Goal: Task Accomplishment & Management: Use online tool/utility

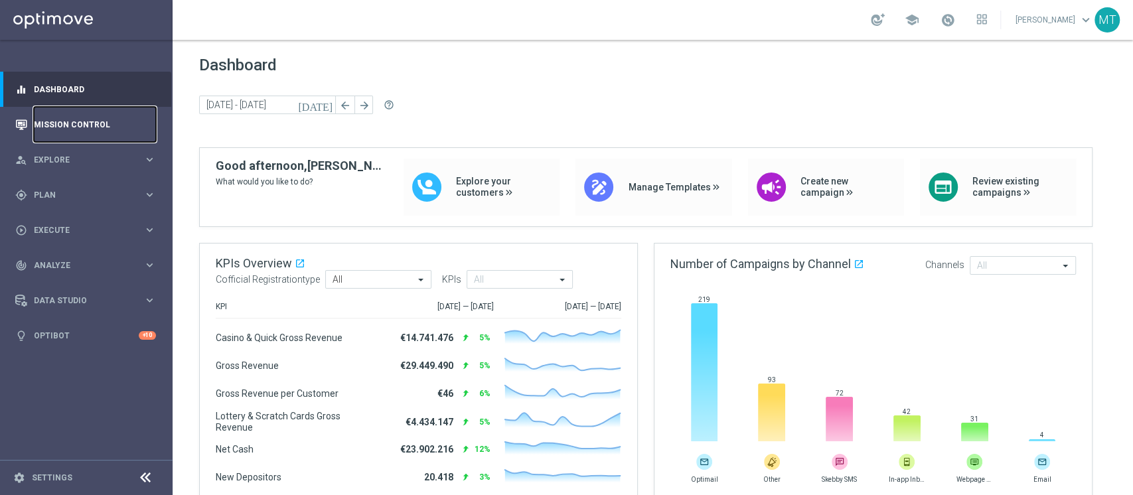
click at [78, 114] on link "Mission Control" at bounding box center [95, 124] width 122 height 35
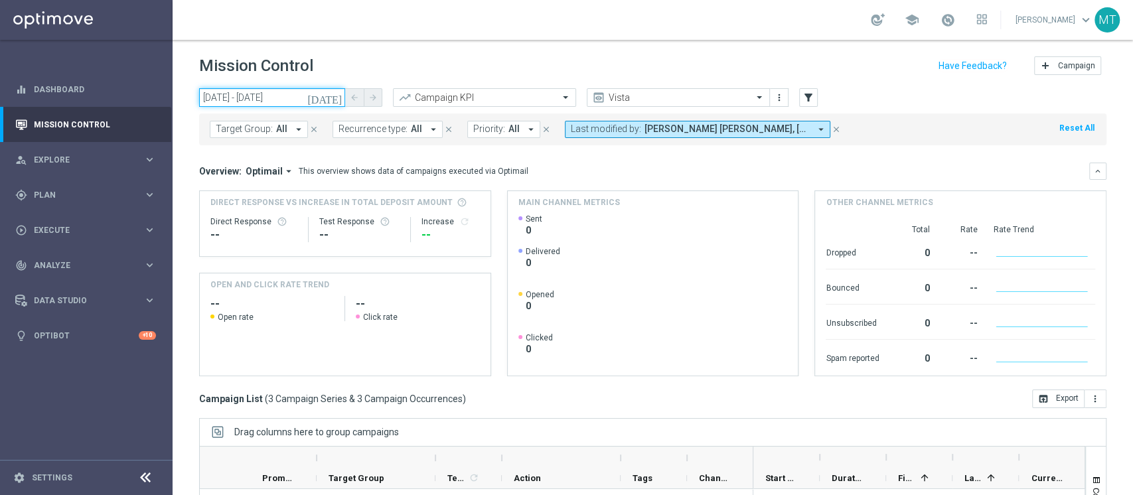
click at [296, 96] on input "11 Aug 2025 - 11 Aug 2025" at bounding box center [272, 97] width 146 height 19
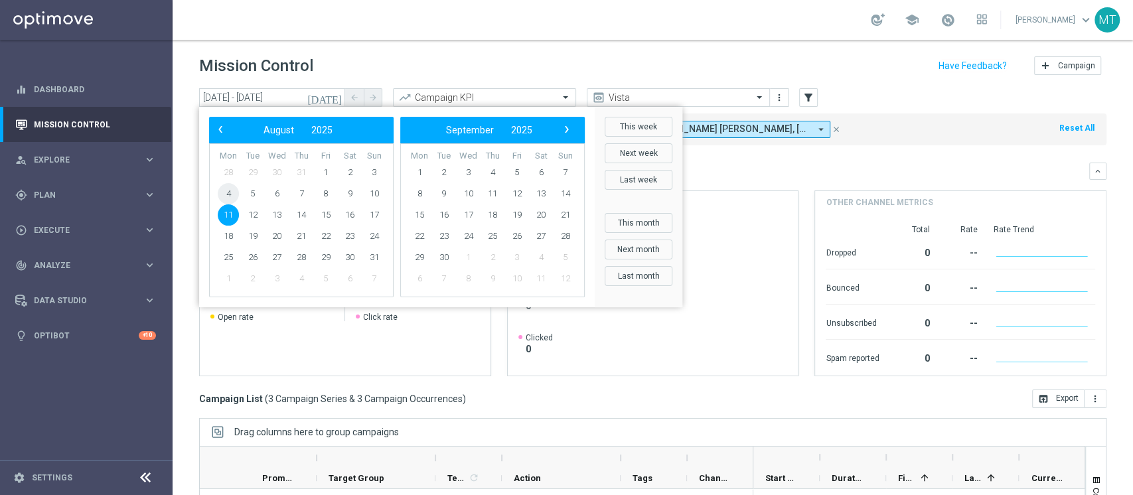
click at [234, 185] on span "4" at bounding box center [228, 193] width 21 height 21
click at [322, 189] on span "8" at bounding box center [325, 193] width 21 height 21
type input "04 Aug 2025 - 08 Aug 2025"
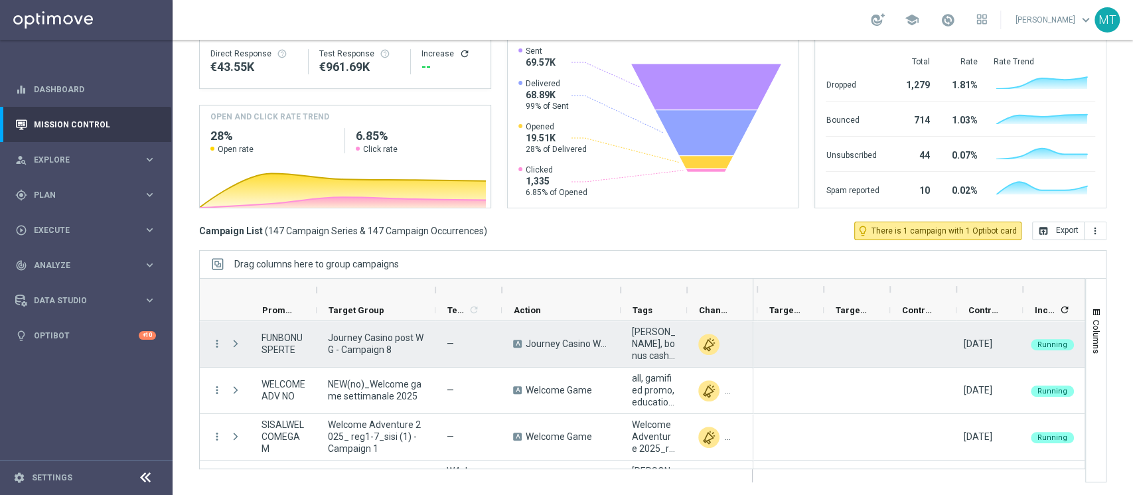
scroll to position [0, 394]
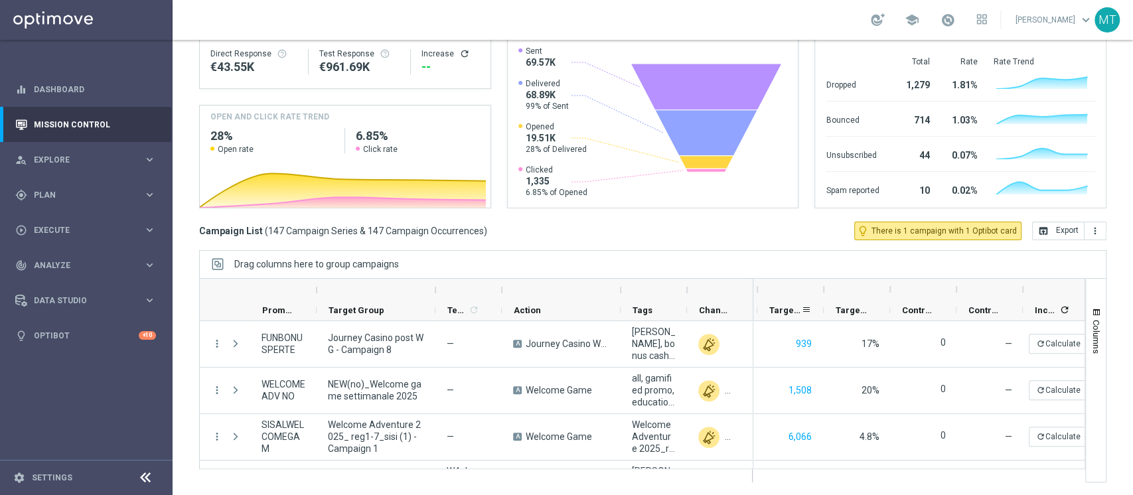
click at [784, 305] on span "Targeted Customers" at bounding box center [785, 310] width 32 height 10
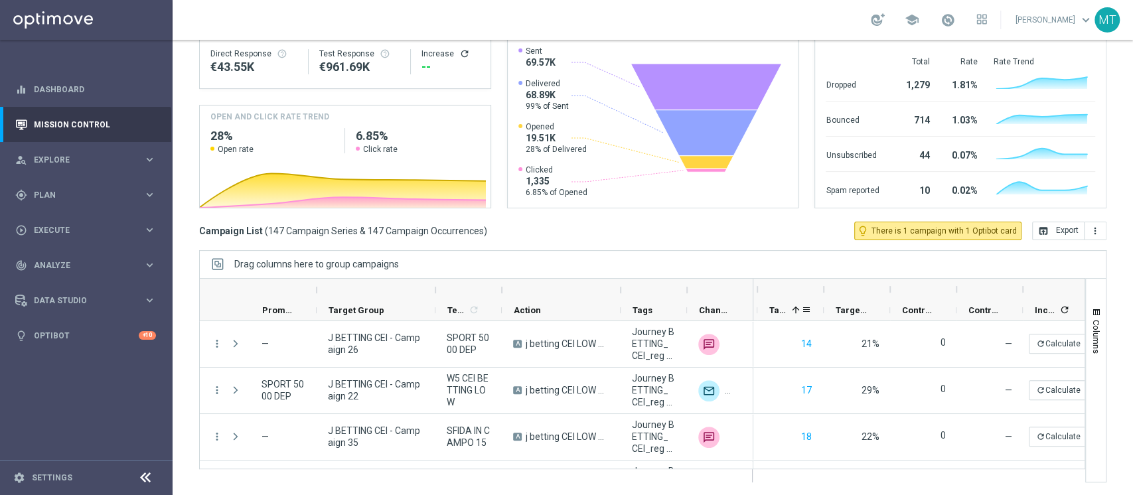
click at [784, 305] on span "Targeted Customers" at bounding box center [777, 310] width 17 height 10
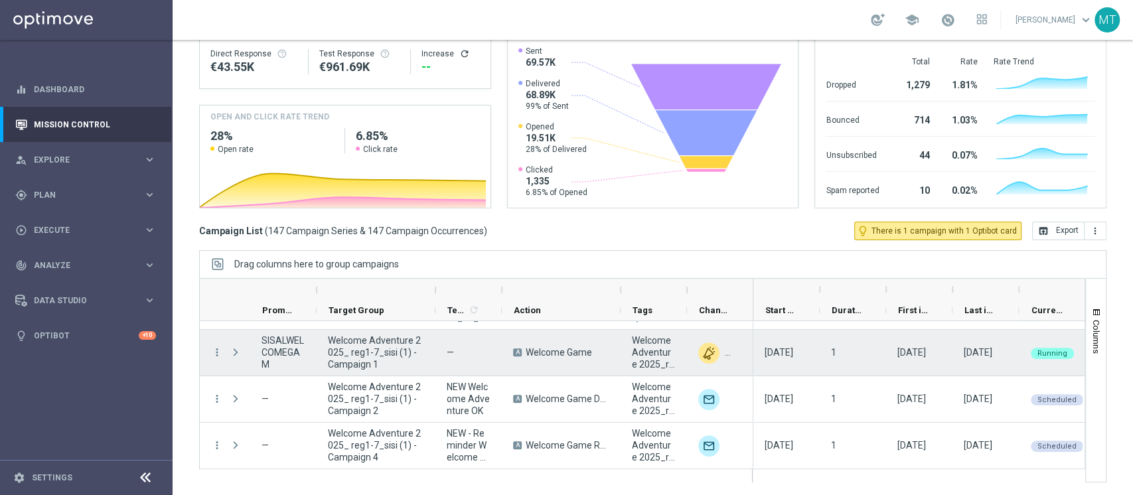
scroll to position [277, 0]
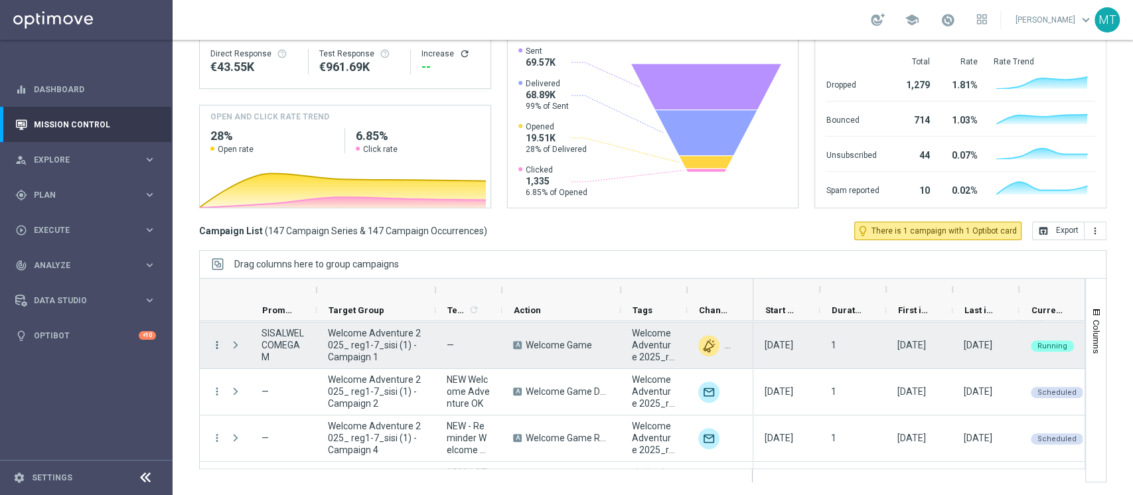
click at [217, 346] on icon "more_vert" at bounding box center [217, 345] width 12 height 12
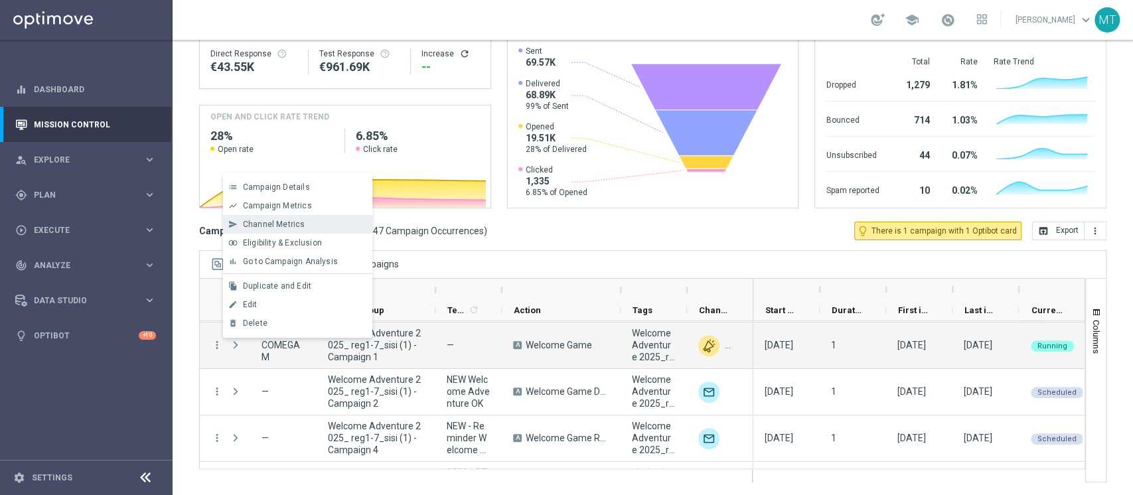
click at [253, 216] on div "send Channel Metrics" at bounding box center [297, 224] width 149 height 19
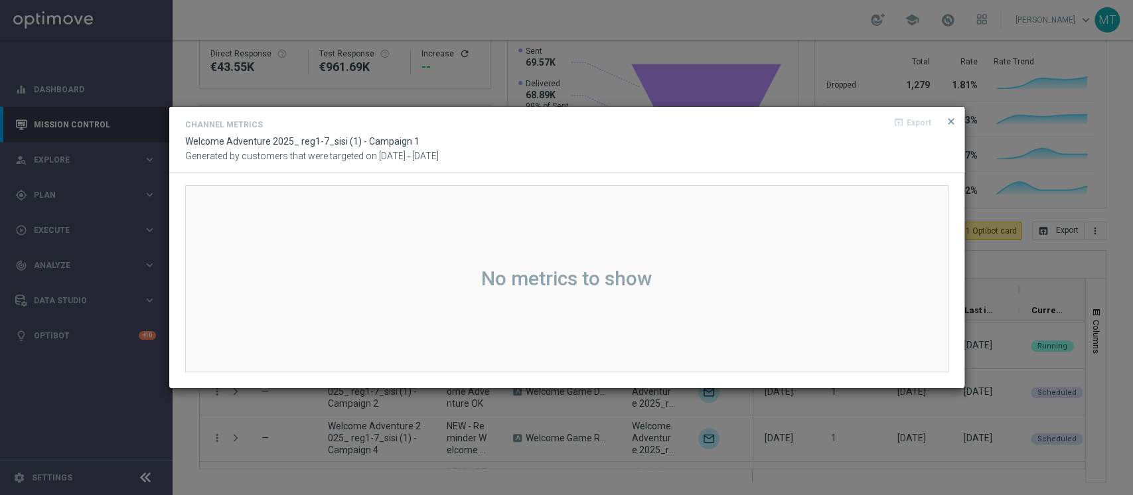
click at [801, 21] on modal-container "Channel Metrics open_in_browser Export Welcome Adventure 2025_ reg1-7_sisi (1) …" at bounding box center [566, 247] width 1133 height 495
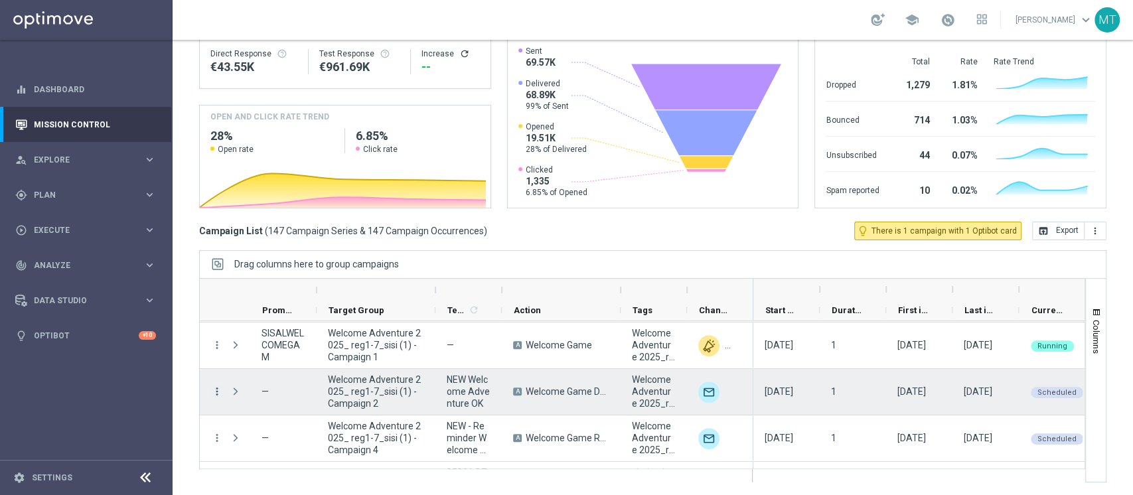
click at [216, 386] on icon "more_vert" at bounding box center [217, 392] width 12 height 12
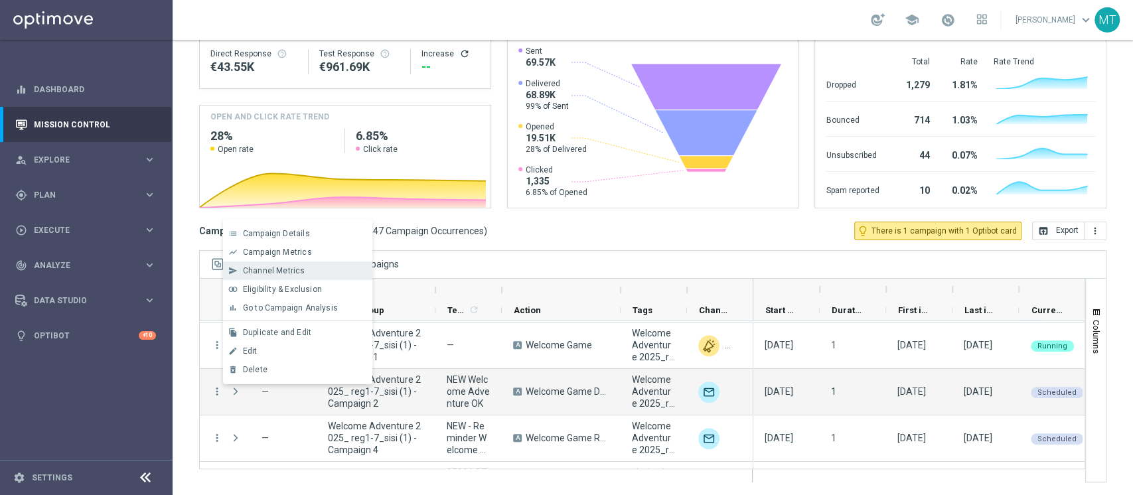
click at [276, 270] on span "Channel Metrics" at bounding box center [274, 270] width 62 height 9
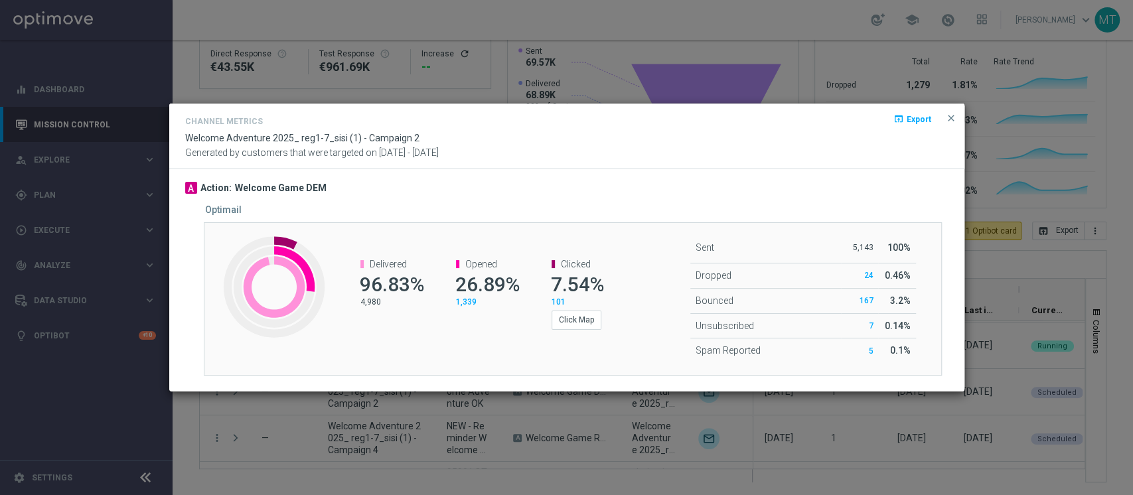
click at [990, 232] on modal-container "Channel Metrics open_in_browser Export Welcome Adventure 2025_ reg1-7_sisi (1) …" at bounding box center [566, 247] width 1133 height 495
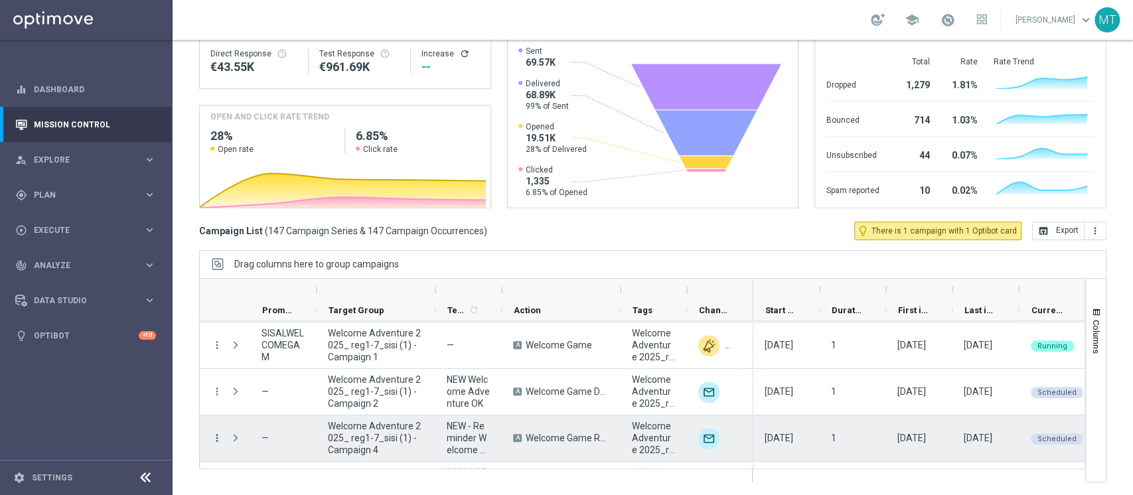
click at [220, 439] on icon "more_vert" at bounding box center [217, 438] width 12 height 12
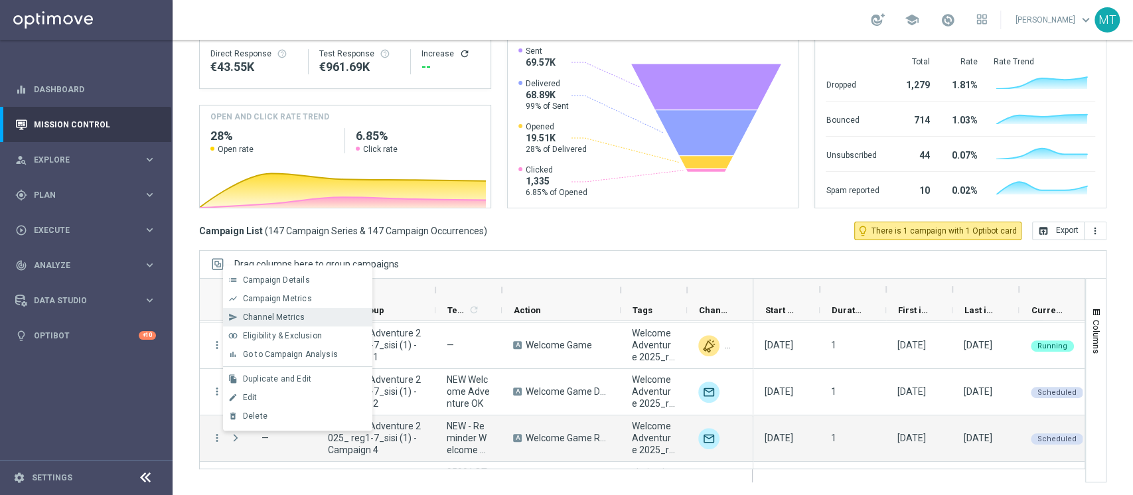
click at [287, 317] on span "Channel Metrics" at bounding box center [274, 317] width 62 height 9
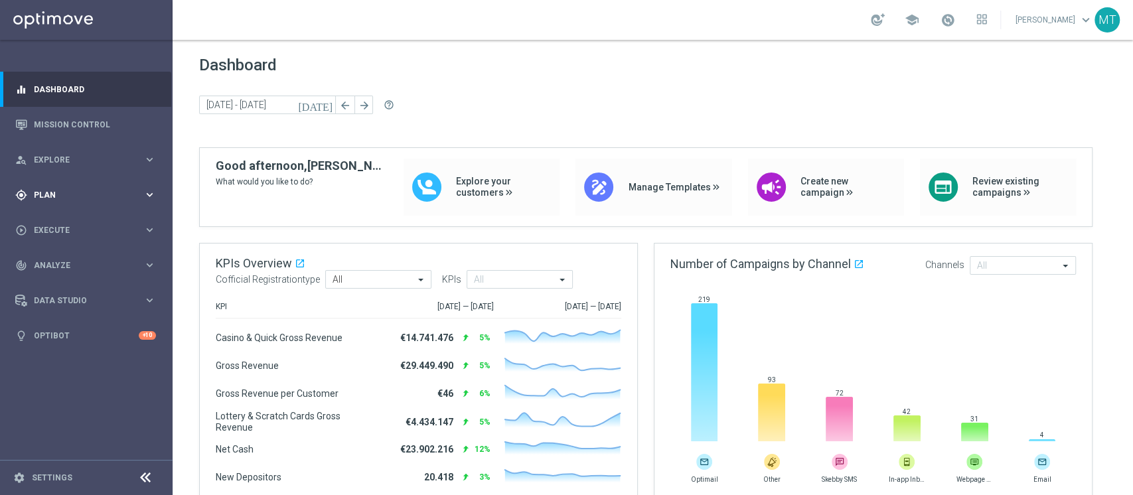
click at [93, 180] on div "gps_fixed Plan keyboard_arrow_right" at bounding box center [85, 194] width 171 height 35
click at [46, 220] on link "Target Groups" at bounding box center [87, 222] width 104 height 11
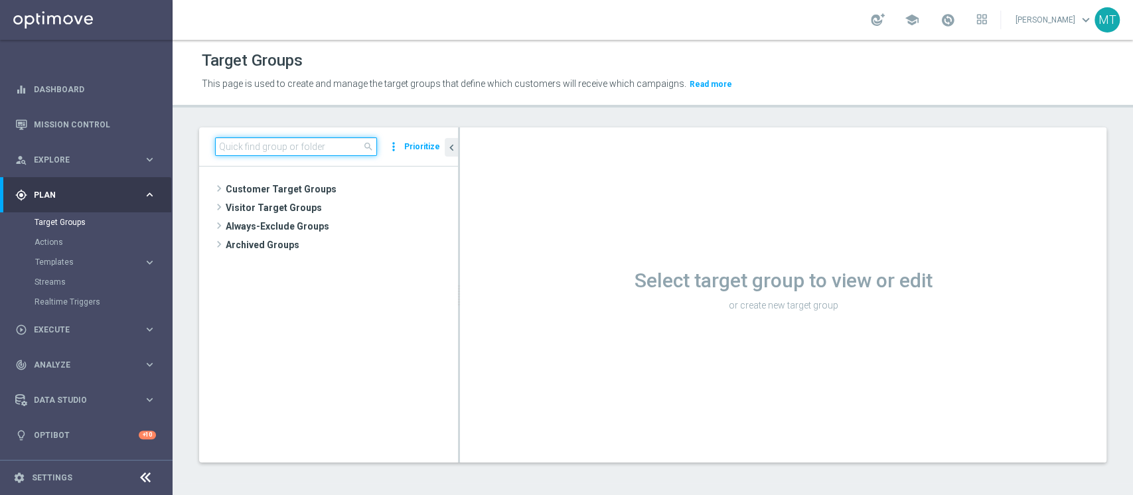
click at [260, 141] on input at bounding box center [296, 146] width 162 height 19
paste input "2025 TOP Silver Attivi last 30 gg_con bonus ratio 0-20%"
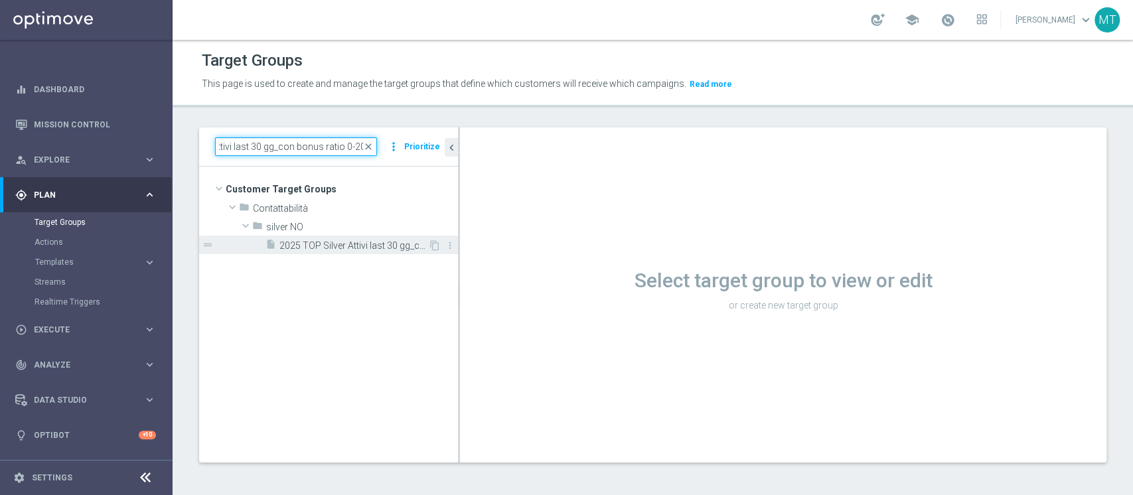
type input "2025 TOP Silver Attivi last 30 gg_con bonus ratio 0-20%"
click at [303, 244] on span "2025 TOP Silver Attivi last 30 gg_con bonus ratio 0-20%" at bounding box center [353, 245] width 149 height 11
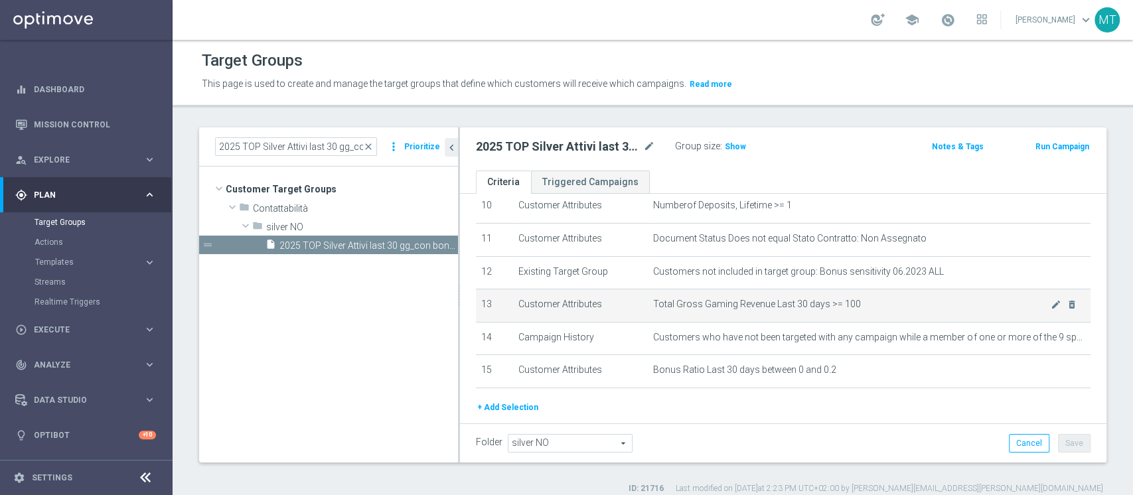
scroll to position [348, 0]
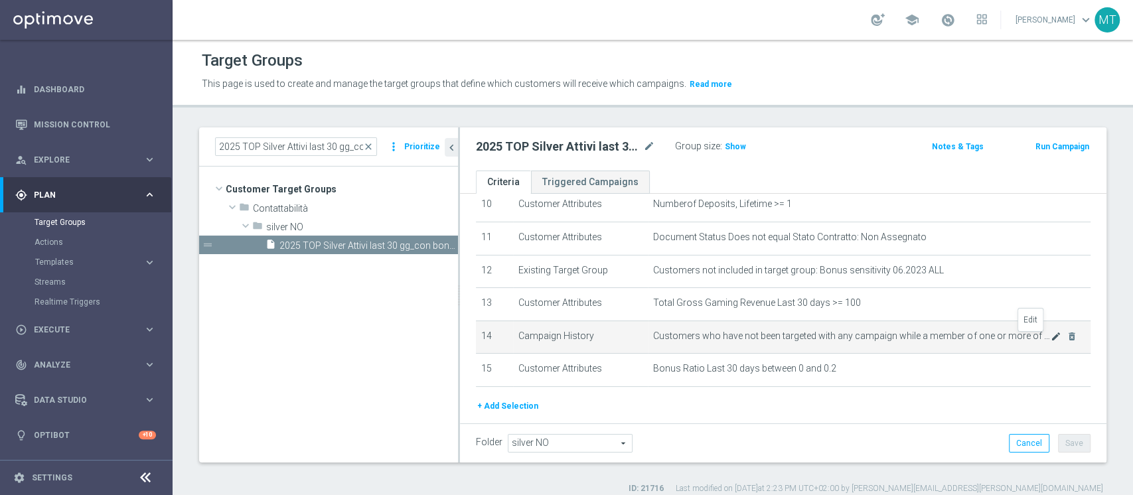
click at [1051, 340] on icon "mode_edit" at bounding box center [1056, 336] width 11 height 11
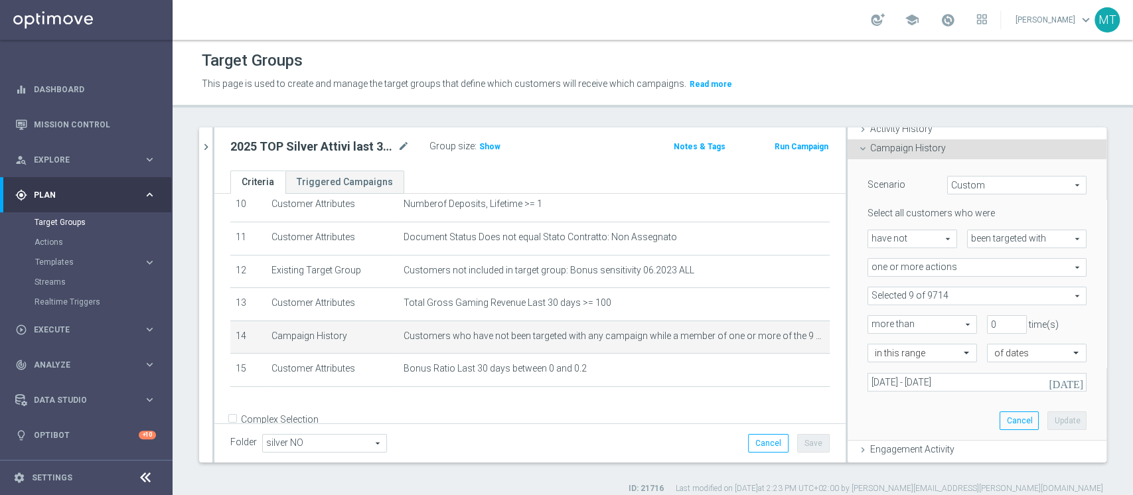
scroll to position [98, 0]
click at [910, 288] on span at bounding box center [977, 294] width 218 height 17
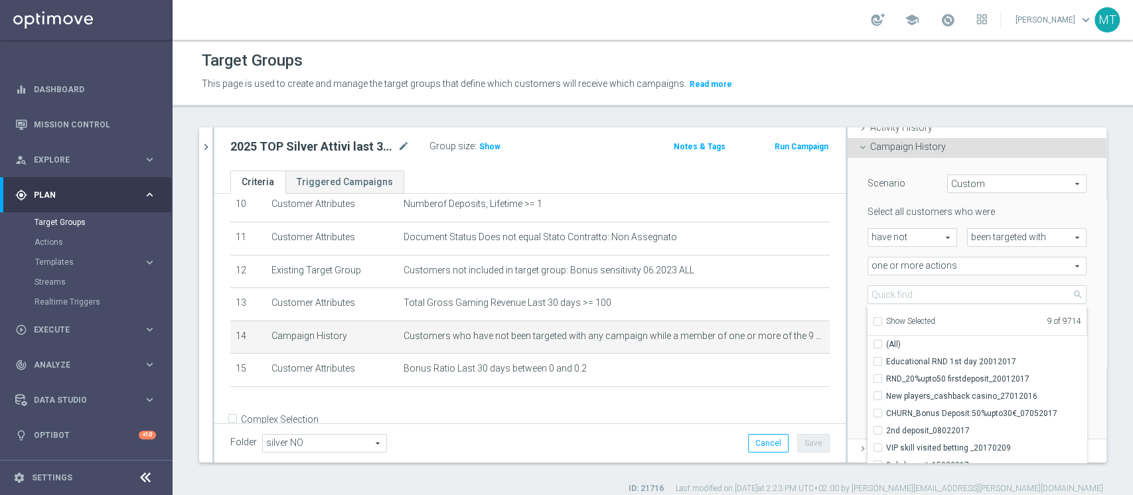
click at [911, 317] on span "Show Selected" at bounding box center [910, 321] width 49 height 9
click at [881, 319] on input "Show Selected" at bounding box center [877, 323] width 9 height 9
checkbox input "true"
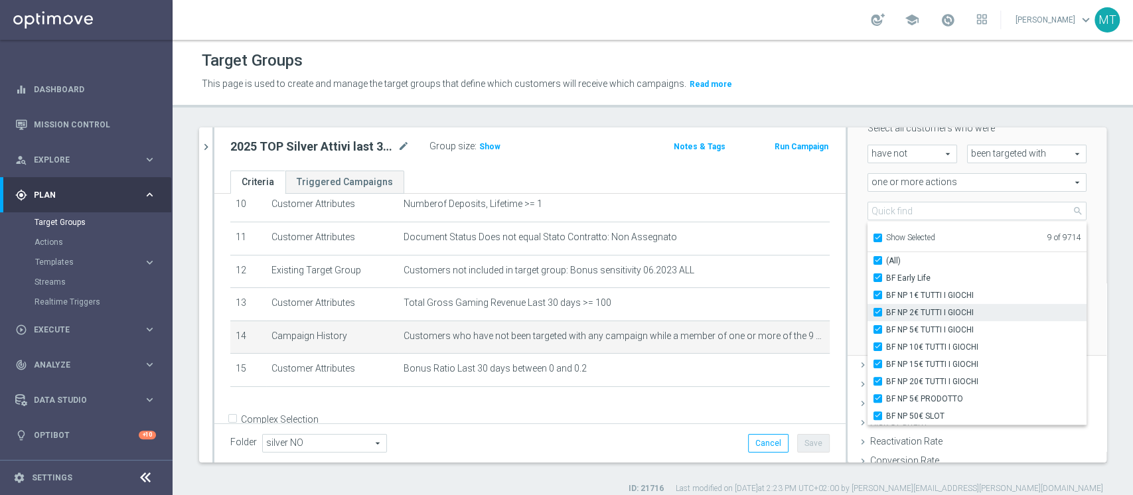
scroll to position [192, 0]
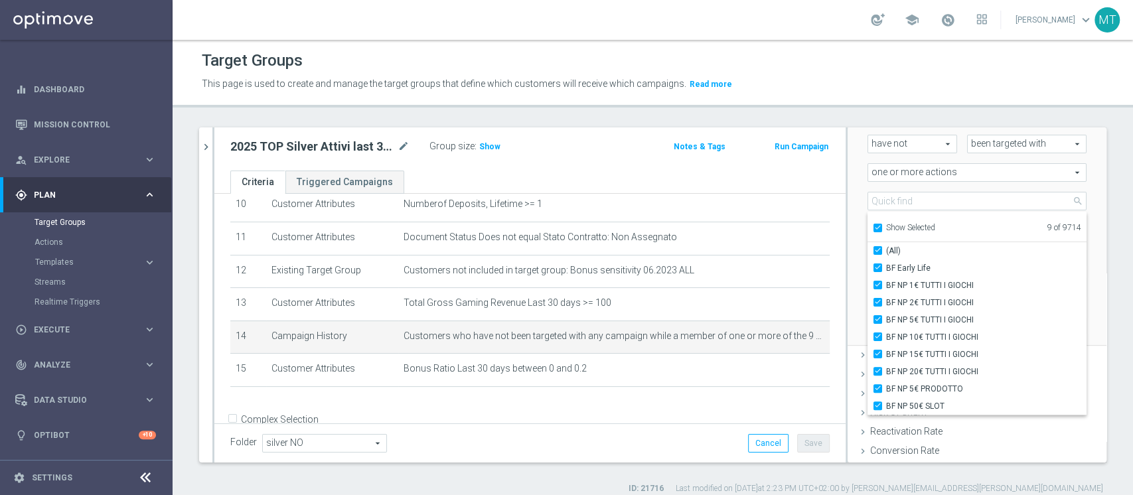
click at [906, 230] on span "Show Selected" at bounding box center [910, 227] width 49 height 9
click at [881, 230] on input "Show Selected" at bounding box center [877, 230] width 9 height 9
checkbox input "false"
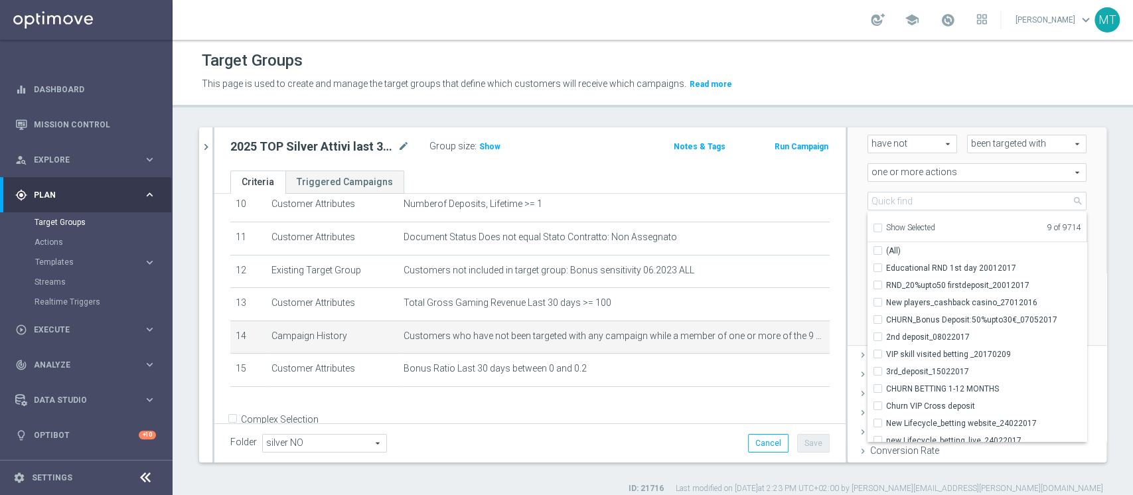
click at [858, 217] on div "Scenario Custom Custom arrow_drop_down search Select all customers who were hav…" at bounding box center [977, 204] width 239 height 281
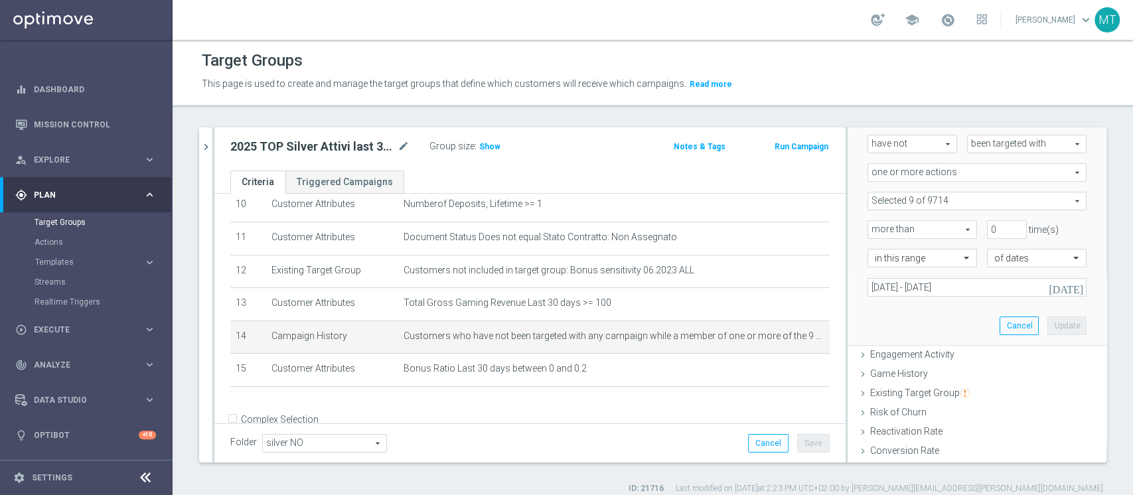
click at [906, 202] on span at bounding box center [977, 200] width 218 height 17
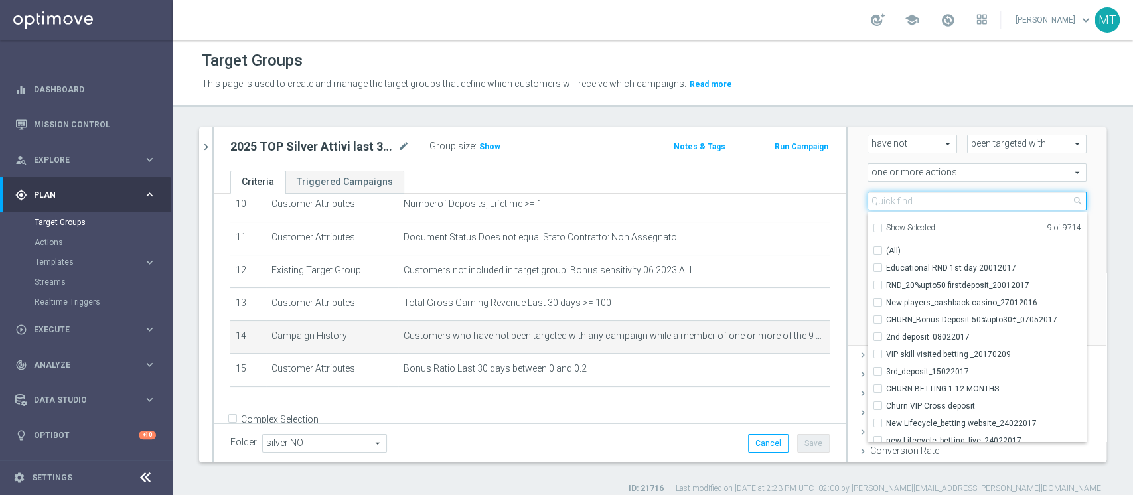
click at [900, 207] on input "search" at bounding box center [977, 201] width 219 height 19
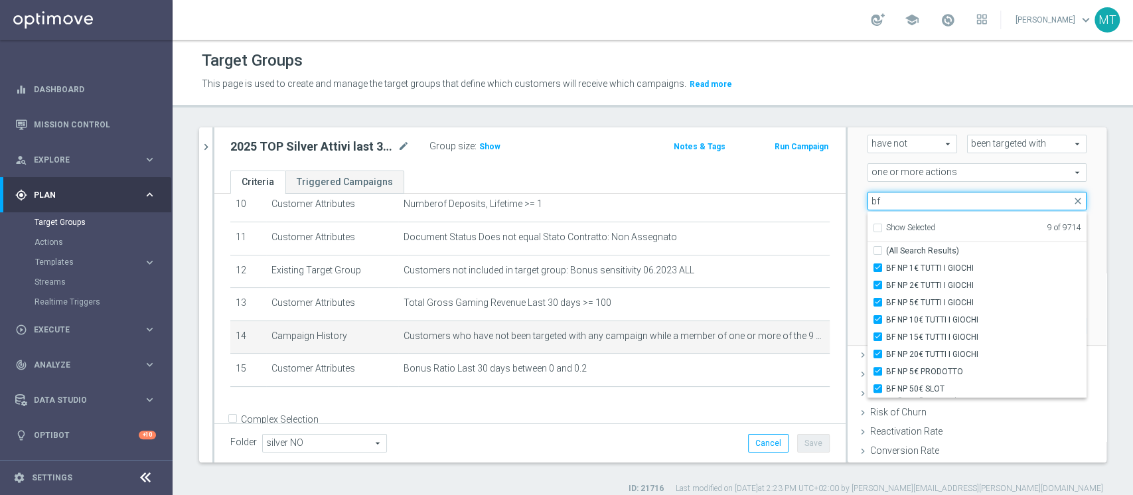
type input "b"
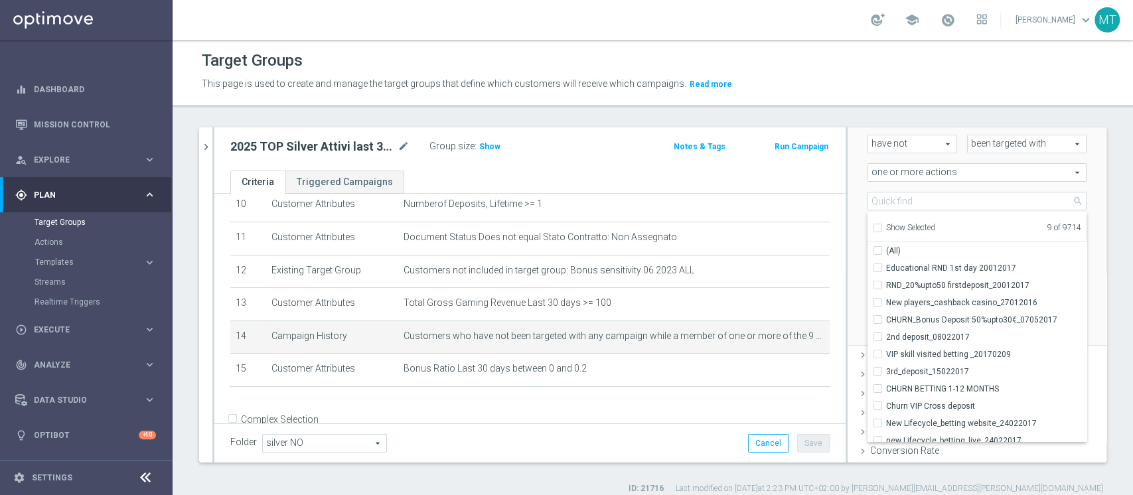
click at [848, 209] on div "Scenario Custom Custom arrow_drop_down search Select all customers who were hav…" at bounding box center [977, 205] width 259 height 282
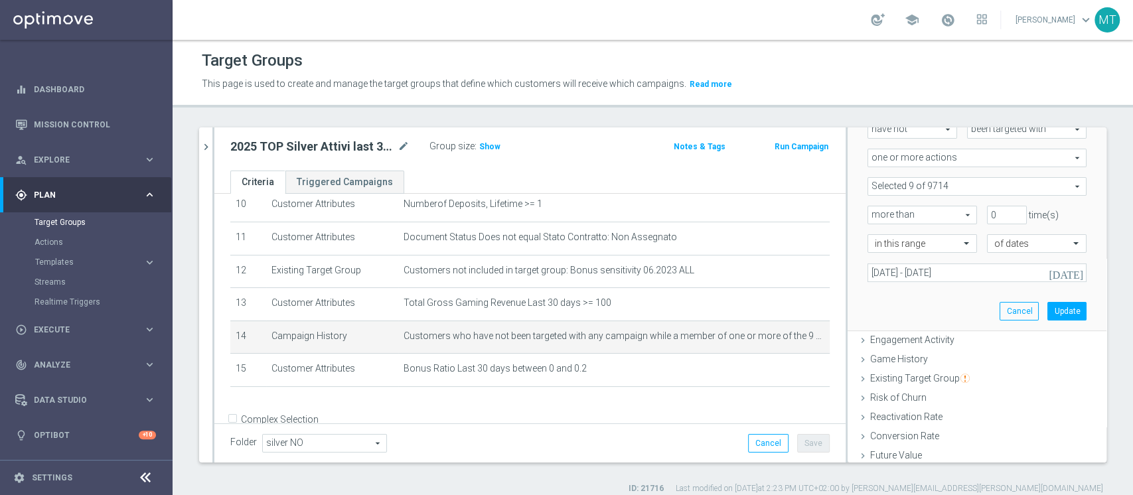
scroll to position [222, 0]
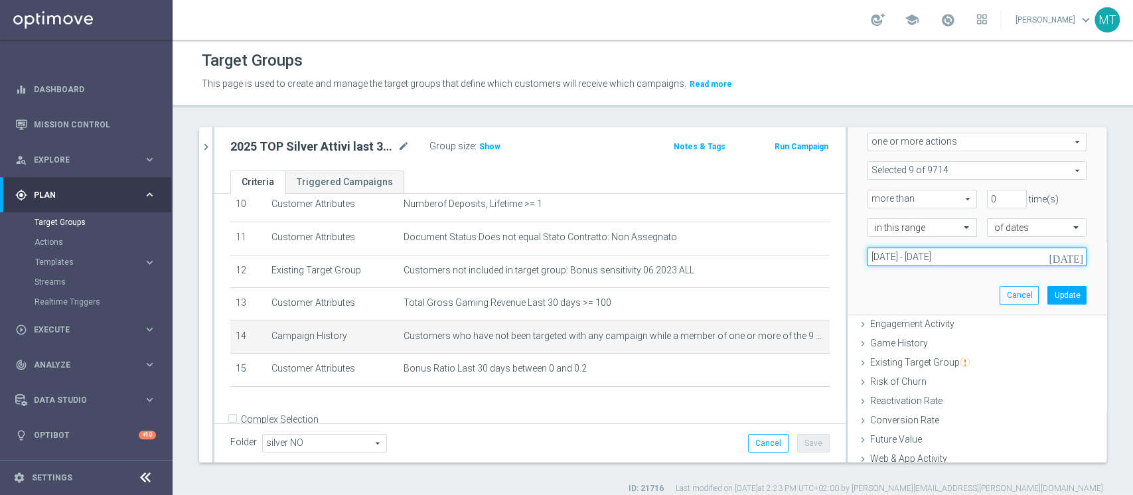
click at [903, 254] on input "01 Jul 2025 - 27 Jul 2025" at bounding box center [977, 257] width 219 height 19
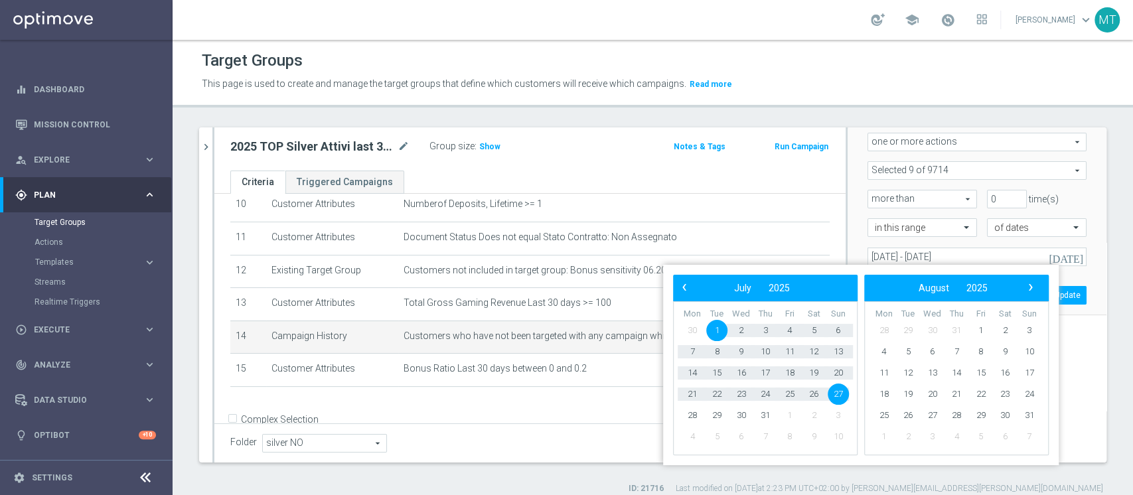
click at [858, 221] on div "in this range" at bounding box center [917, 227] width 119 height 19
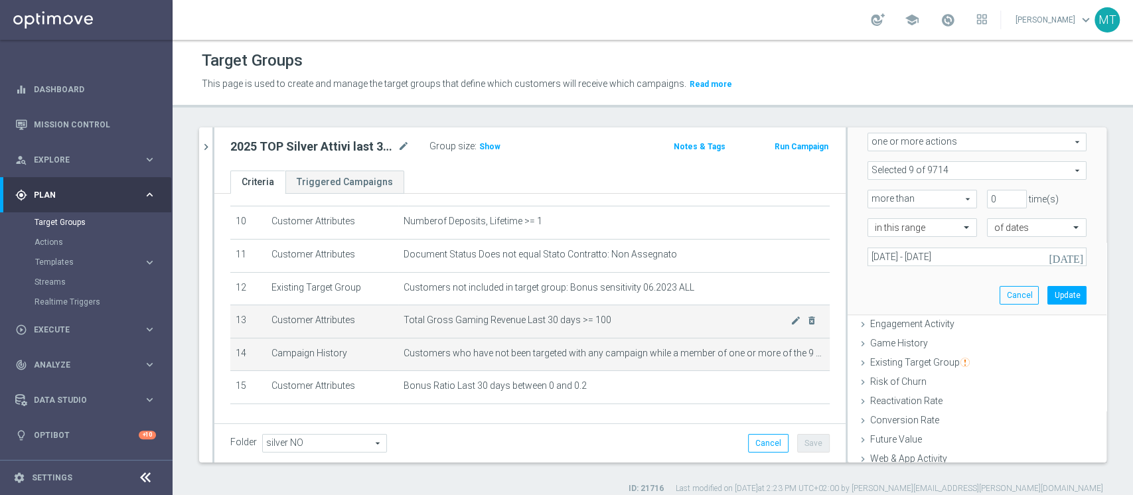
scroll to position [332, 0]
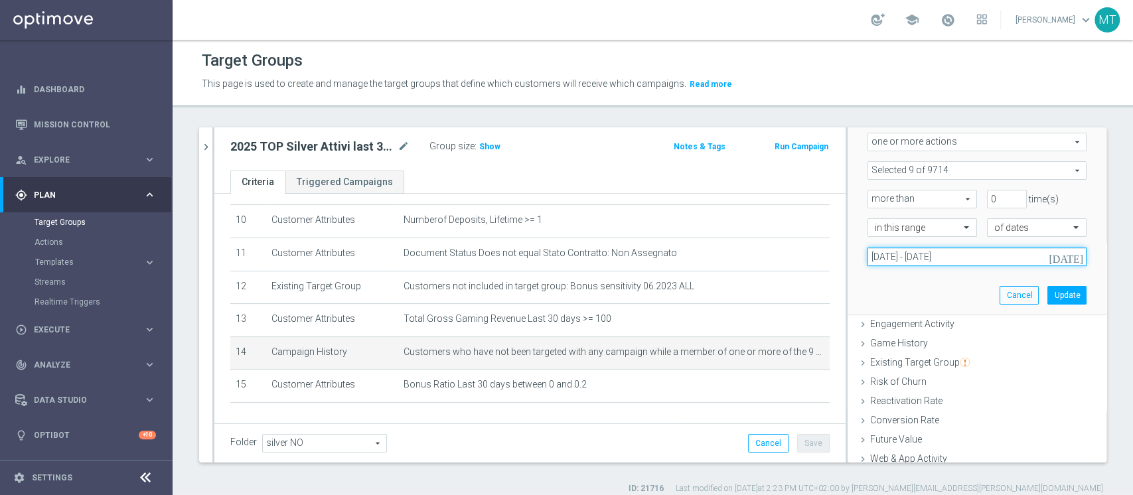
click at [883, 260] on input "01 Jul 2025 - 27 Jul 2025" at bounding box center [977, 257] width 219 height 19
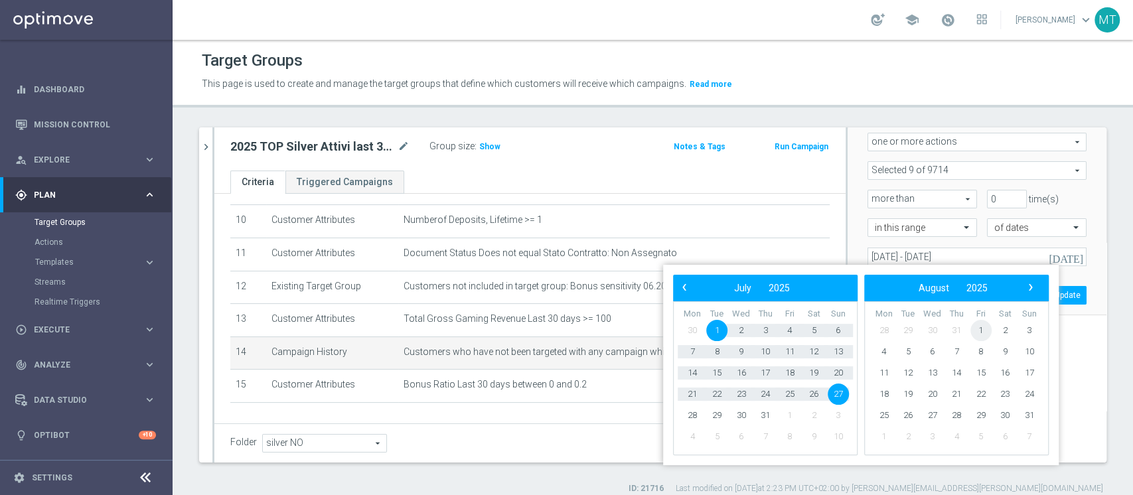
click at [984, 327] on span "1" at bounding box center [980, 330] width 21 height 21
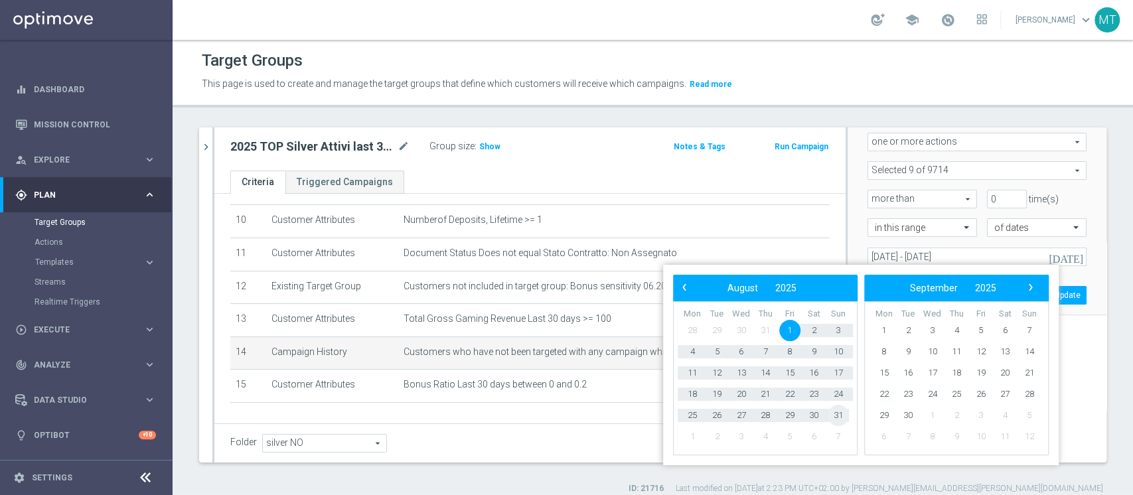
click at [837, 414] on span "31" at bounding box center [838, 415] width 21 height 21
type input "01 Aug 2025 - 31 Aug 2025"
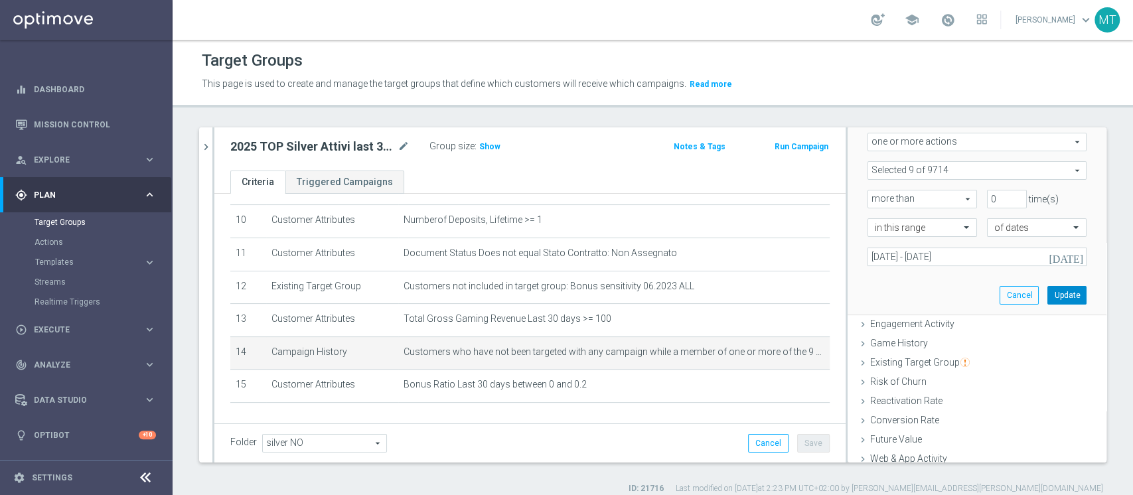
click at [1047, 295] on button "Update" at bounding box center [1066, 295] width 39 height 19
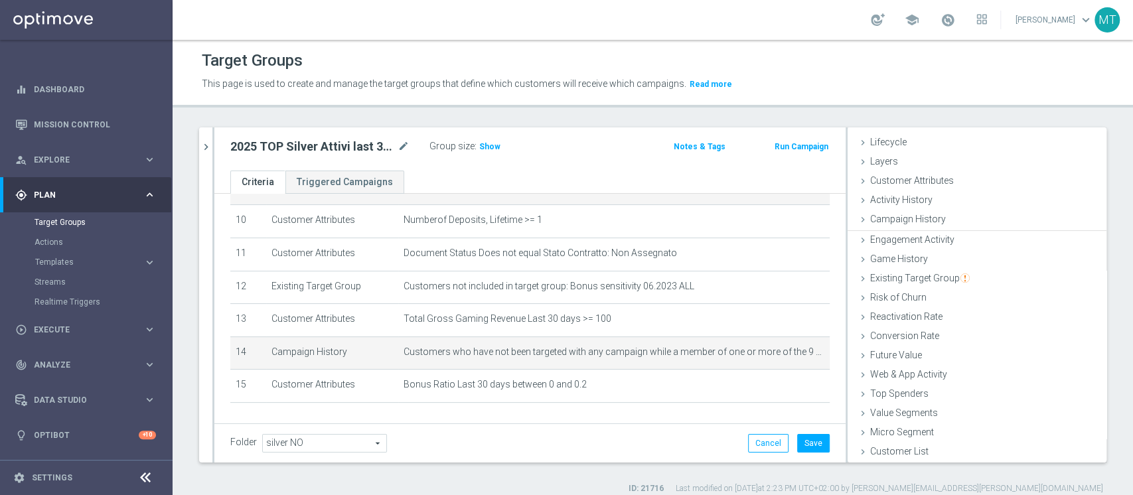
scroll to position [25, 0]
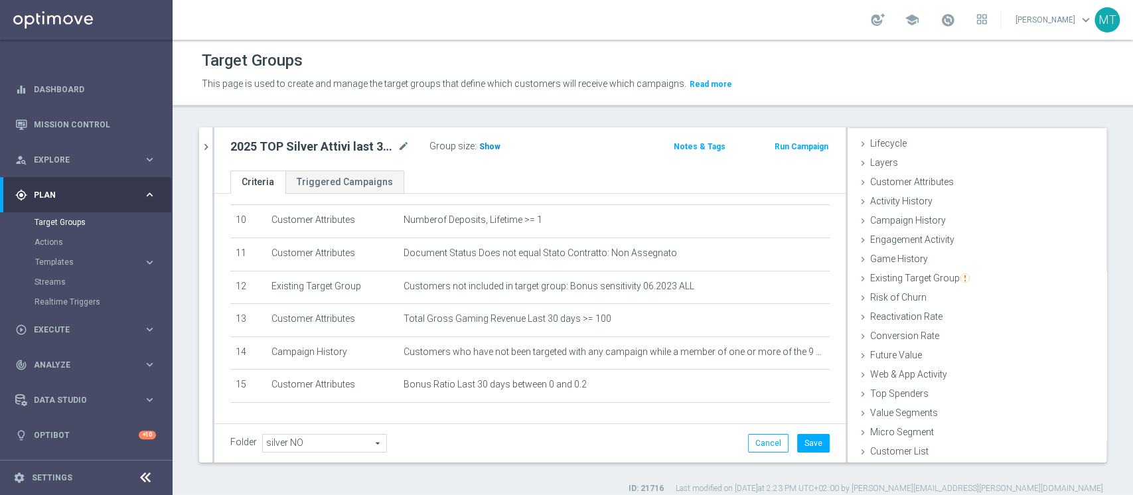
click at [487, 150] on span "Show" at bounding box center [489, 146] width 21 height 9
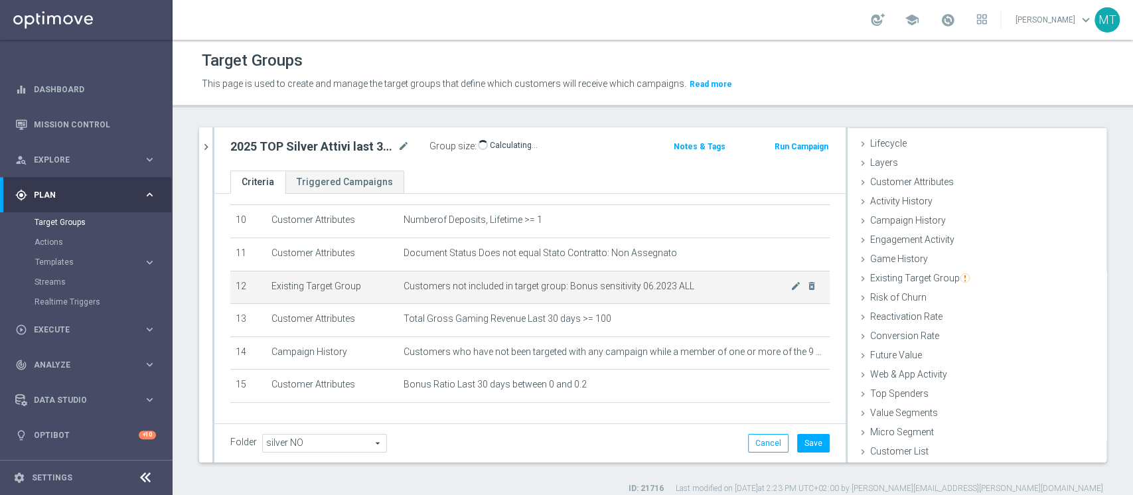
scroll to position [376, 0]
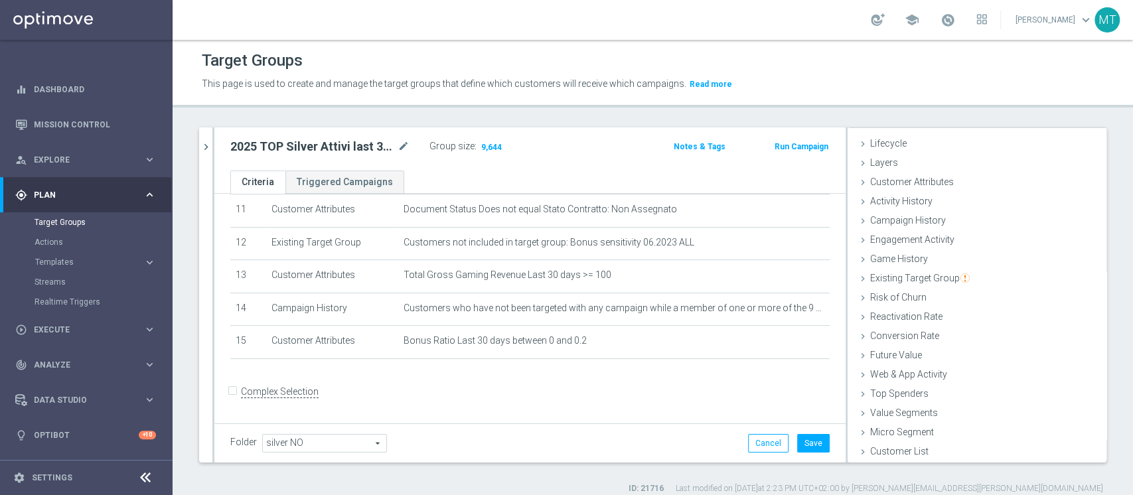
click at [408, 380] on div "+ Add Selection" at bounding box center [529, 376] width 619 height 11
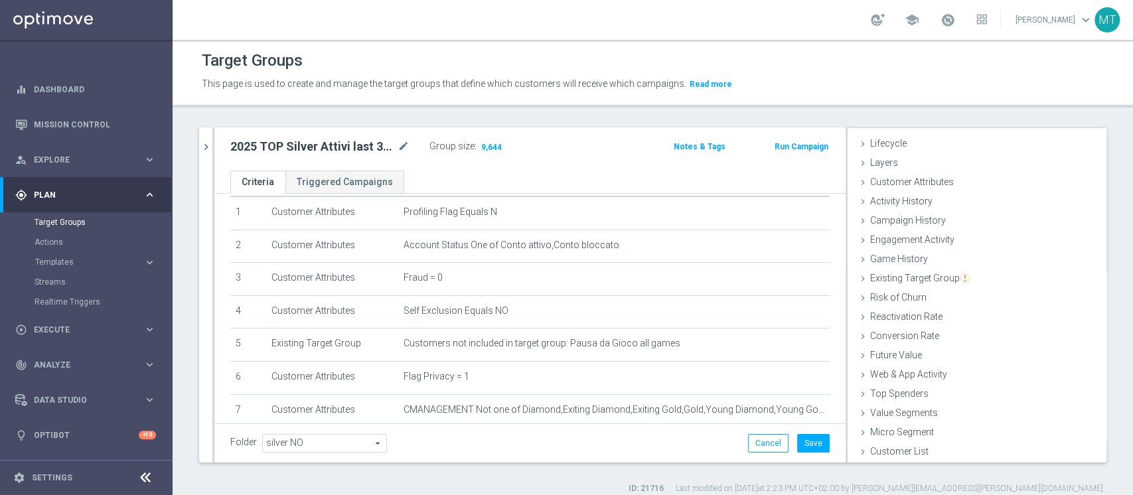
scroll to position [0, 0]
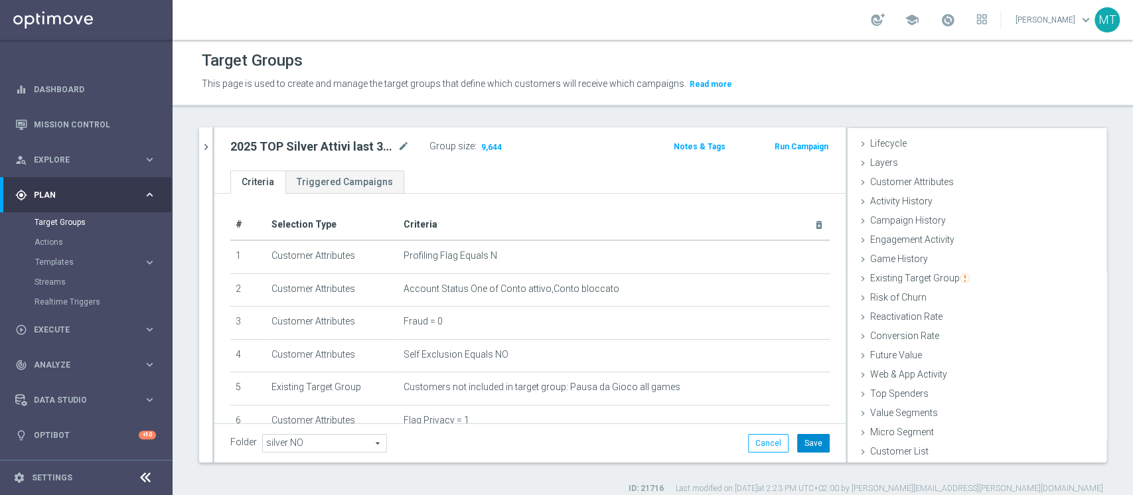
click at [798, 443] on button "Save" at bounding box center [813, 443] width 33 height 19
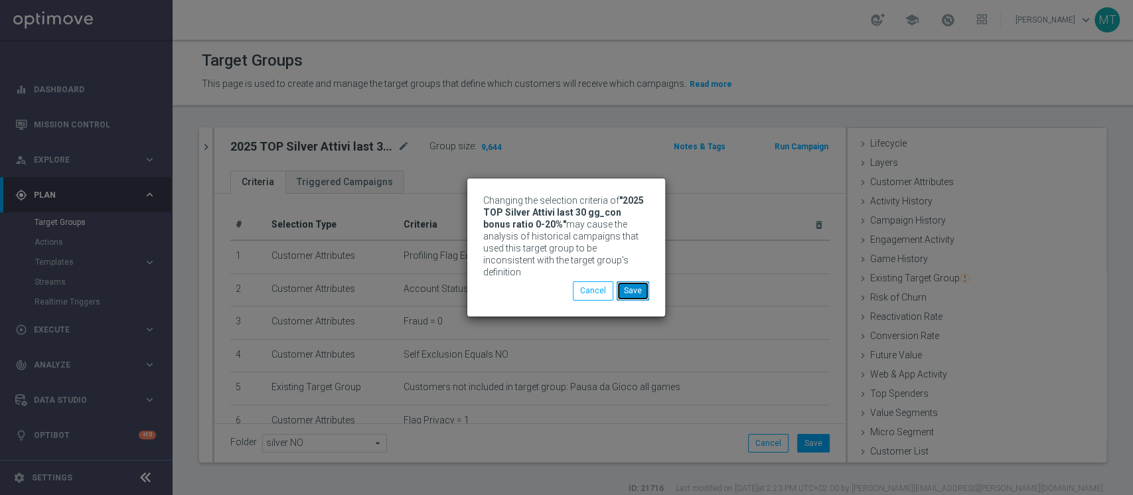
click at [626, 284] on button "Save" at bounding box center [633, 290] width 33 height 19
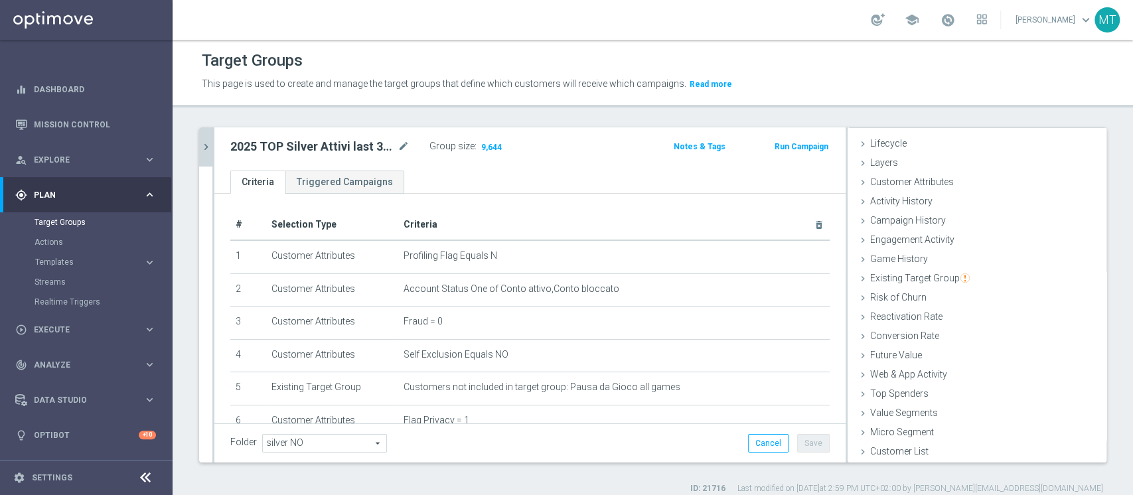
click at [200, 151] on icon "chevron_right" at bounding box center [206, 147] width 13 height 13
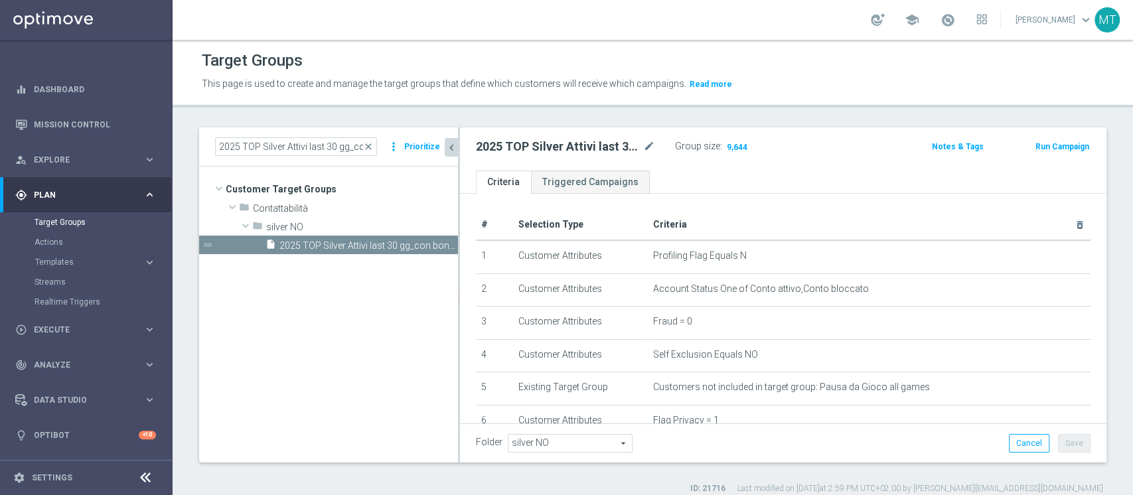
scroll to position [50, 0]
click at [317, 147] on input "2025 TOP Silver Attivi last 30 gg_con bonus ratio 0-20%" at bounding box center [296, 146] width 162 height 19
paste input "Non TOP Silver Attivi last 30 gg_GGR 20 - 49,9_"
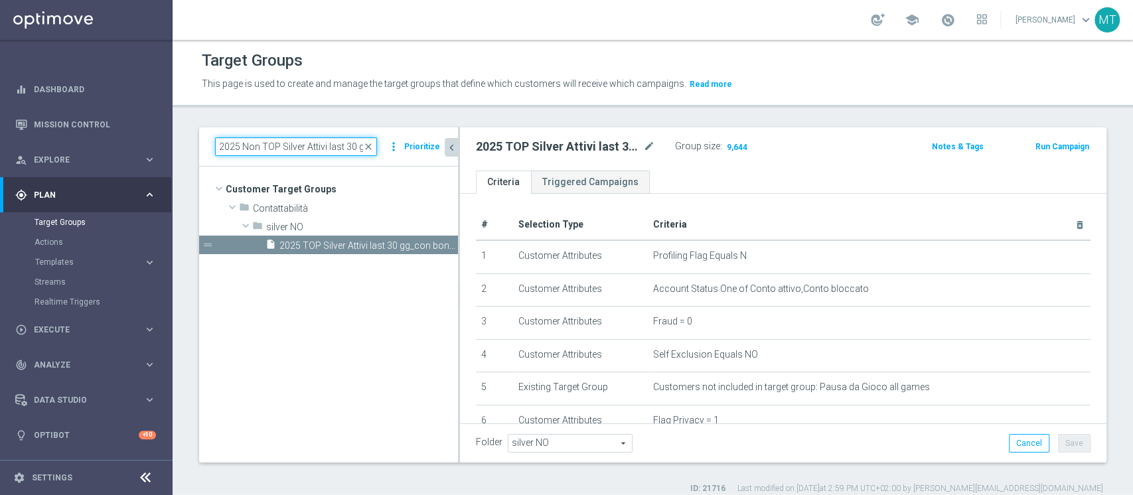
scroll to position [0, 137]
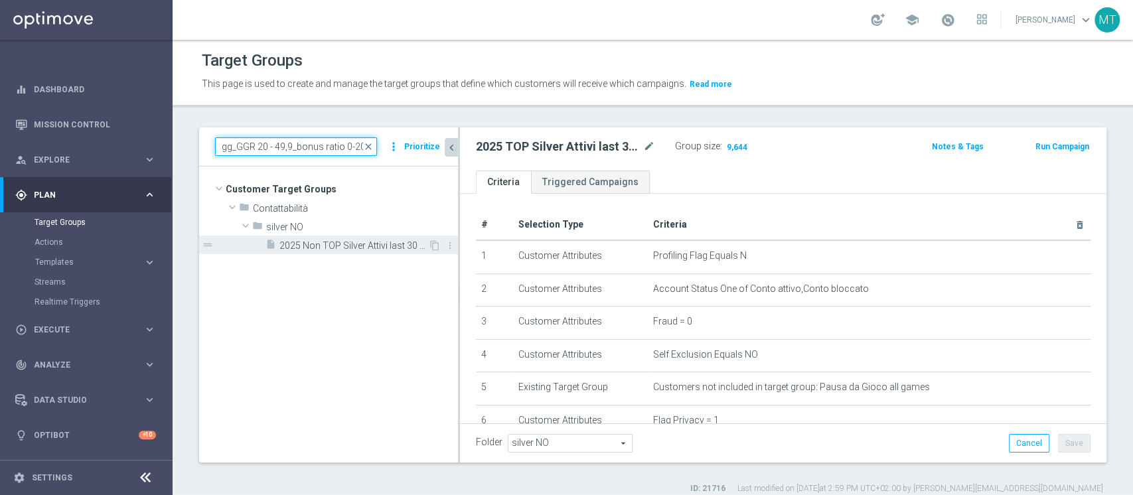
type input "2025 Non TOP Silver Attivi last 30 gg_GGR 20 - 49,9_bonus ratio 0-20%"
click at [346, 247] on span "2025 Non TOP Silver Attivi last 30 gg_GGR 20 - 49,9_bonus ratio 0-20%" at bounding box center [353, 245] width 149 height 11
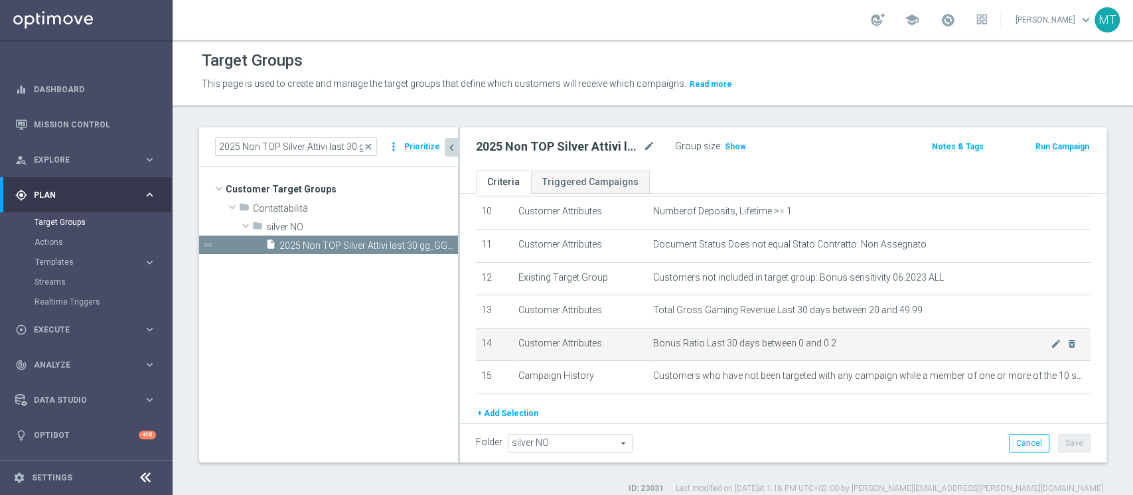
scroll to position [390, 0]
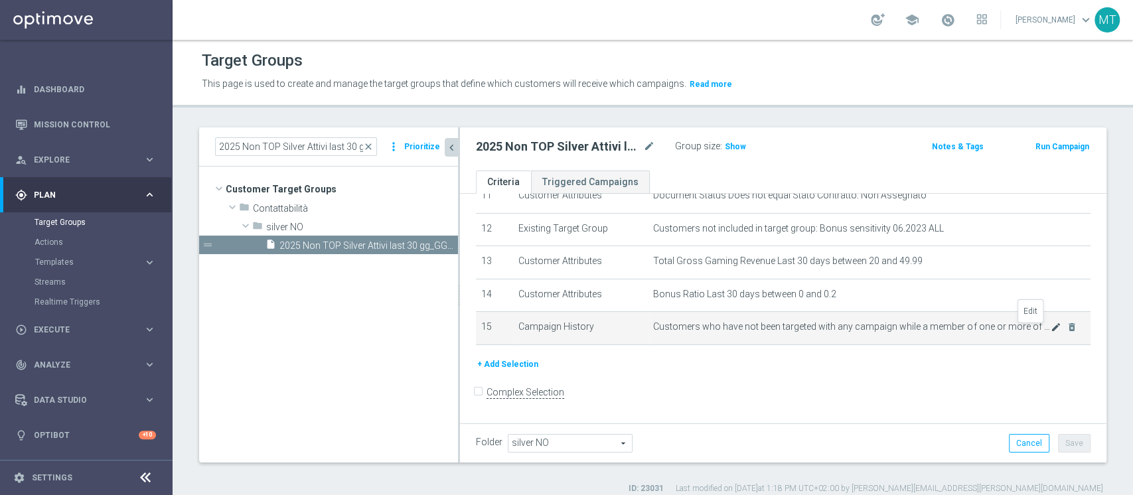
click at [1051, 329] on icon "mode_edit" at bounding box center [1056, 327] width 11 height 11
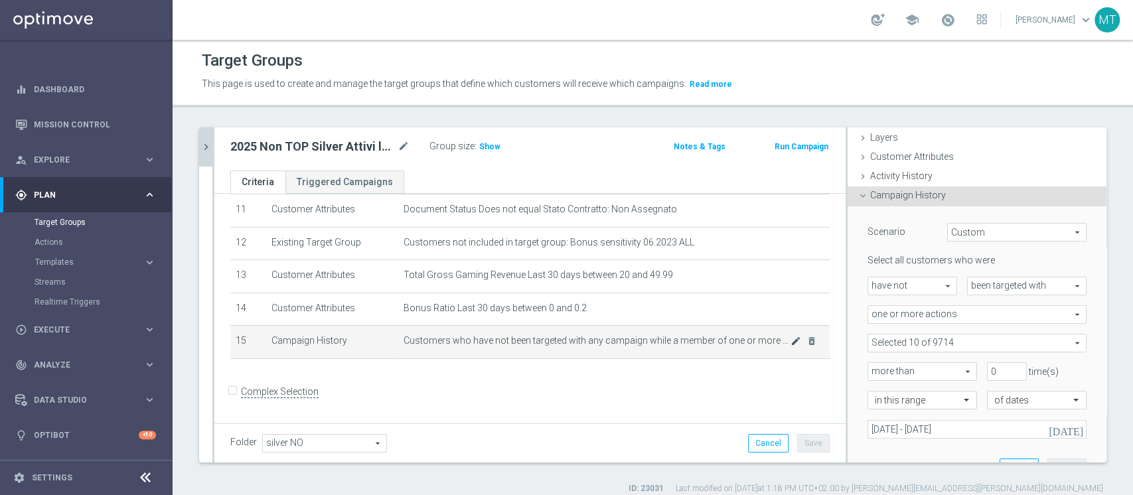
scroll to position [122, 0]
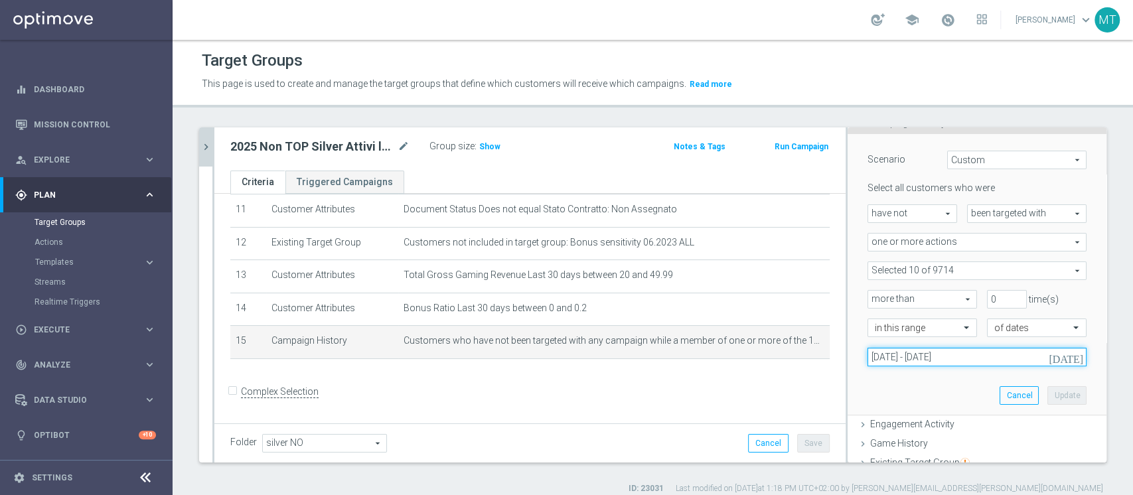
click at [925, 350] on input "01 Jul 2025 - 31 Jul 2025" at bounding box center [977, 357] width 219 height 19
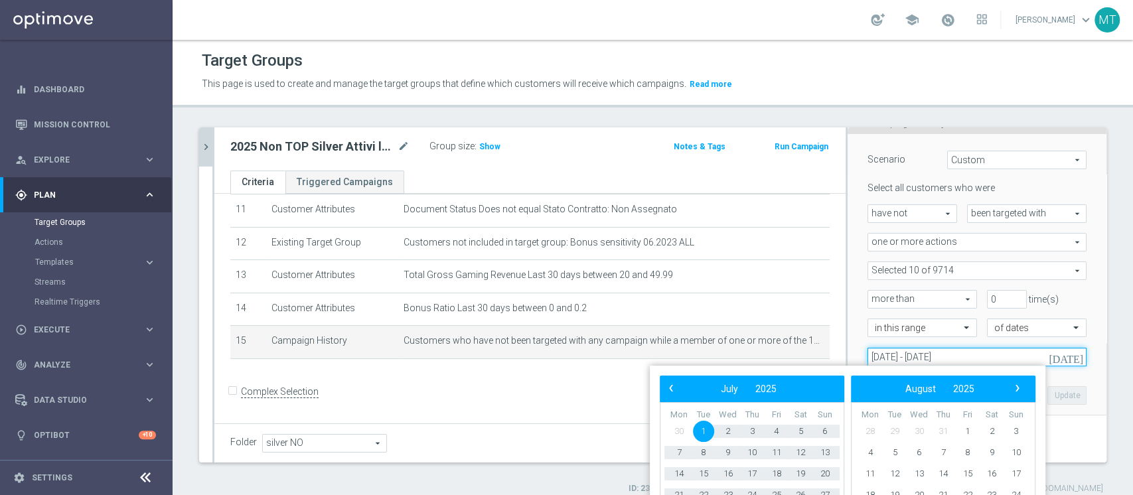
scroll to position [205, 0]
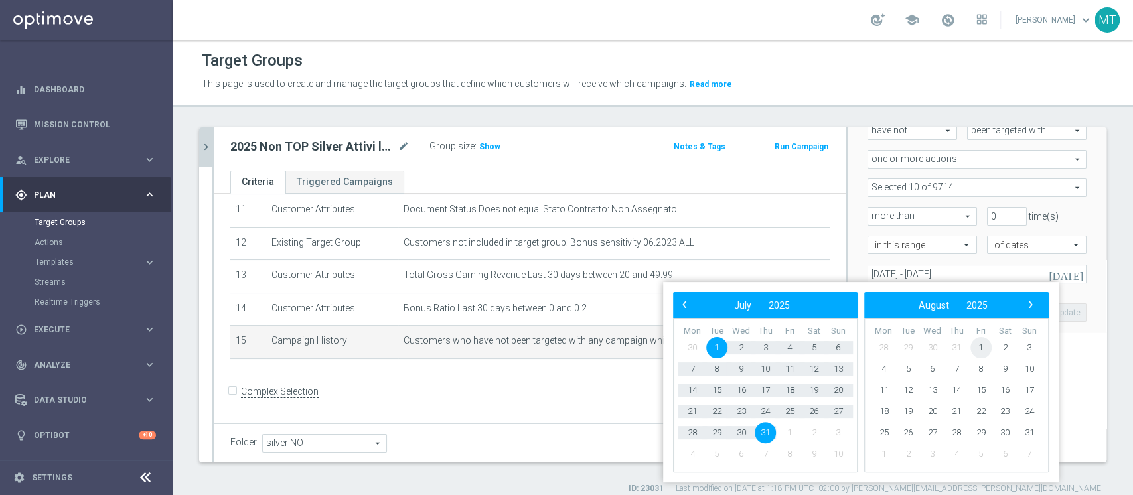
click at [978, 350] on span "1" at bounding box center [980, 347] width 21 height 21
click at [834, 437] on span "31" at bounding box center [838, 432] width 21 height 21
type input "01 Aug 2025 - 31 Aug 2025"
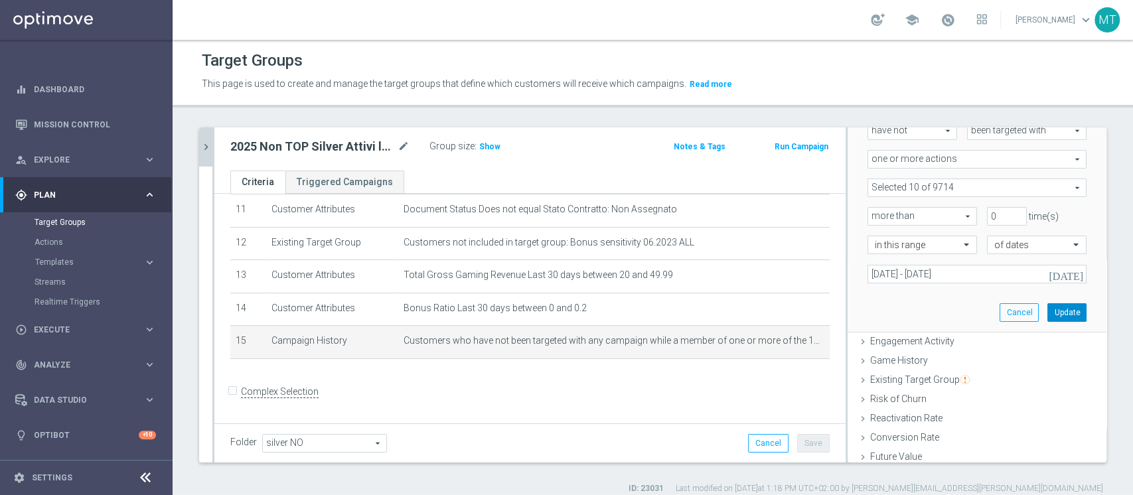
click at [1047, 313] on button "Update" at bounding box center [1066, 312] width 39 height 19
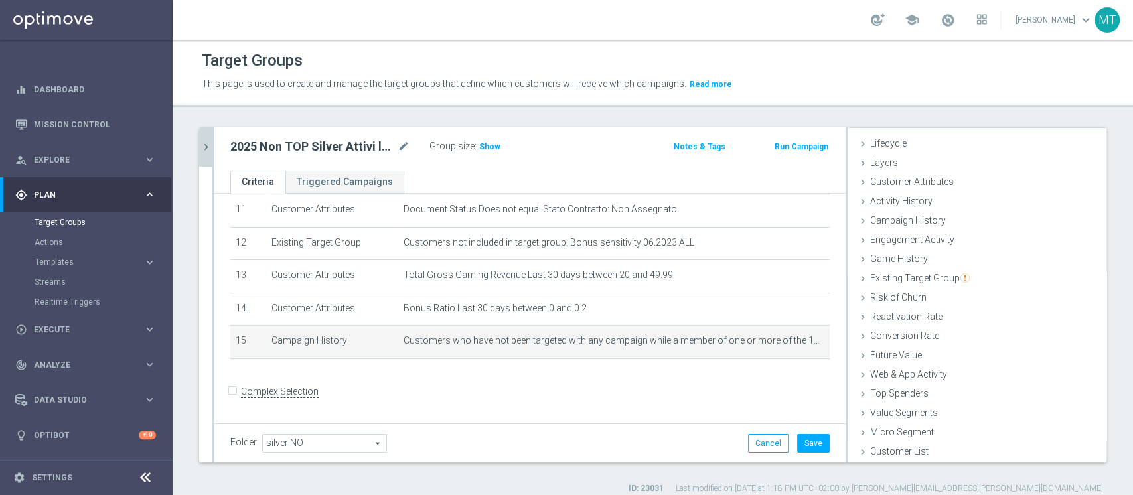
scroll to position [25, 0]
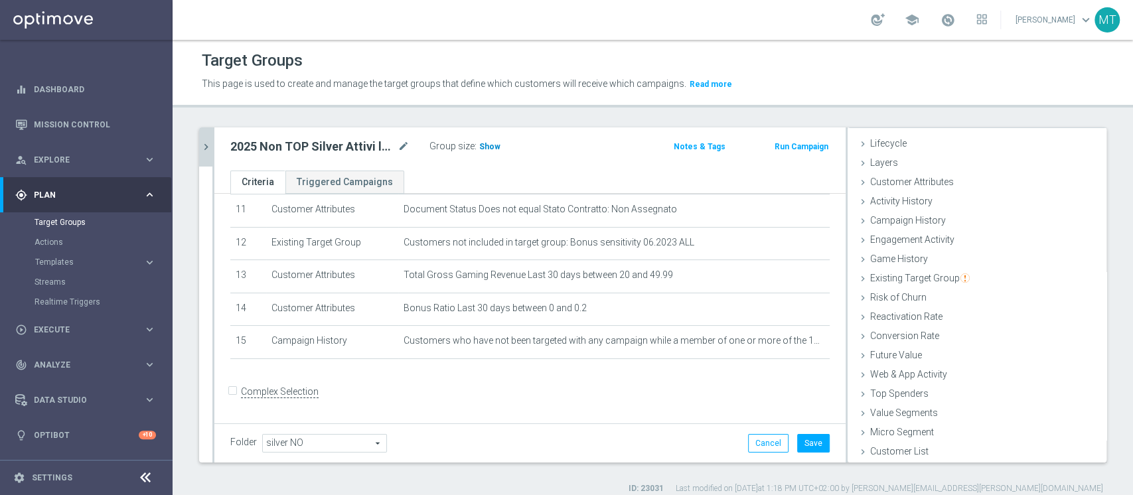
click at [479, 145] on span "Show" at bounding box center [489, 146] width 21 height 9
drag, startPoint x: 802, startPoint y: 430, endPoint x: 811, endPoint y: 461, distance: 31.7
click at [811, 461] on div "Folder silver NO silver NO arrow_drop_down search Cancel Save Saving..." at bounding box center [529, 442] width 631 height 39
click at [805, 450] on button "Save" at bounding box center [813, 443] width 33 height 19
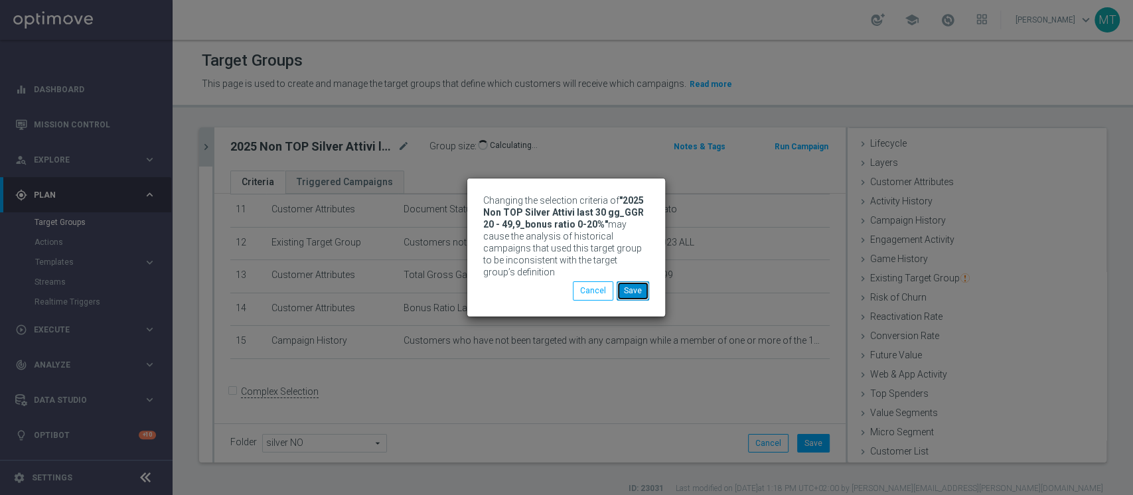
click at [642, 283] on button "Save" at bounding box center [633, 290] width 33 height 19
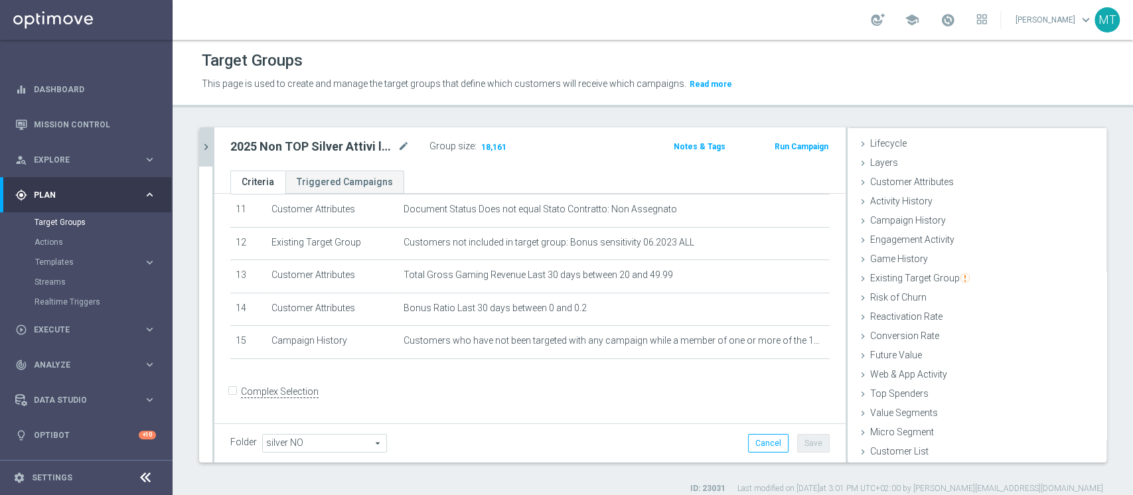
click at [528, 137] on div "Group size : 18,161" at bounding box center [495, 145] width 133 height 16
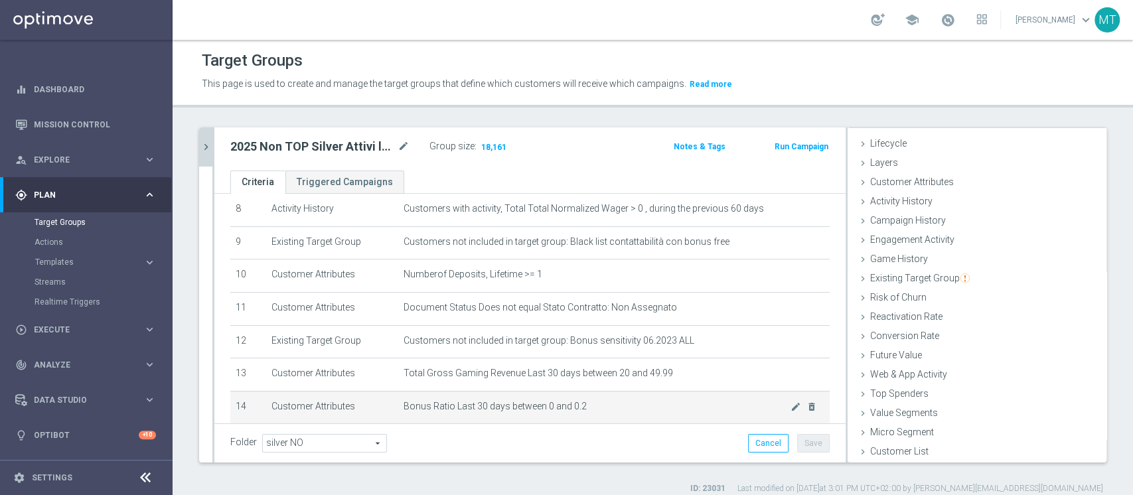
scroll to position [376, 0]
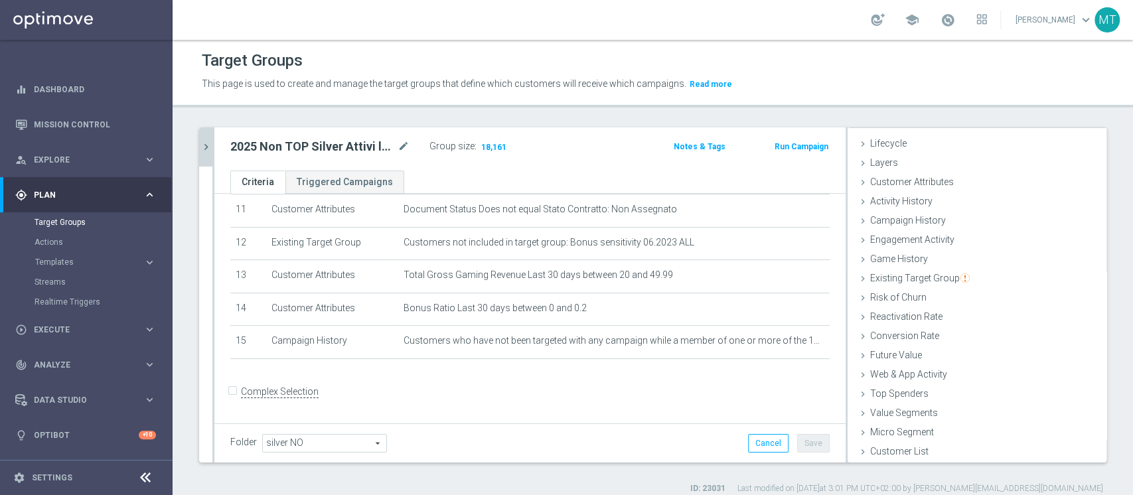
click at [317, 153] on h2 "2025 Non TOP Silver Attivi last 30 gg_GGR 20 - 49,9_bonus ratio 0-20%" at bounding box center [312, 147] width 165 height 16
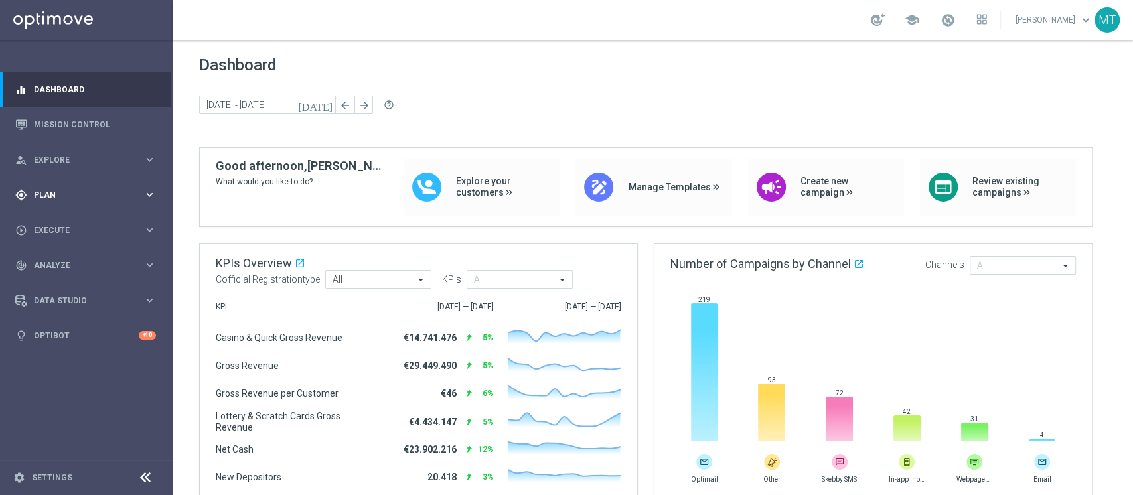
click at [113, 207] on div "gps_fixed Plan keyboard_arrow_right" at bounding box center [85, 194] width 171 height 35
click at [68, 226] on link "Target Groups" at bounding box center [87, 222] width 104 height 11
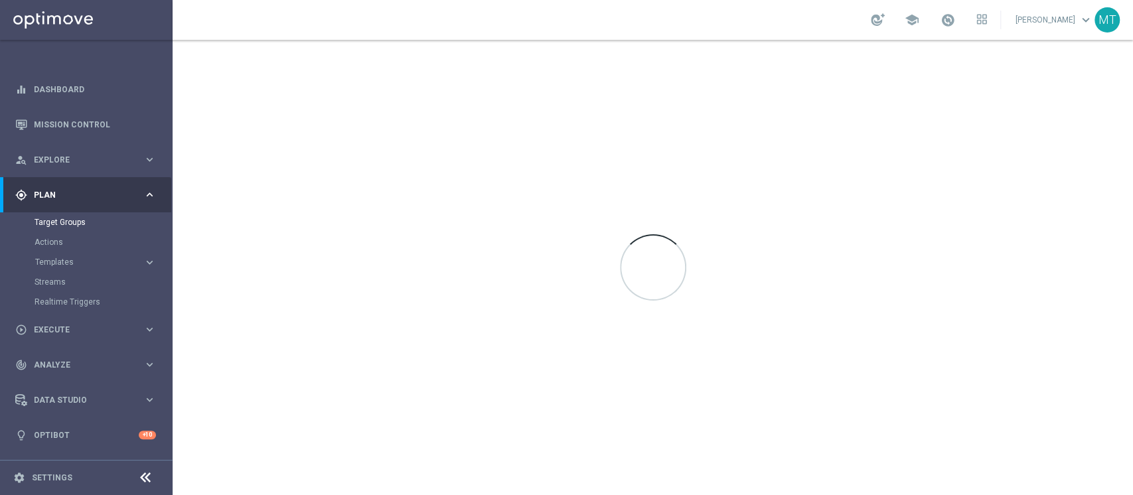
click at [956, 27] on link at bounding box center [947, 20] width 17 height 21
click at [956, 27] on link "Last available data: 10 Aug 2025 Batch process completed successfully check_cir…" at bounding box center [947, 20] width 17 height 21
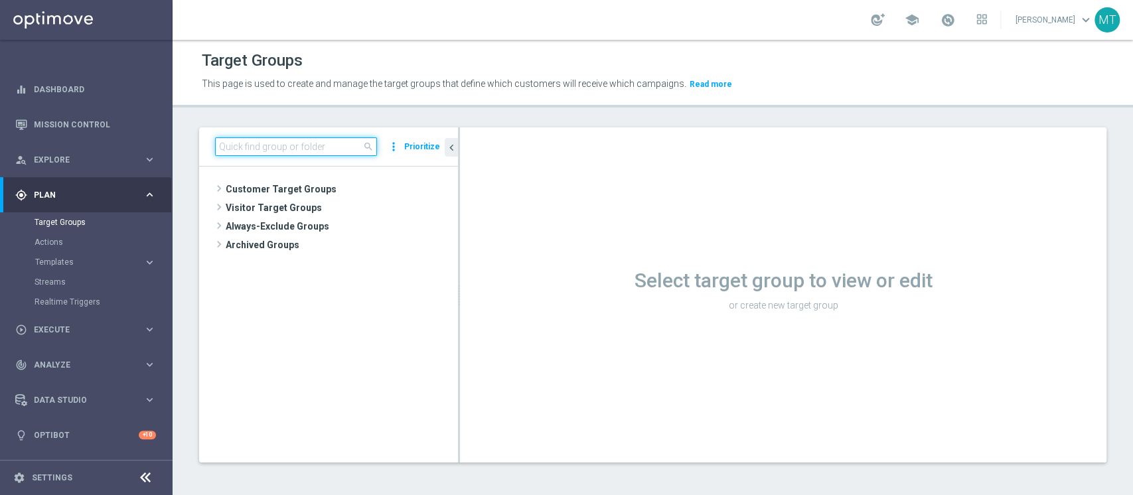
click at [280, 147] on input at bounding box center [296, 146] width 162 height 19
paste input "2025 TOP Silver Attivi last 30 gg_con bonus ratio 0-20%"
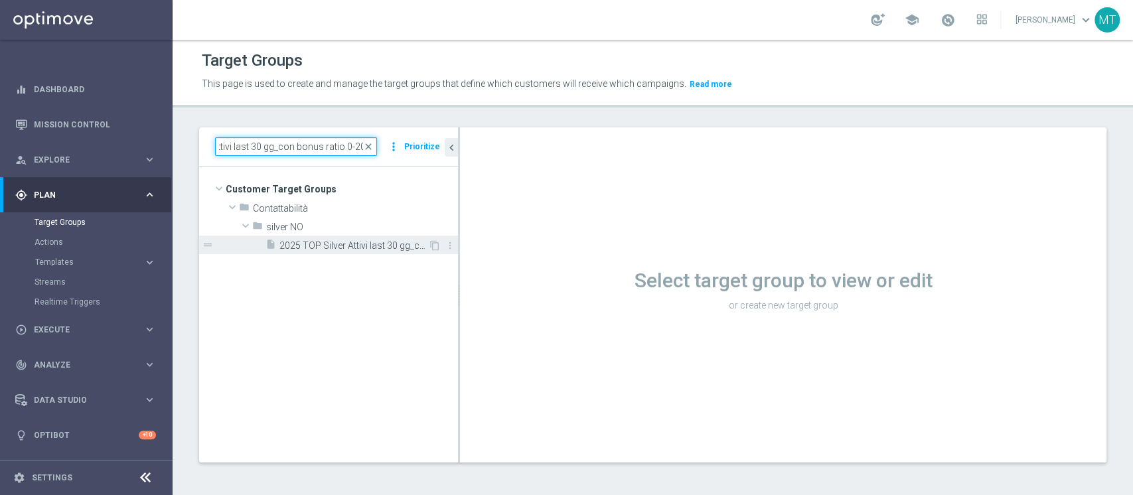
type input "2025 TOP Silver Attivi last 30 gg_con bonus ratio 0-20%"
click at [335, 252] on div "insert_drive_file 2025 TOP Silver Attivi last 30 gg_con bonus ratio 0-20%" at bounding box center [346, 245] width 163 height 19
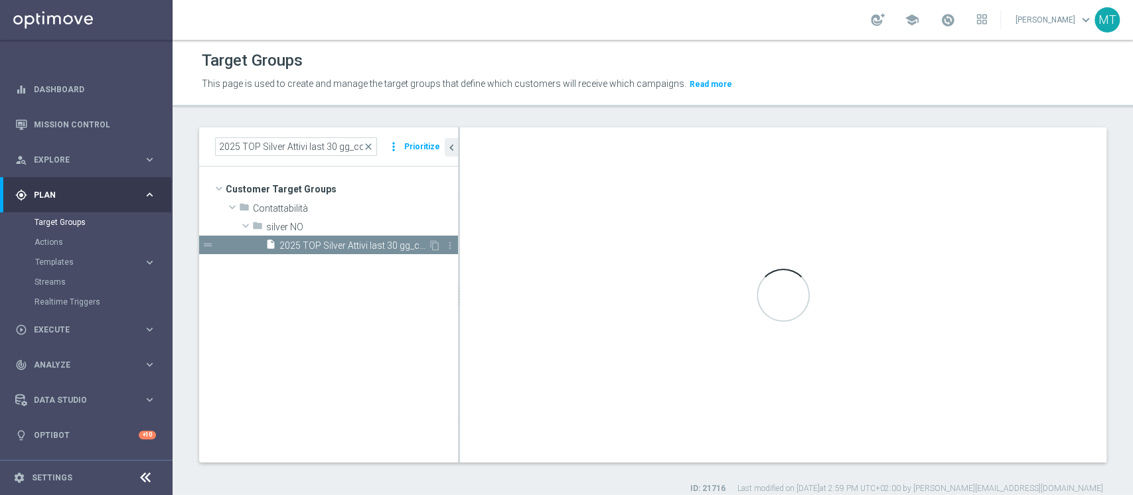
click at [353, 252] on div "insert_drive_file 2025 TOP Silver Attivi last 30 gg_con bonus ratio 0-20%" at bounding box center [346, 245] width 163 height 19
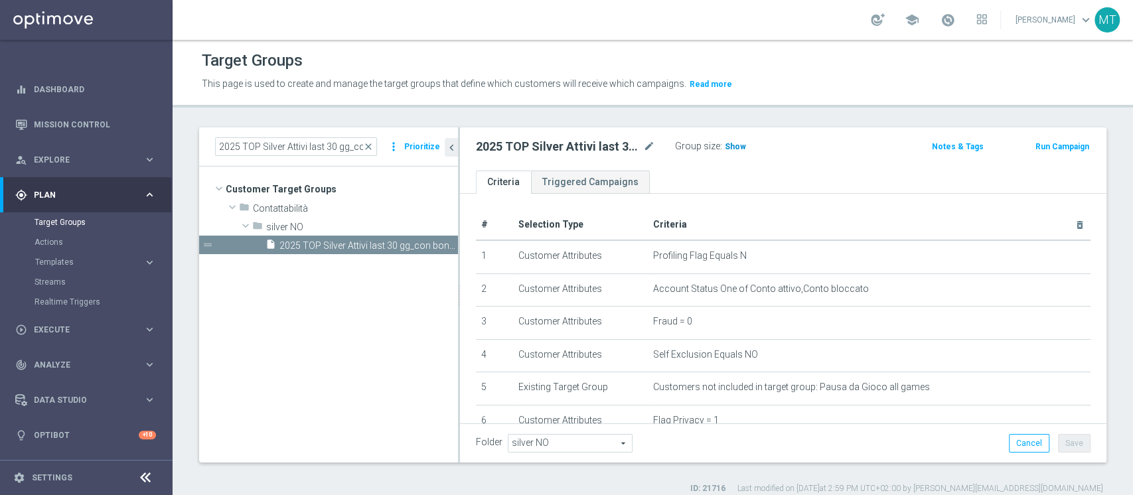
click at [737, 147] on span "Show" at bounding box center [735, 146] width 21 height 9
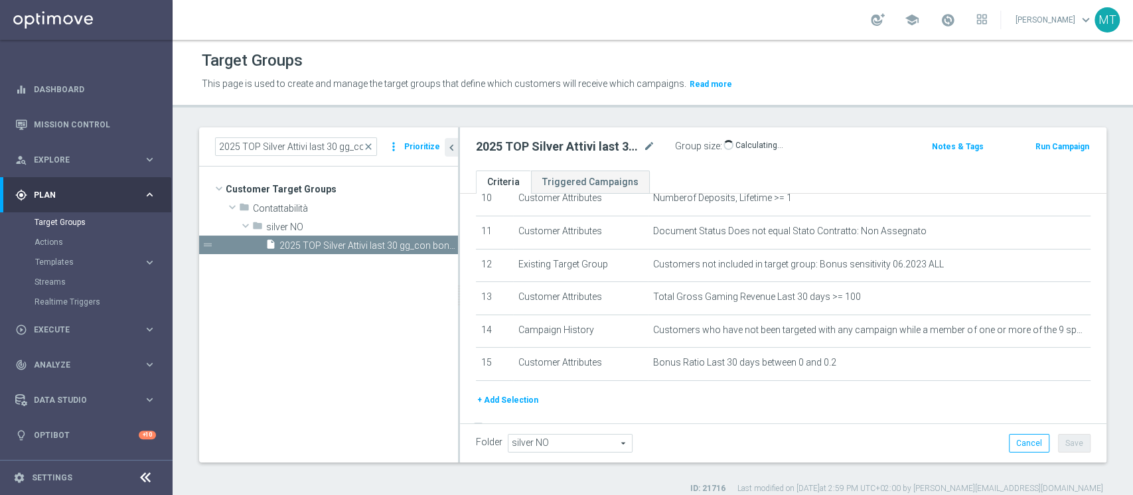
scroll to position [364, 0]
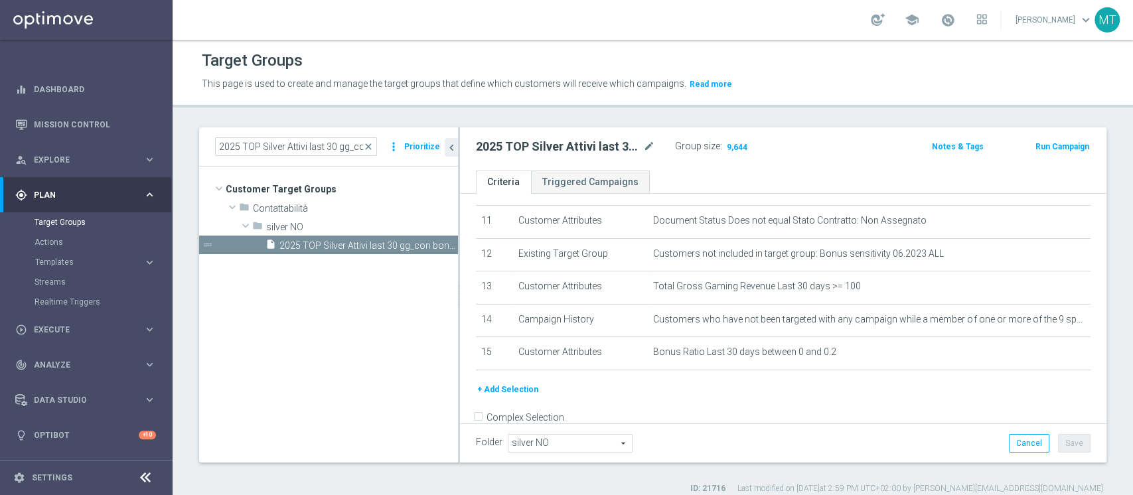
click at [1041, 145] on button "Run Campaign" at bounding box center [1062, 146] width 56 height 15
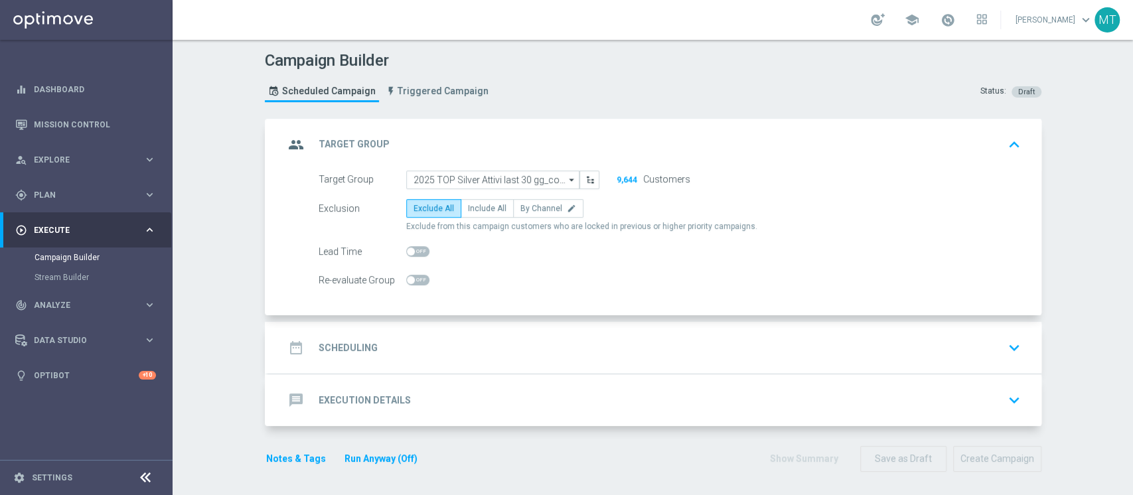
click at [498, 327] on div "date_range Scheduling keyboard_arrow_down" at bounding box center [654, 348] width 773 height 52
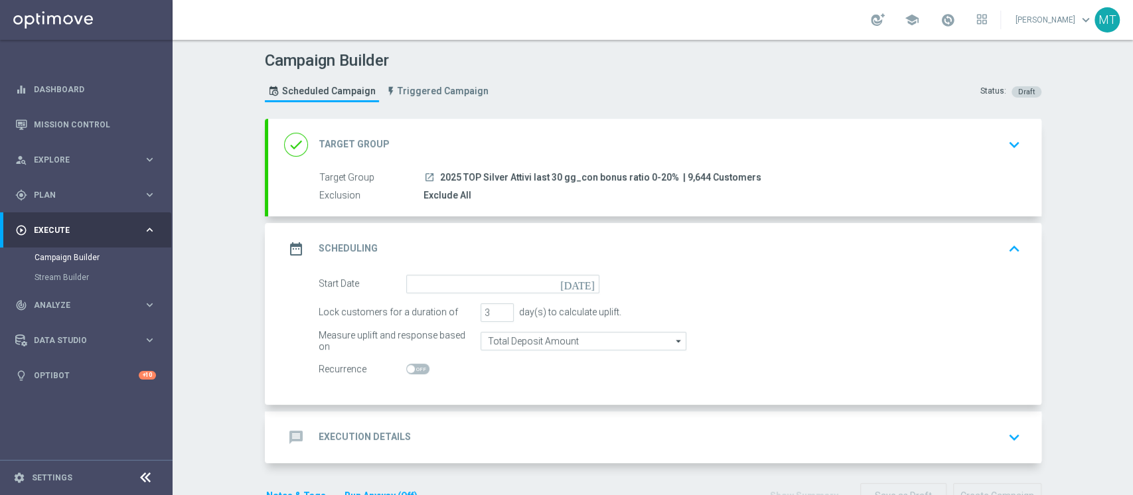
scroll to position [38, 0]
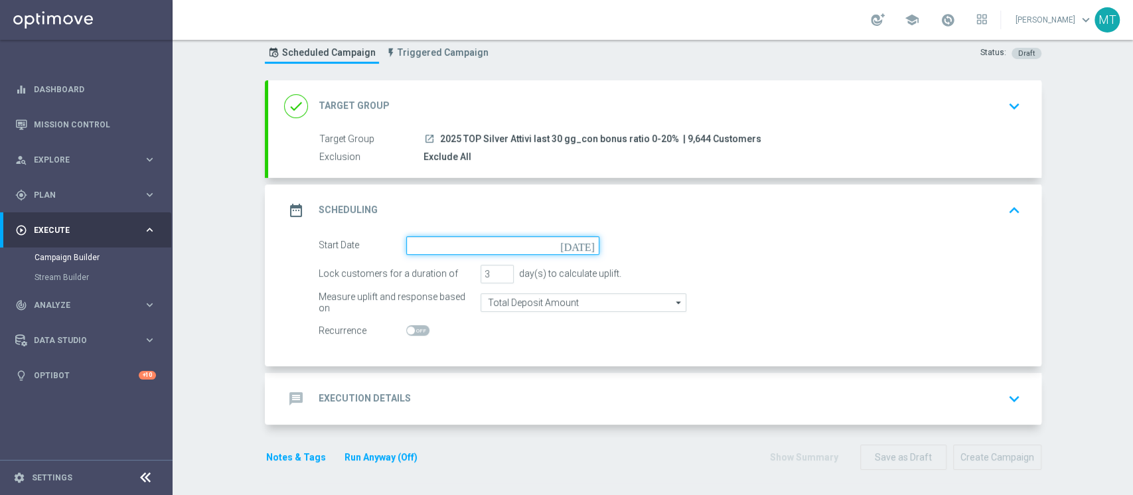
click at [489, 239] on input at bounding box center [502, 245] width 193 height 19
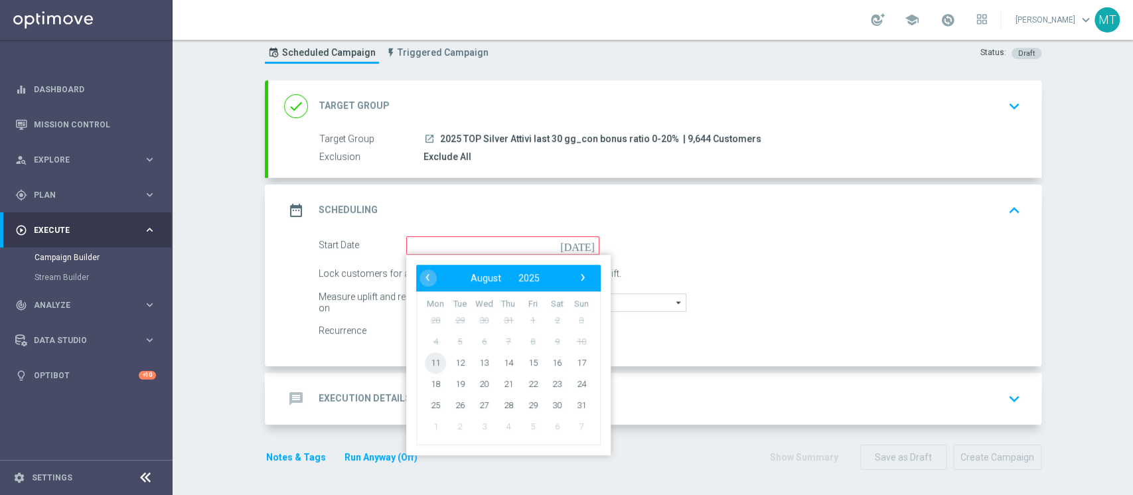
click at [433, 356] on span "11" at bounding box center [435, 362] width 21 height 21
type input "11 Aug 2025"
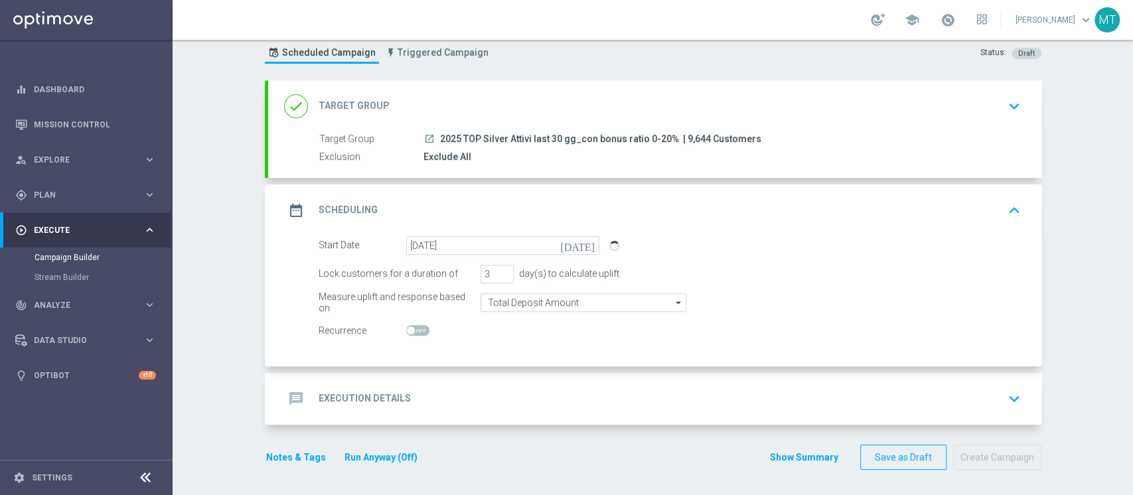
click at [536, 370] on accordion "done Target Group keyboard_arrow_down Target Group launch 2025 TOP Silver Attiv…" at bounding box center [653, 252] width 777 height 344
click at [550, 379] on div "message Execution Details keyboard_arrow_down" at bounding box center [654, 399] width 773 height 52
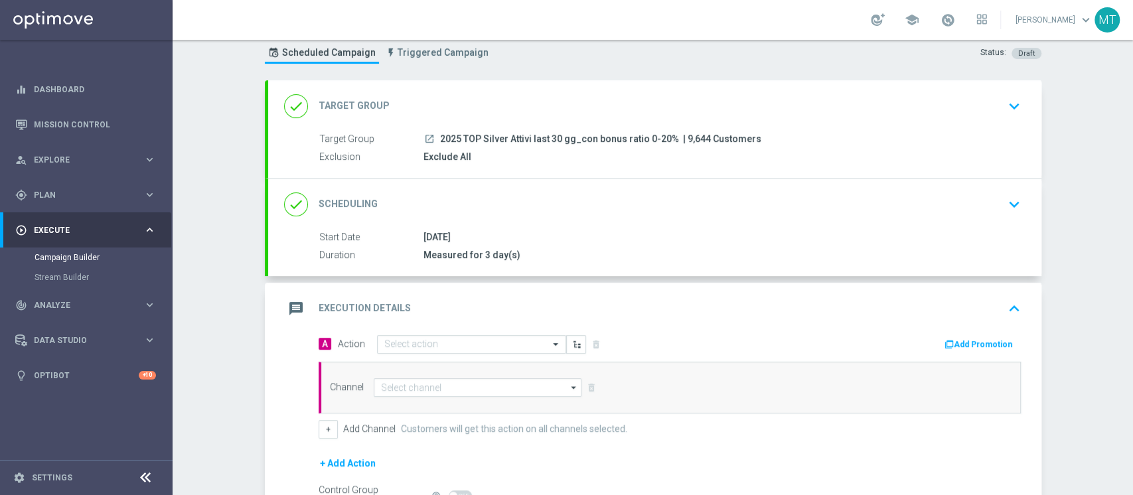
scroll to position [147, 0]
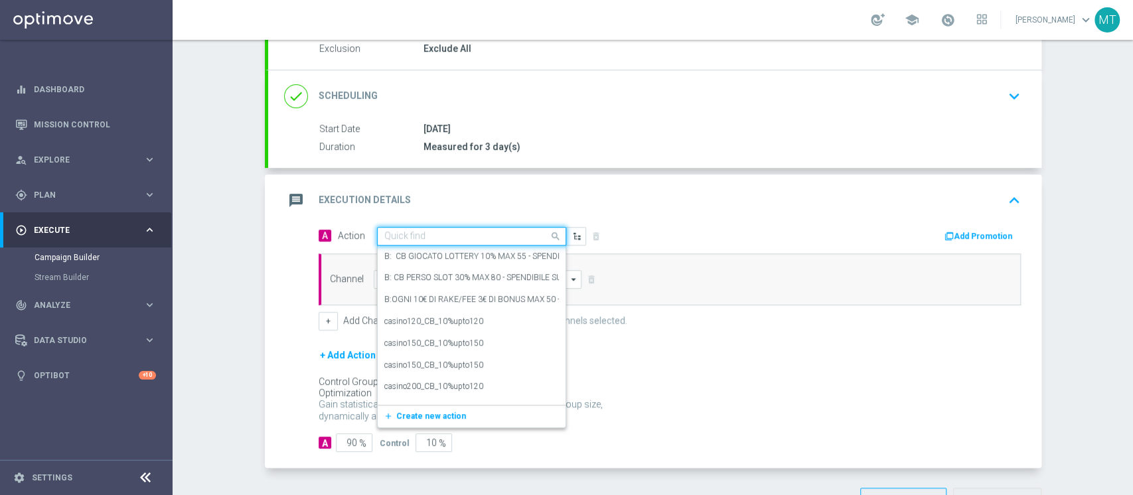
click at [461, 236] on input "text" at bounding box center [458, 236] width 148 height 11
paste input "NP Attivi - BF 5€"
type input "NP Attivi - BF 5€"
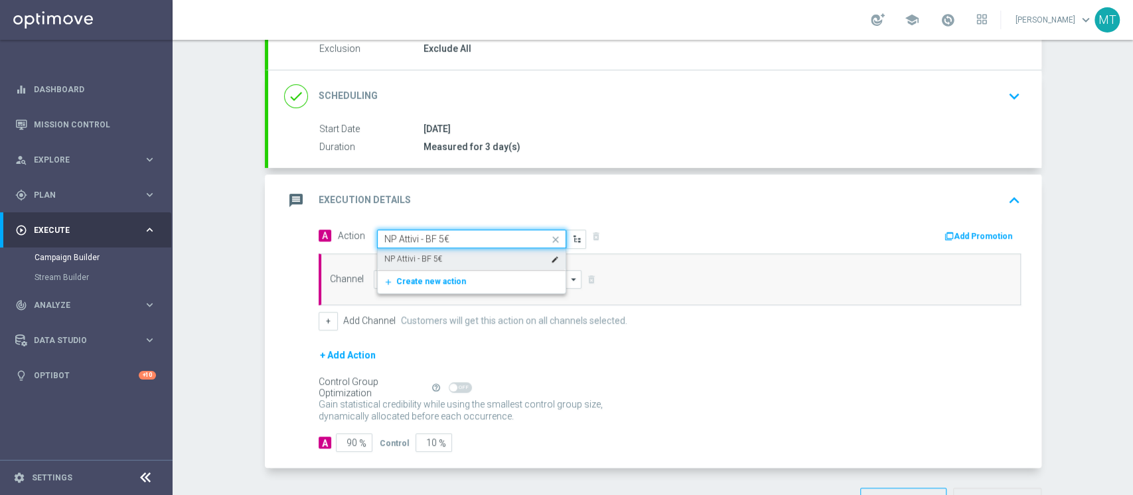
click at [432, 253] on div "NP Attivi - BF 5€ edit" at bounding box center [471, 259] width 175 height 22
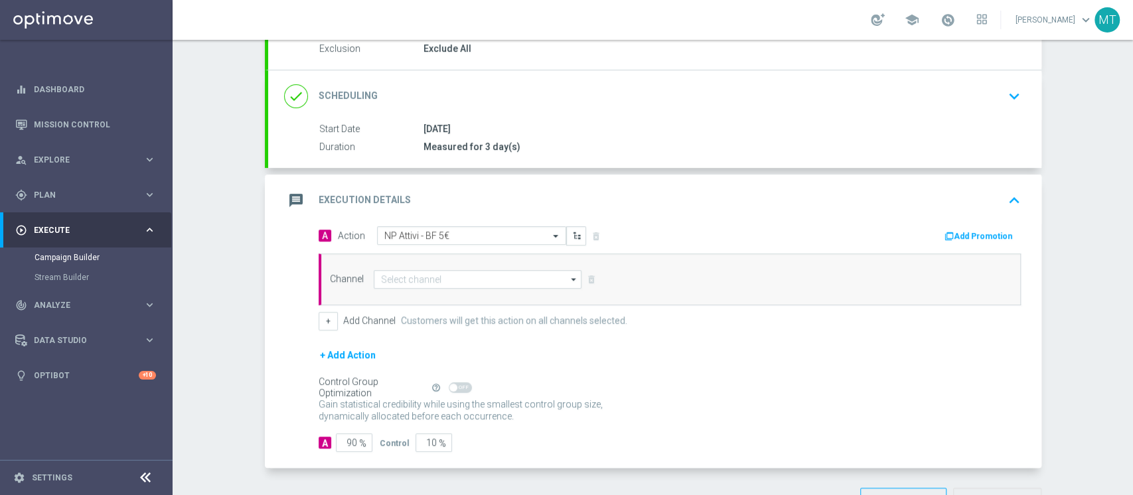
click at [954, 236] on button "Add Promotion" at bounding box center [980, 236] width 74 height 15
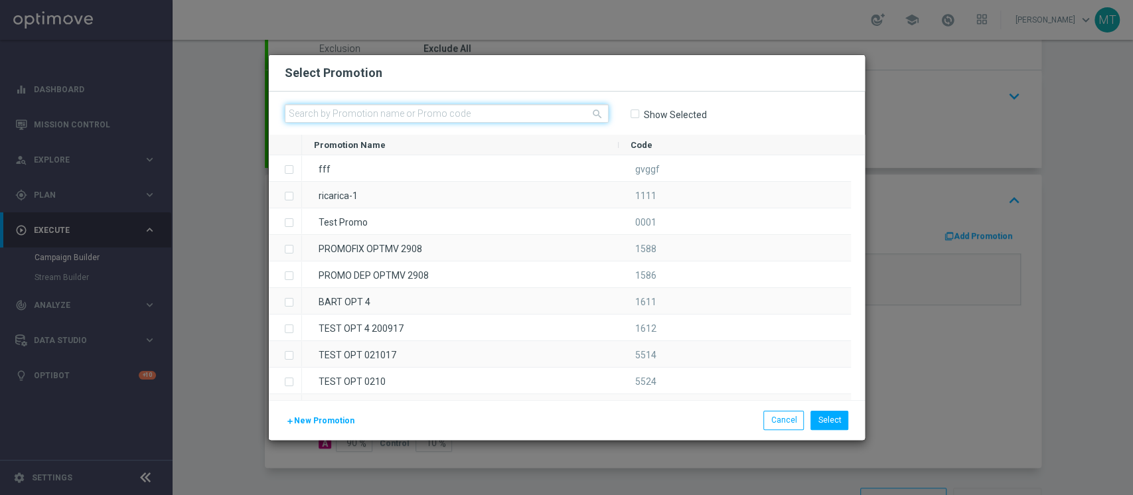
click at [558, 120] on input "text" at bounding box center [447, 113] width 324 height 19
paste input "228402"
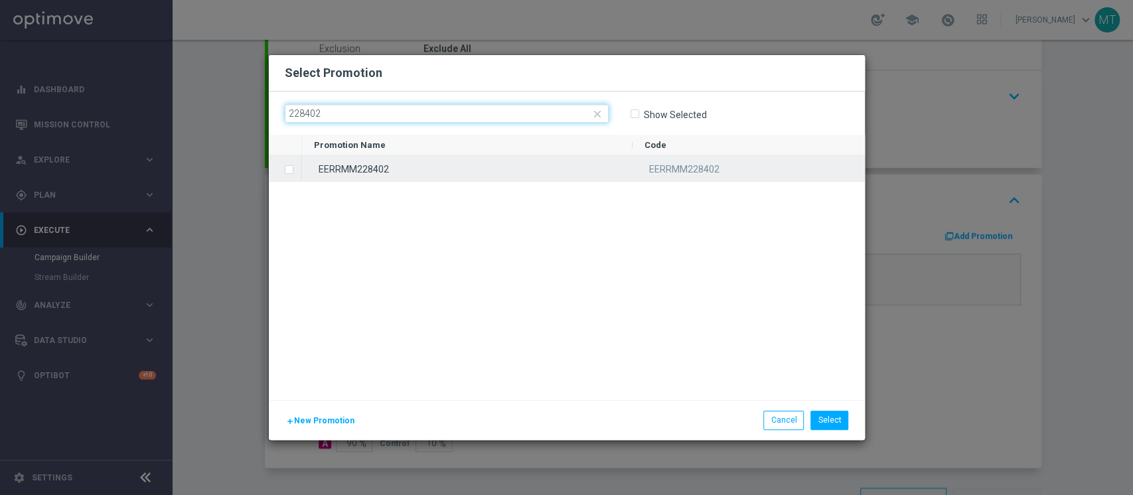
type input "228402"
click at [416, 155] on div "EERRMM228402" at bounding box center [467, 168] width 331 height 26
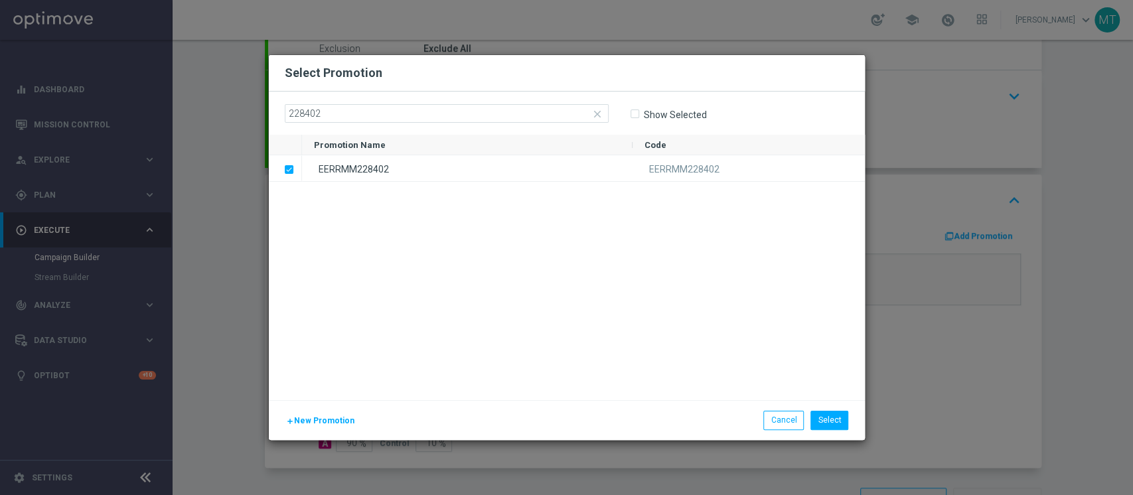
click at [508, 244] on div "EERRMM228402 EERRMM228402" at bounding box center [583, 277] width 563 height 245
click at [844, 421] on button "Select" at bounding box center [829, 420] width 38 height 19
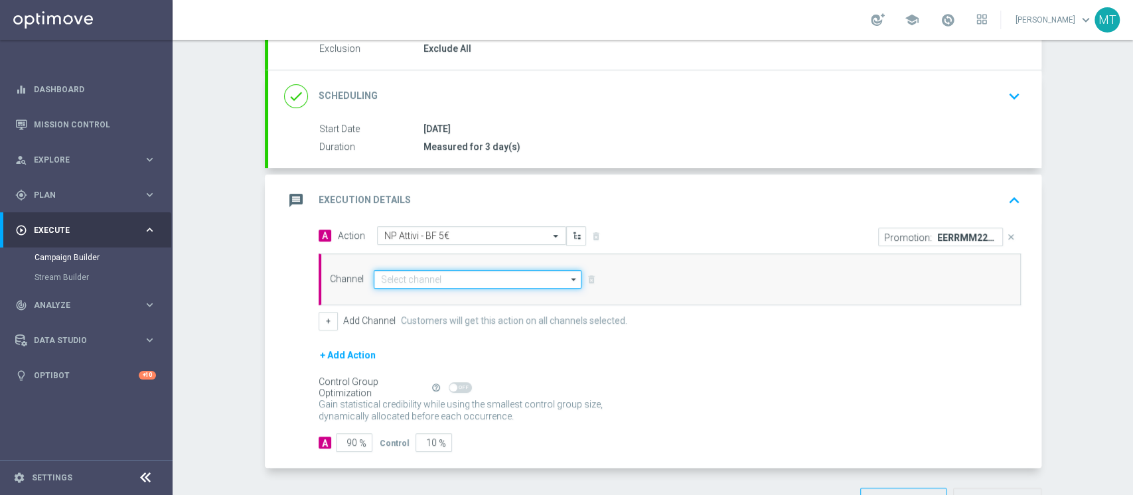
click at [518, 287] on input at bounding box center [478, 279] width 208 height 19
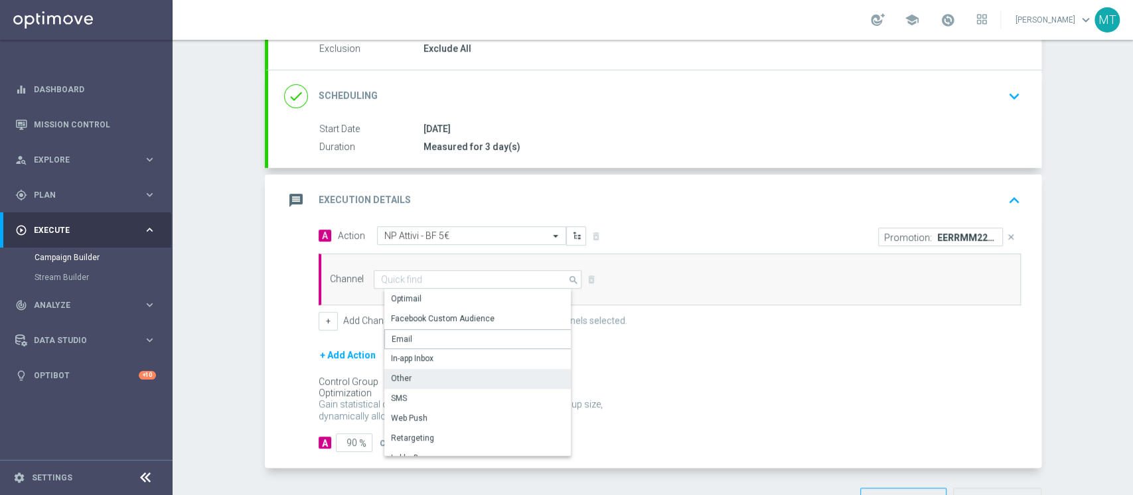
drag, startPoint x: 401, startPoint y: 342, endPoint x: 418, endPoint y: 375, distance: 36.8
click at [418, 375] on div "Optimail Facebook Custom Audience Email In-app Inbox Other SMS Web Push" at bounding box center [483, 486] width 198 height 395
click at [418, 375] on div "Other" at bounding box center [483, 379] width 198 height 20
type input "Other"
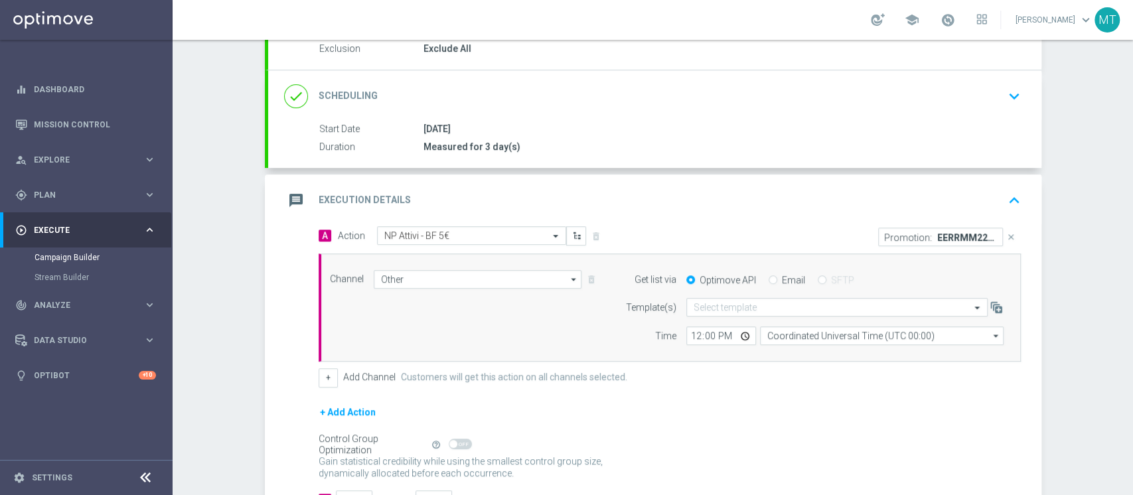
click at [769, 274] on div "Get list via Optimove API Email SFTP" at bounding box center [811, 279] width 405 height 19
click at [769, 274] on div "Email" at bounding box center [787, 280] width 37 height 12
click at [769, 277] on input "Email" at bounding box center [773, 281] width 9 height 9
radio input "true"
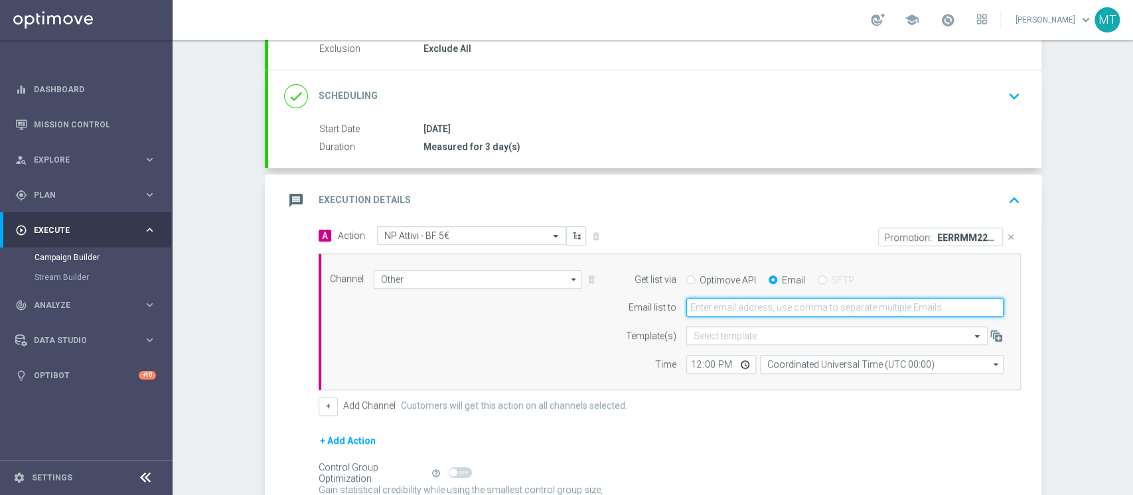
click at [763, 311] on input "email" at bounding box center [844, 307] width 317 height 19
type input "matteo.turri@sisal.it"
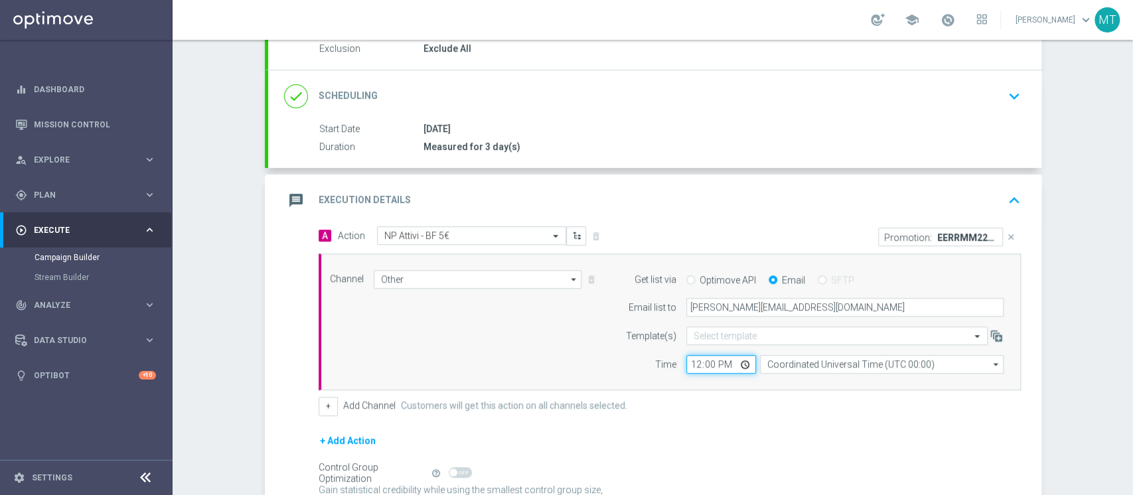
click at [686, 360] on input "12:00" at bounding box center [721, 364] width 70 height 19
type input "15:45"
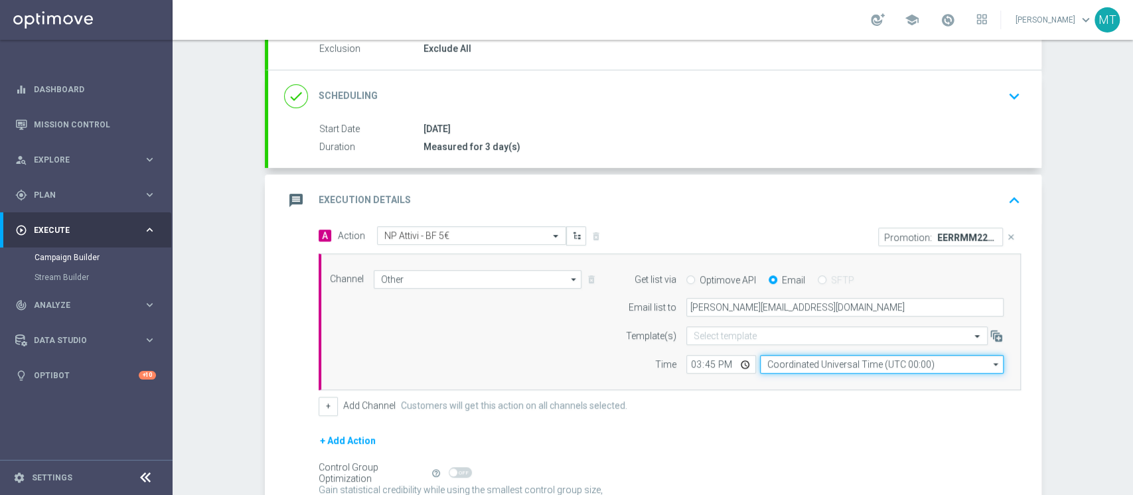
click at [809, 368] on input "Coordinated Universal Time (UTC 00:00)" at bounding box center [882, 364] width 244 height 19
click at [809, 368] on input at bounding box center [882, 364] width 244 height 19
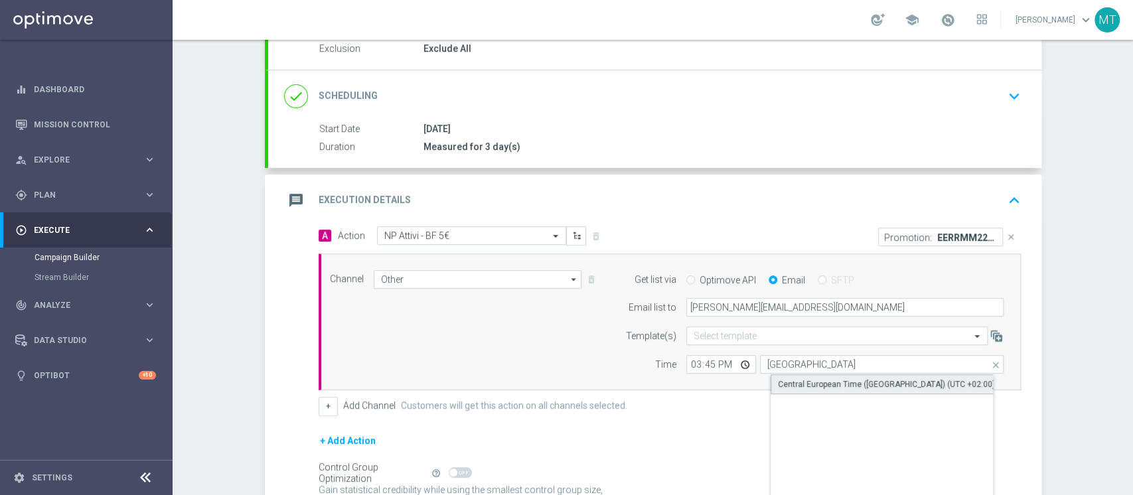
click at [832, 392] on div "Central European Time (Berlin) (UTC +02:00)" at bounding box center [893, 384] width 244 height 20
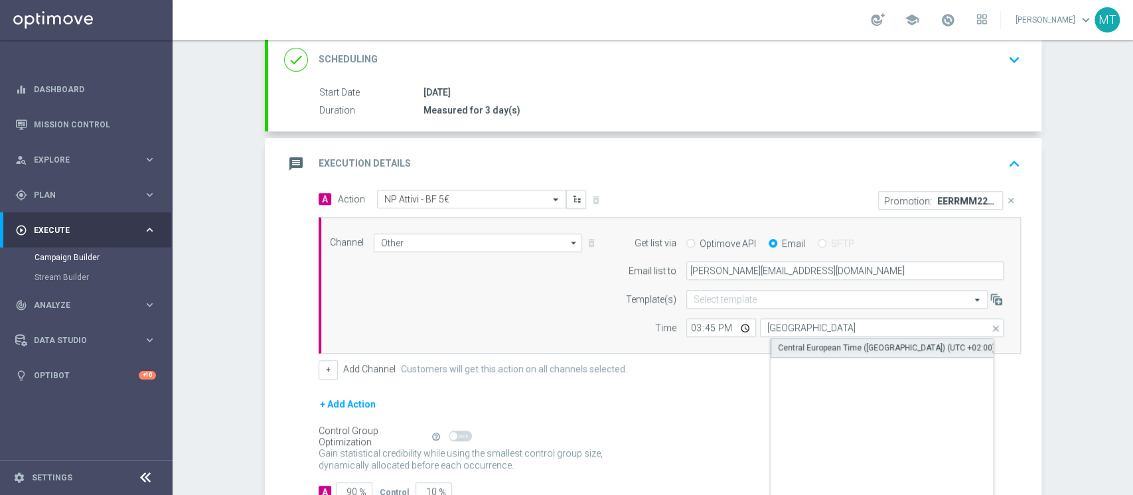
scroll to position [184, 0]
click at [812, 342] on div "Central European Time (Berlin) (UTC +02:00)" at bounding box center [886, 347] width 217 height 12
type input "Central European Time (Berlin) (UTC +02:00)"
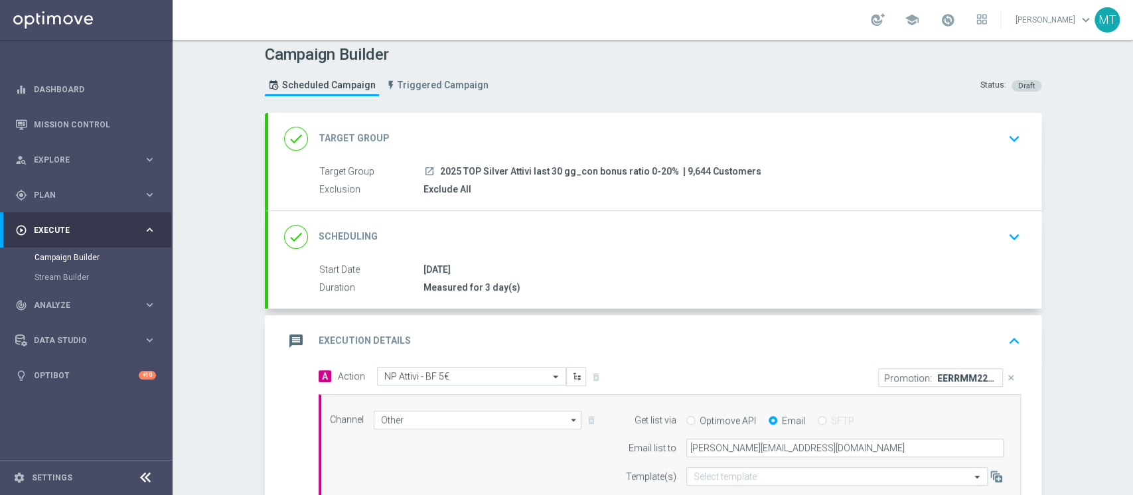
click at [629, 255] on div "done Scheduling keyboard_arrow_down" at bounding box center [654, 237] width 773 height 52
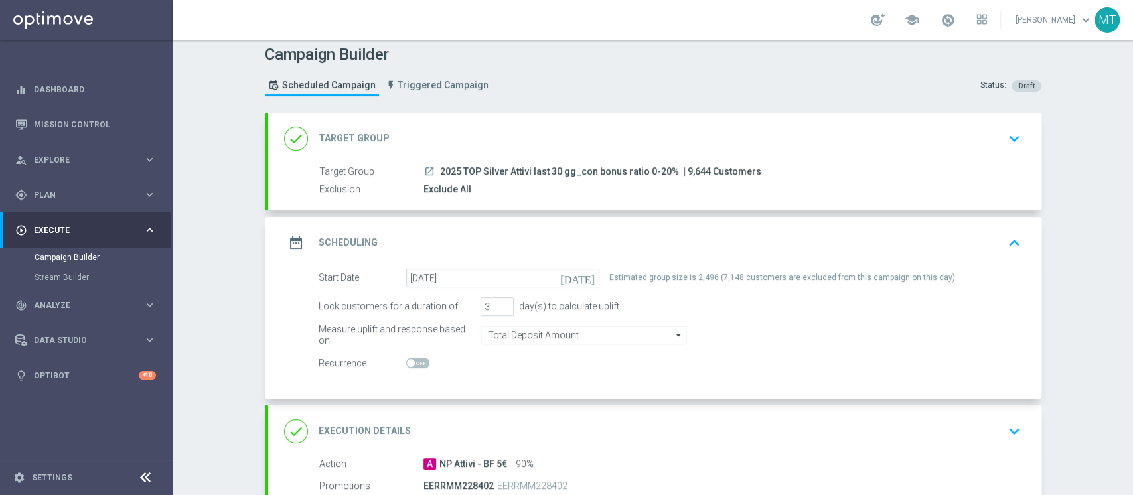
click at [666, 133] on div "done Target Group keyboard_arrow_down" at bounding box center [654, 138] width 741 height 25
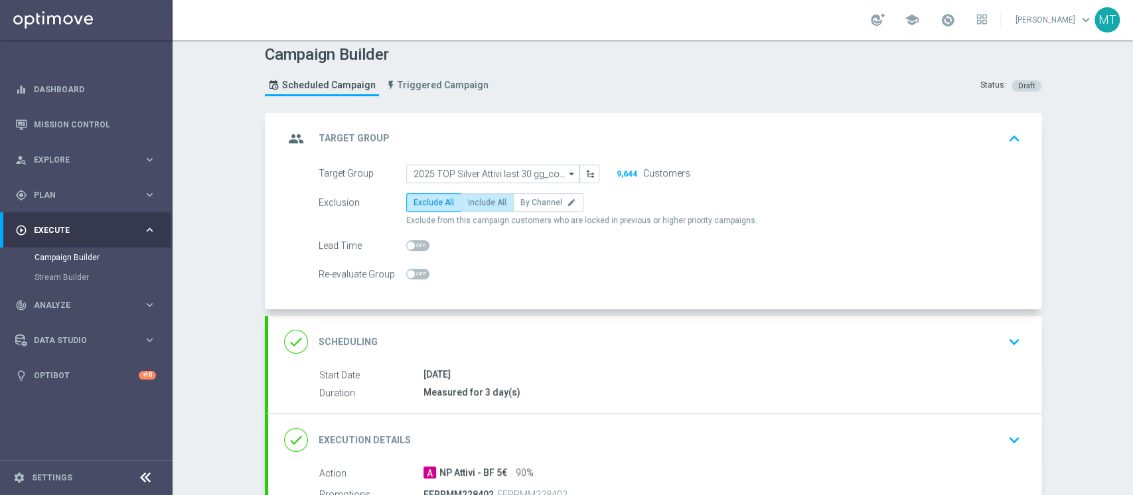
click at [468, 203] on span "Include All" at bounding box center [487, 202] width 38 height 9
click at [468, 203] on input "Include All" at bounding box center [472, 204] width 9 height 9
radio input "true"
click at [524, 134] on div "group Target Group keyboard_arrow_up" at bounding box center [654, 138] width 741 height 25
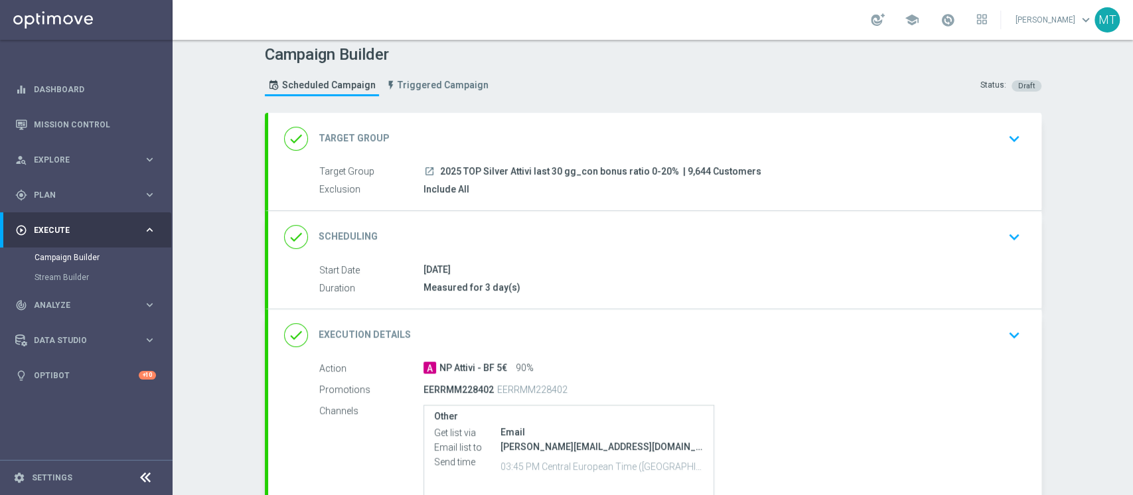
scroll to position [109, 0]
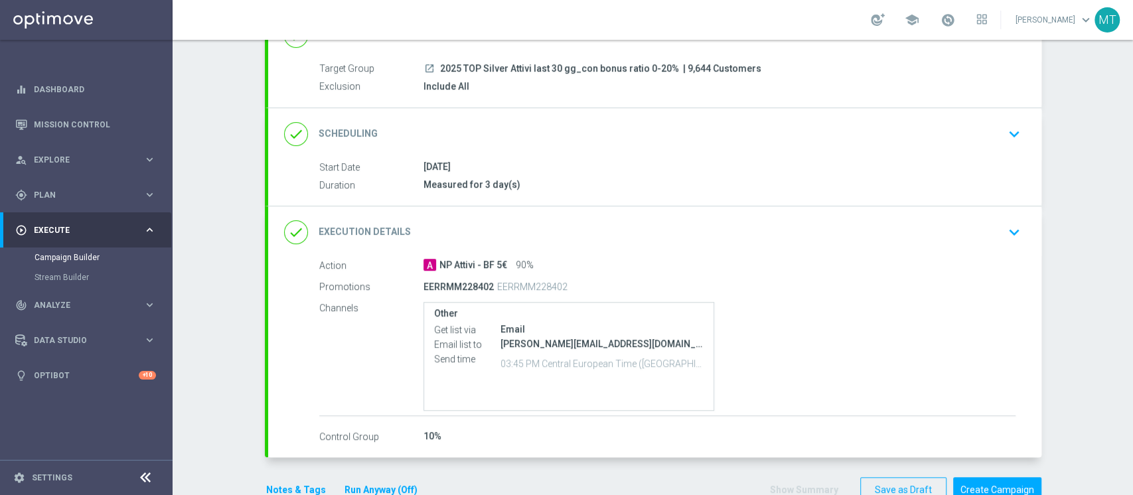
click at [558, 137] on div "done Scheduling keyboard_arrow_down" at bounding box center [654, 133] width 741 height 25
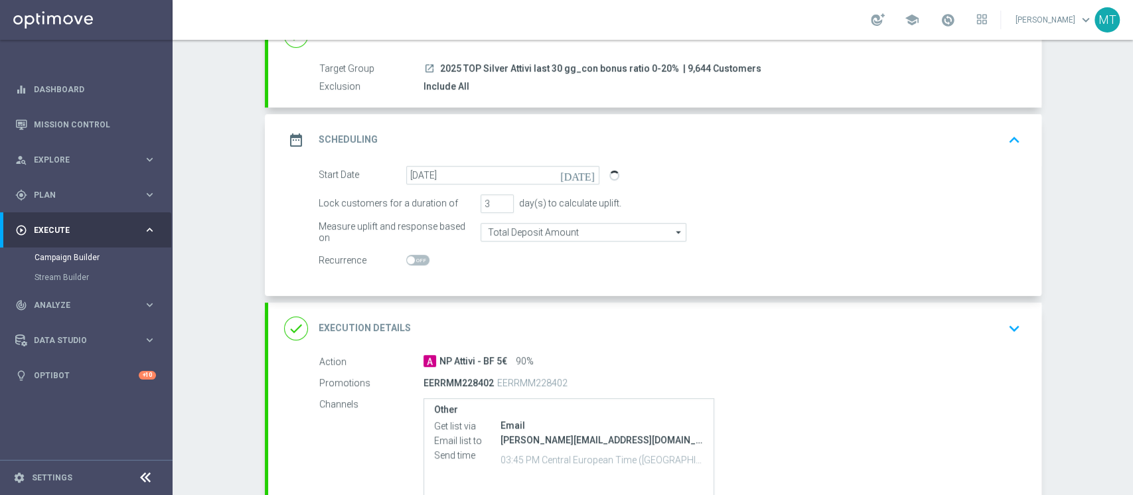
click at [558, 137] on div "date_range Scheduling keyboard_arrow_up" at bounding box center [654, 139] width 741 height 25
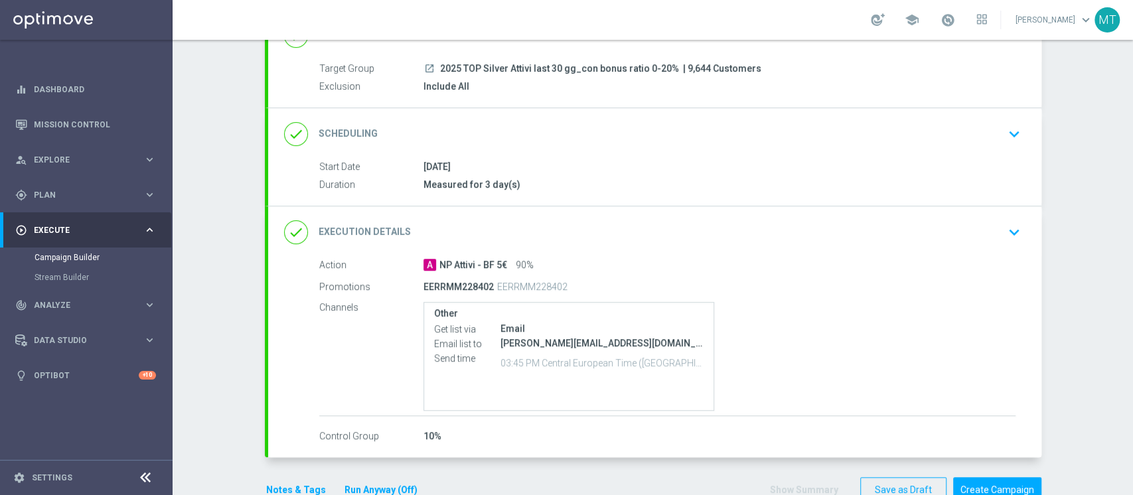
scroll to position [141, 0]
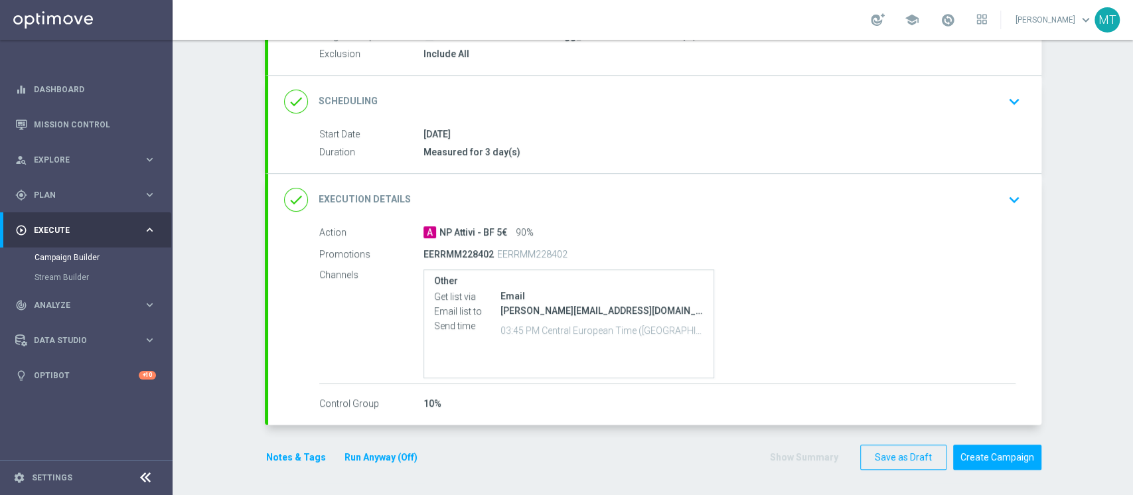
click at [293, 459] on button "Notes & Tags" at bounding box center [296, 457] width 62 height 17
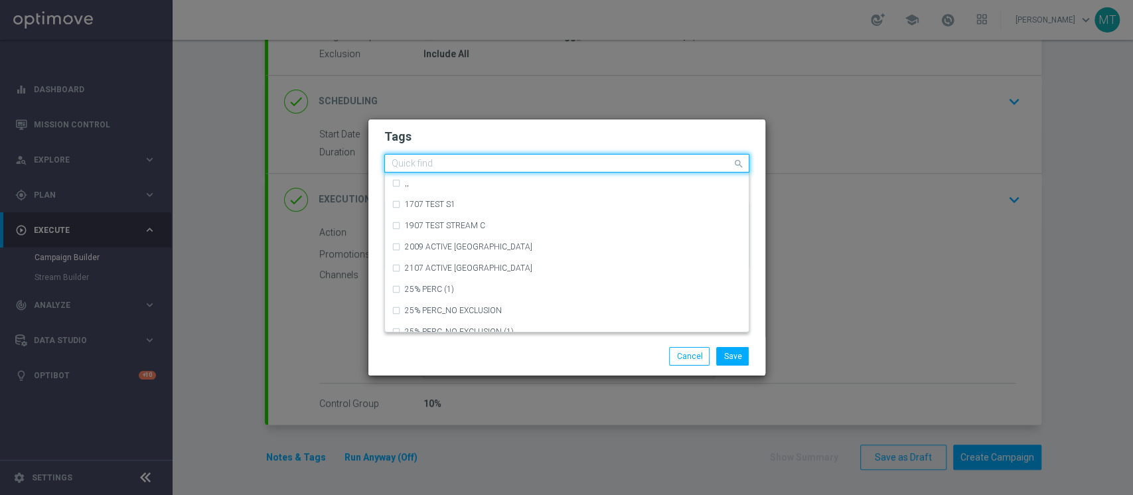
click at [526, 160] on input "text" at bounding box center [562, 164] width 340 height 11
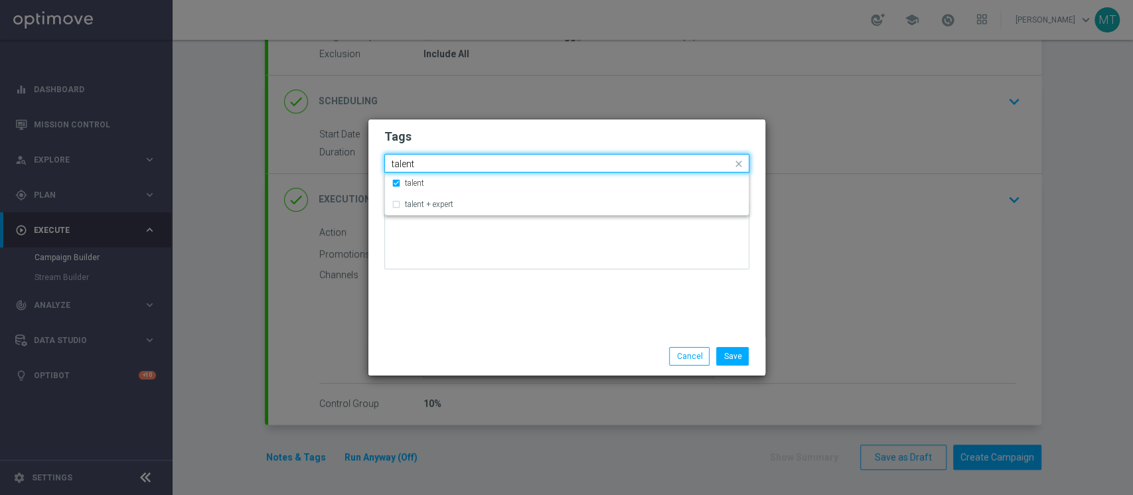
click at [519, 162] on input "talent" at bounding box center [562, 164] width 340 height 11
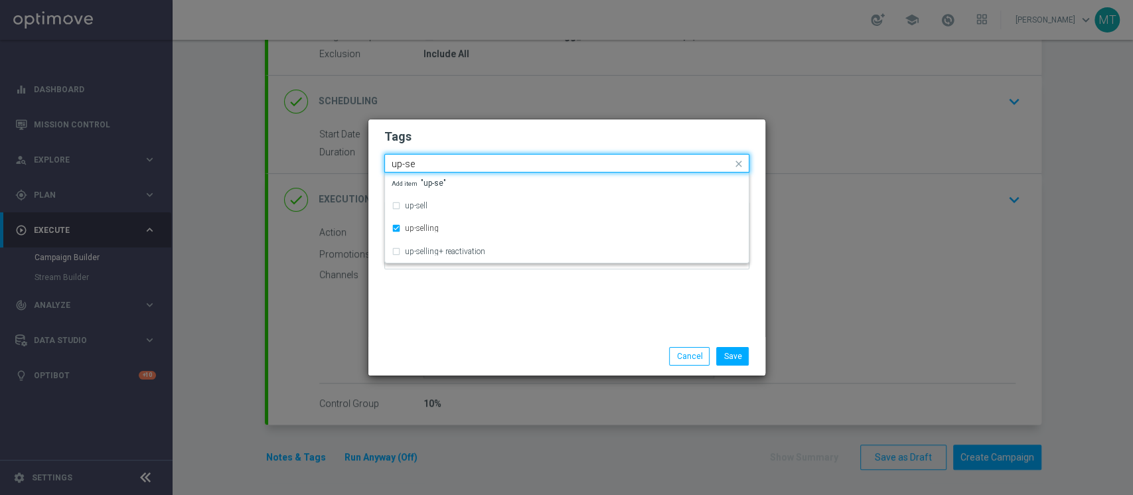
click at [507, 159] on input "up-se" at bounding box center [562, 164] width 340 height 11
type input "u"
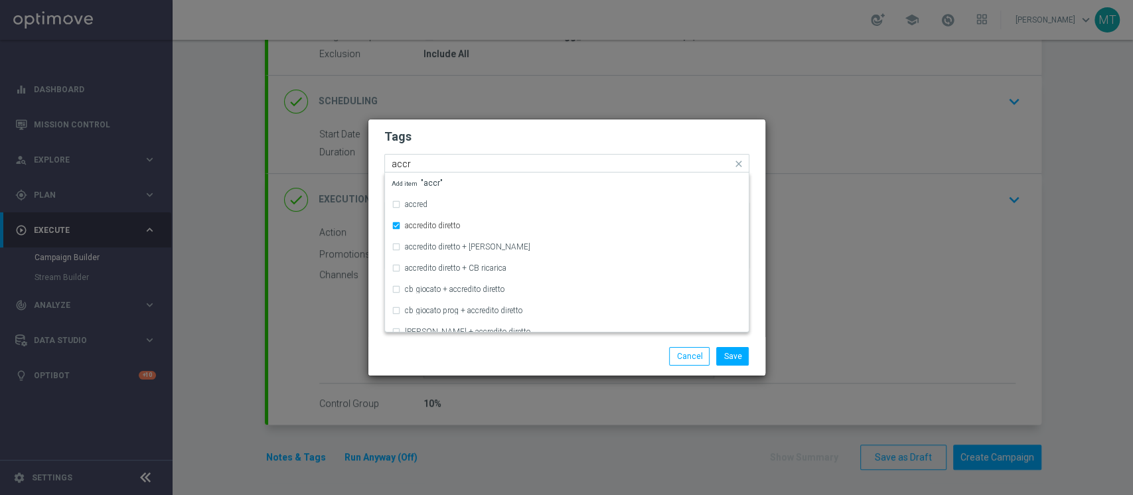
click at [502, 159] on input "accr" at bounding box center [562, 164] width 340 height 11
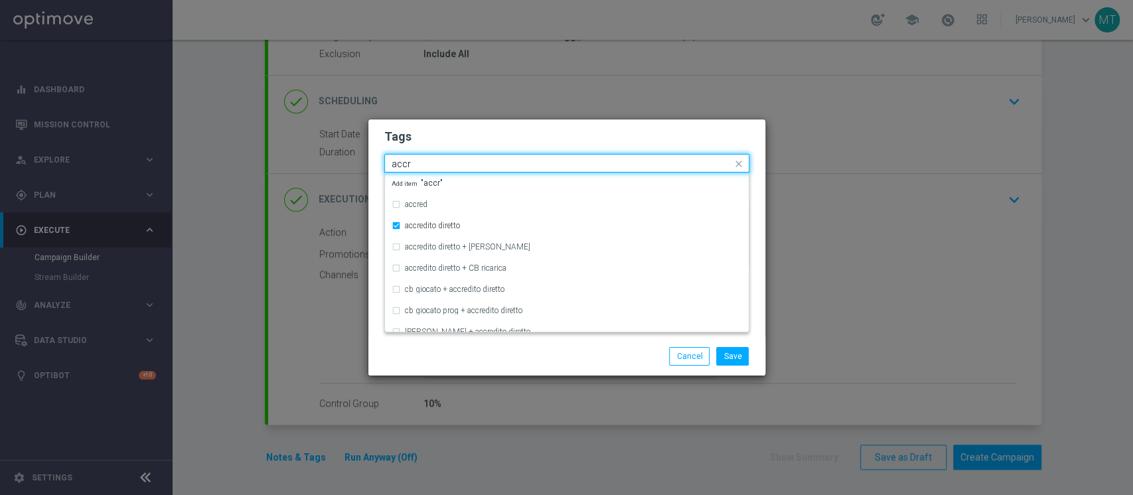
click at [502, 159] on input "accr" at bounding box center [562, 164] width 340 height 11
click at [490, 162] on input "all" at bounding box center [562, 164] width 340 height 11
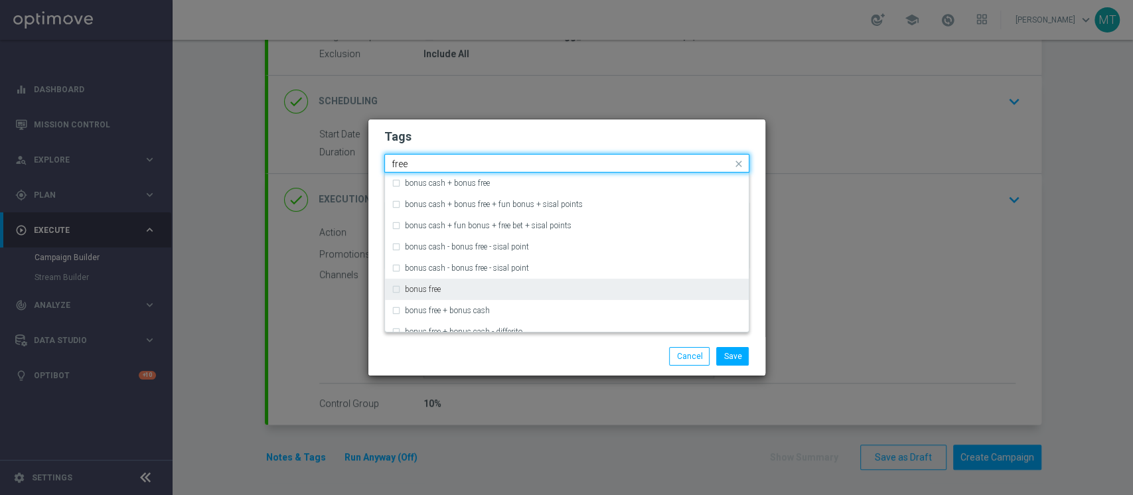
click at [462, 283] on div "bonus free" at bounding box center [567, 289] width 350 height 21
type input "free"
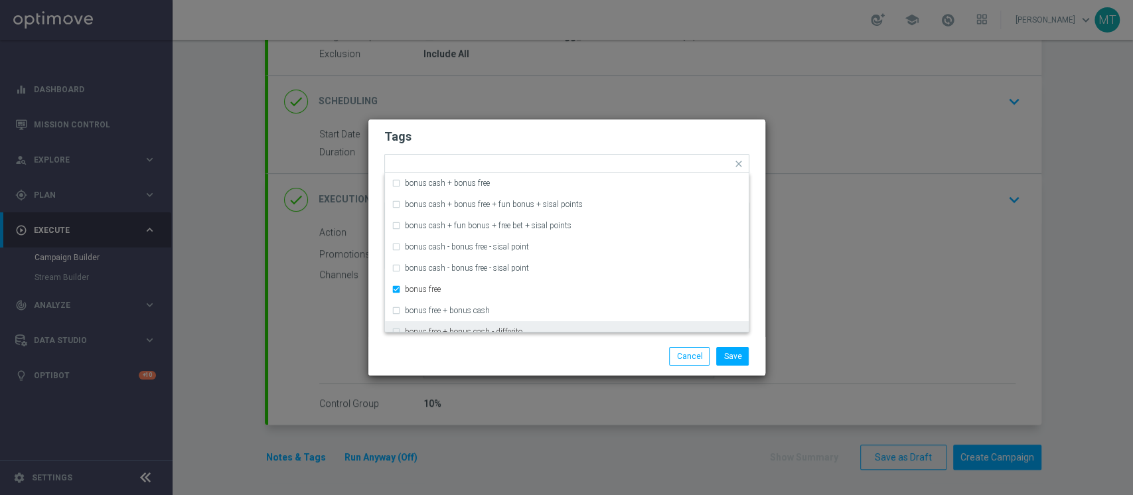
click at [536, 350] on div "Save Cancel" at bounding box center [630, 356] width 257 height 19
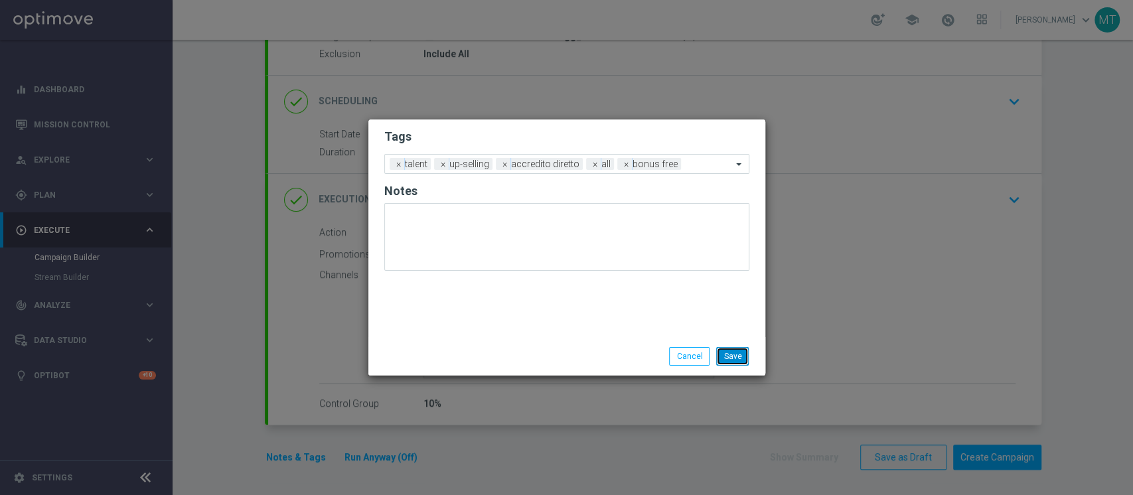
click at [741, 358] on button "Save" at bounding box center [732, 356] width 33 height 19
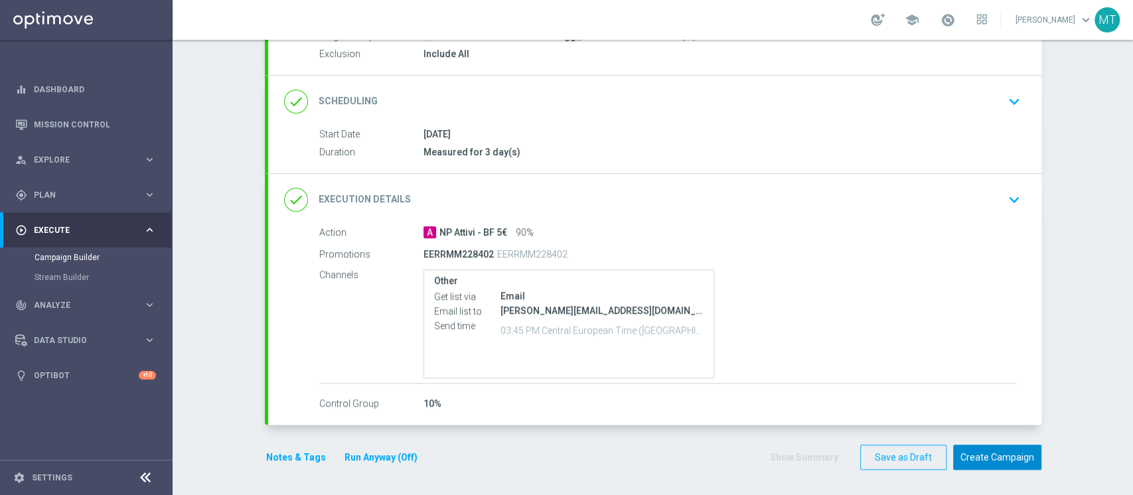
click at [988, 455] on button "Create Campaign" at bounding box center [997, 458] width 88 height 26
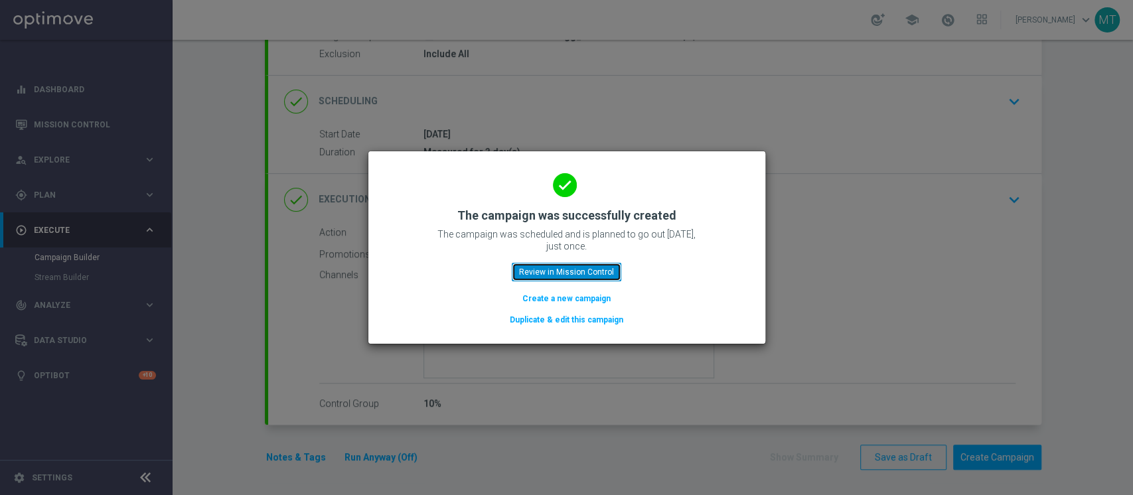
click at [561, 269] on button "Review in Mission Control" at bounding box center [567, 272] width 110 height 19
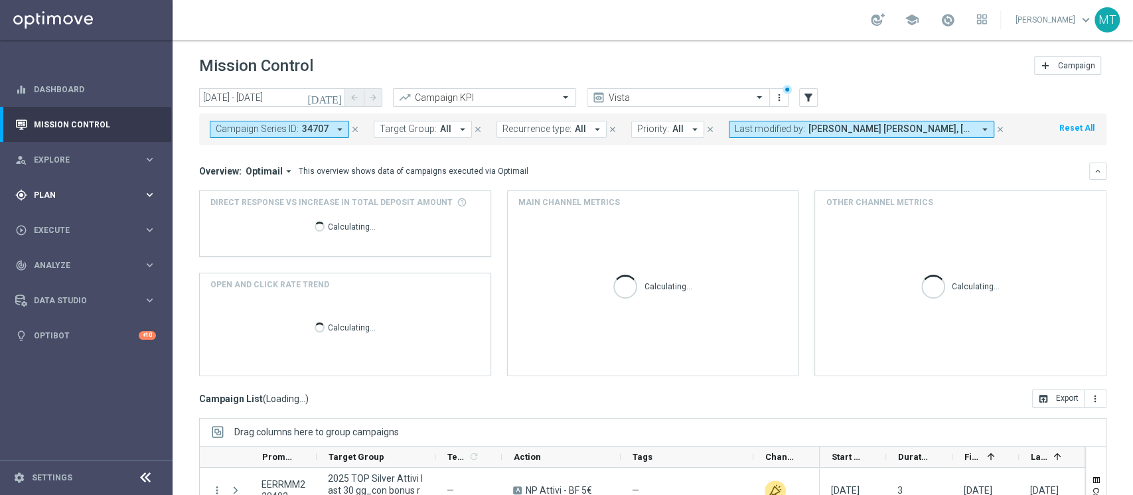
click at [52, 191] on span "Plan" at bounding box center [89, 195] width 110 height 8
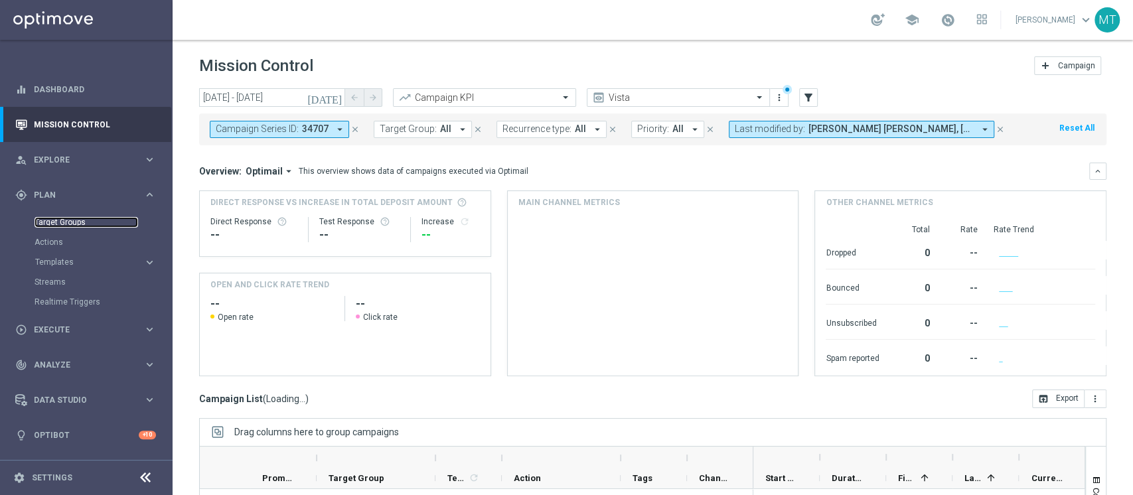
click at [75, 217] on link "Target Groups" at bounding box center [87, 222] width 104 height 11
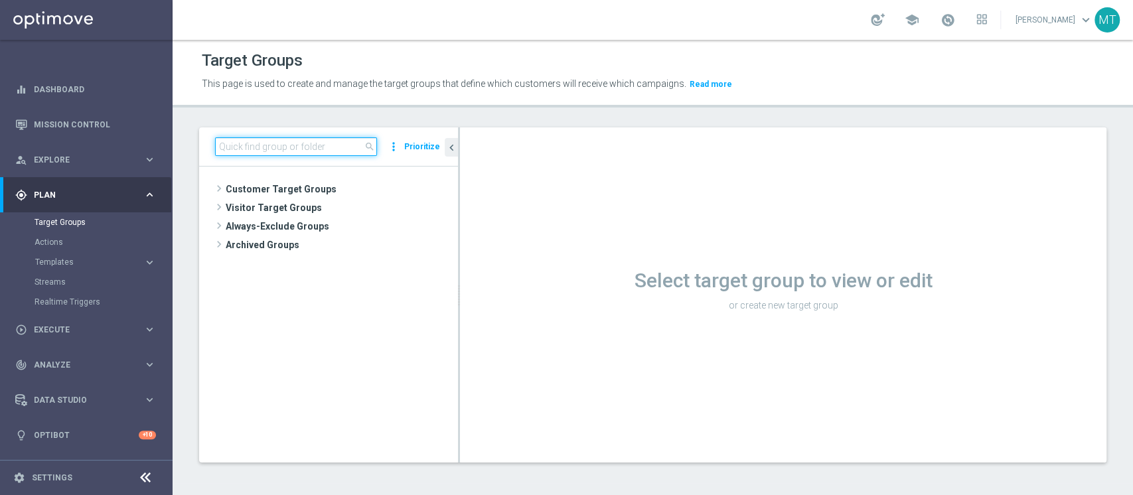
click at [280, 143] on input at bounding box center [296, 146] width 162 height 19
paste input "2025 Non TOP Silver Attivi last 30 gg_GGR 50 - 99,9_bonus ratio 0-20%"
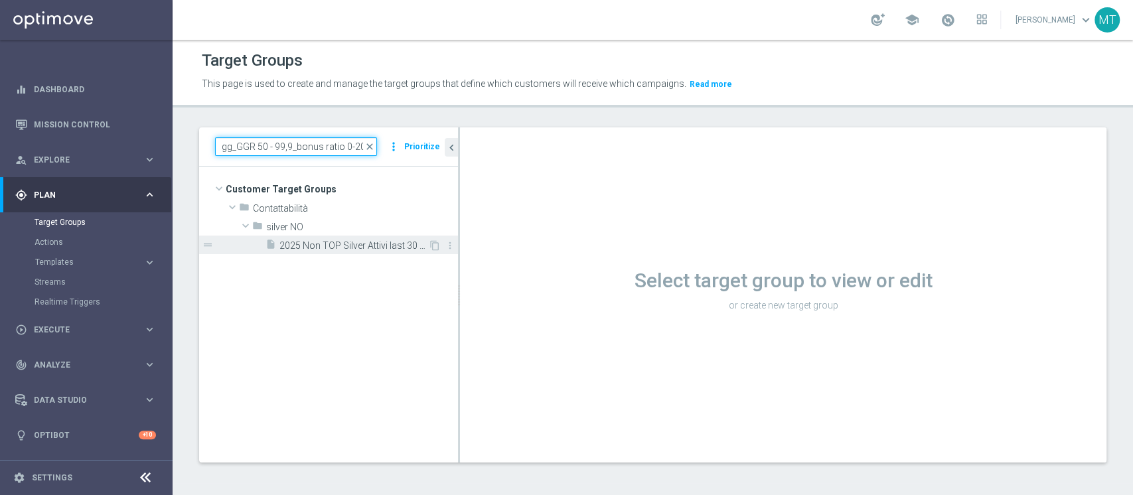
type input "2025 Non TOP Silver Attivi last 30 gg_GGR 50 - 99,9_bonus ratio 0-20%"
click at [366, 244] on span "2025 Non TOP Silver Attivi last 30 gg_GGR 50 - 99,9_bonus ratio 0-20%" at bounding box center [353, 245] width 149 height 11
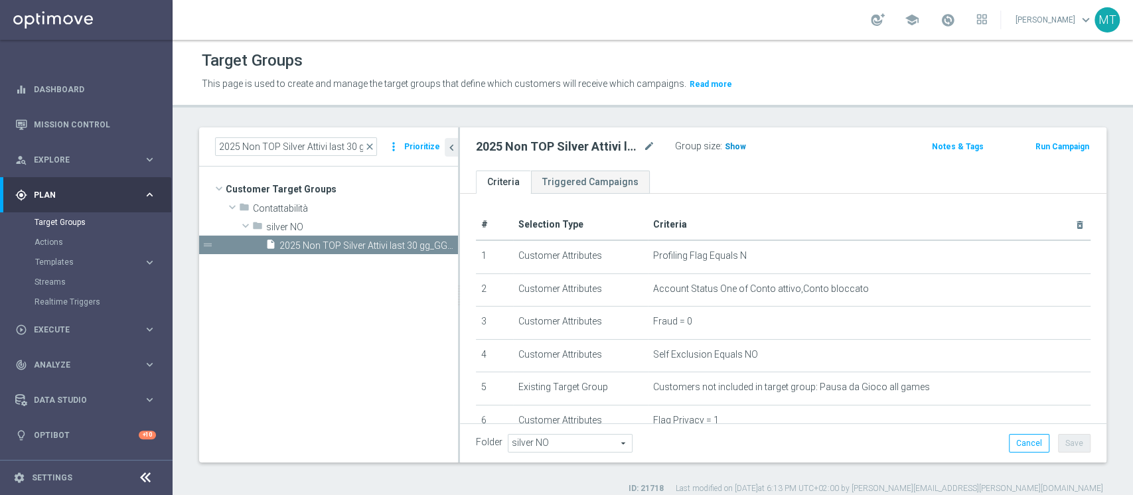
click at [725, 148] on span "Show" at bounding box center [735, 146] width 21 height 9
click at [725, 148] on span at bounding box center [728, 144] width 11 height 11
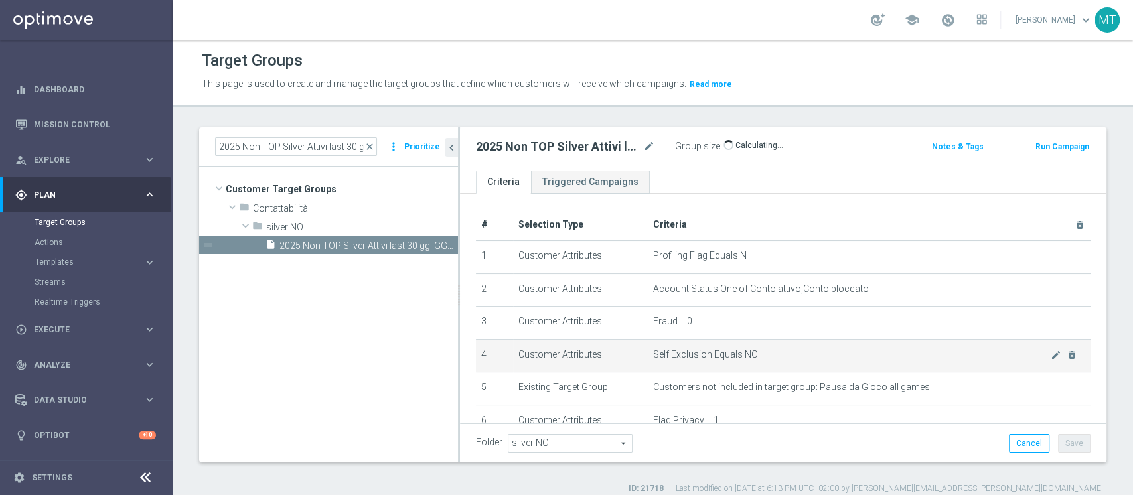
scroll to position [390, 0]
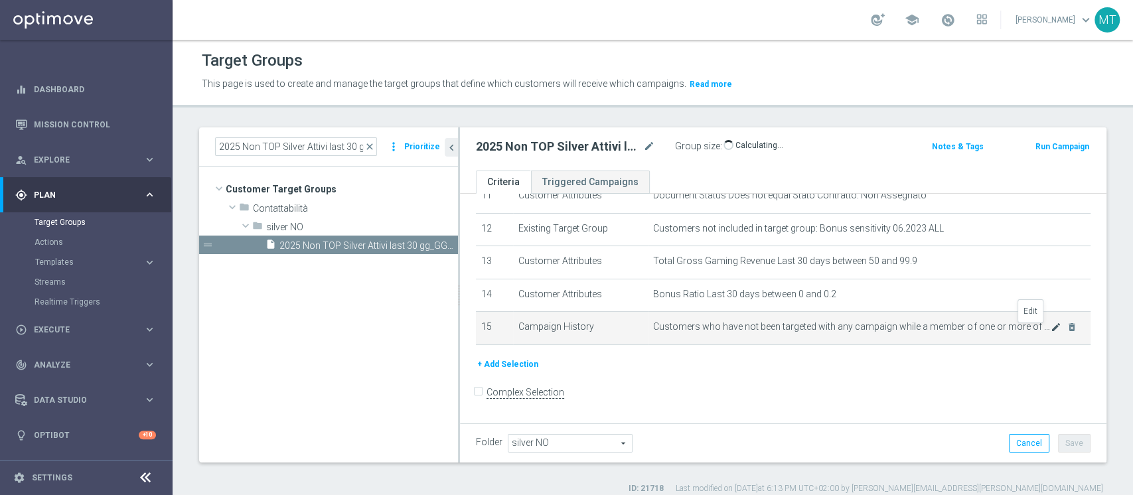
click at [1051, 331] on icon "mode_edit" at bounding box center [1056, 327] width 11 height 11
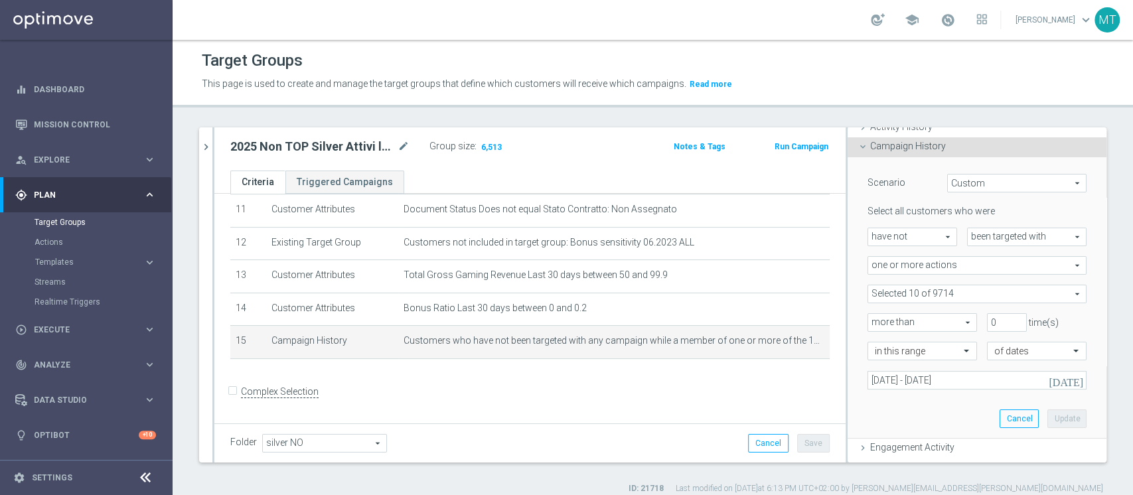
scroll to position [163, 0]
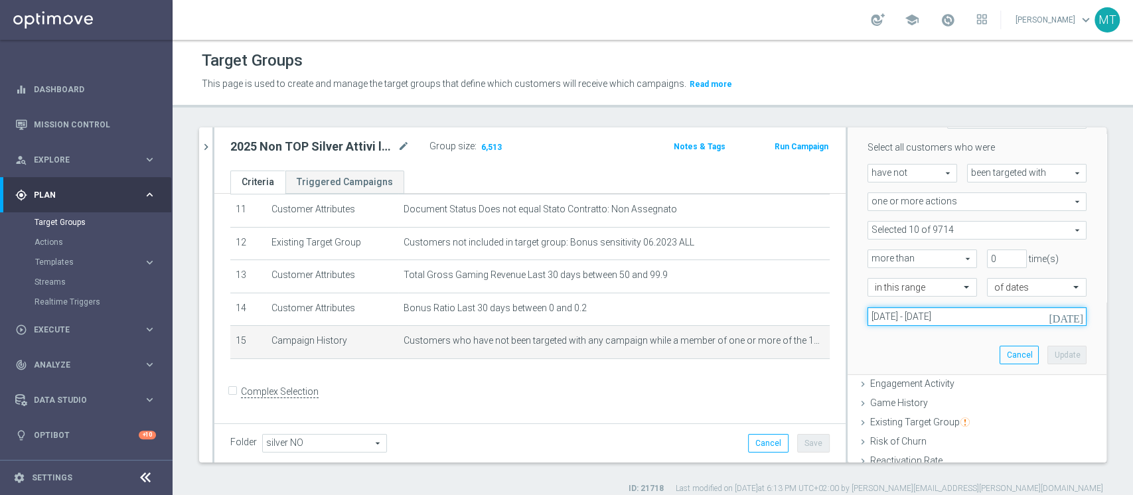
click at [907, 315] on input "01 Jul 2025 - 17 Jul 2025" at bounding box center [977, 316] width 219 height 19
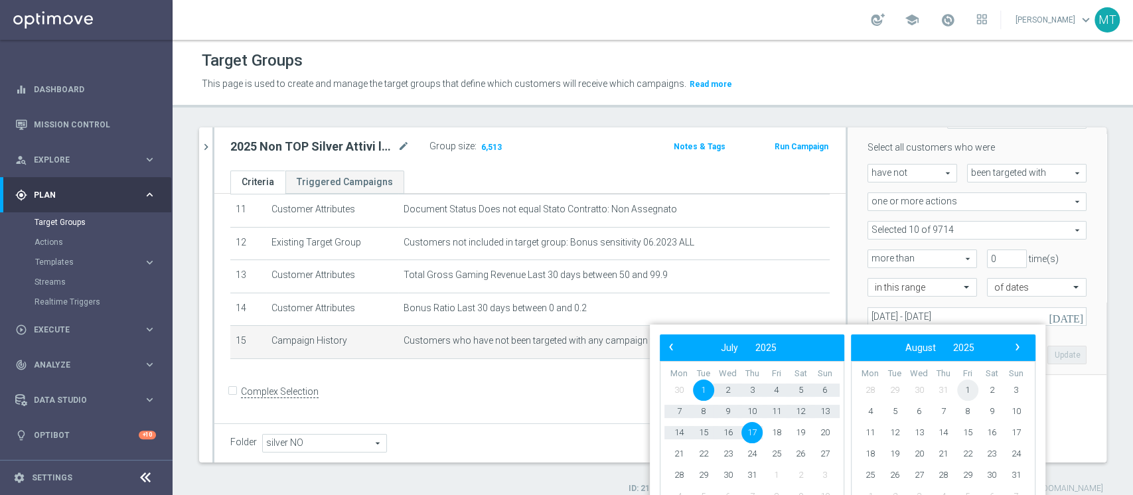
click at [972, 395] on span "1" at bounding box center [967, 390] width 21 height 21
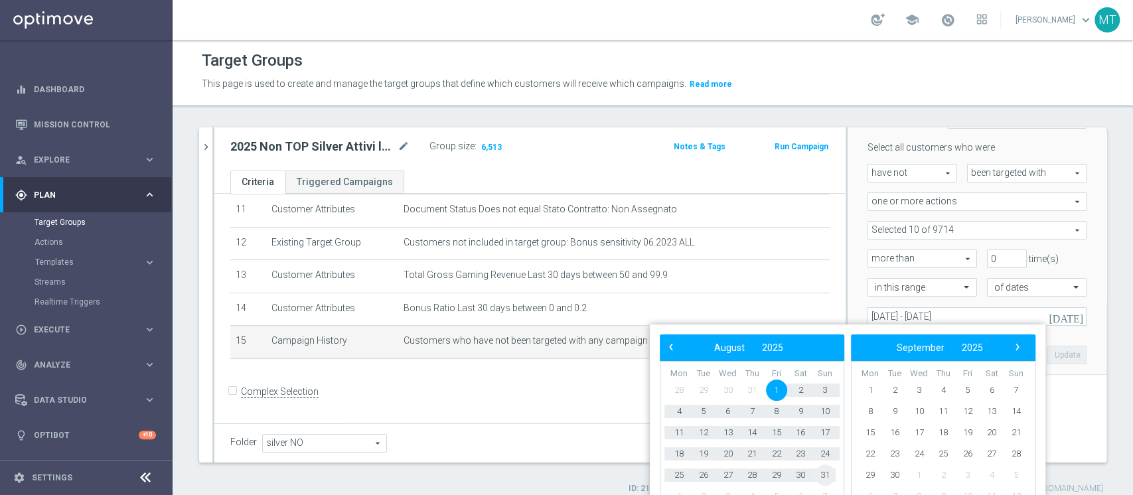
click at [818, 472] on span "31" at bounding box center [824, 475] width 21 height 21
type input "01 Aug 2025 - 31 Aug 2025"
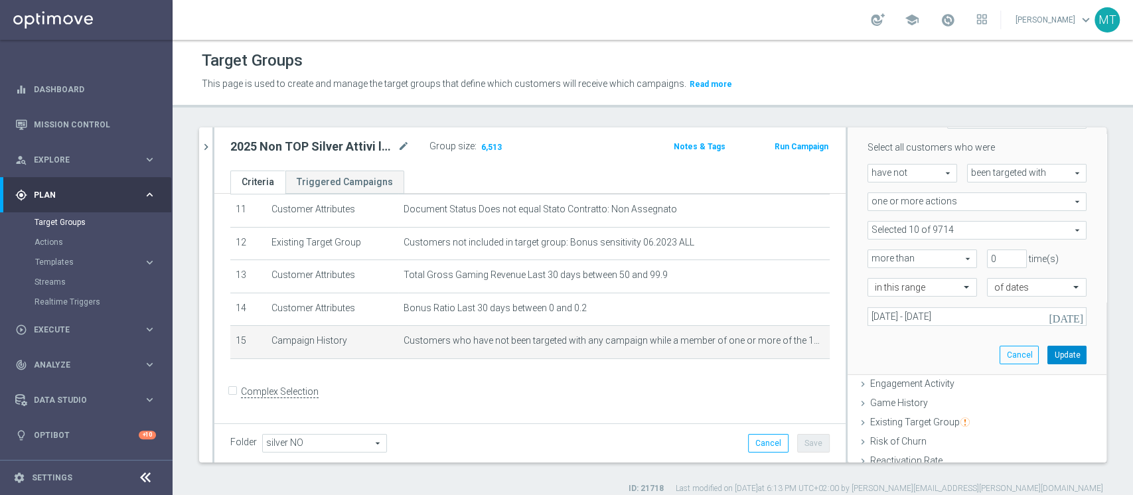
click at [1049, 352] on button "Update" at bounding box center [1066, 355] width 39 height 19
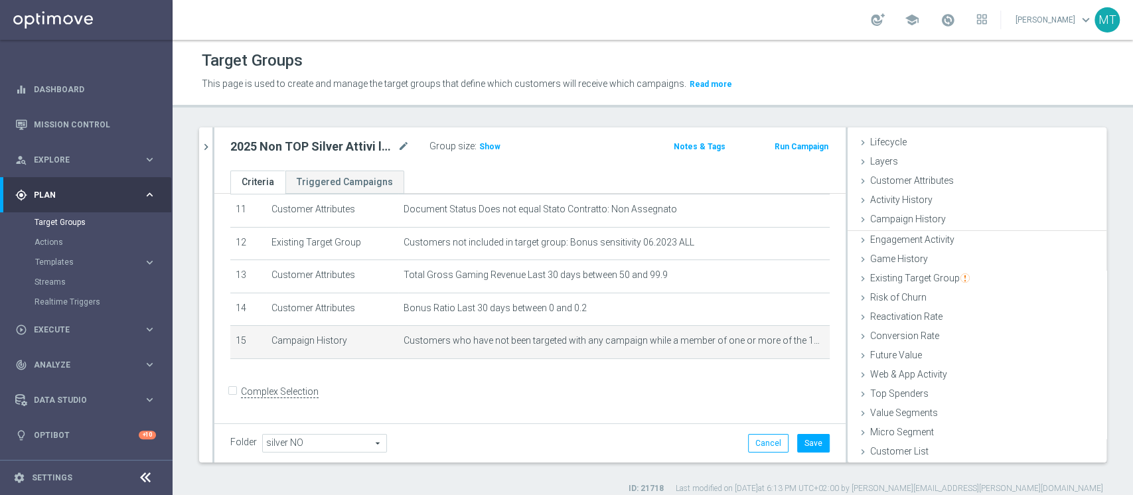
scroll to position [25, 0]
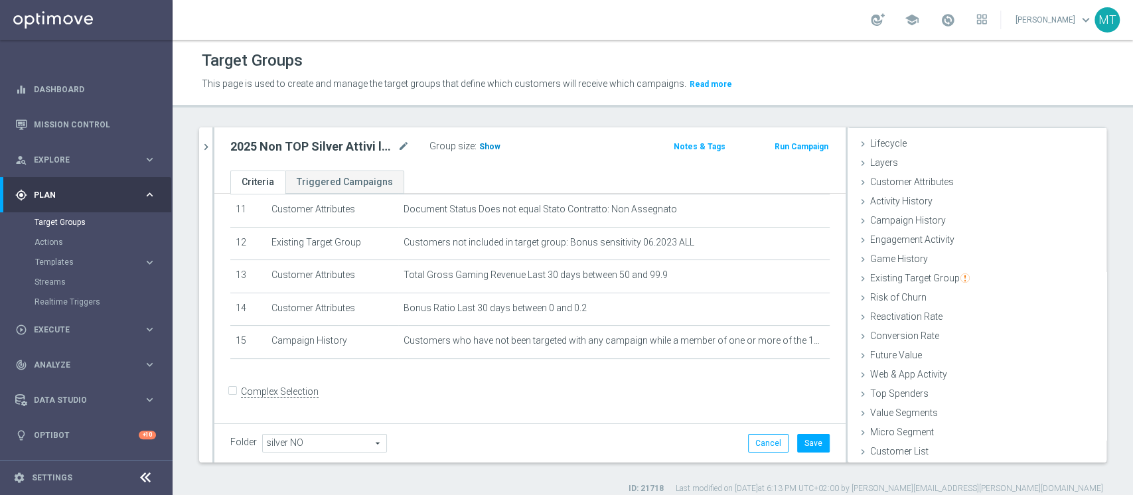
click at [481, 143] on span "Show" at bounding box center [489, 146] width 21 height 9
click at [797, 443] on button "Save" at bounding box center [813, 443] width 33 height 19
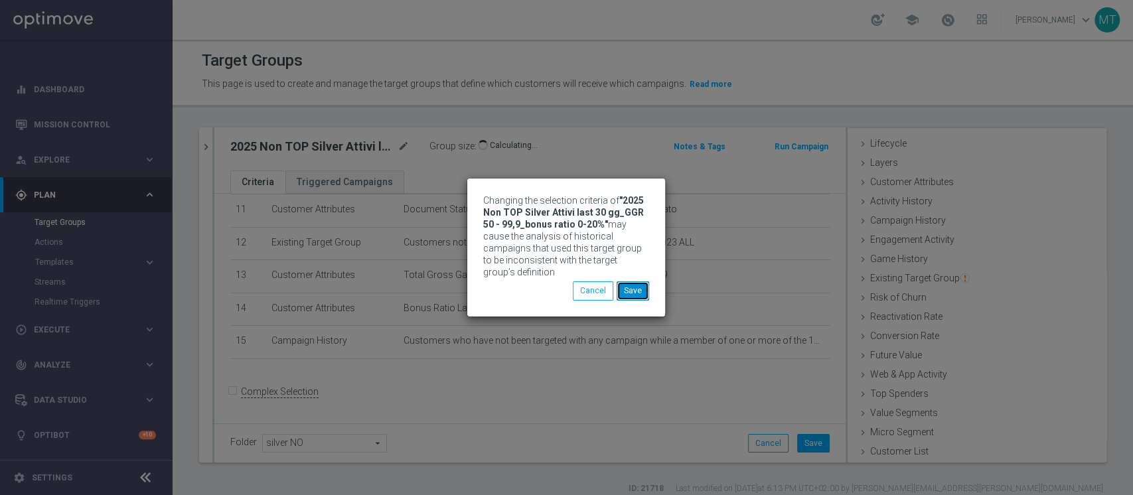
click at [631, 285] on button "Save" at bounding box center [633, 290] width 33 height 19
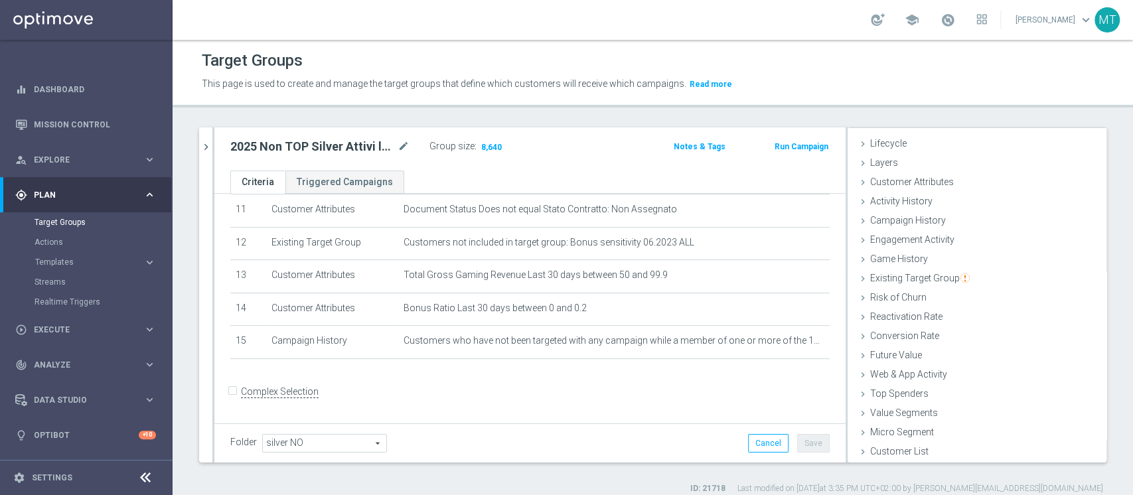
click at [542, 125] on div "Target Groups This page is used to create and manage the target groups that def…" at bounding box center [653, 267] width 960 height 455
click at [287, 149] on div "2025 Non TOP Silver Attivi last 30 gg_GGR 50 - 99,9_bonus ratio 0-20% mode_edit" at bounding box center [329, 146] width 199 height 19
click at [287, 149] on h2 "2025 Non TOP Silver Attivi last 30 gg_GGR 50 - 99,9_bonus ratio 0-20%" at bounding box center [312, 147] width 165 height 16
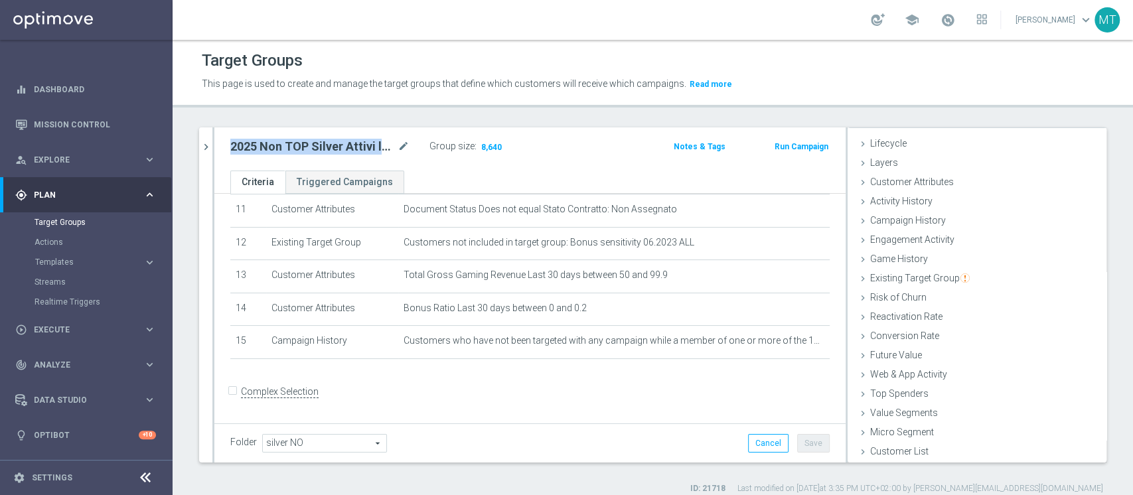
click at [287, 149] on h2 "2025 Non TOP Silver Attivi last 30 gg_GGR 50 - 99,9_bonus ratio 0-20%" at bounding box center [312, 147] width 165 height 16
copy div "2025 Non TOP Silver Attivi last 30 gg_GGR 50 - 99,9_bonus ratio 0-20%"
click at [559, 141] on div "Group size : 8,640" at bounding box center [495, 145] width 133 height 16
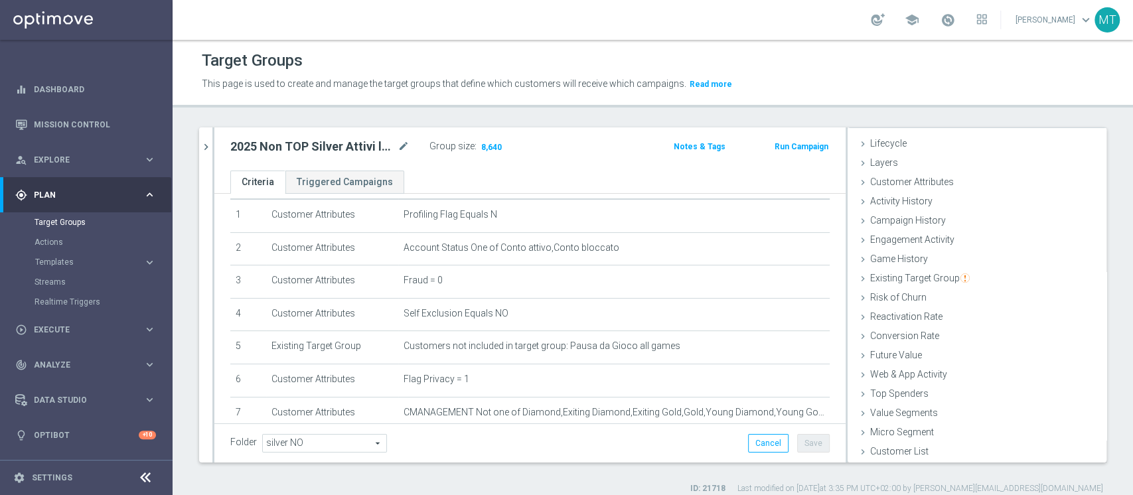
scroll to position [0, 0]
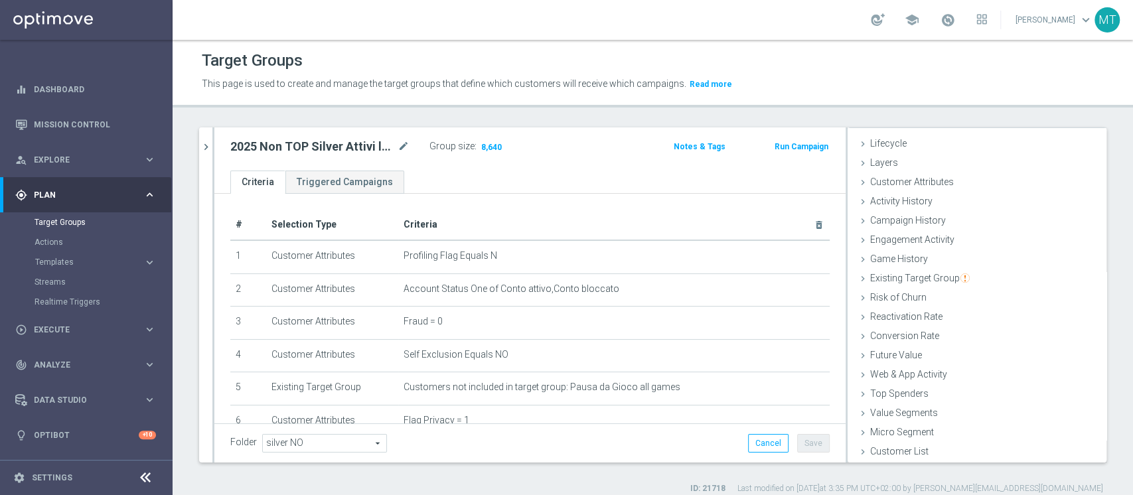
click at [796, 150] on button "Run Campaign" at bounding box center [801, 146] width 56 height 15
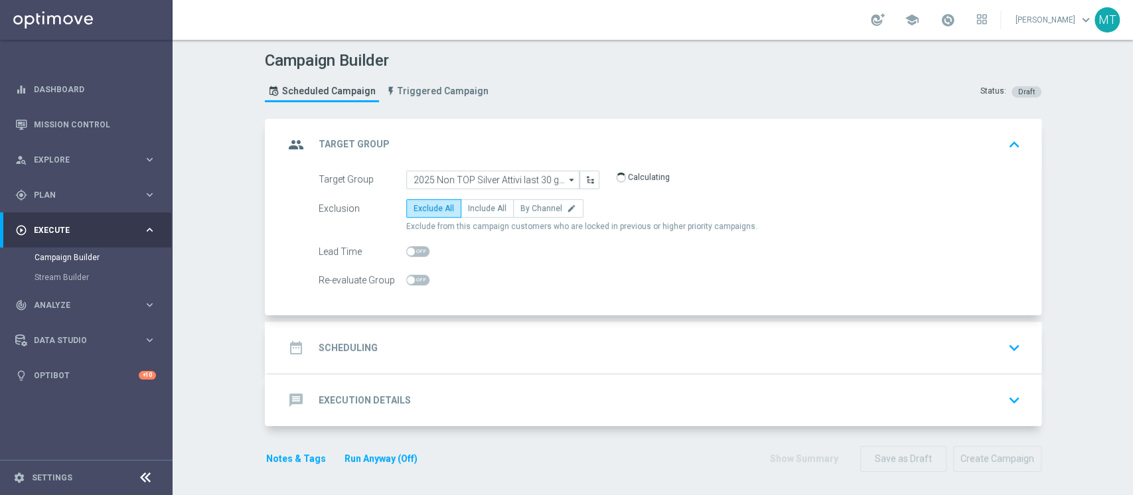
click at [512, 346] on div "date_range Scheduling keyboard_arrow_down" at bounding box center [654, 347] width 741 height 25
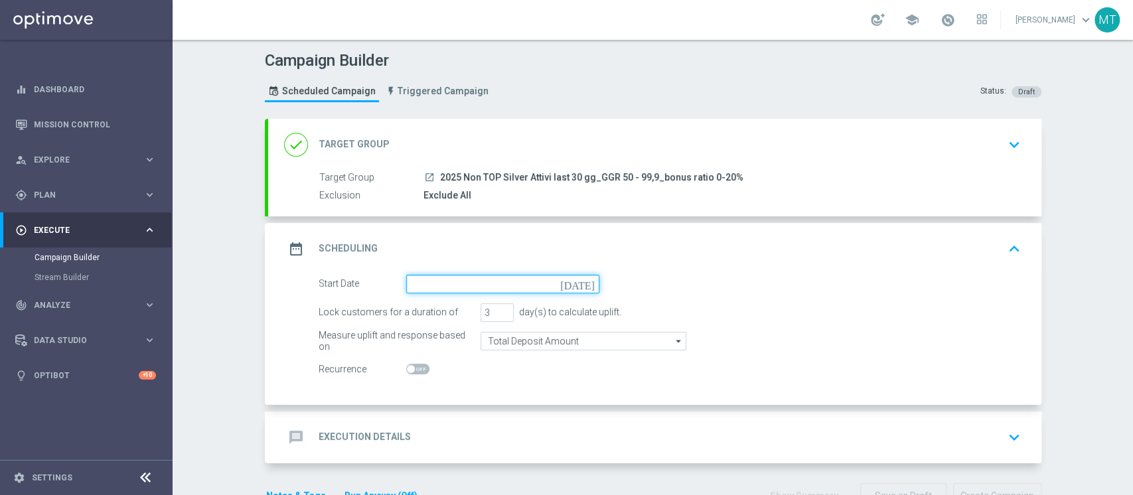
click at [463, 282] on input at bounding box center [502, 284] width 193 height 19
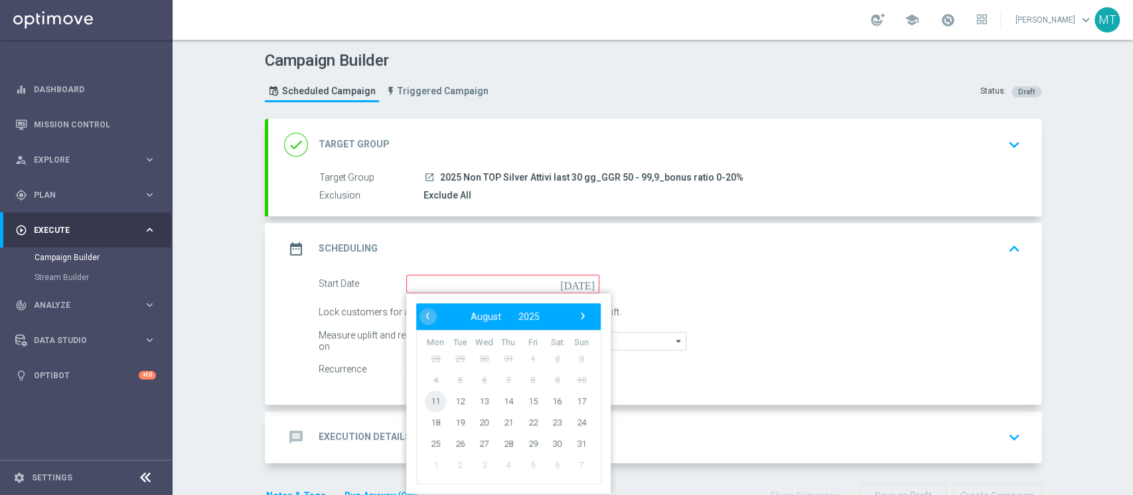
click at [432, 395] on span "11" at bounding box center [435, 400] width 21 height 21
type input "11 Aug 2025"
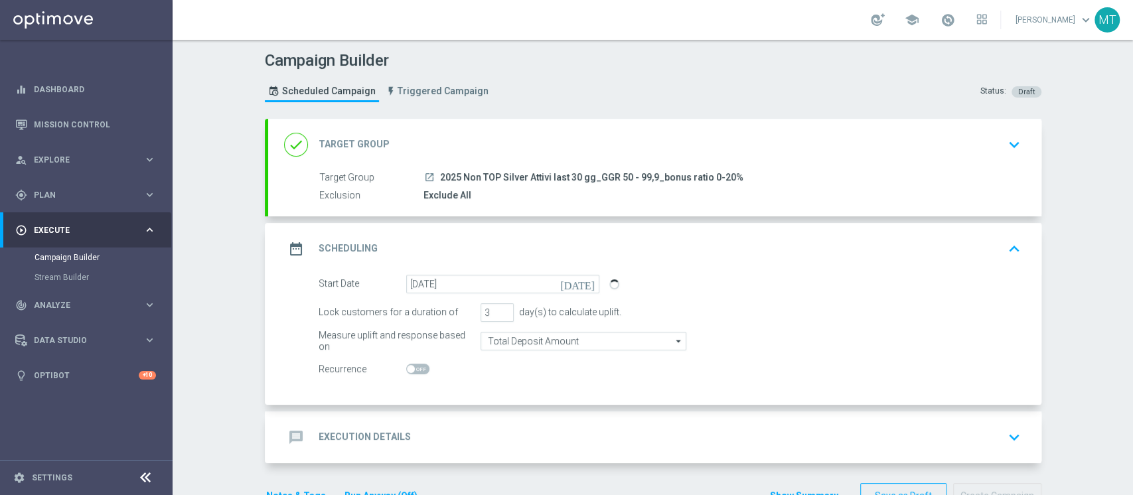
click at [481, 417] on div "message Execution Details keyboard_arrow_down" at bounding box center [654, 438] width 773 height 52
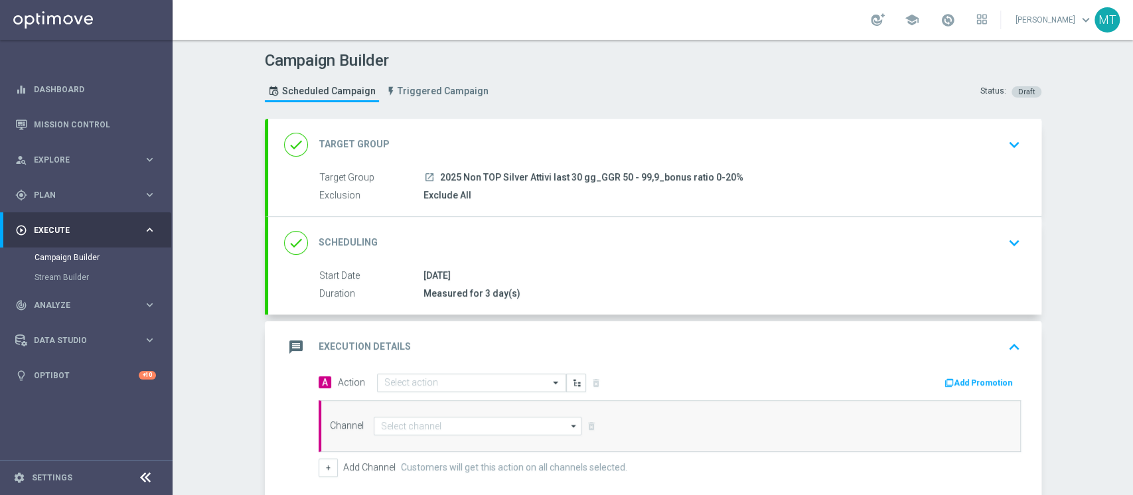
scroll to position [165, 0]
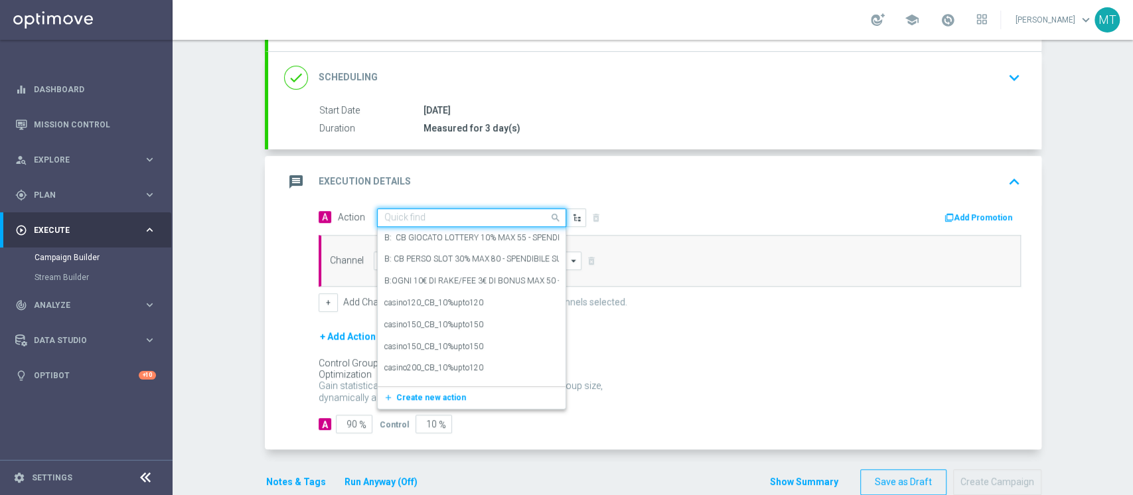
click at [457, 208] on div "Quick find" at bounding box center [471, 217] width 189 height 19
type input "b"
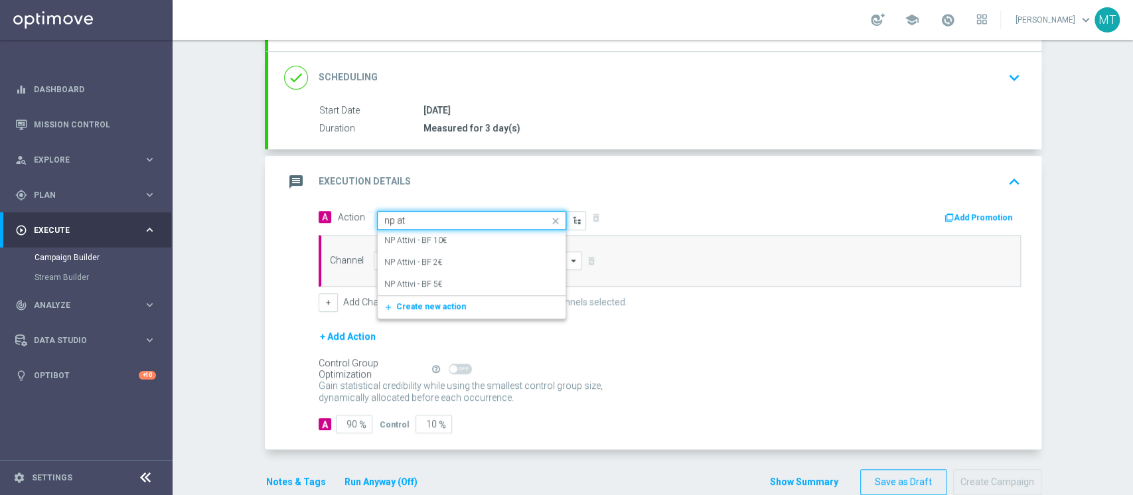
type input "np att"
click at [437, 254] on div "NP Attivi - BF 2€ edit" at bounding box center [471, 263] width 175 height 22
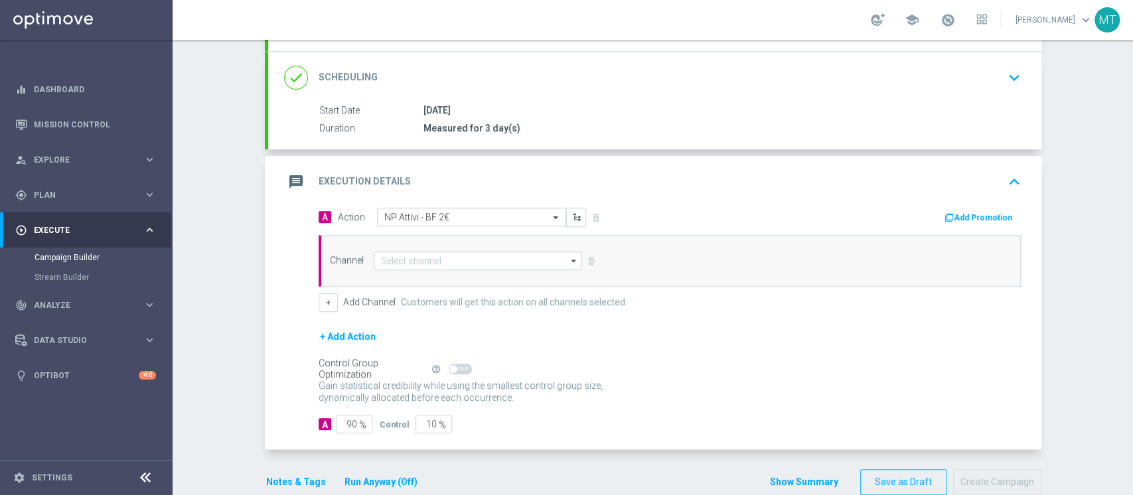
click at [967, 215] on button "Add Promotion" at bounding box center [980, 217] width 74 height 15
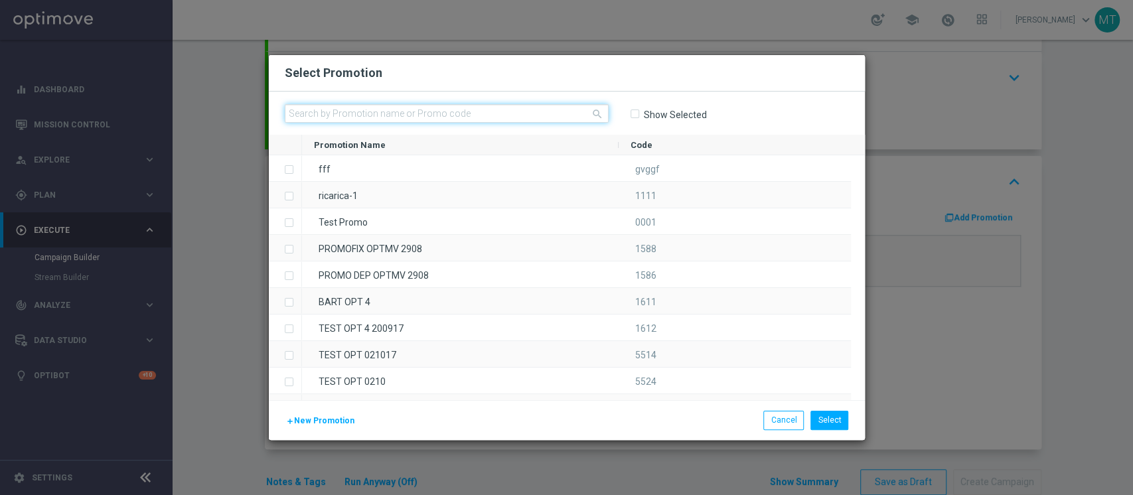
click at [560, 119] on input "text" at bounding box center [447, 113] width 324 height 19
paste input "228404"
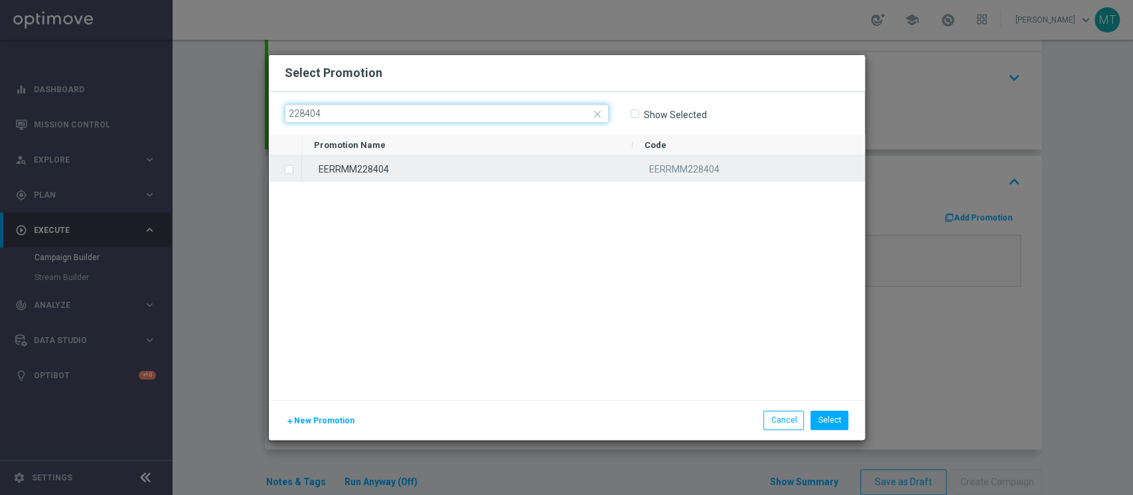
type input "228404"
click at [438, 163] on div "EERRMM228404" at bounding box center [467, 168] width 331 height 26
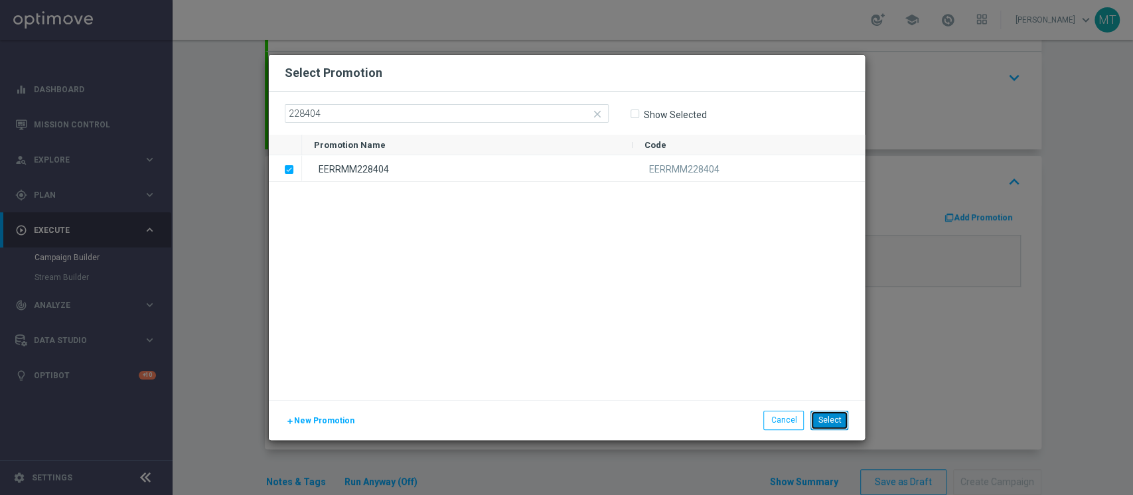
click at [836, 424] on button "Select" at bounding box center [829, 420] width 38 height 19
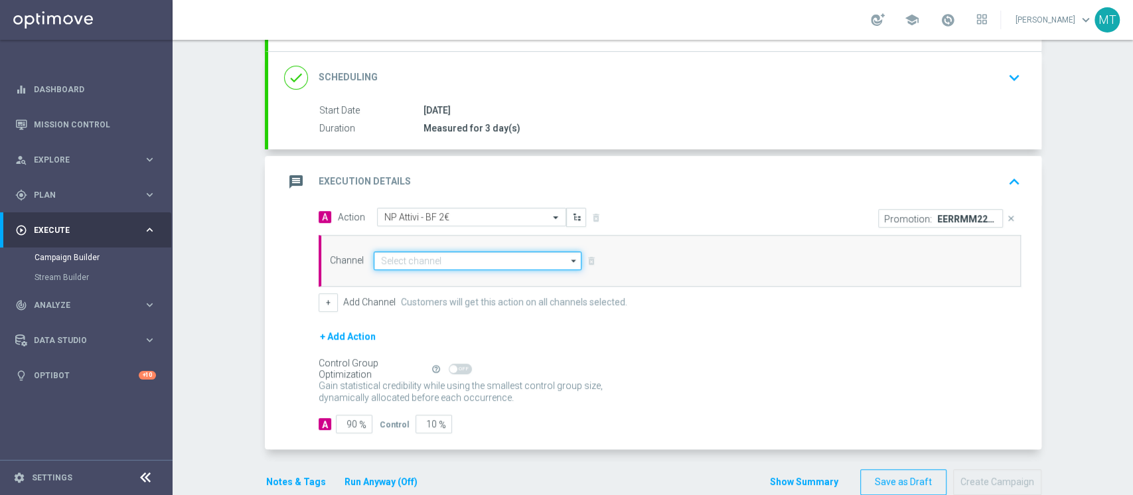
click at [430, 258] on input at bounding box center [478, 261] width 208 height 19
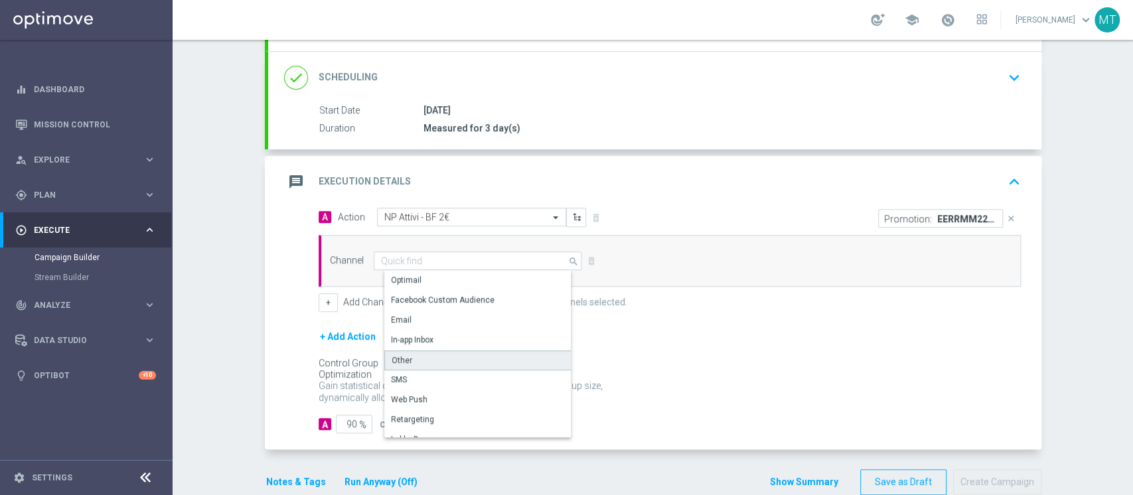
click at [407, 360] on div "Other" at bounding box center [483, 360] width 198 height 20
type input "Other"
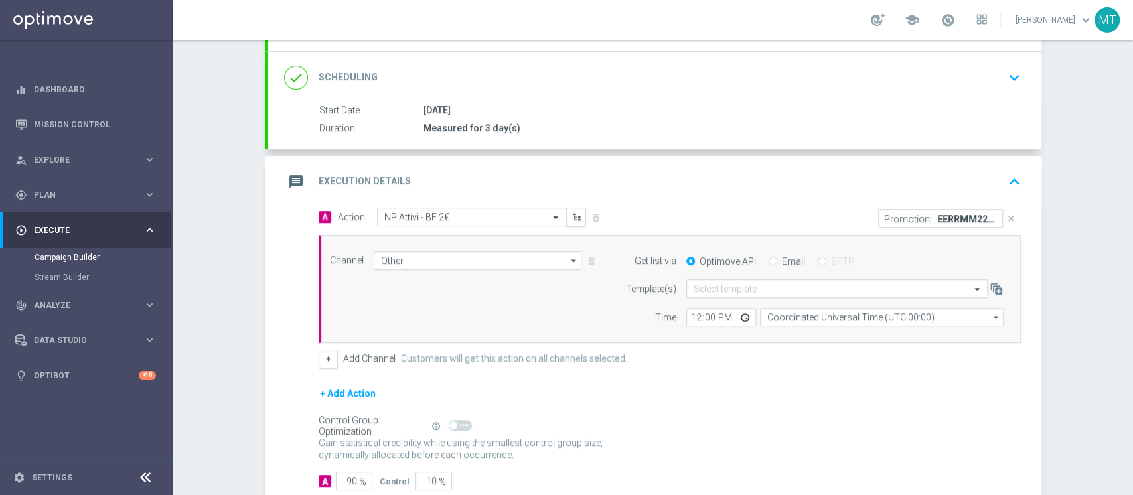
click at [782, 261] on label "Email" at bounding box center [793, 262] width 23 height 12
click at [773, 261] on input "Email" at bounding box center [773, 262] width 9 height 9
radio input "true"
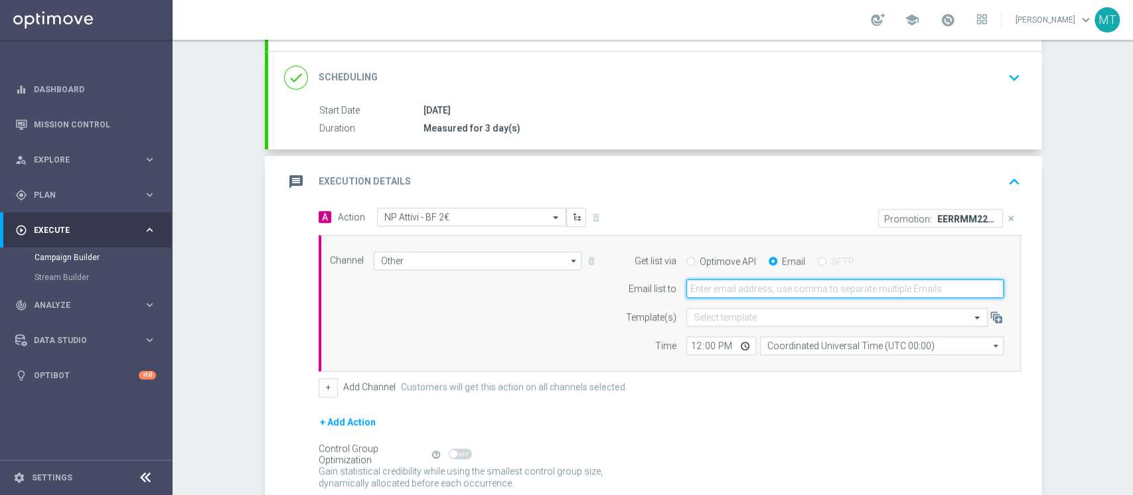
click at [745, 279] on input "email" at bounding box center [844, 288] width 317 height 19
type input "matteo.turri@sisal.it"
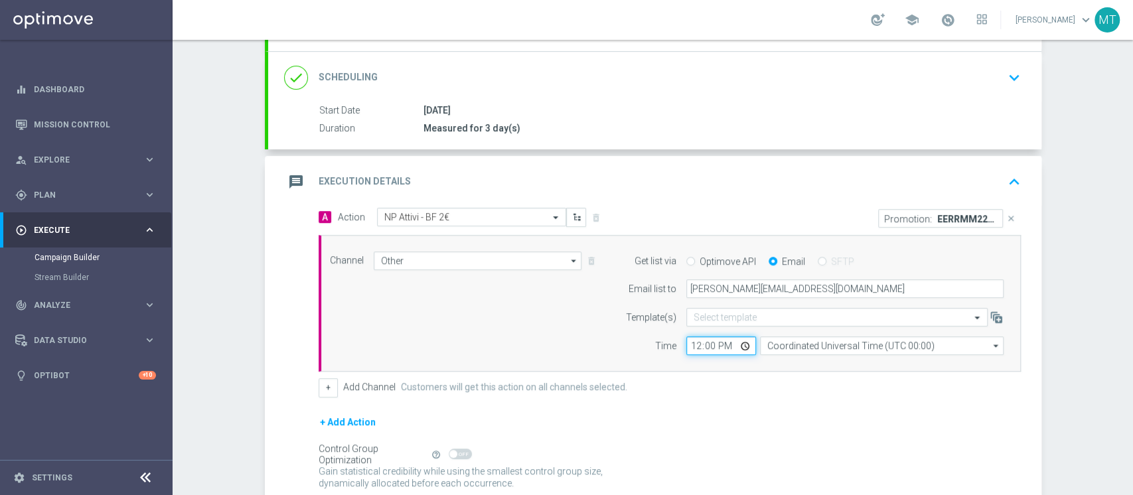
click at [686, 340] on input "12:00" at bounding box center [721, 346] width 70 height 19
type input "15:50"
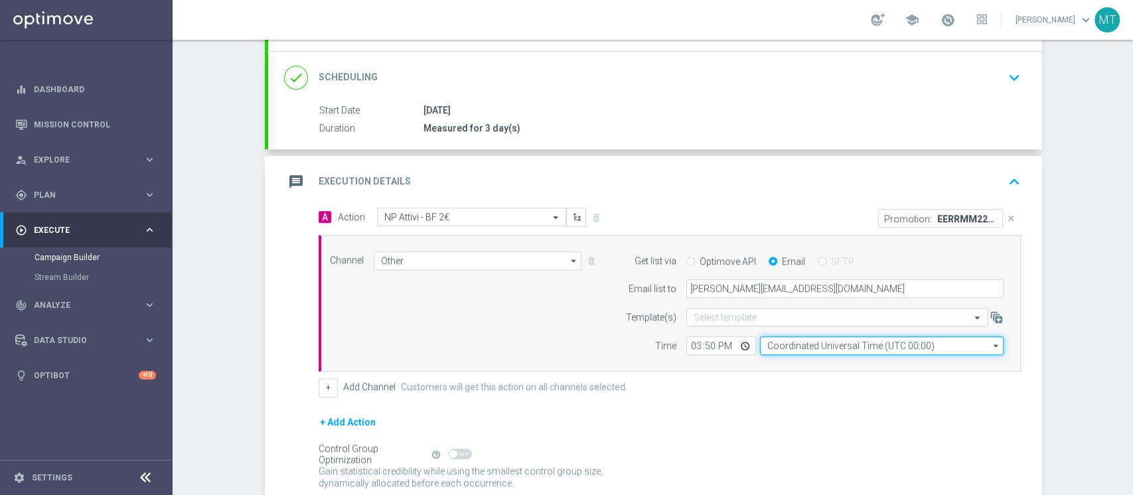
click at [768, 344] on input "Coordinated Universal Time (UTC 00:00)" at bounding box center [882, 346] width 244 height 19
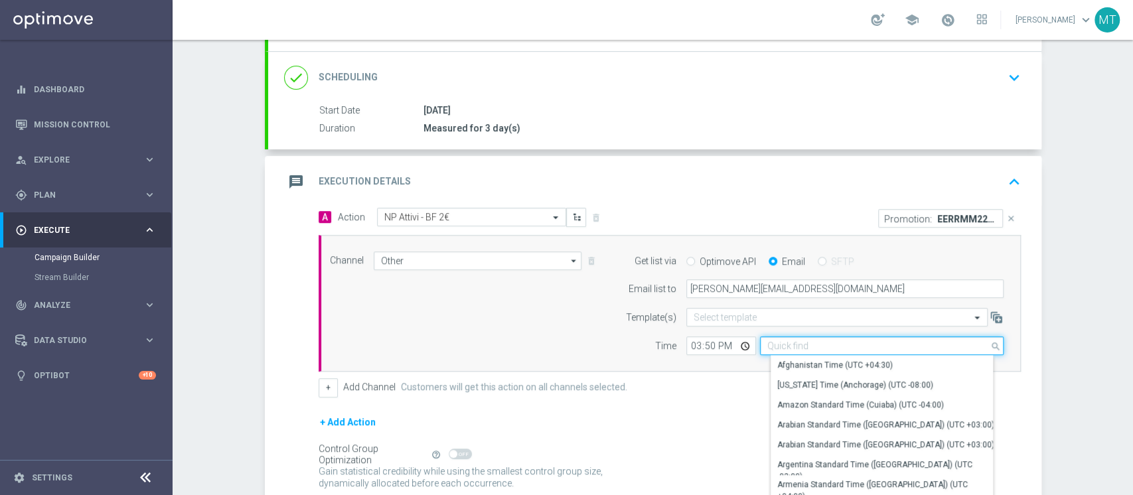
click at [768, 344] on input at bounding box center [882, 346] width 244 height 19
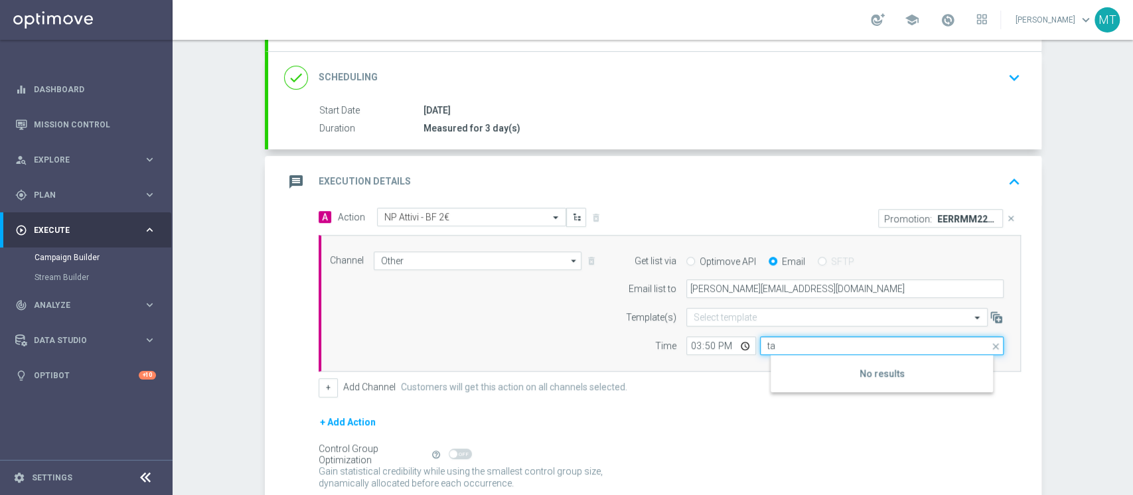
type input "t"
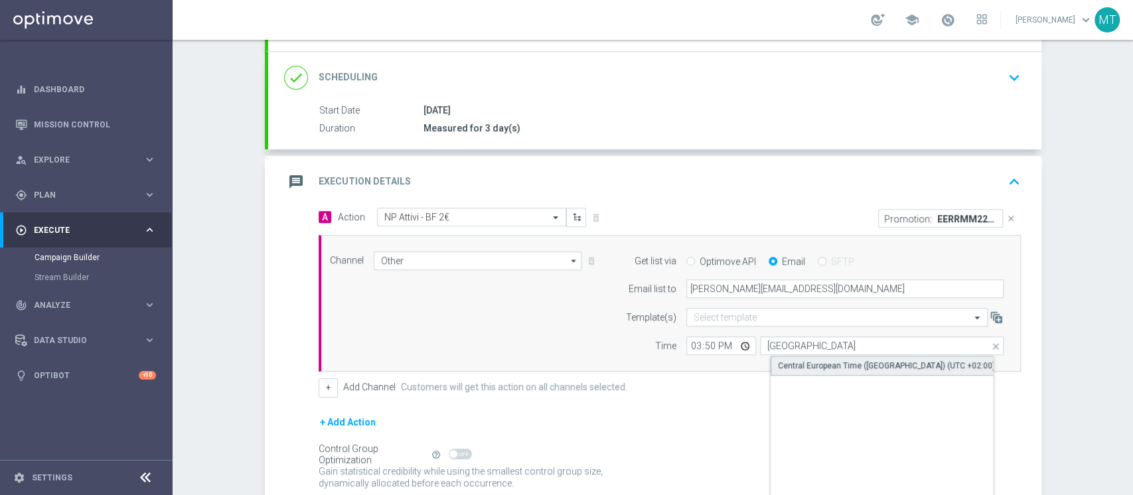
click at [792, 361] on div "Central European Time (Berlin) (UTC +02:00)" at bounding box center [886, 366] width 217 height 12
type input "Central European Time (Berlin) (UTC +02:00)"
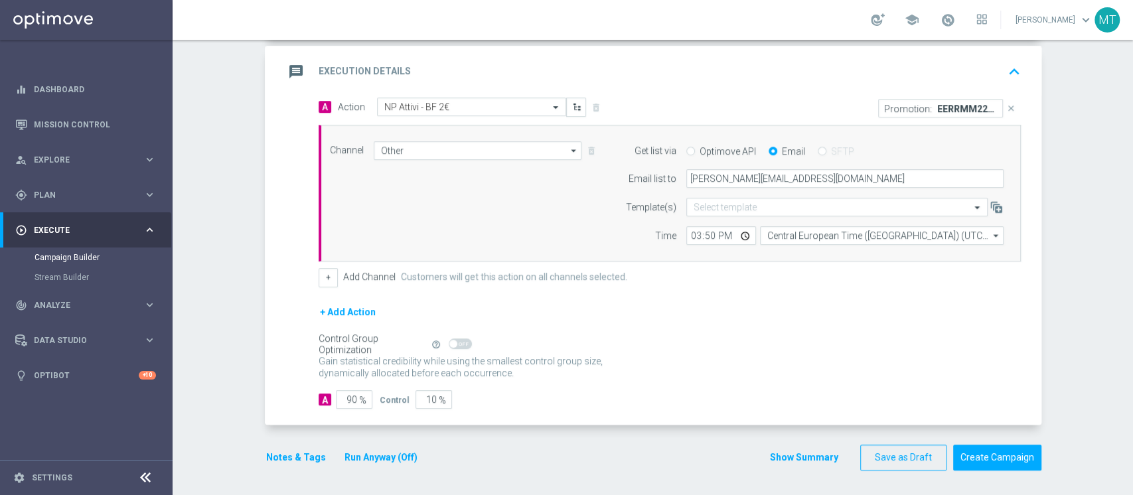
click at [311, 451] on button "Notes & Tags" at bounding box center [296, 457] width 62 height 17
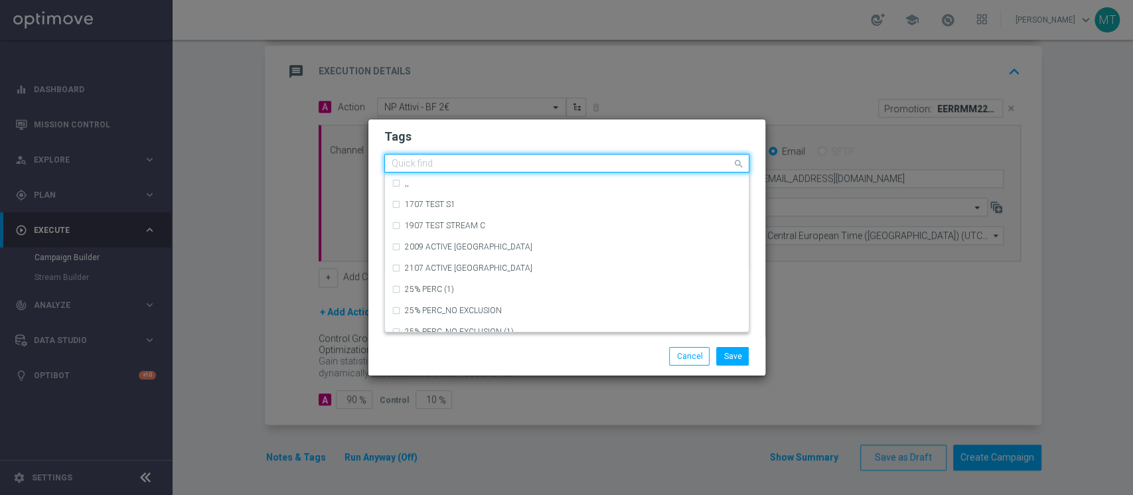
click at [471, 164] on input "text" at bounding box center [562, 164] width 340 height 11
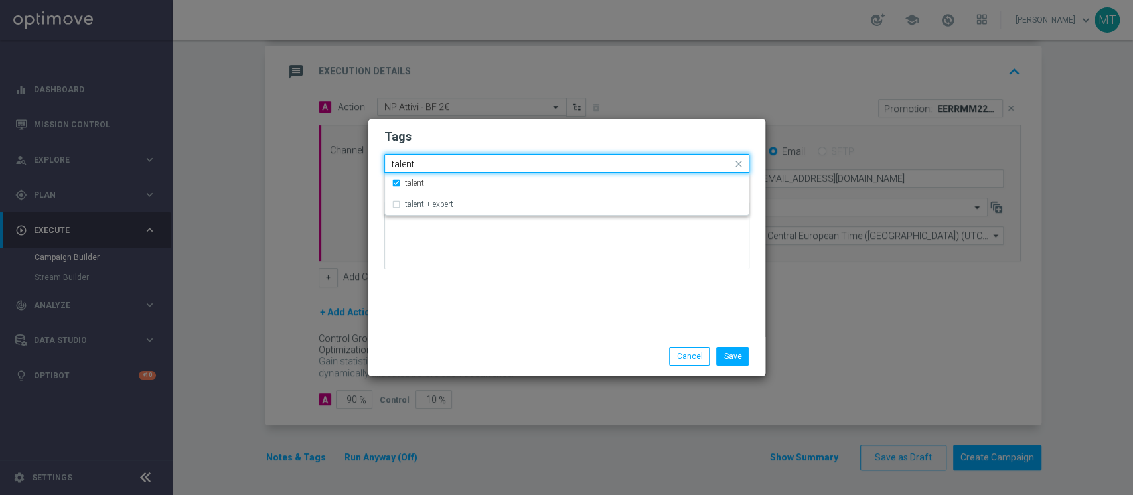
click at [469, 164] on input "talent" at bounding box center [562, 164] width 340 height 11
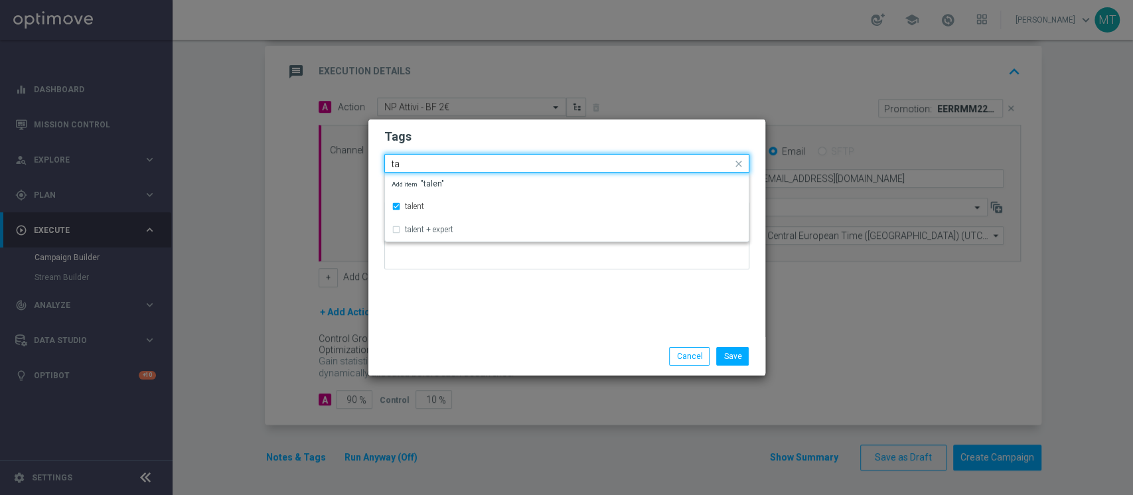
type input "t"
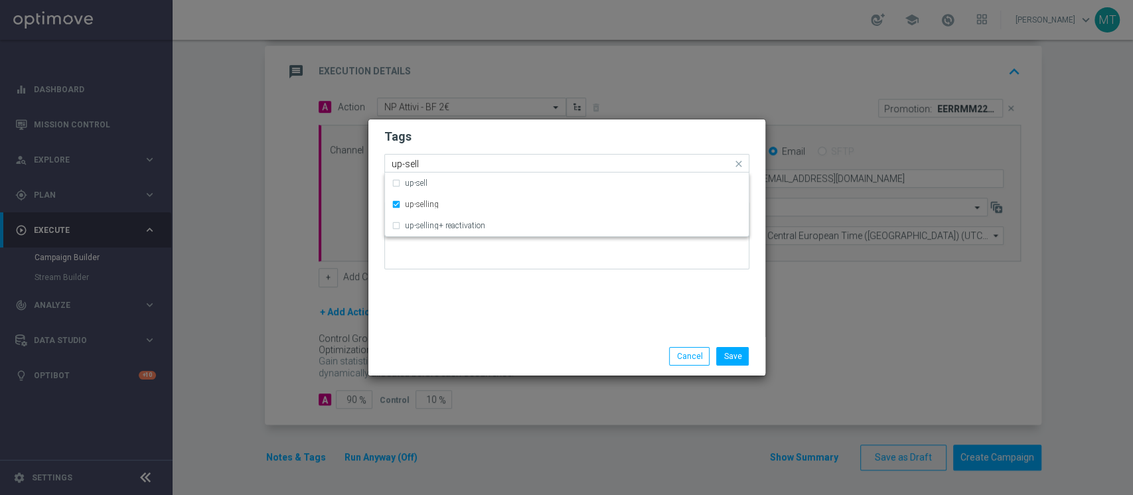
click at [446, 167] on input "up-sell" at bounding box center [562, 164] width 340 height 11
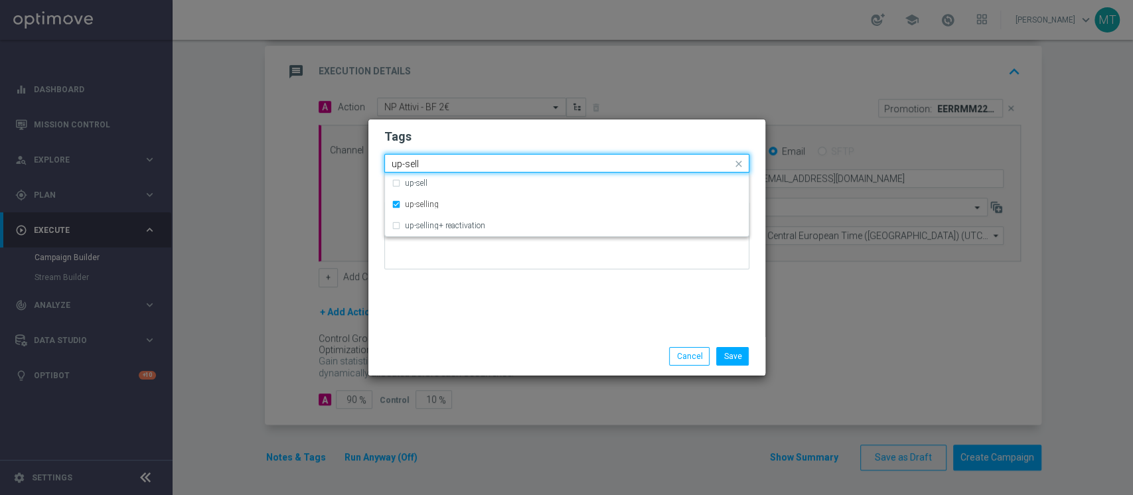
click at [446, 167] on input "up-sell" at bounding box center [562, 164] width 340 height 11
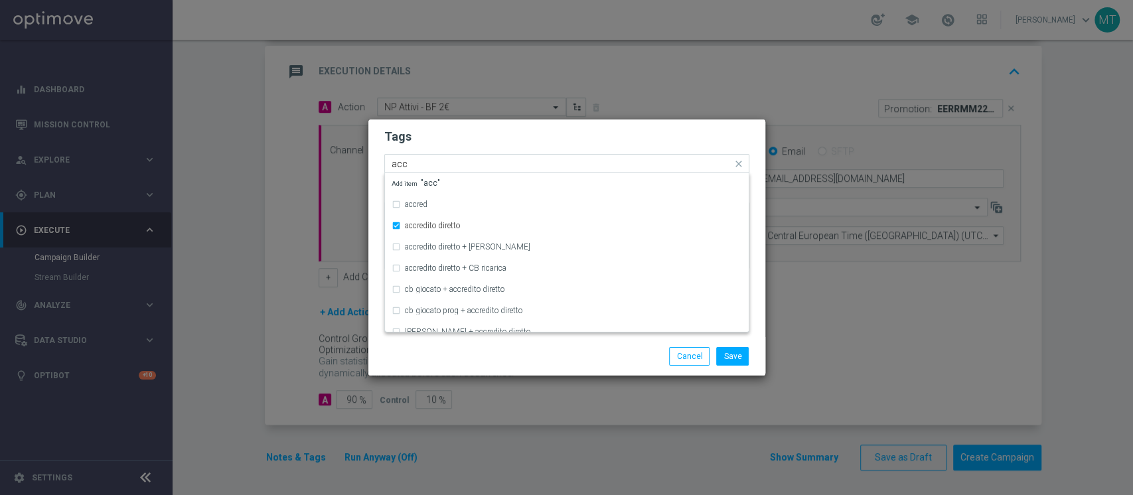
click at [443, 162] on input "acc" at bounding box center [562, 164] width 340 height 11
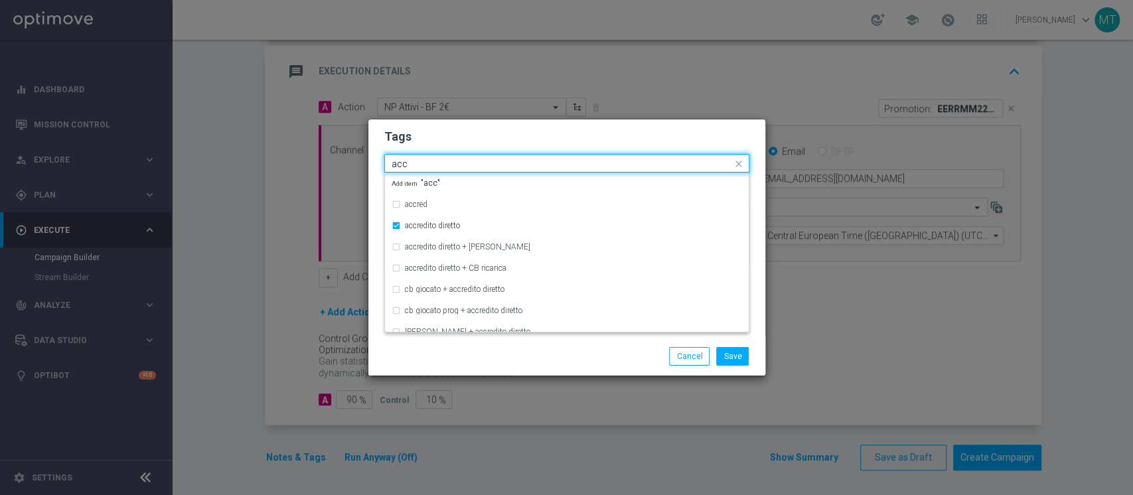
click at [443, 162] on input "acc" at bounding box center [562, 164] width 340 height 11
click at [414, 313] on label "slot" at bounding box center [411, 311] width 13 height 8
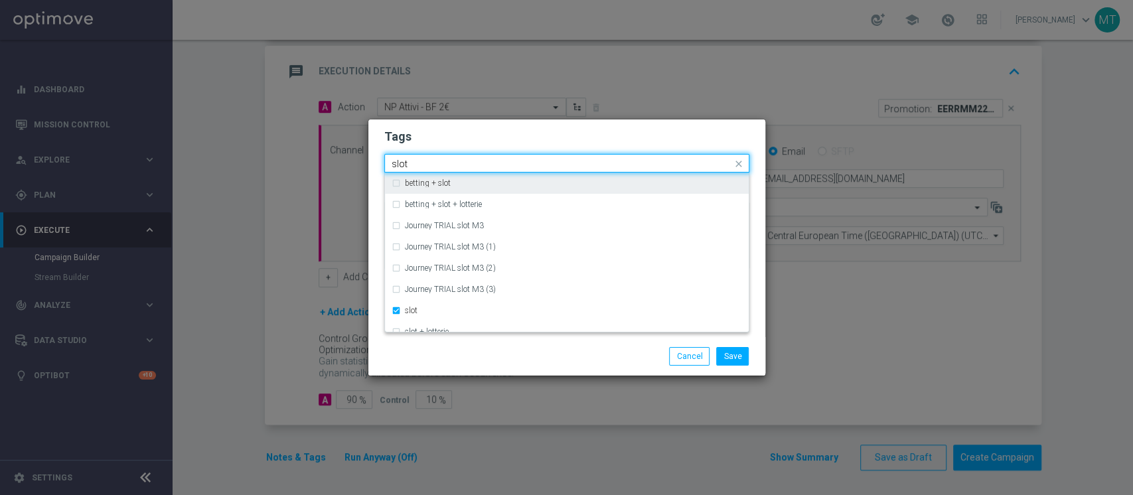
click at [412, 163] on input "slot" at bounding box center [562, 164] width 340 height 11
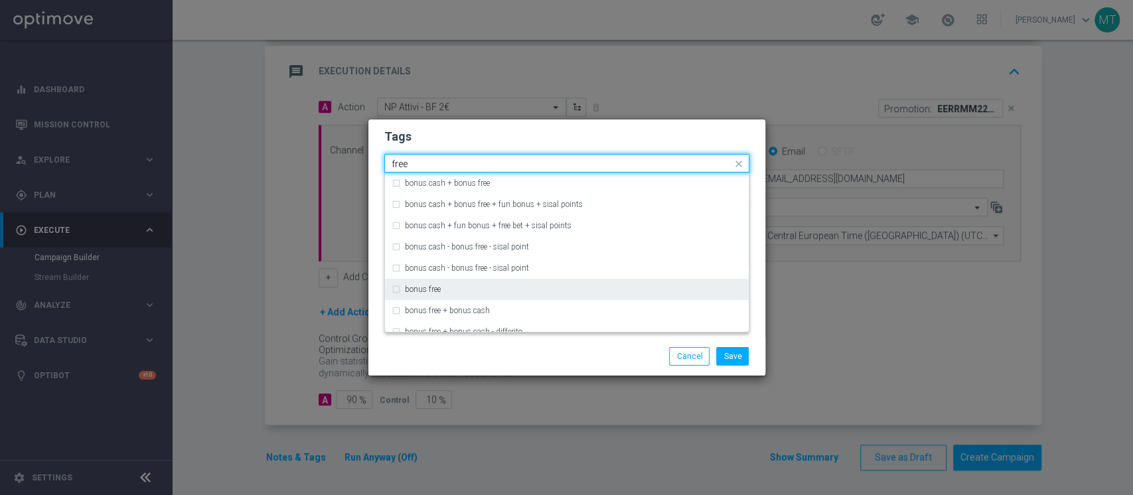
click at [454, 286] on div "bonus free" at bounding box center [573, 289] width 337 height 8
type input "free"
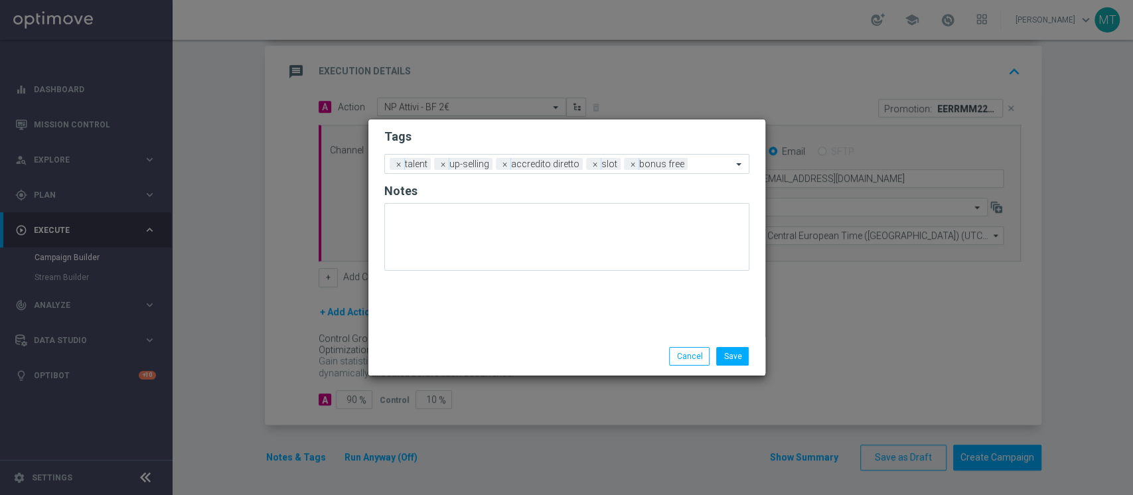
click at [582, 352] on div "Save Cancel" at bounding box center [630, 356] width 257 height 19
click at [734, 361] on button "Save" at bounding box center [732, 356] width 33 height 19
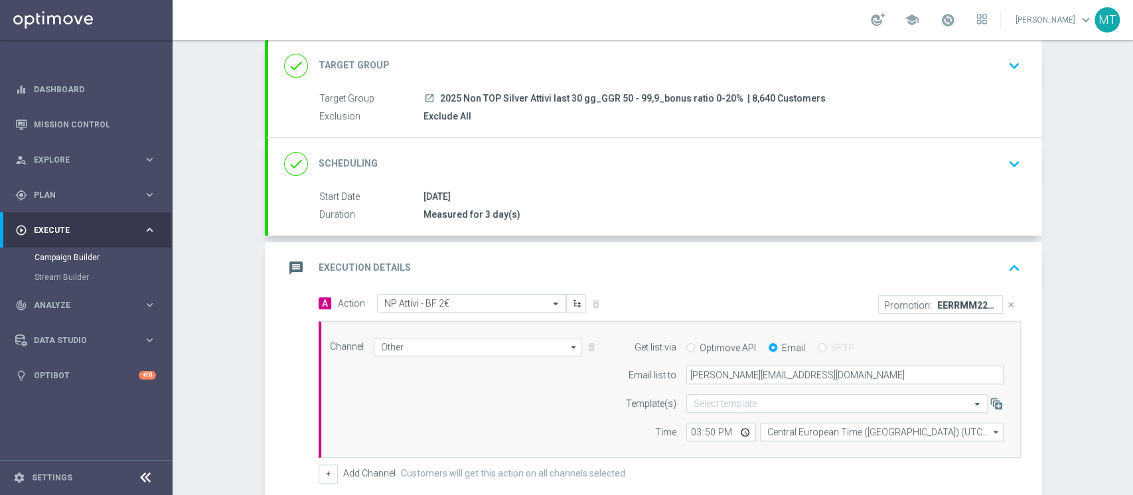
scroll to position [0, 0]
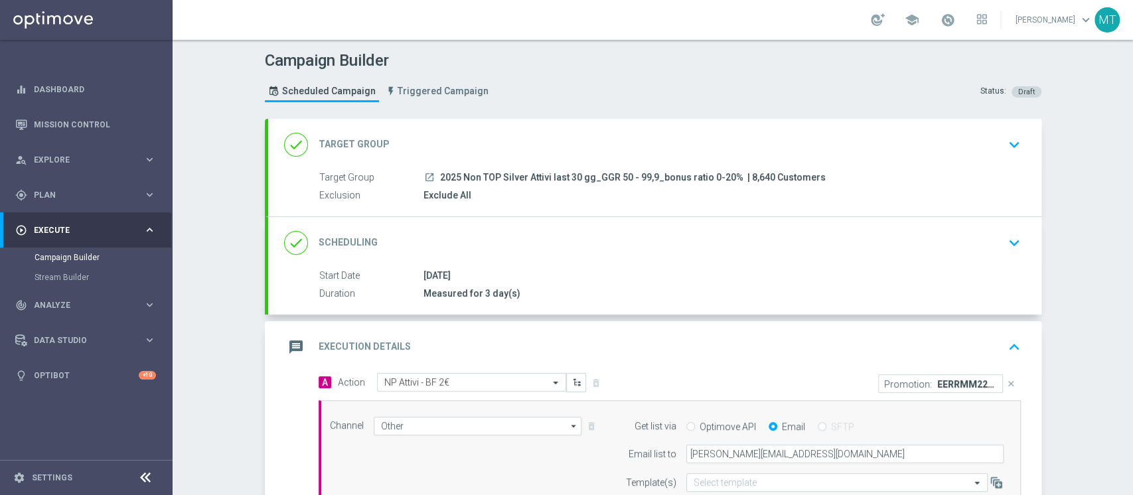
click at [607, 262] on div "done Scheduling keyboard_arrow_down" at bounding box center [654, 243] width 773 height 52
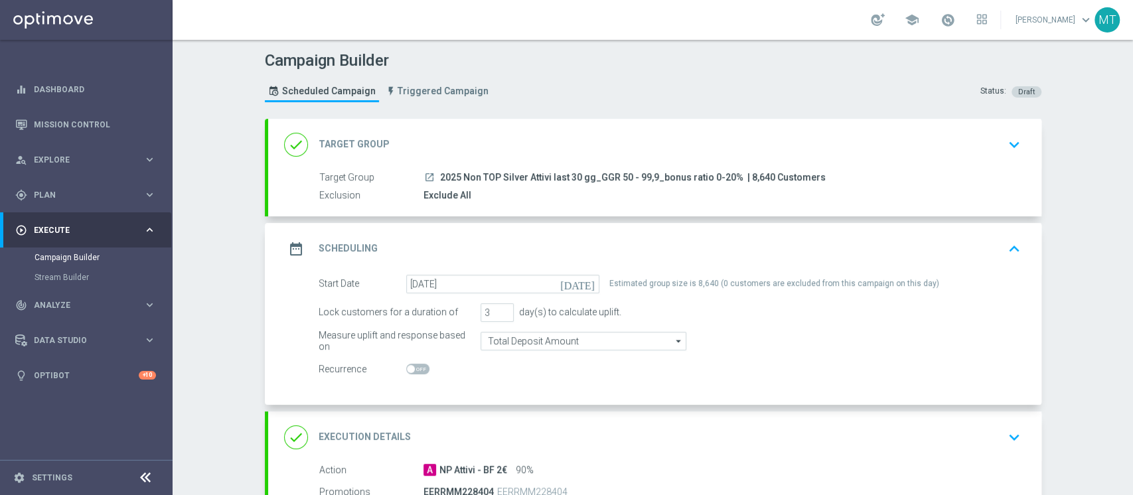
click at [650, 149] on div "done Target Group keyboard_arrow_down" at bounding box center [654, 144] width 741 height 25
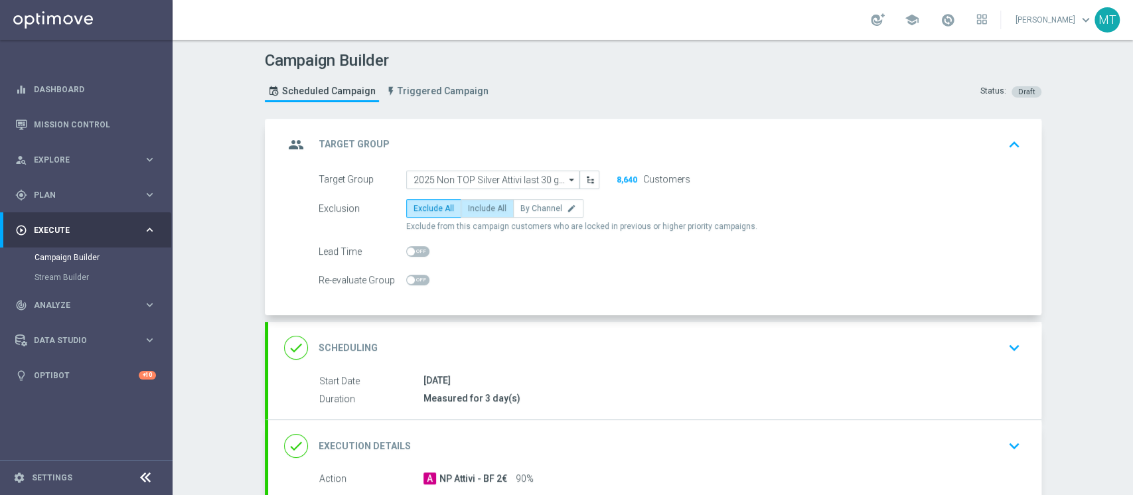
click at [468, 204] on span "Include All" at bounding box center [487, 208] width 38 height 9
click at [468, 206] on input "Include All" at bounding box center [472, 210] width 9 height 9
radio input "true"
click at [422, 212] on span "Exclude All" at bounding box center [434, 208] width 40 height 9
click at [422, 212] on input "Exclude All" at bounding box center [418, 210] width 9 height 9
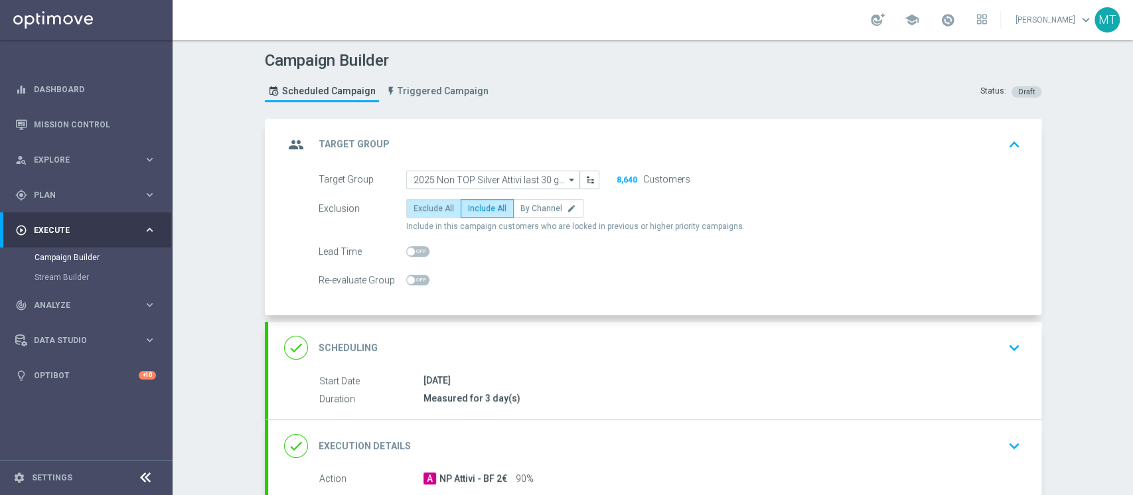
radio input "true"
click at [567, 370] on div "done Scheduling keyboard_arrow_down" at bounding box center [654, 348] width 773 height 52
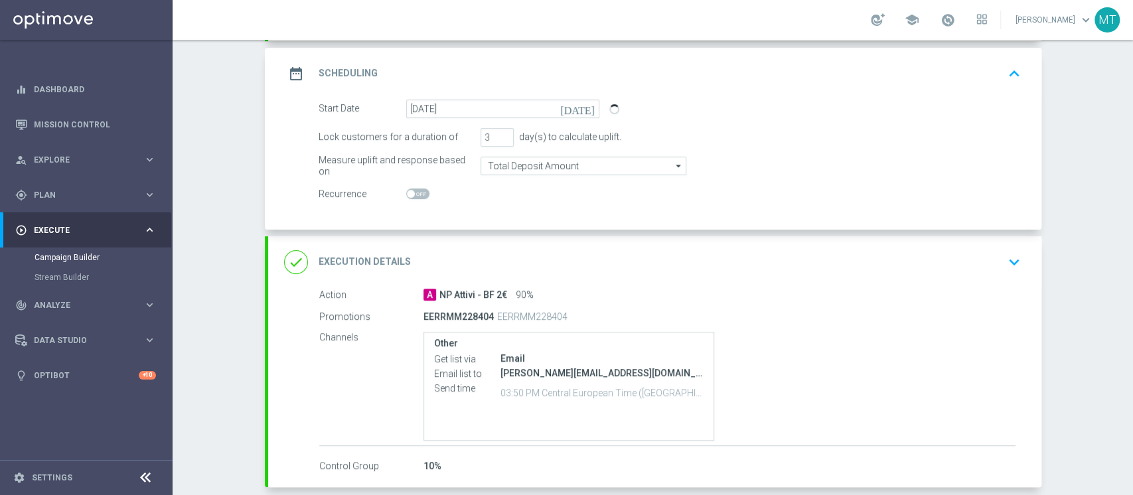
scroll to position [238, 0]
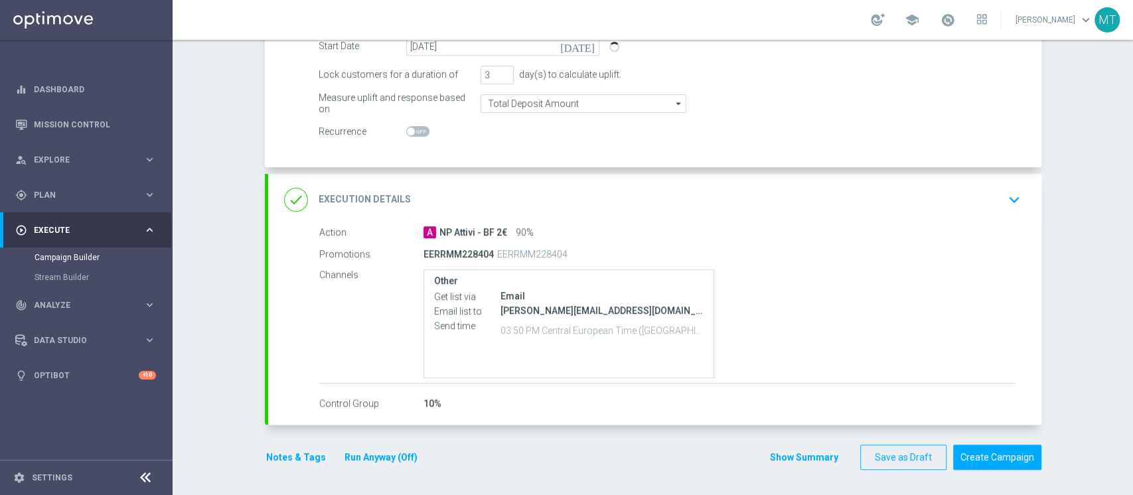
click at [303, 457] on button "Notes & Tags" at bounding box center [296, 457] width 62 height 17
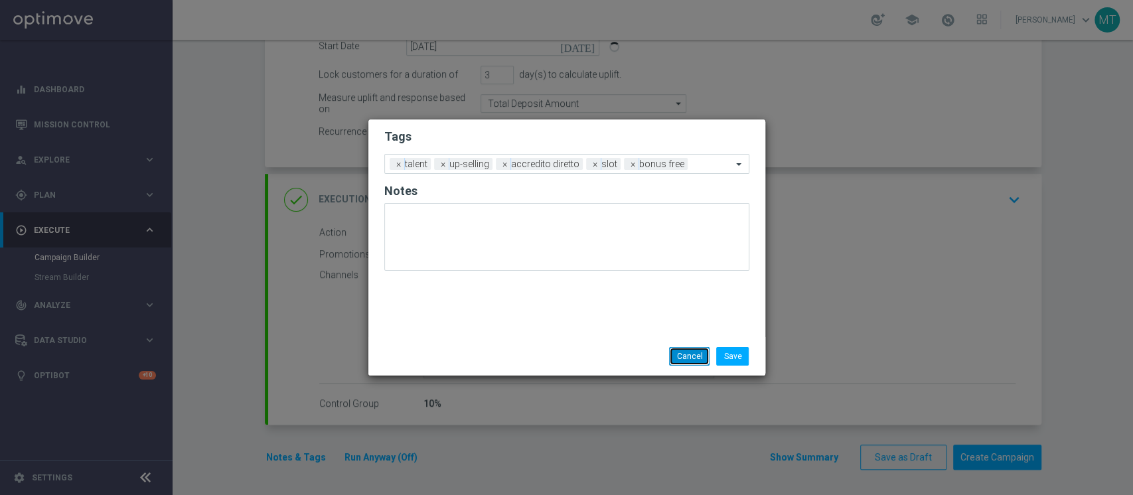
click at [684, 362] on button "Cancel" at bounding box center [689, 356] width 40 height 19
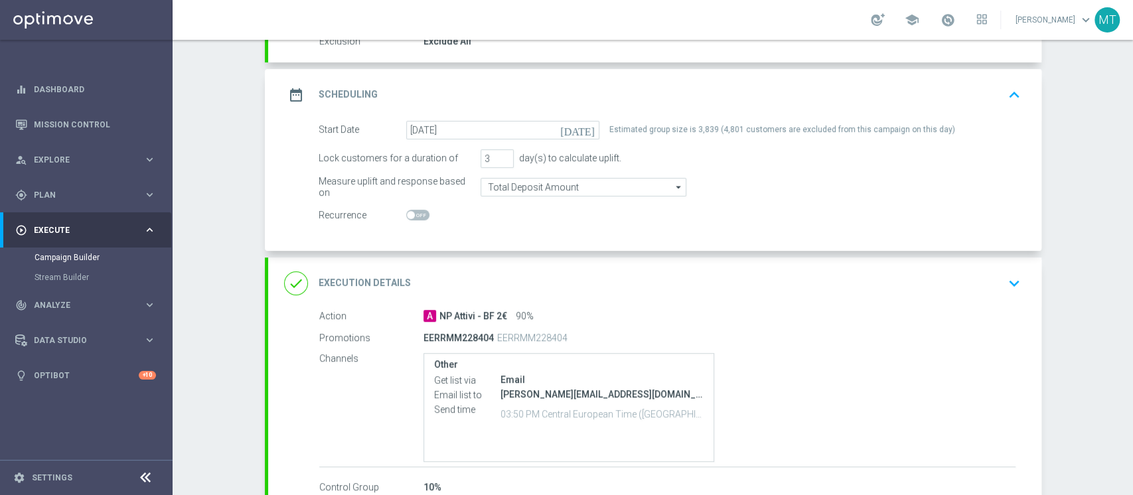
scroll to position [0, 0]
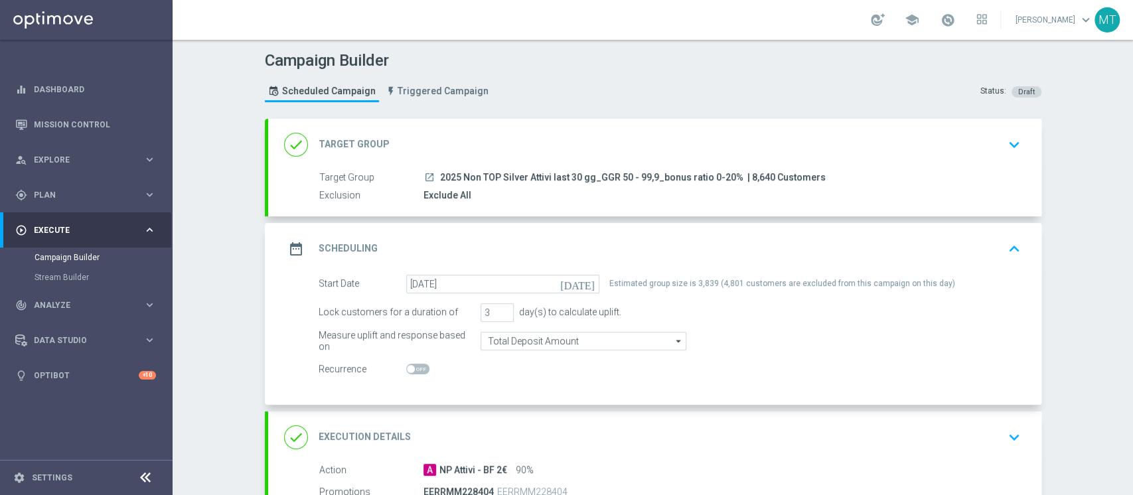
click at [567, 149] on div "done Target Group keyboard_arrow_down" at bounding box center [654, 144] width 741 height 25
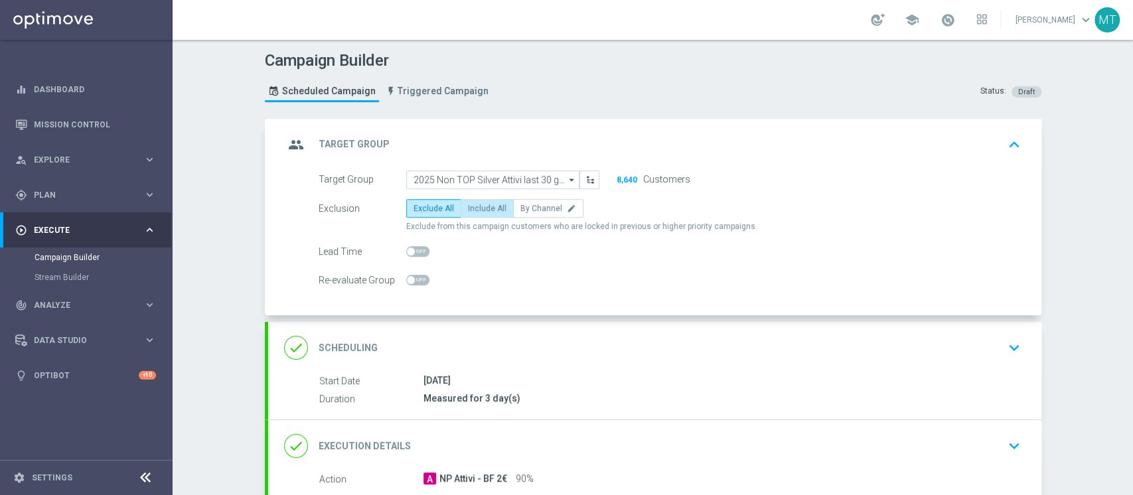
click at [474, 204] on span "Include All" at bounding box center [487, 208] width 38 height 9
click at [474, 206] on input "Include All" at bounding box center [472, 210] width 9 height 9
radio input "true"
click at [497, 148] on div "group Target Group keyboard_arrow_up" at bounding box center [654, 144] width 741 height 25
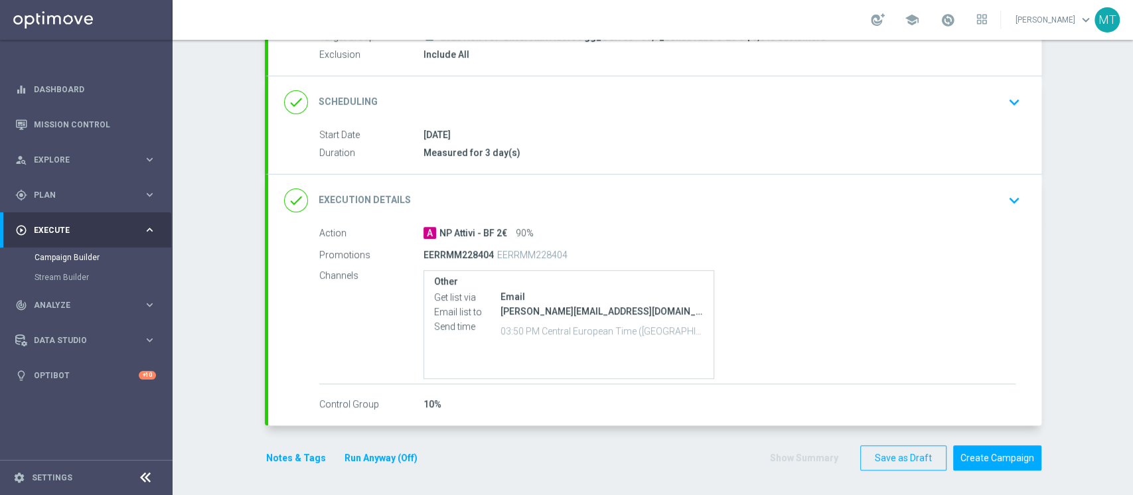
scroll to position [141, 0]
click at [986, 463] on button "Create Campaign" at bounding box center [997, 458] width 88 height 26
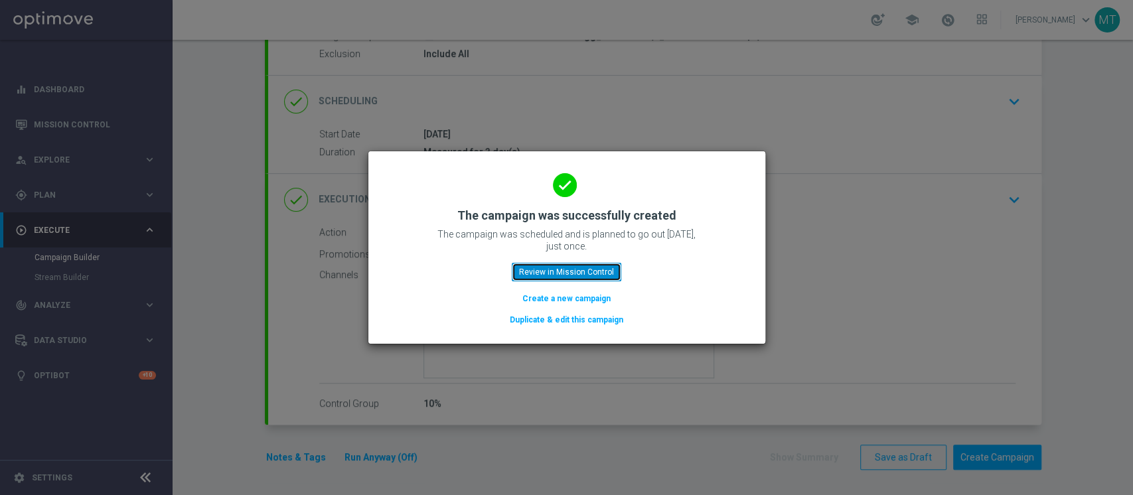
click at [555, 268] on button "Review in Mission Control" at bounding box center [567, 272] width 110 height 19
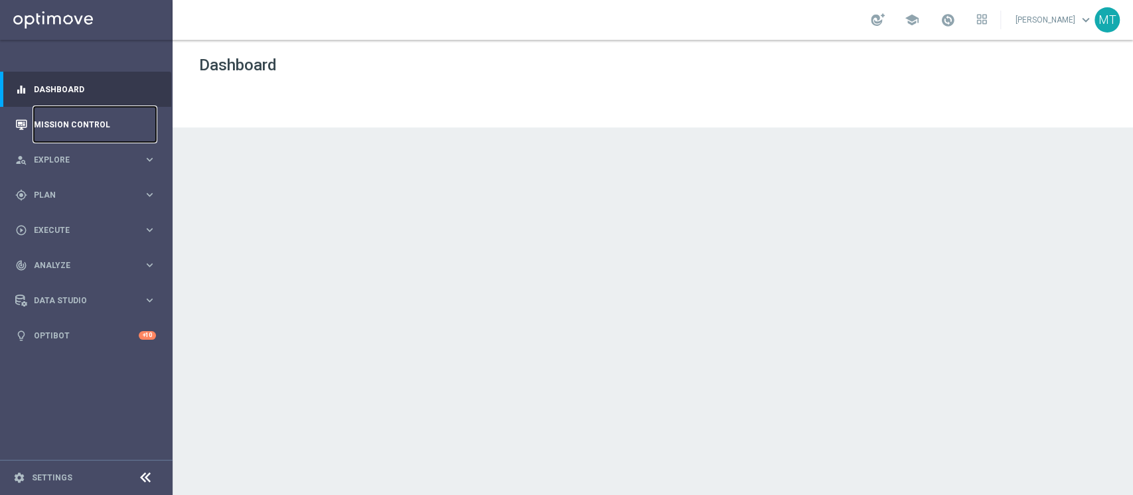
click at [50, 125] on link "Mission Control" at bounding box center [95, 124] width 122 height 35
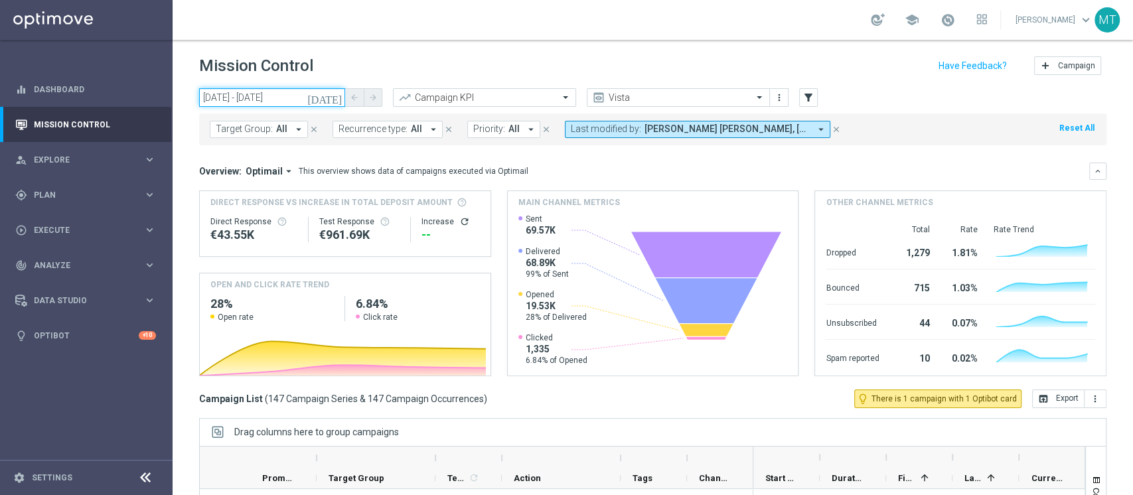
click at [261, 97] on input "04 Aug 2025 - 08 Aug 2025" at bounding box center [272, 97] width 146 height 19
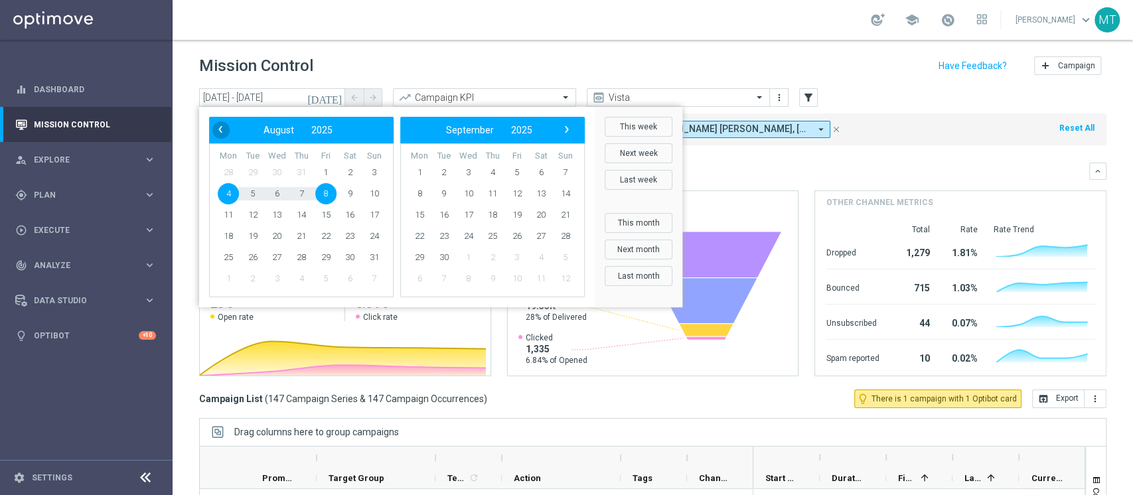
click at [218, 127] on span "‹" at bounding box center [220, 129] width 17 height 17
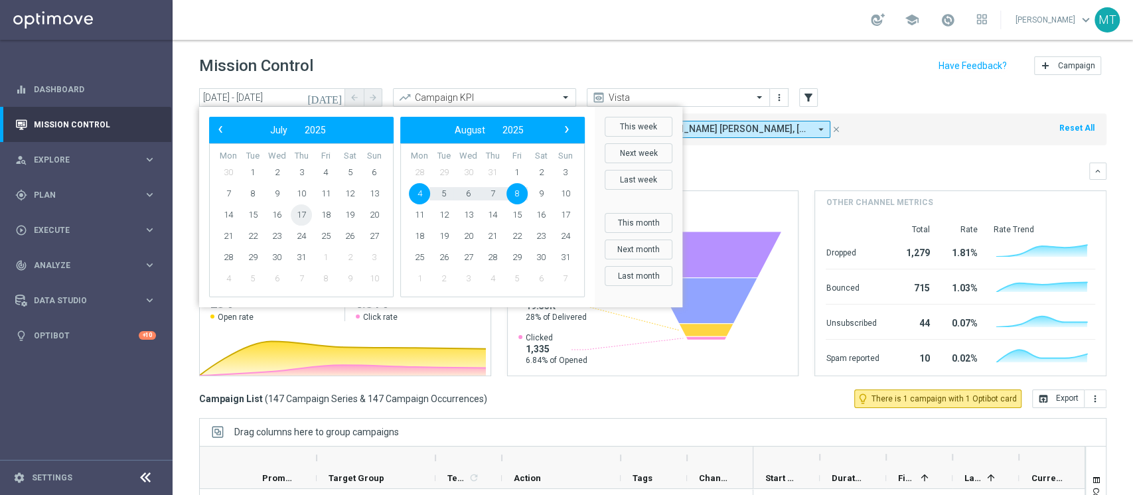
click at [299, 210] on span "17" at bounding box center [301, 214] width 21 height 21
drag, startPoint x: 314, startPoint y: 212, endPoint x: 324, endPoint y: 213, distance: 10.0
click at [324, 213] on span "18" at bounding box center [325, 214] width 21 height 21
type input "17 Jul 2025 - 18 Jul 2025"
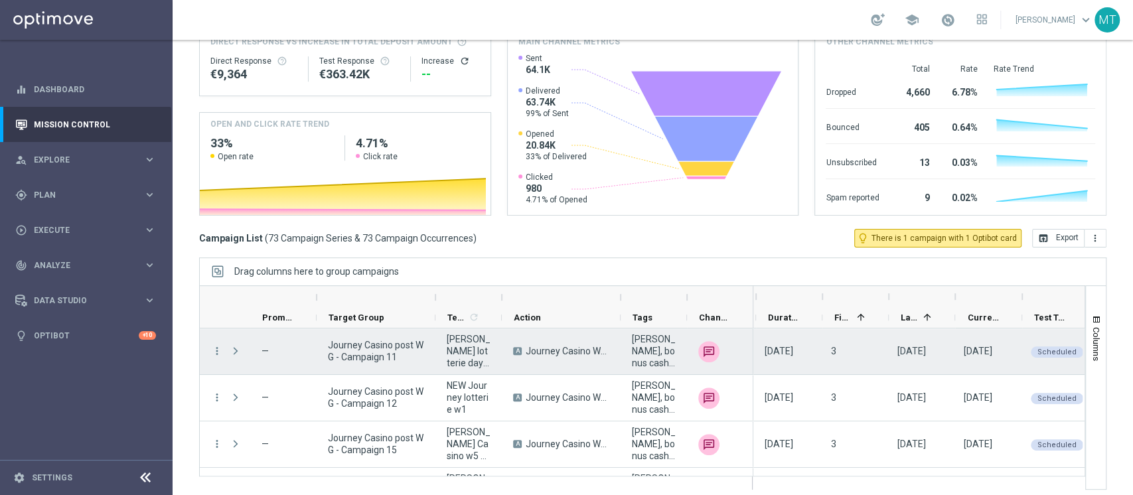
scroll to position [0, 329]
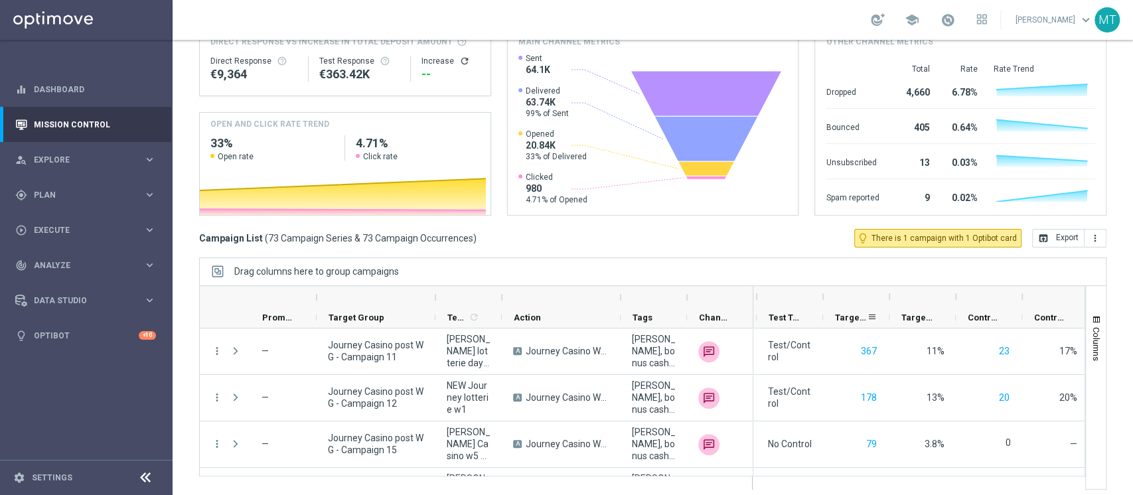
click at [840, 321] on span "Targeted Customers" at bounding box center [851, 318] width 32 height 10
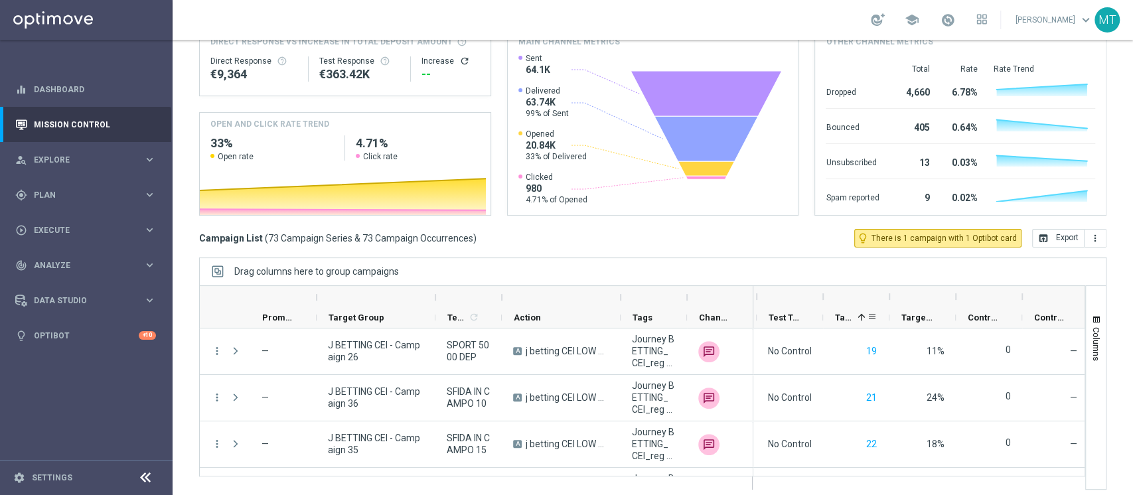
click at [840, 321] on span "Targeted Customers" at bounding box center [843, 318] width 17 height 10
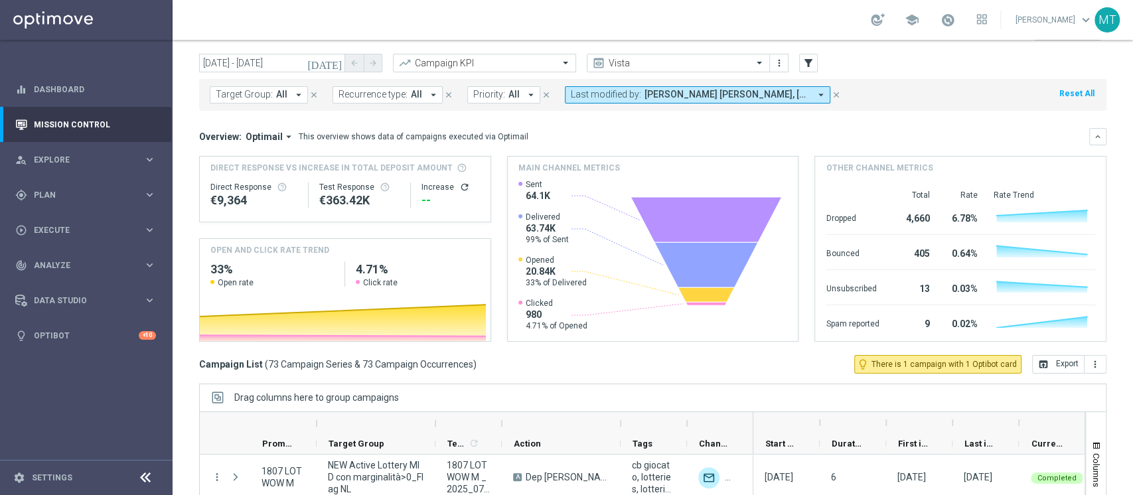
scroll to position [27, 0]
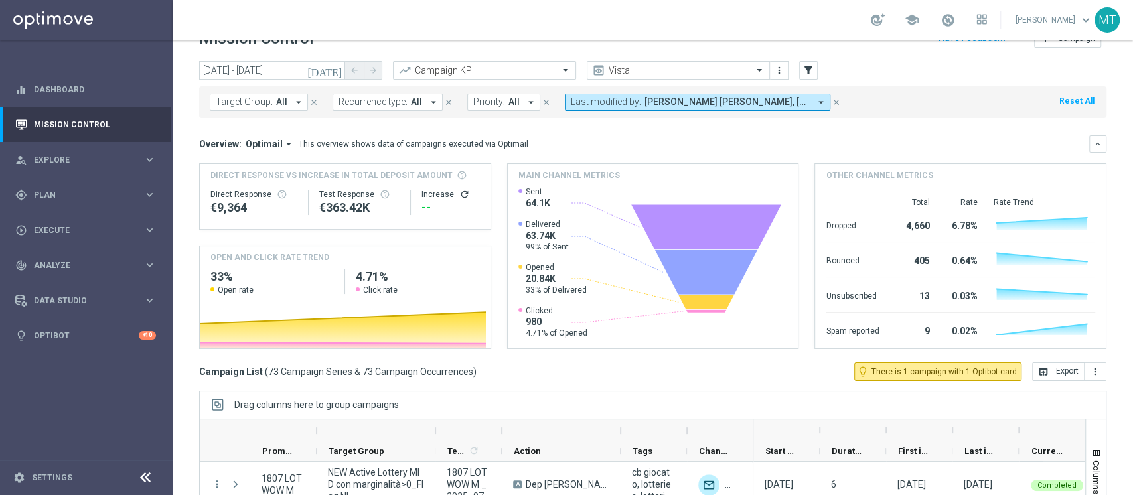
click at [652, 107] on button "Last modified by: Maria Grazia Garofalo, Matteo Turri, Nora Giussani, marco Mac…" at bounding box center [697, 102] width 265 height 17
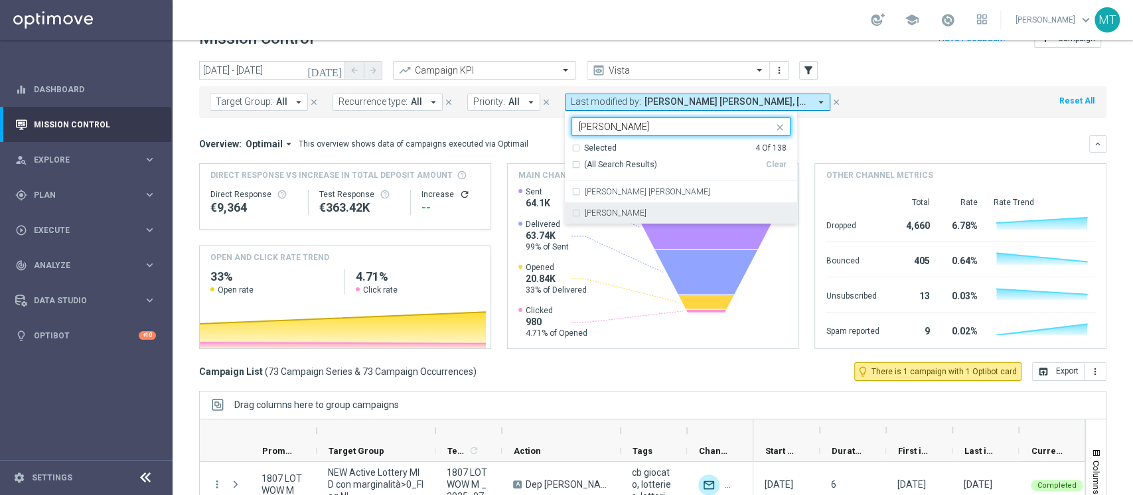
click at [630, 209] on div "sara parisi" at bounding box center [688, 213] width 206 height 8
type input "sara"
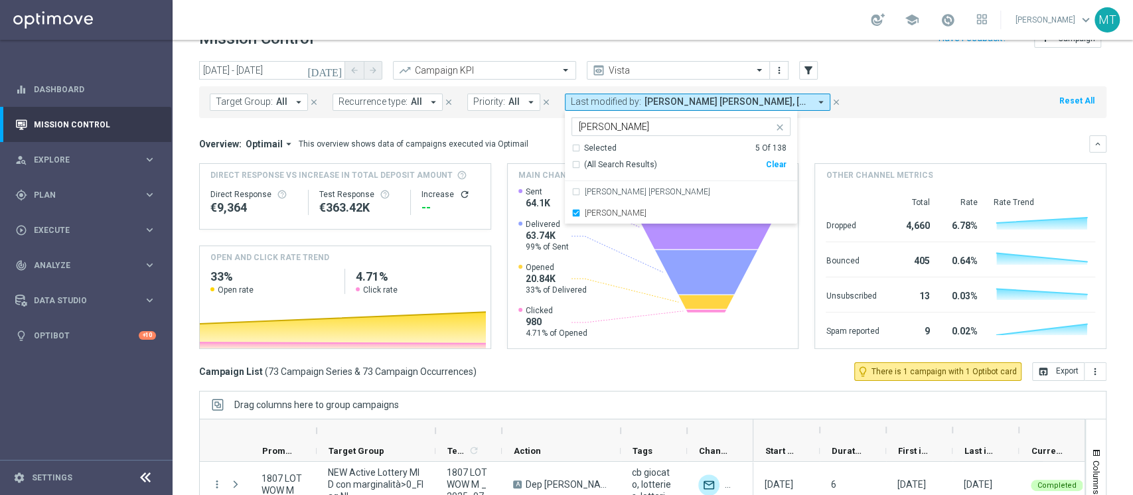
click at [713, 397] on div "Drag columns here to group campaigns" at bounding box center [652, 405] width 907 height 28
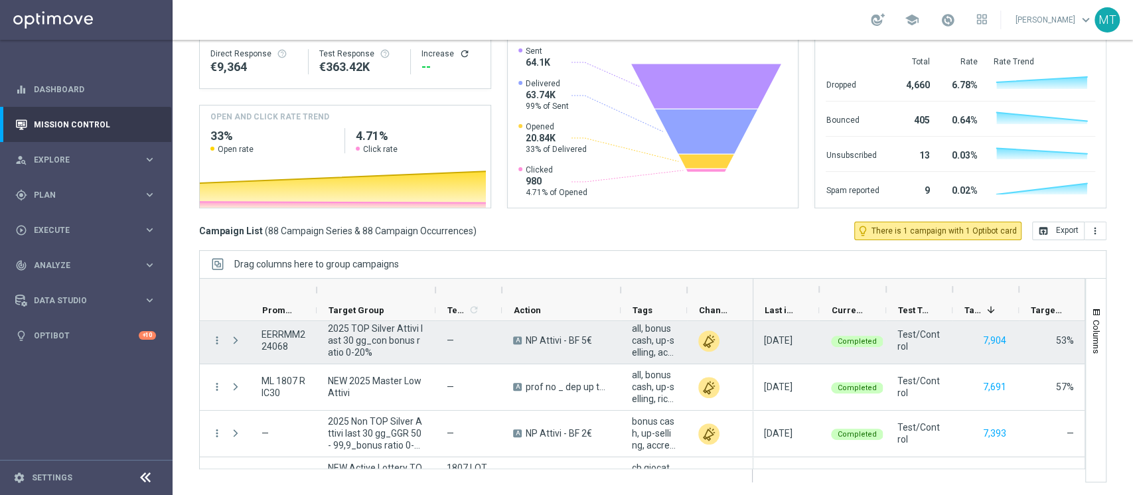
scroll to position [229, 0]
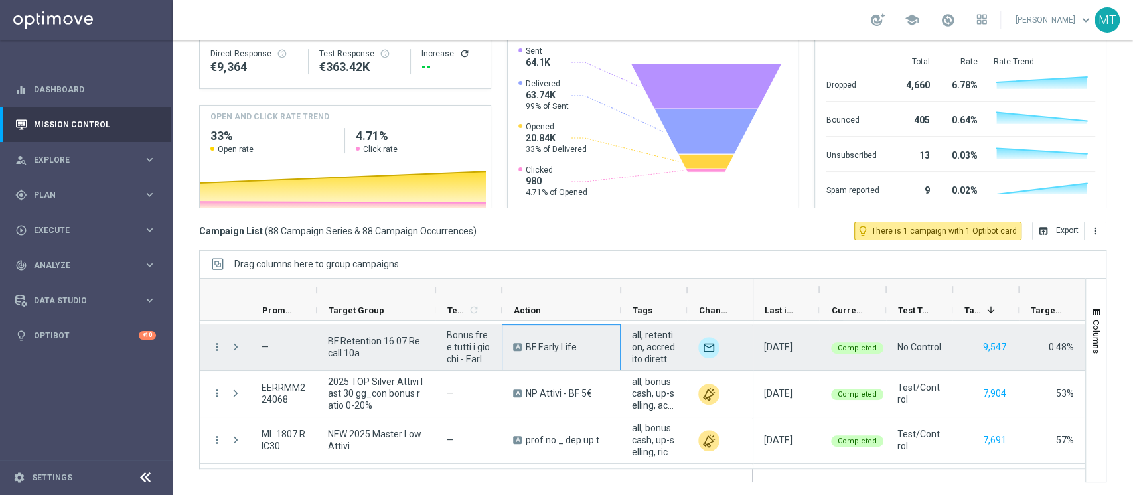
drag, startPoint x: 526, startPoint y: 334, endPoint x: 536, endPoint y: 335, distance: 10.7
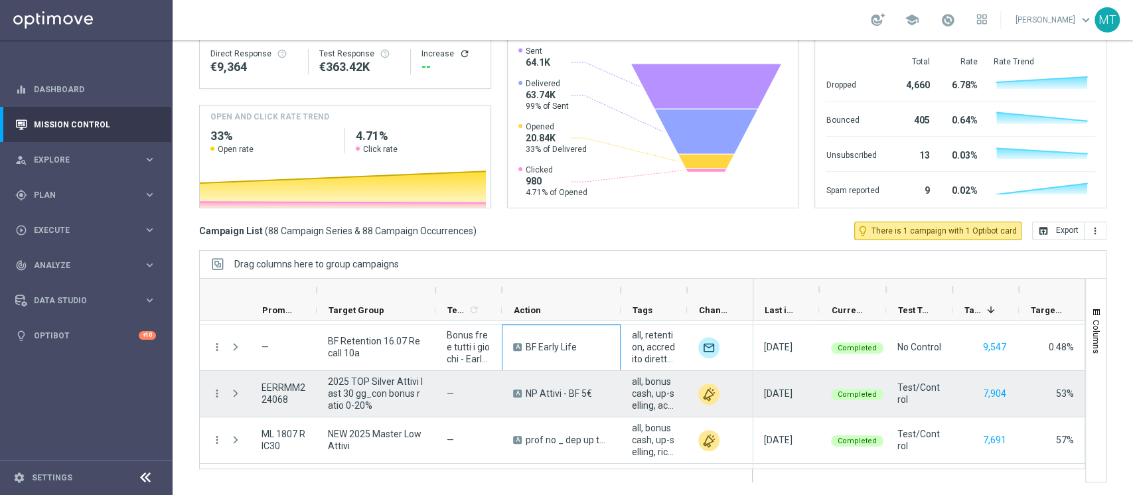
click at [550, 396] on span "NP Attivi - BF 5€" at bounding box center [559, 394] width 66 height 12
click at [216, 394] on icon "more_vert" at bounding box center [217, 394] width 12 height 12
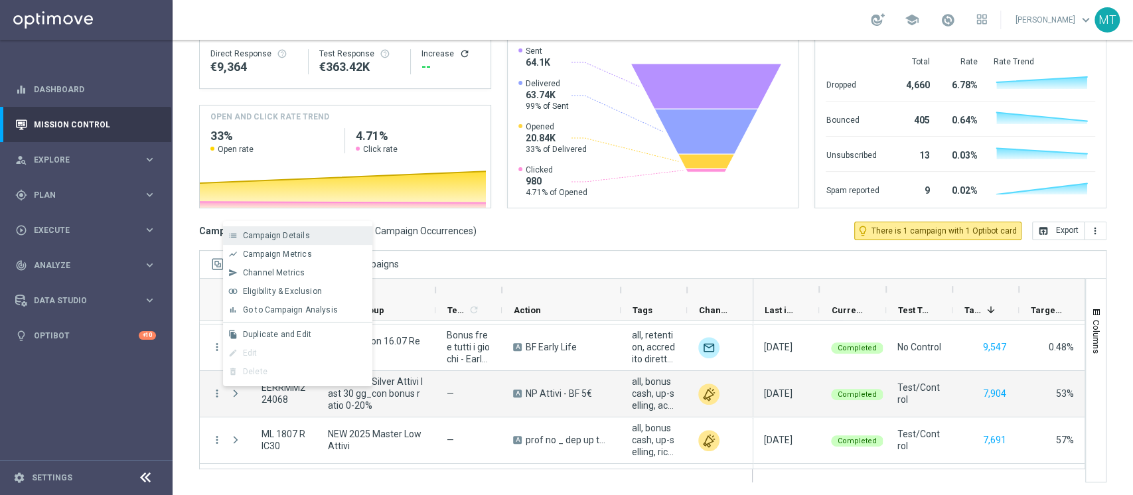
click at [313, 237] on div "Campaign Details" at bounding box center [304, 235] width 123 height 9
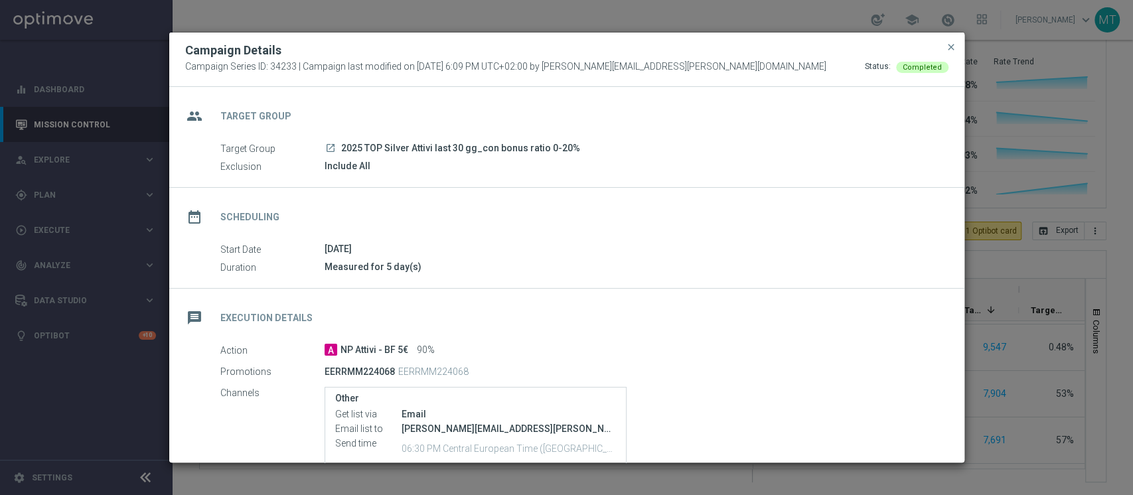
scroll to position [137, 0]
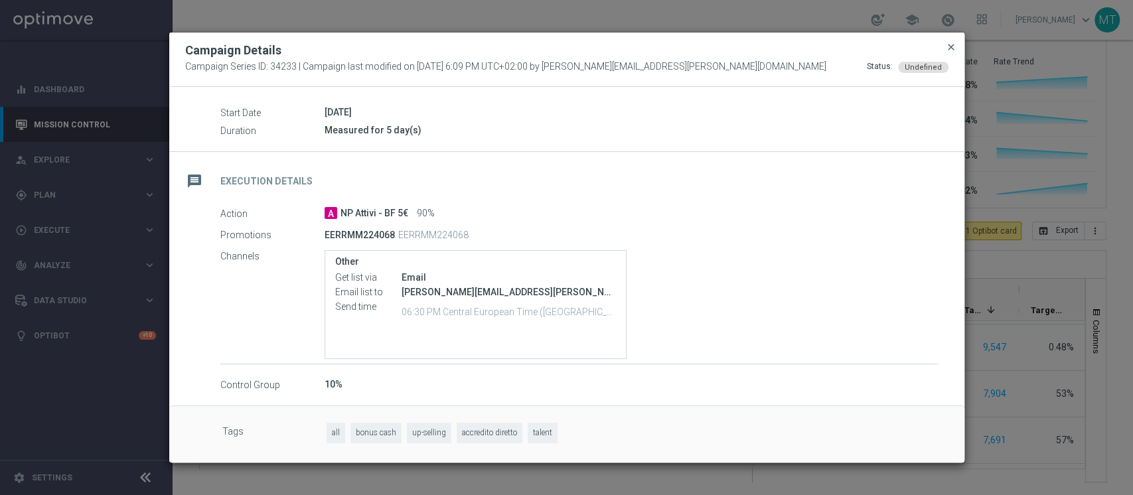
click at [950, 50] on span "close" at bounding box center [951, 47] width 11 height 11
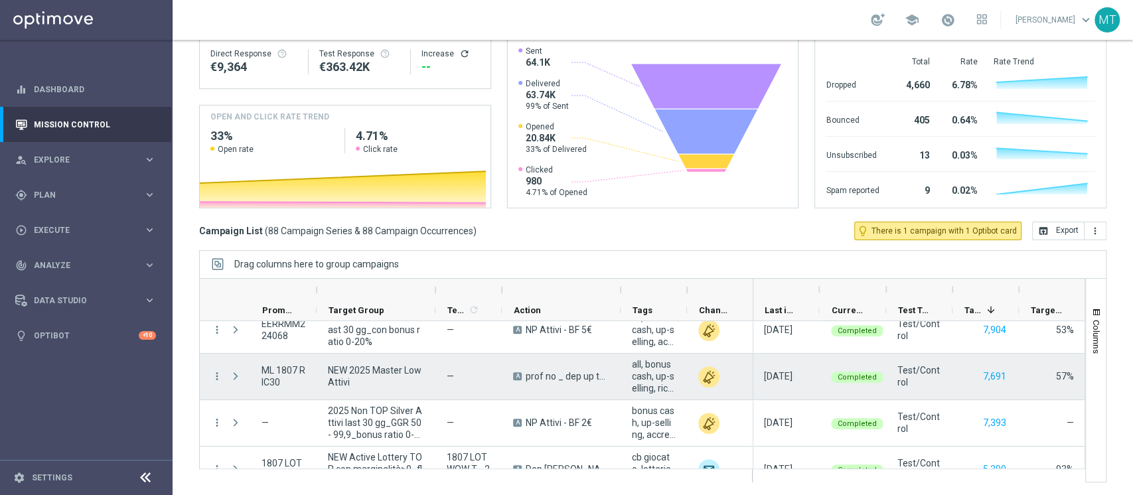
scroll to position [295, 0]
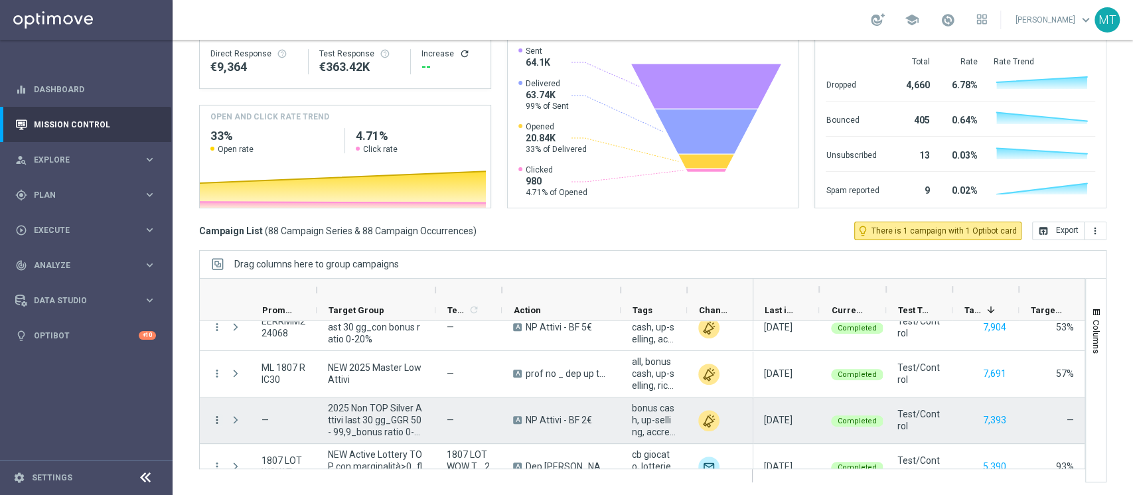
click at [214, 422] on icon "more_vert" at bounding box center [217, 420] width 12 height 12
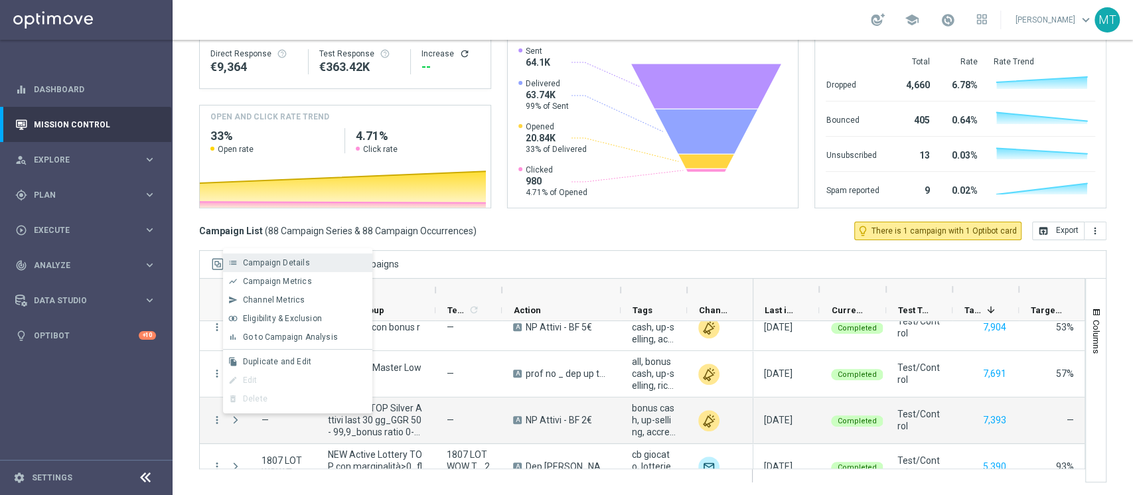
click at [293, 256] on div "list Campaign Details" at bounding box center [297, 263] width 149 height 19
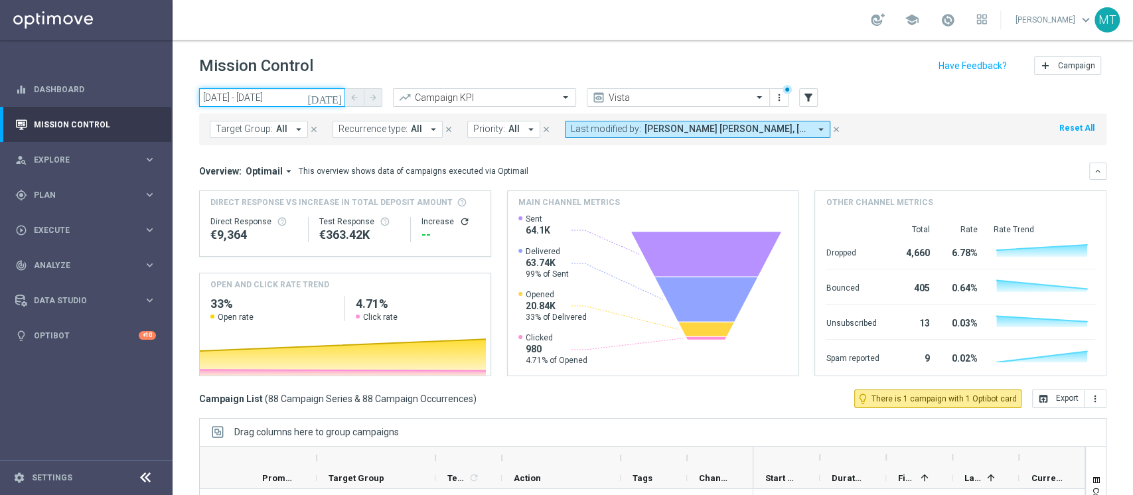
click at [254, 101] on input "[DATE] - [DATE]" at bounding box center [272, 97] width 146 height 19
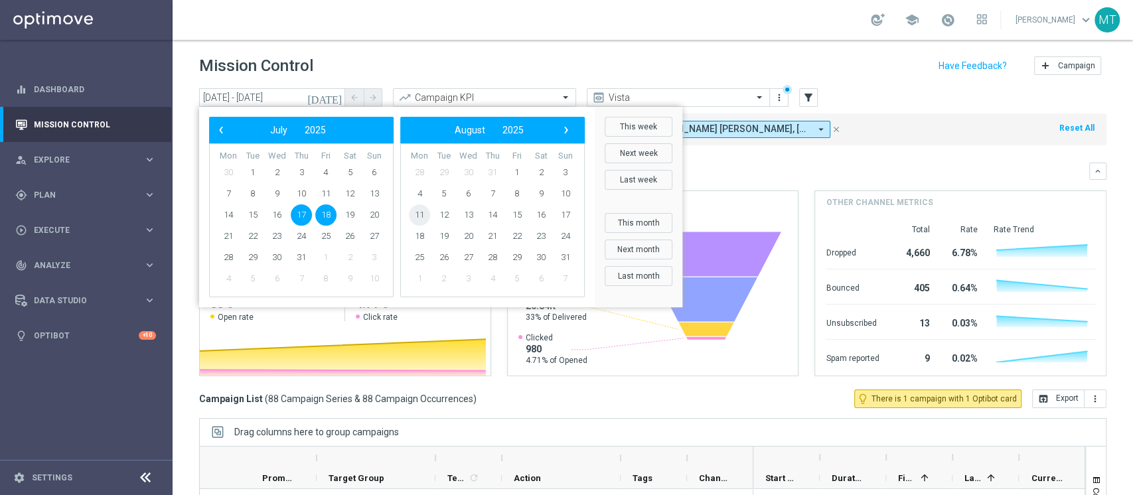
click at [419, 220] on span "11" at bounding box center [419, 214] width 21 height 21
click at [223, 210] on span "11" at bounding box center [228, 214] width 21 height 21
type input "11 Aug 2025 - 11 Aug 2025"
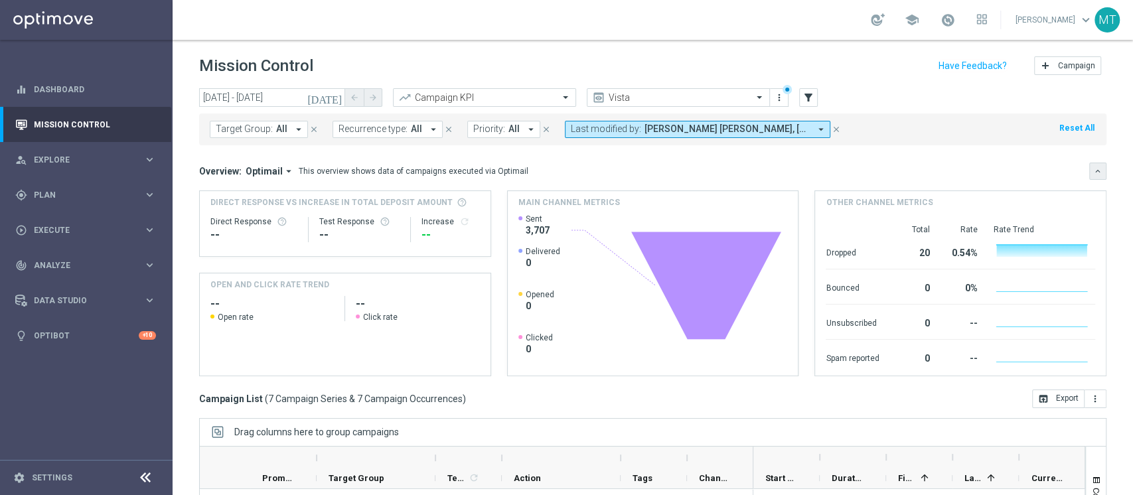
click at [1089, 169] on button "keyboard_arrow_down" at bounding box center [1097, 171] width 17 height 17
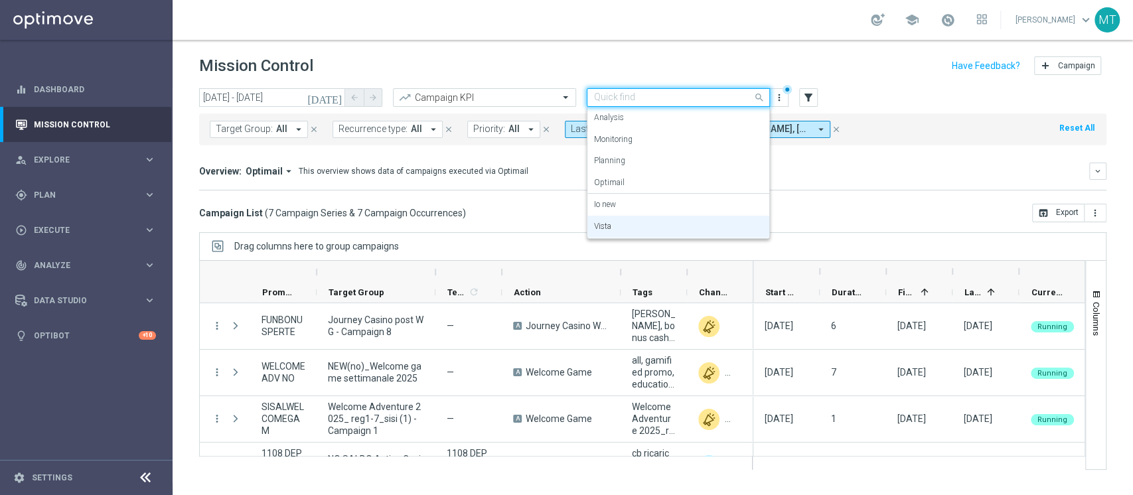
click at [707, 103] on input "text" at bounding box center [665, 97] width 142 height 11
click at [656, 196] on div "Io new" at bounding box center [678, 205] width 169 height 22
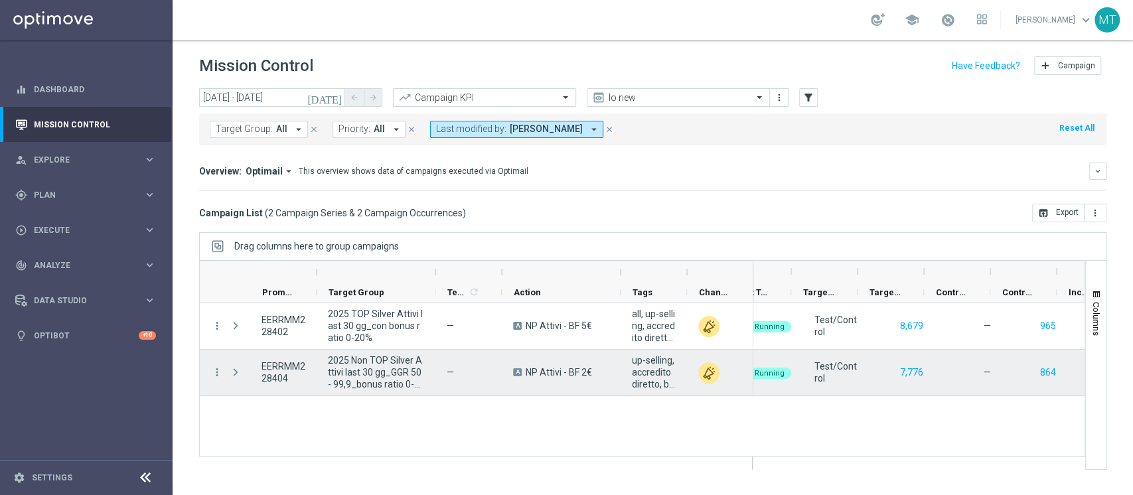
scroll to position [0, 362]
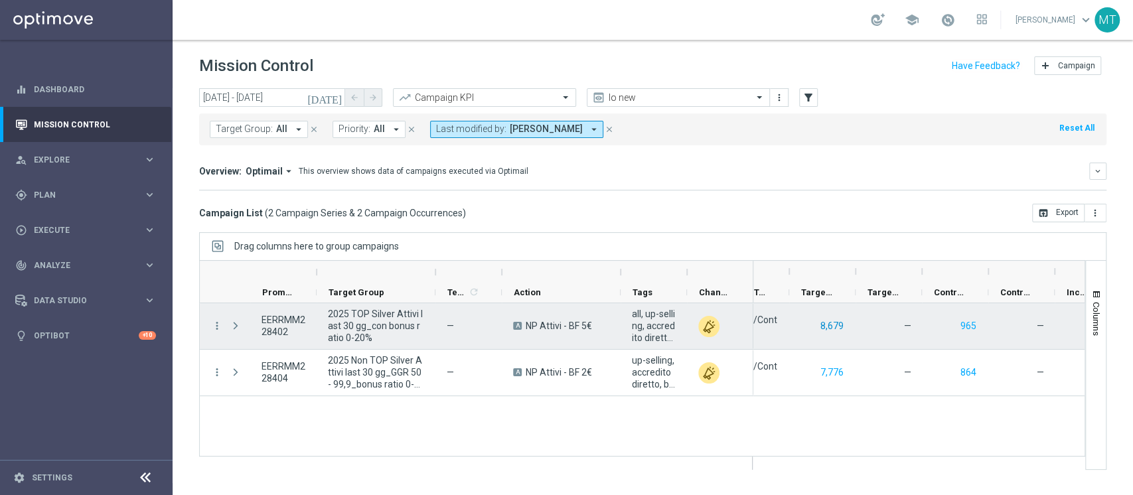
click at [821, 323] on button "8,679" at bounding box center [832, 326] width 26 height 17
click at [962, 327] on button "965" at bounding box center [968, 326] width 19 height 17
click at [971, 322] on button "965" at bounding box center [968, 326] width 19 height 17
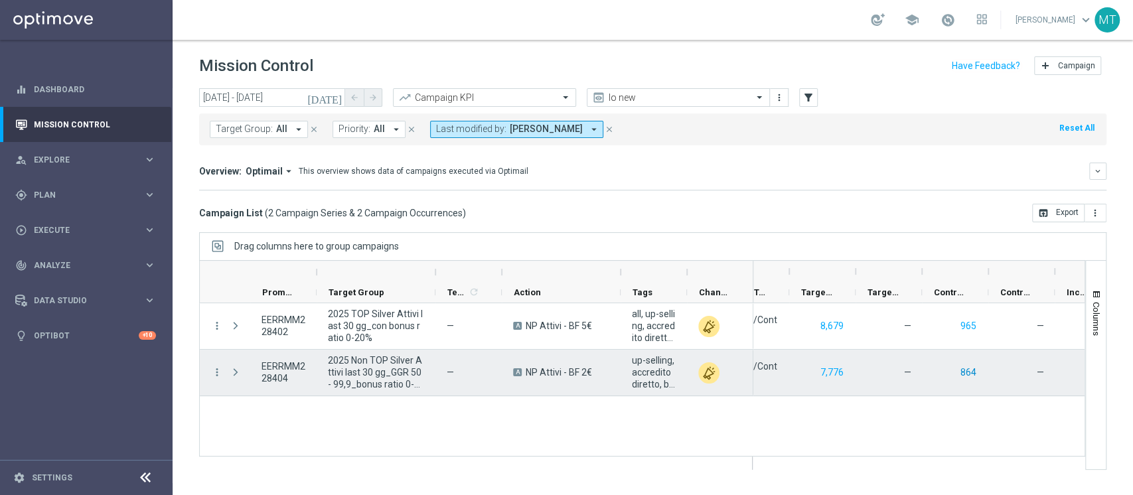
click at [972, 368] on button "864" at bounding box center [968, 372] width 19 height 17
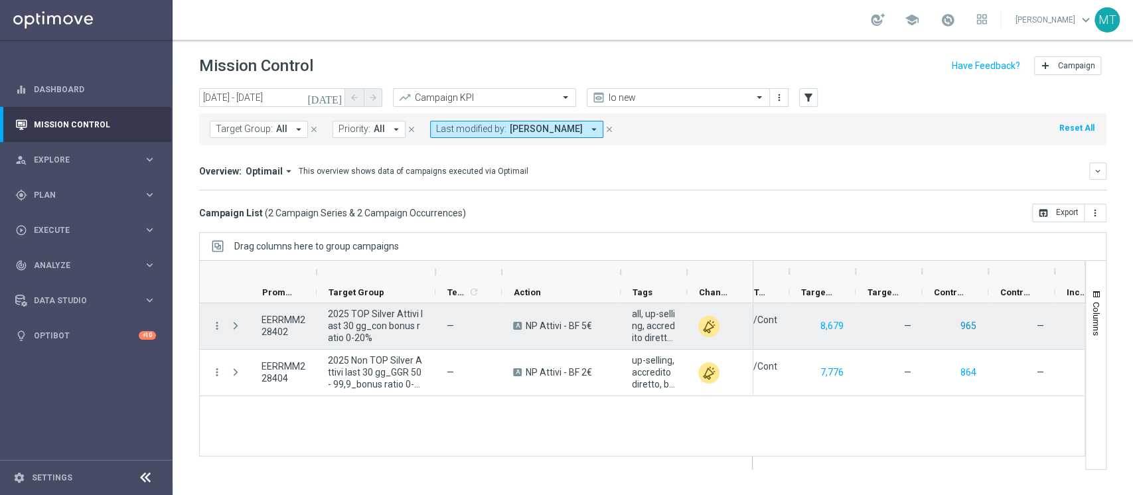
click at [972, 327] on button "965" at bounding box center [968, 326] width 19 height 17
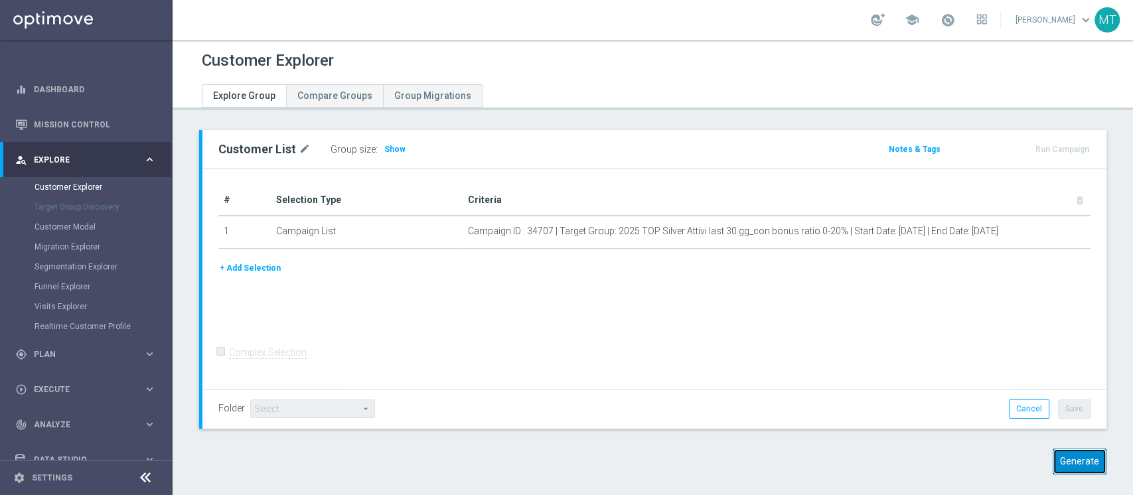
click at [1066, 467] on button "Generate" at bounding box center [1080, 462] width 54 height 26
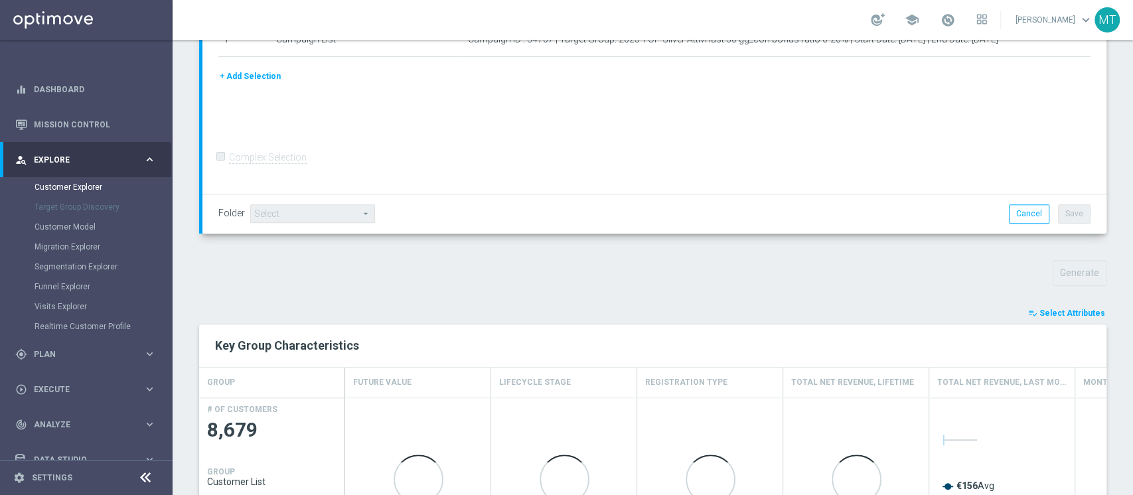
scroll to position [261, 0]
click at [1045, 308] on span "Select Attributes" at bounding box center [1072, 312] width 66 height 9
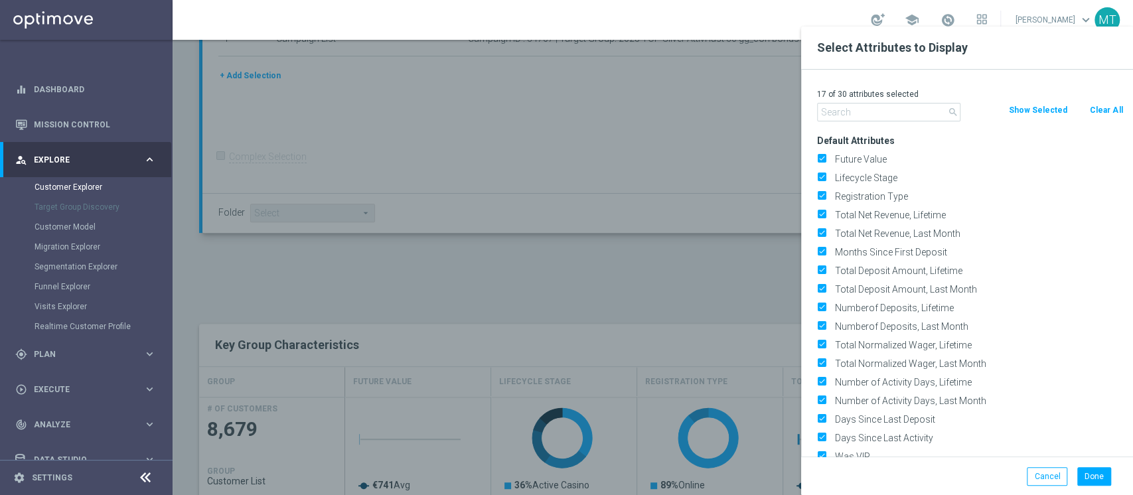
drag, startPoint x: 1094, startPoint y: 109, endPoint x: 952, endPoint y: 91, distance: 143.2
click at [1094, 109] on button "Clear All" at bounding box center [1106, 110] width 35 height 15
checkbox input "false"
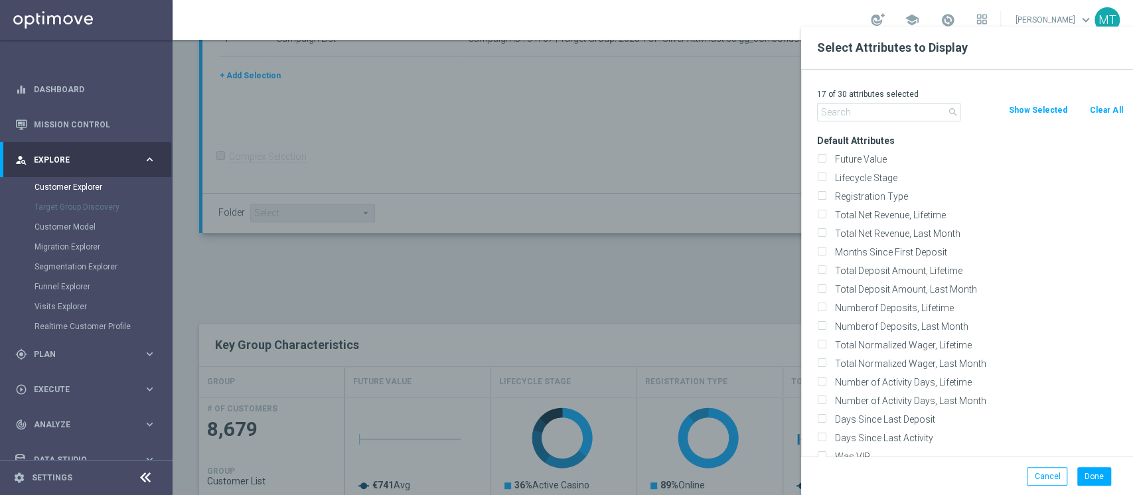
checkbox input "false"
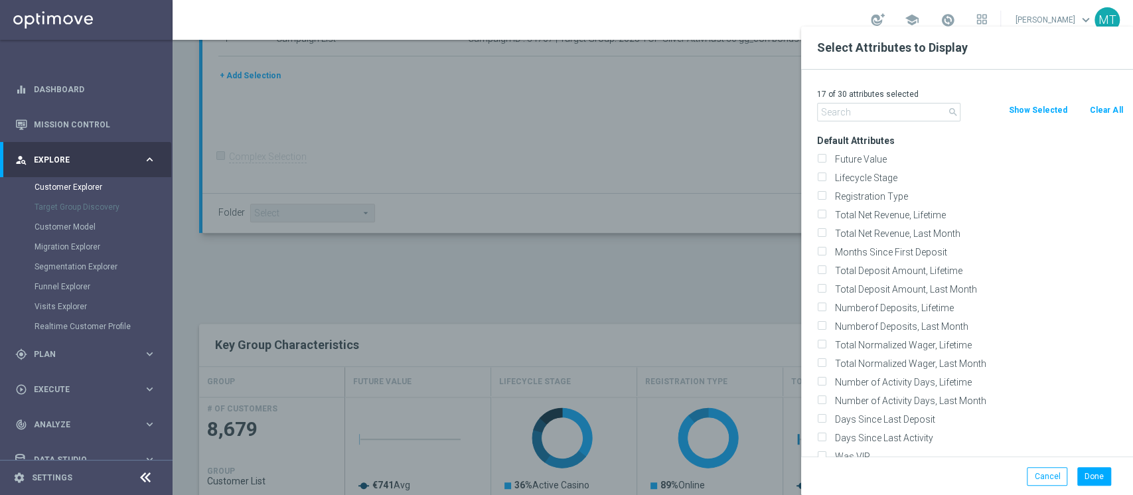
checkbox input "false"
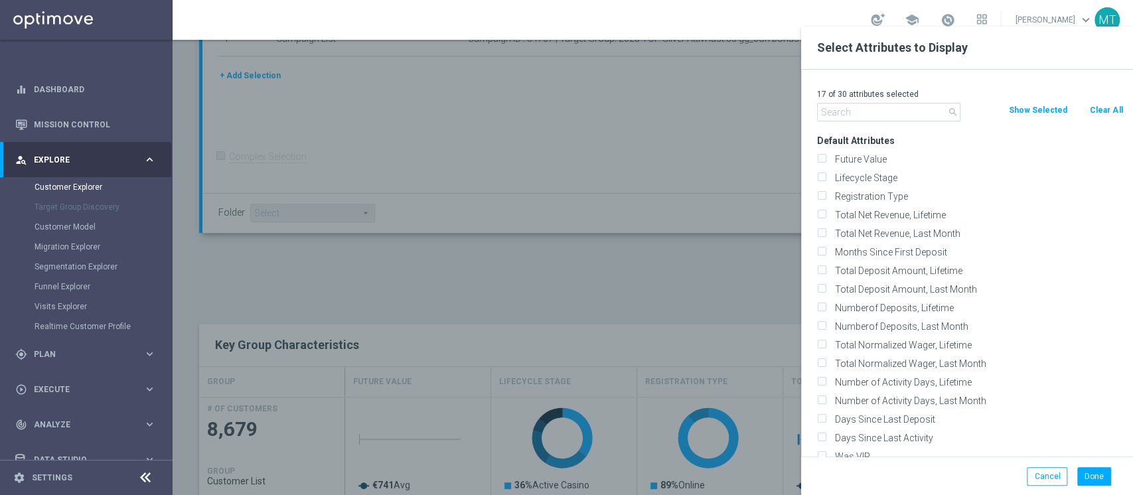
checkbox input "false"
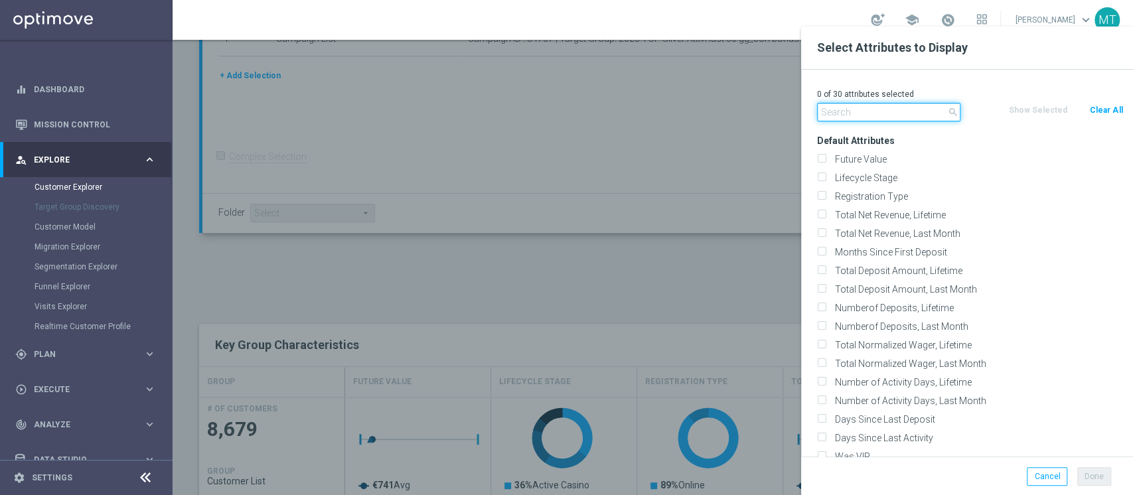
click at [866, 107] on input "text" at bounding box center [888, 112] width 143 height 19
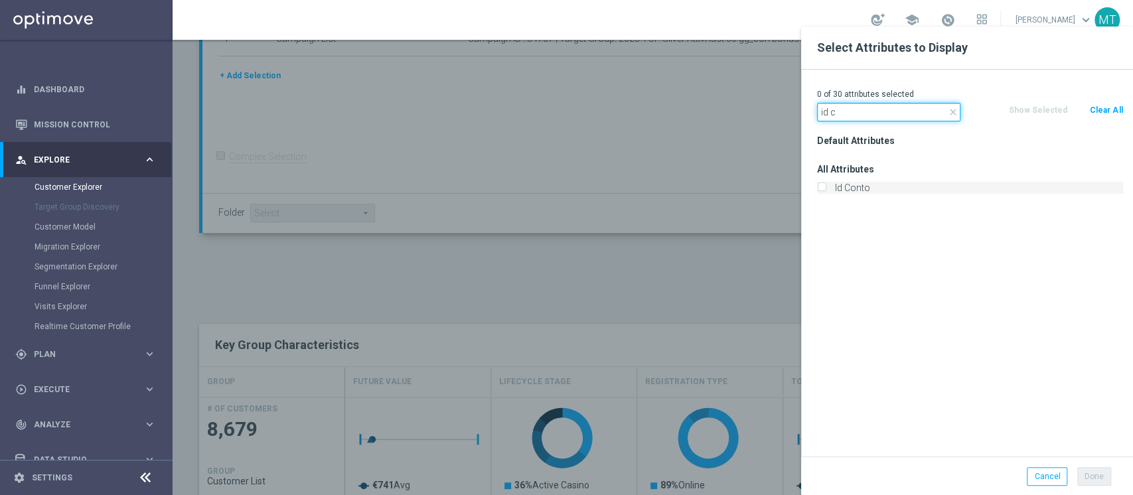
type input "id c"
click at [866, 182] on label "Id Conto" at bounding box center [976, 188] width 293 height 12
click at [826, 185] on input "Id Conto" at bounding box center [821, 189] width 9 height 9
checkbox input "true"
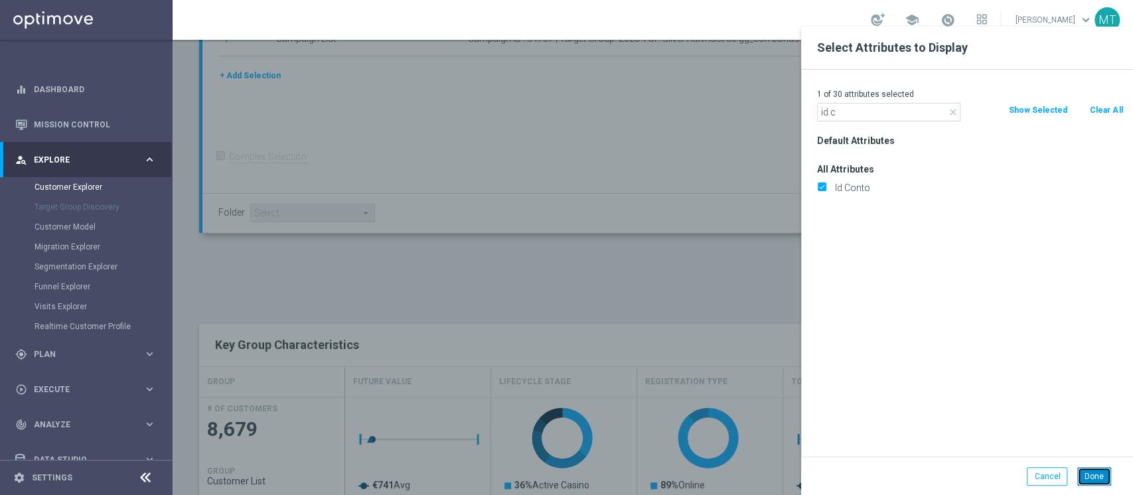
click at [1083, 478] on button "Done" at bounding box center [1094, 476] width 34 height 19
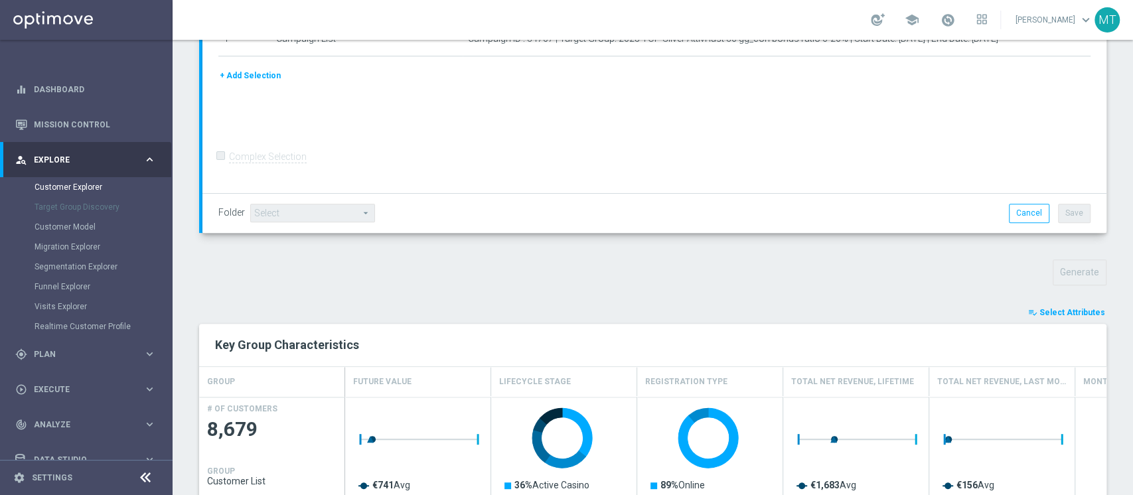
type input "Search"
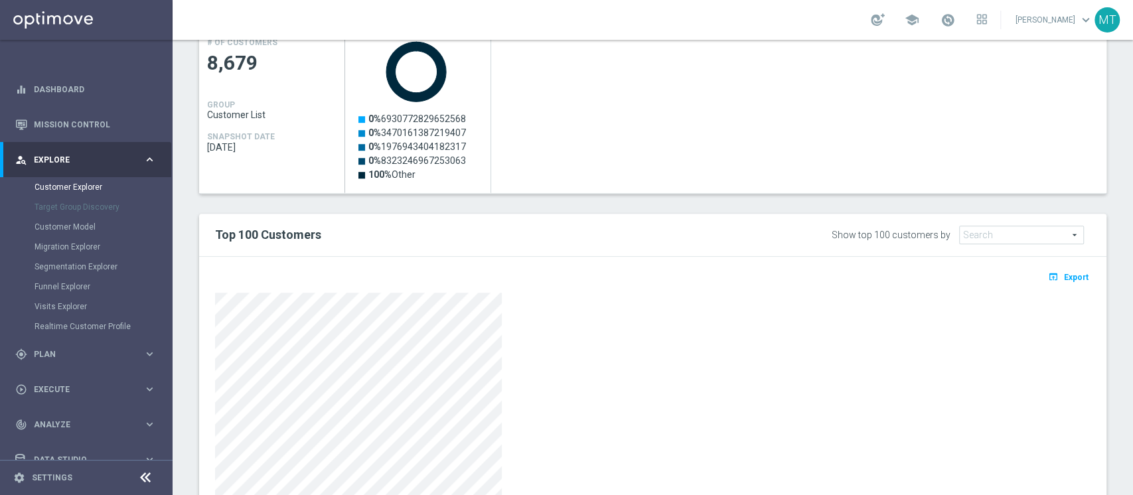
scroll to position [627, 0]
click at [1064, 273] on span "Export" at bounding box center [1076, 277] width 25 height 9
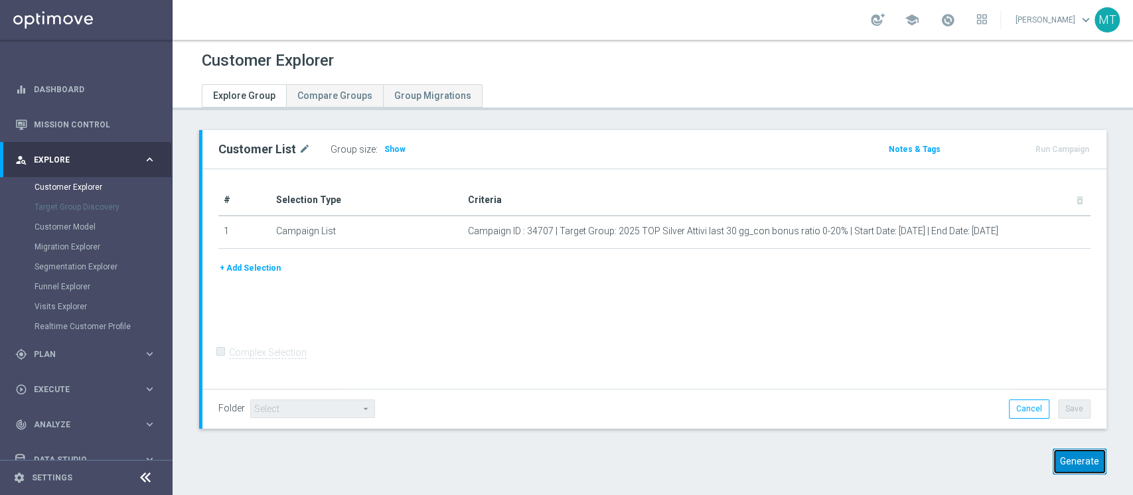
click at [1084, 466] on button "Generate" at bounding box center [1080, 462] width 54 height 26
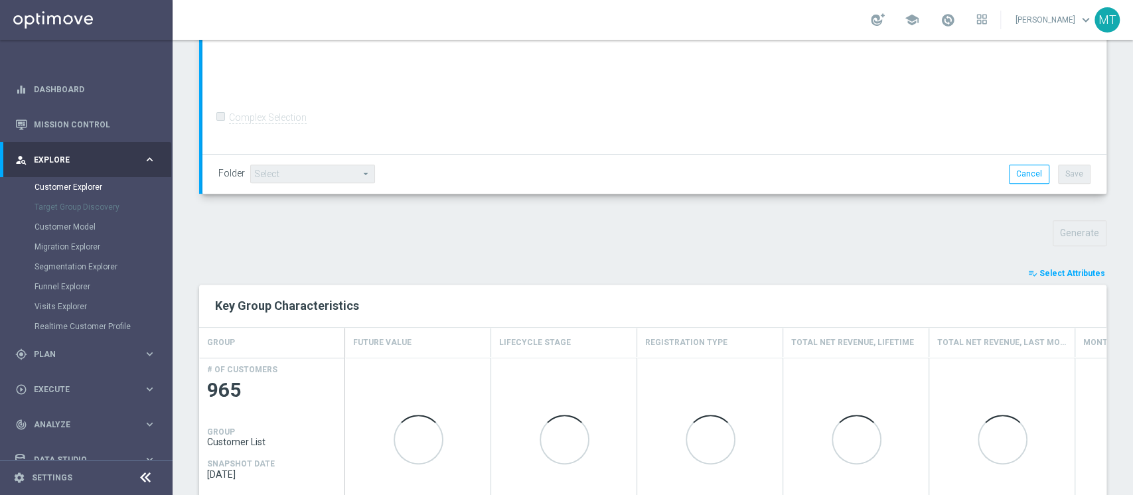
scroll to position [301, 0]
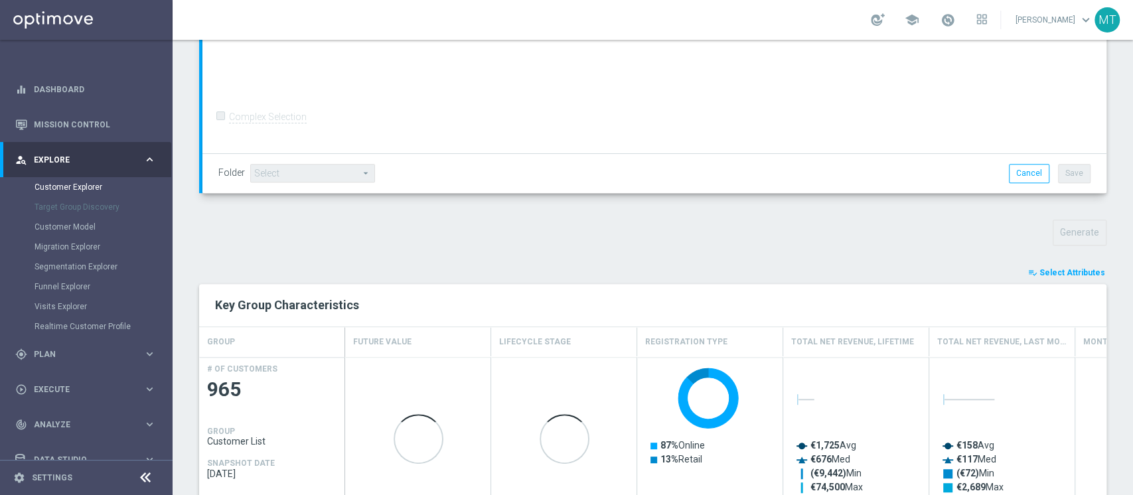
click at [1062, 273] on span "Select Attributes" at bounding box center [1072, 272] width 66 height 9
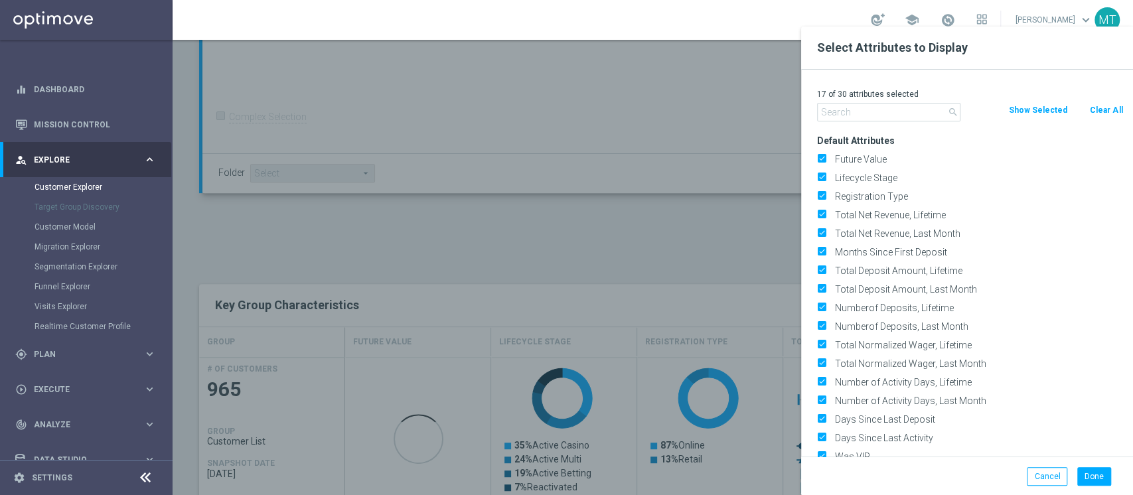
click at [1110, 114] on button "Clear All" at bounding box center [1106, 110] width 35 height 15
checkbox input "false"
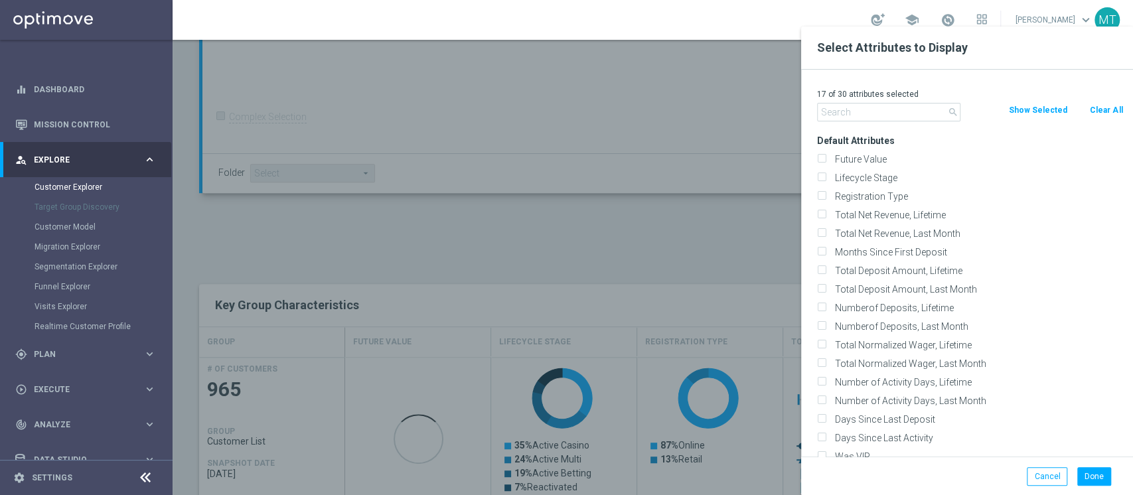
checkbox input "false"
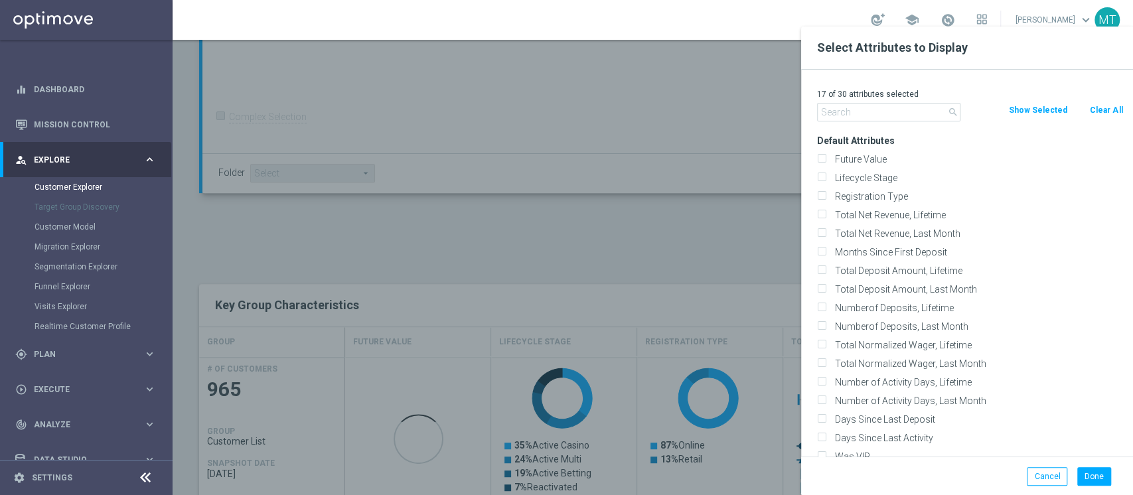
checkbox input "false"
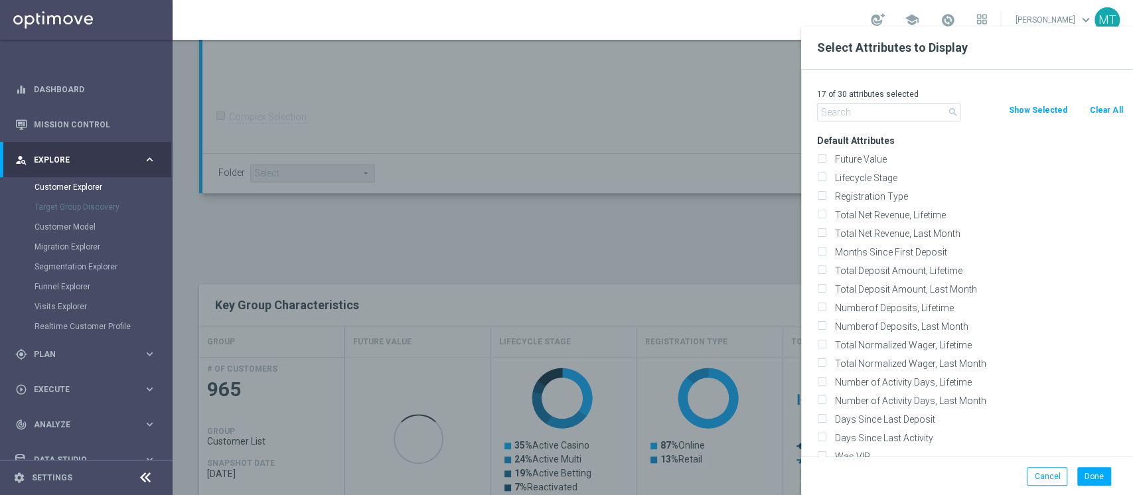
checkbox input "false"
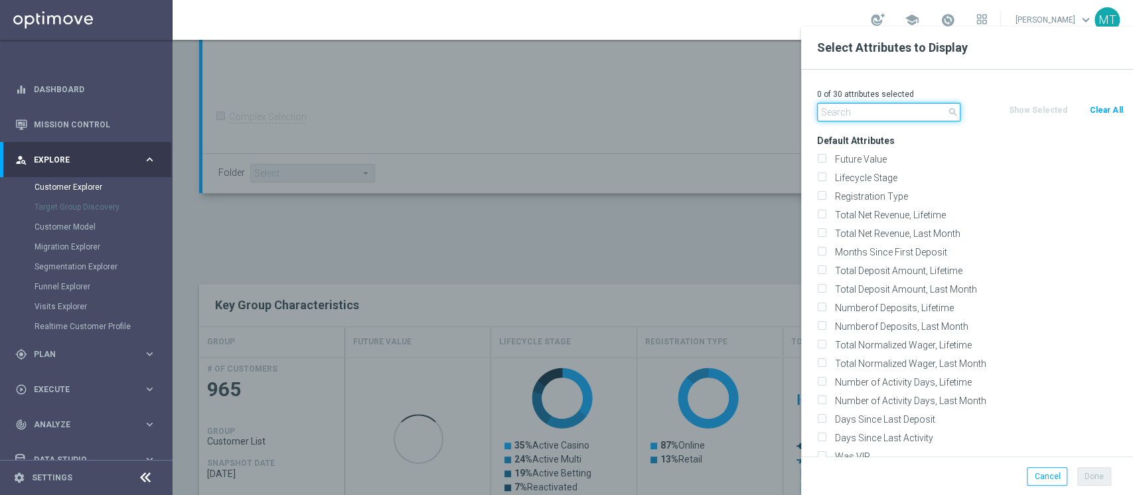
click at [822, 110] on input "text" at bounding box center [888, 112] width 143 height 19
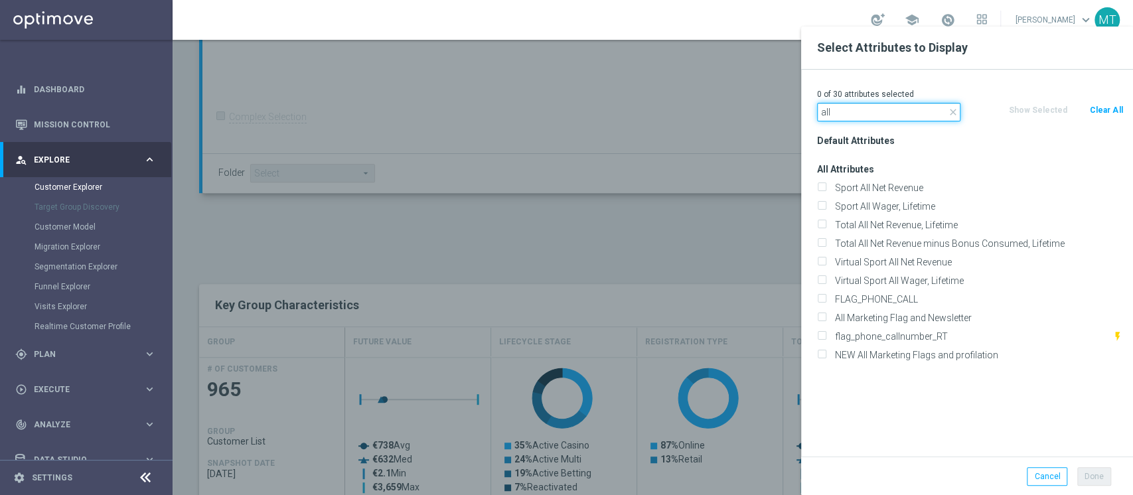
click at [850, 109] on input "all" at bounding box center [888, 112] width 143 height 19
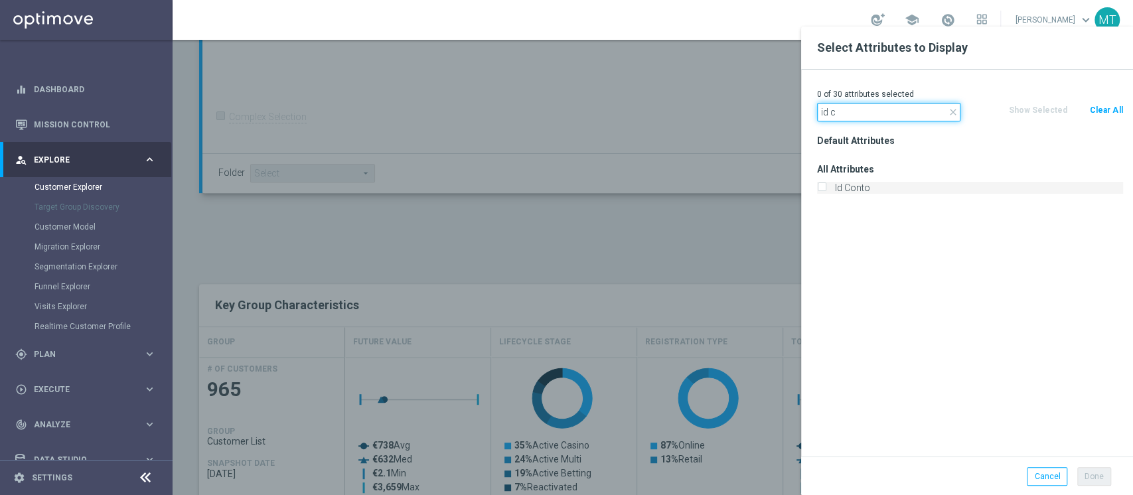
type input "id c"
click at [849, 182] on label "Id Conto" at bounding box center [976, 188] width 293 height 12
click at [826, 185] on input "Id Conto" at bounding box center [821, 189] width 9 height 9
checkbox input "true"
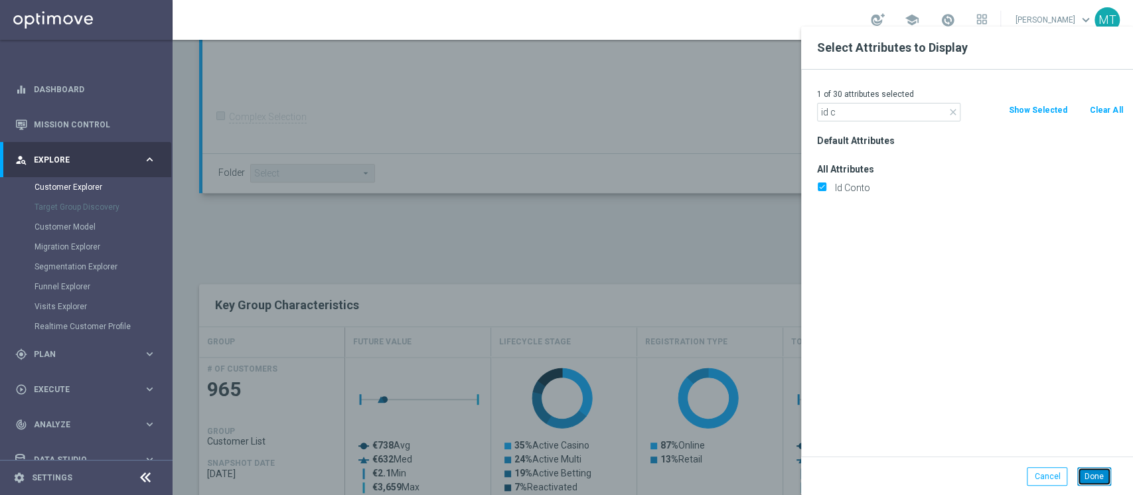
click at [1093, 481] on button "Done" at bounding box center [1094, 476] width 34 height 19
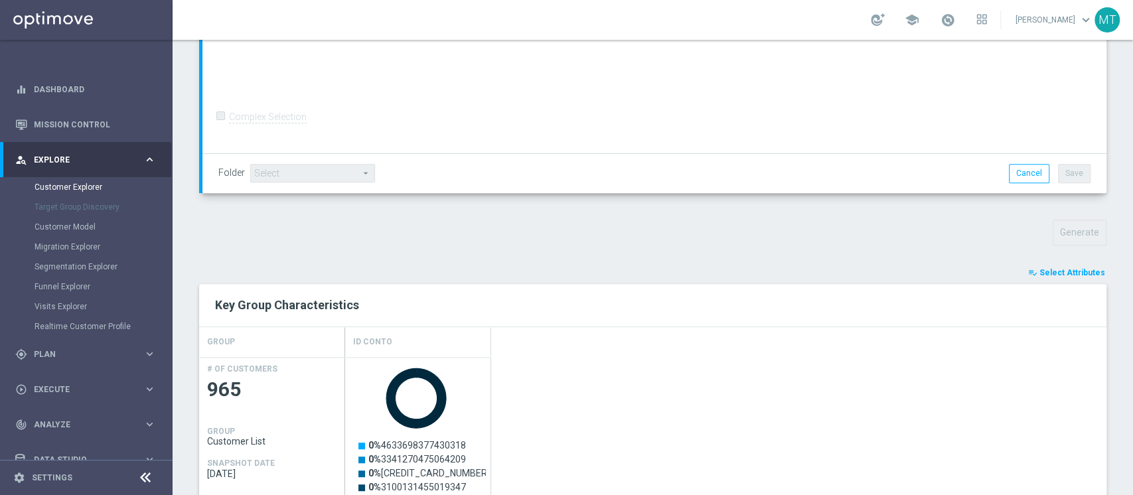
scroll to position [453, 0]
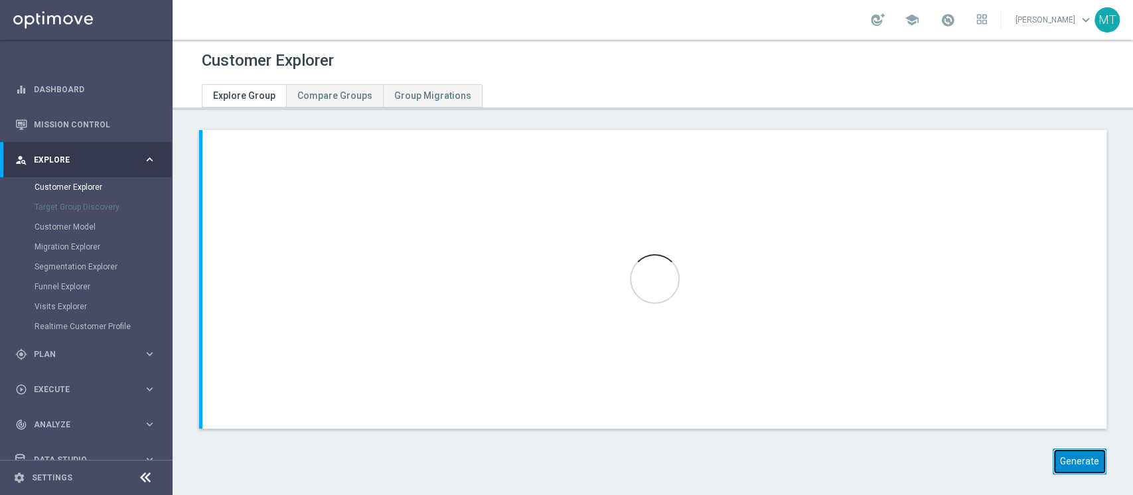
click at [1053, 451] on button "Generate" at bounding box center [1080, 462] width 54 height 26
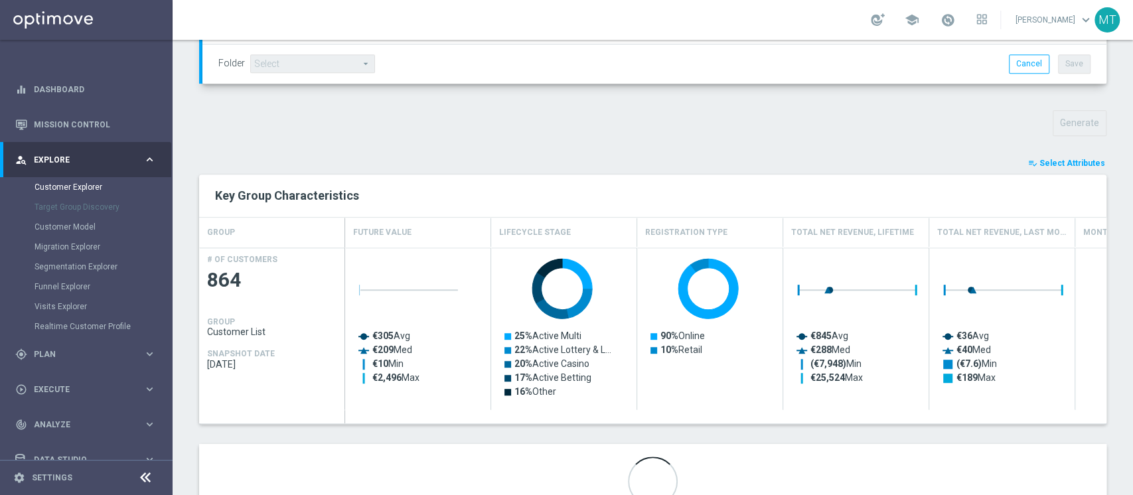
scroll to position [410, 0]
click at [1051, 165] on span "Select Attributes" at bounding box center [1072, 163] width 66 height 9
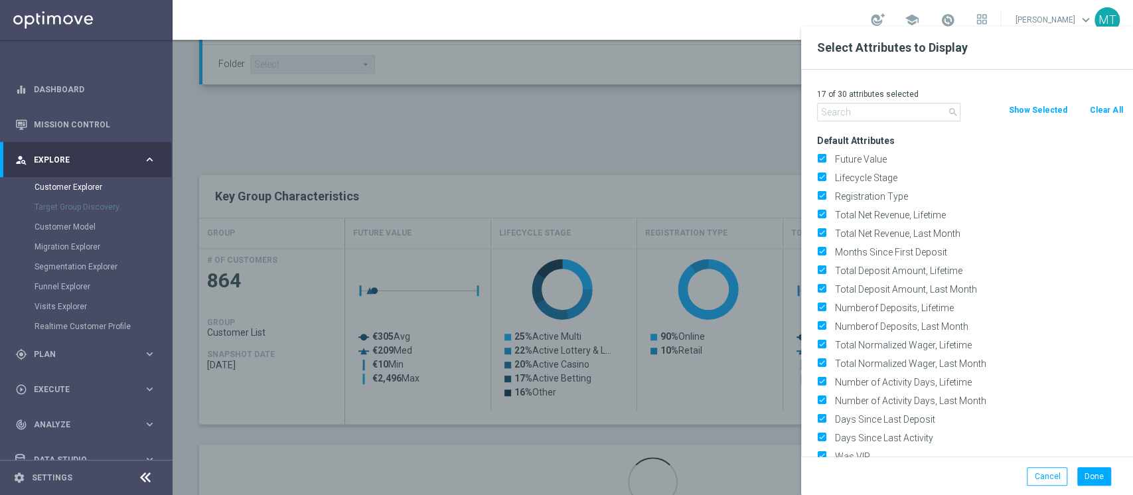
click at [1110, 114] on button "Clear All" at bounding box center [1106, 110] width 35 height 15
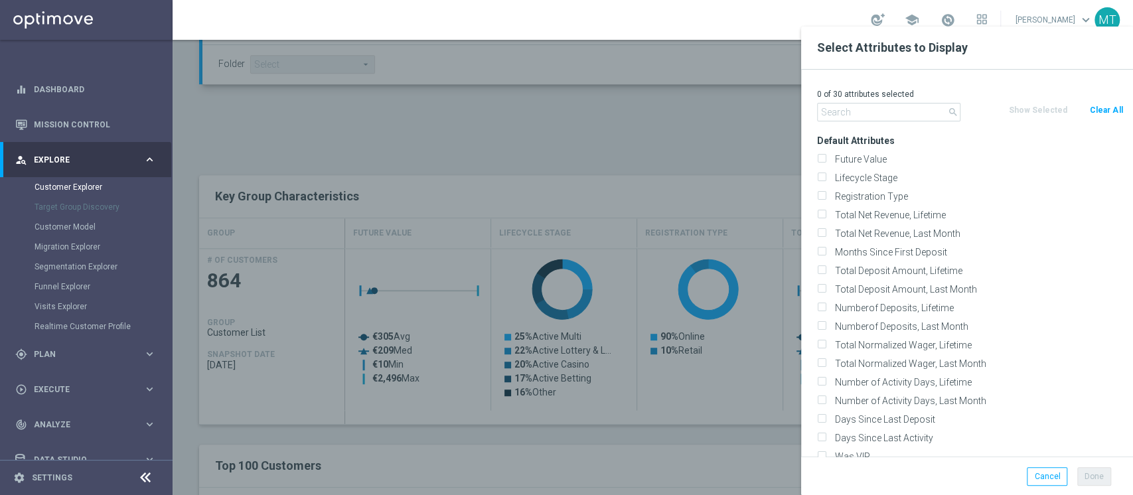
checkbox input "false"
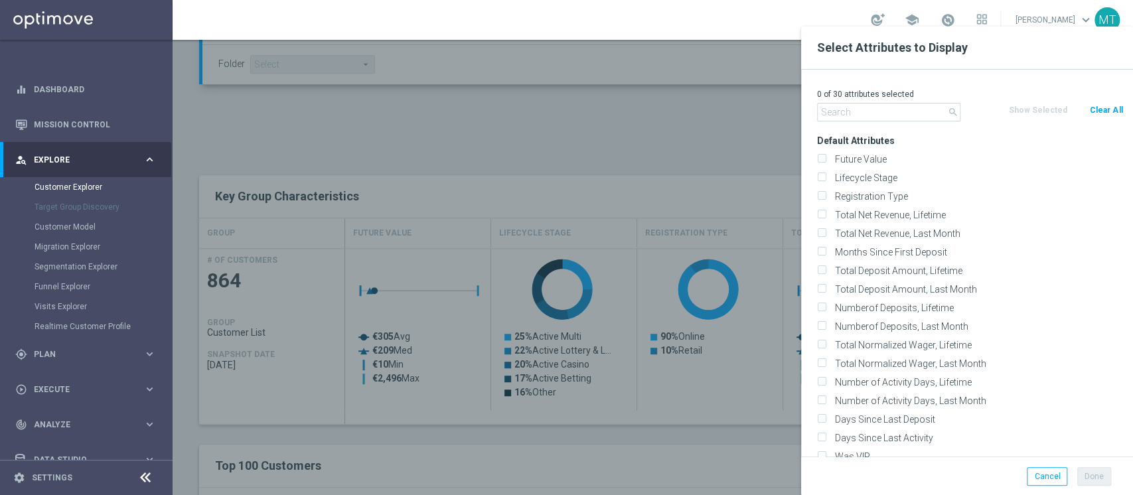
checkbox input "false"
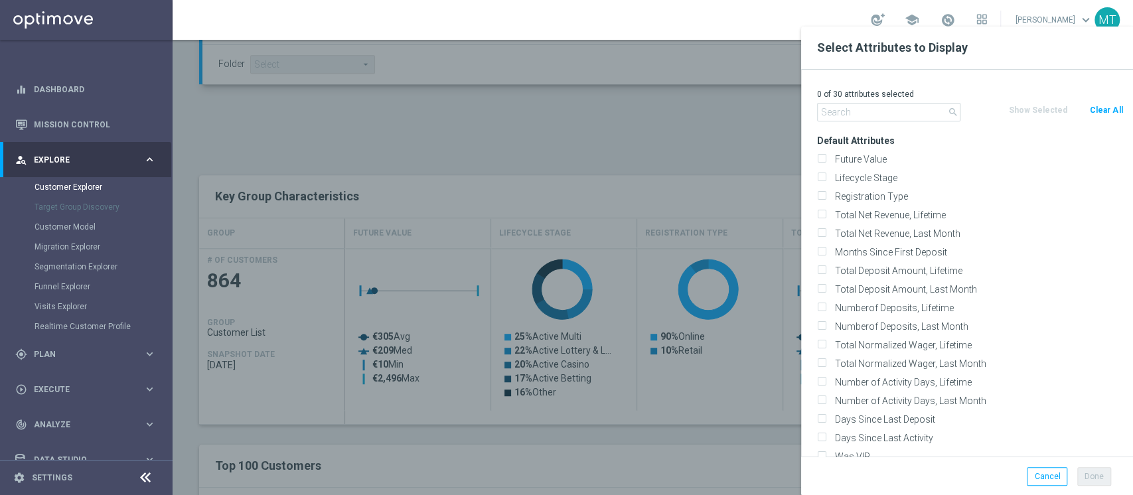
checkbox input "false"
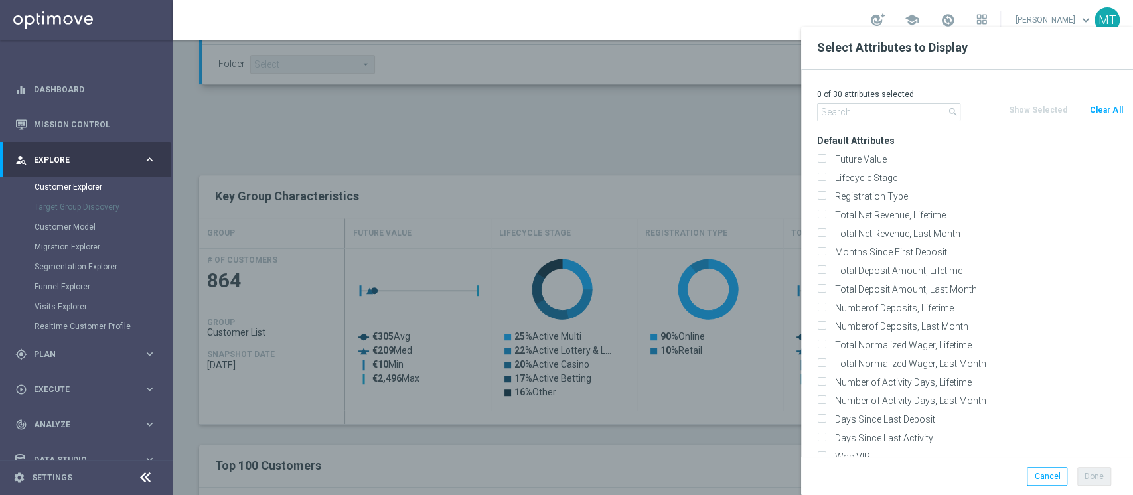
checkbox input "false"
click at [943, 105] on input "text" at bounding box center [888, 112] width 143 height 19
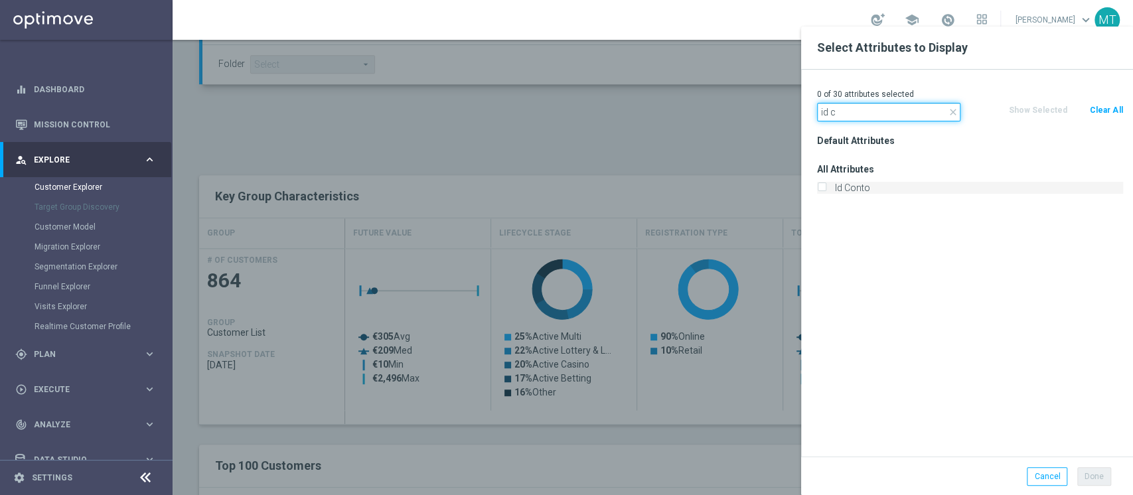
type input "id c"
click at [853, 190] on label "Id Conto" at bounding box center [976, 188] width 293 height 12
click at [826, 190] on input "Id Conto" at bounding box center [821, 189] width 9 height 9
checkbox input "true"
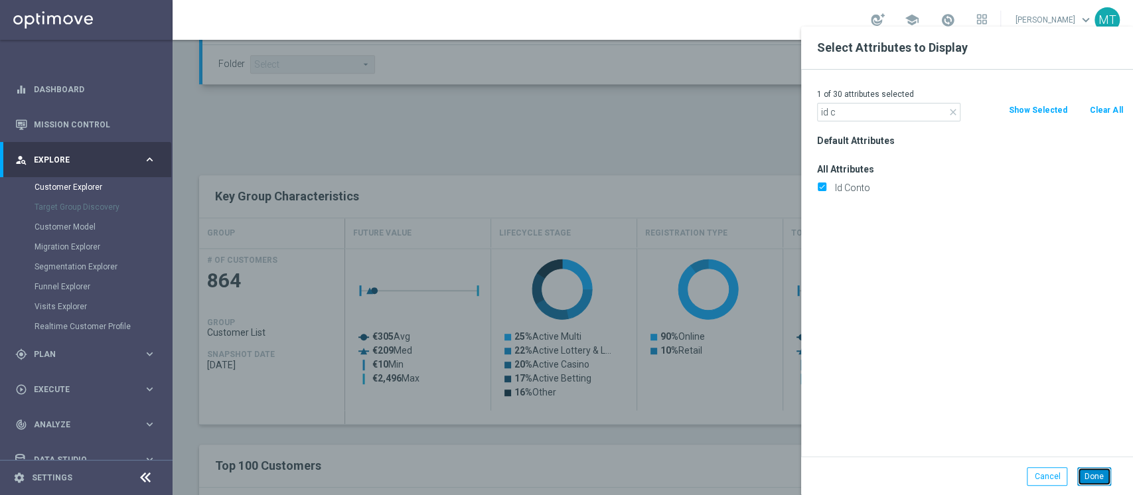
click at [1089, 482] on button "Done" at bounding box center [1094, 476] width 34 height 19
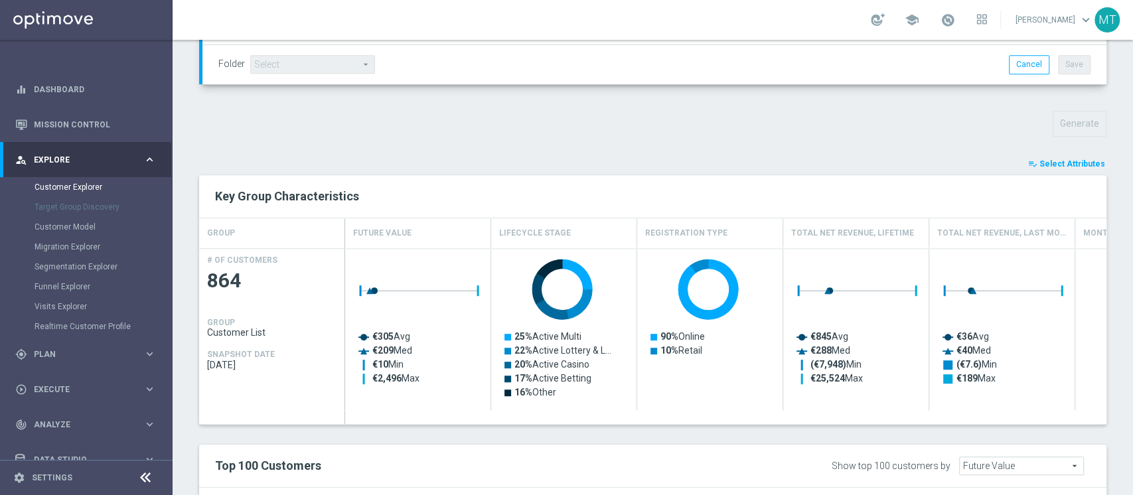
type input "Search"
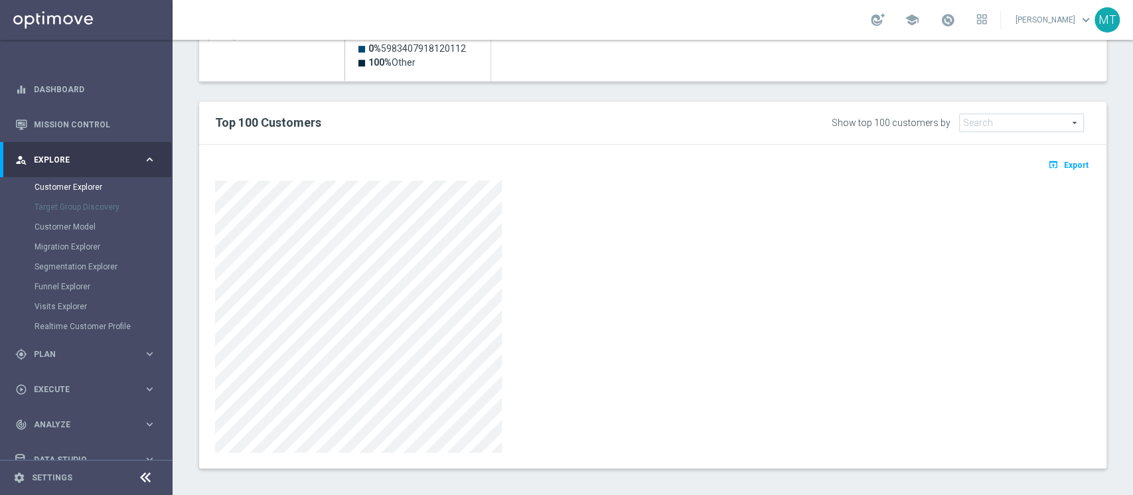
scroll to position [741, 0]
click at [1048, 161] on icon "open_in_browser" at bounding box center [1055, 163] width 14 height 11
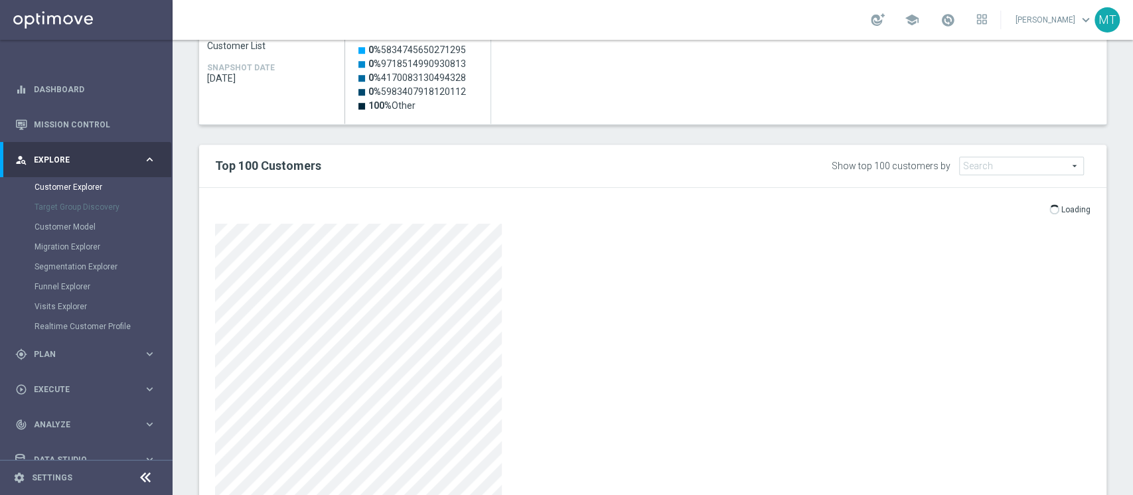
scroll to position [696, 0]
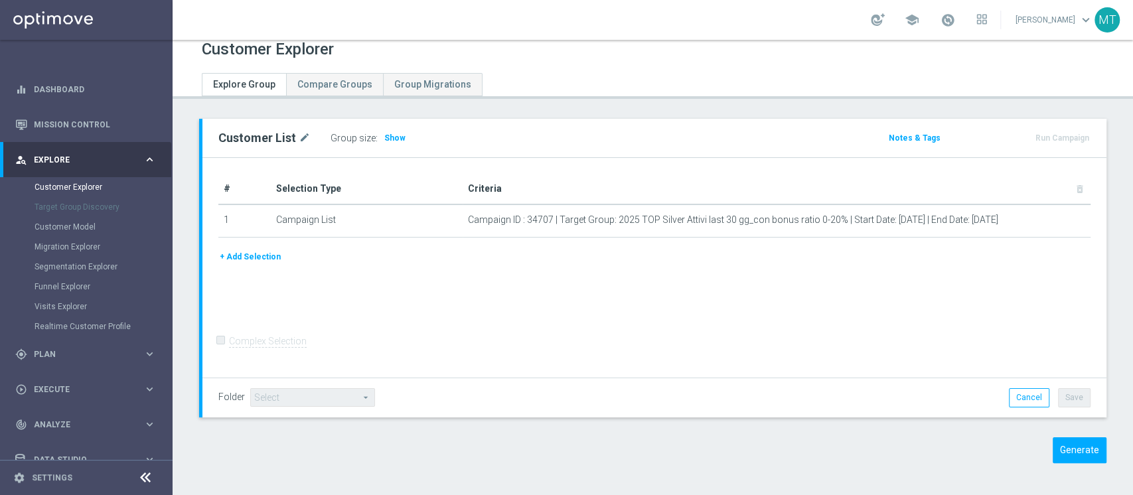
scroll to position [11, 0]
click at [1055, 448] on button "Generate" at bounding box center [1080, 451] width 54 height 26
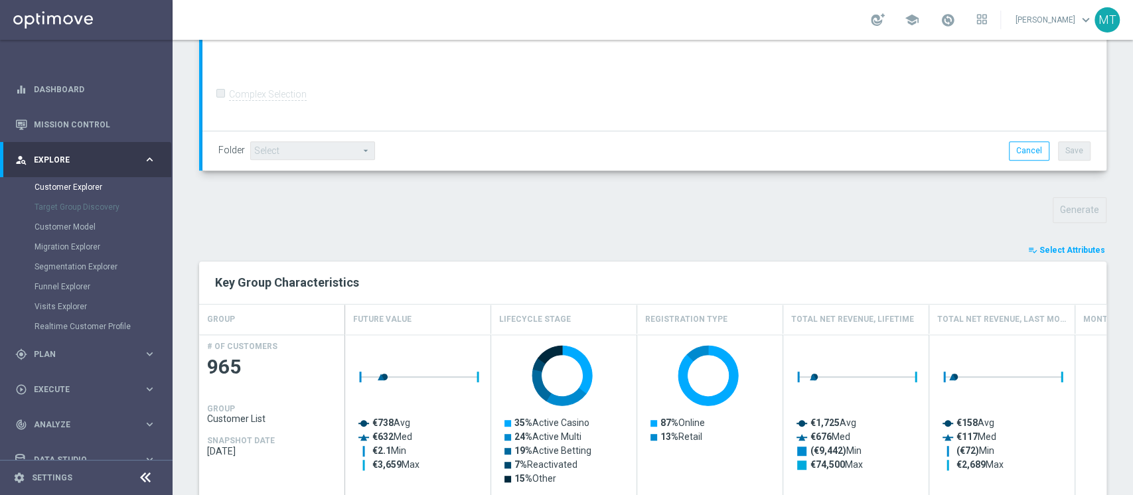
scroll to position [350, 0]
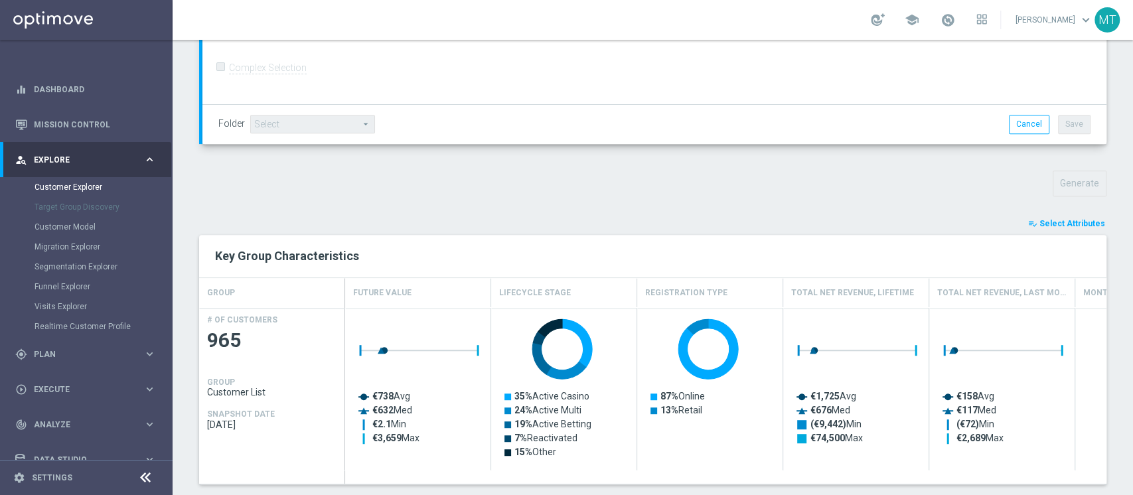
click at [1050, 220] on span "Select Attributes" at bounding box center [1072, 223] width 66 height 9
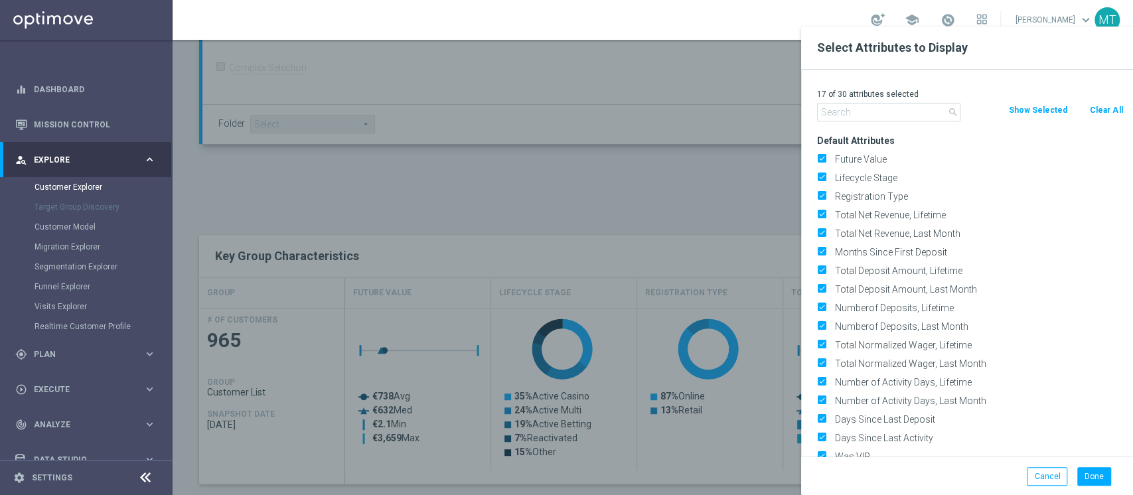
click at [1102, 112] on button "Clear All" at bounding box center [1106, 110] width 35 height 15
checkbox input "false"
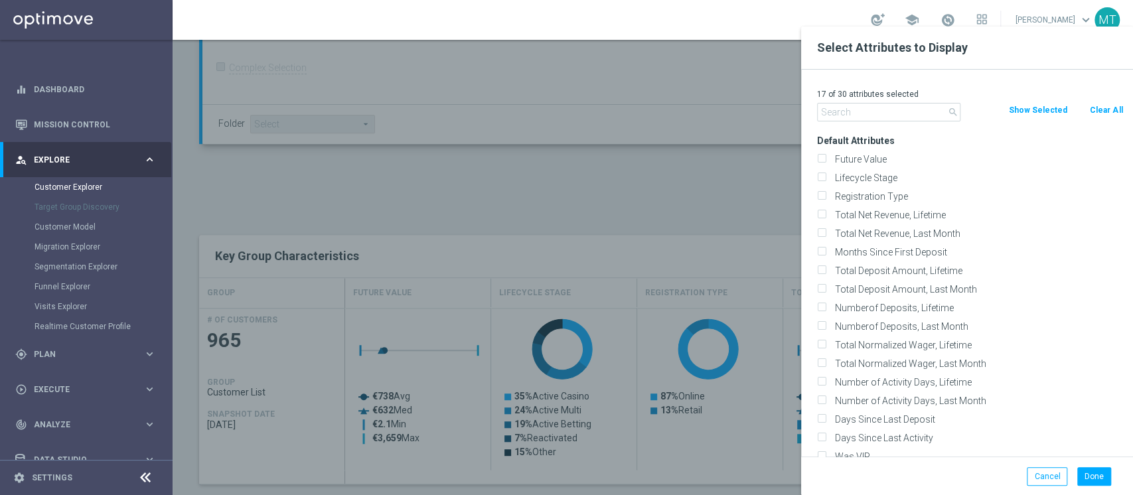
checkbox input "false"
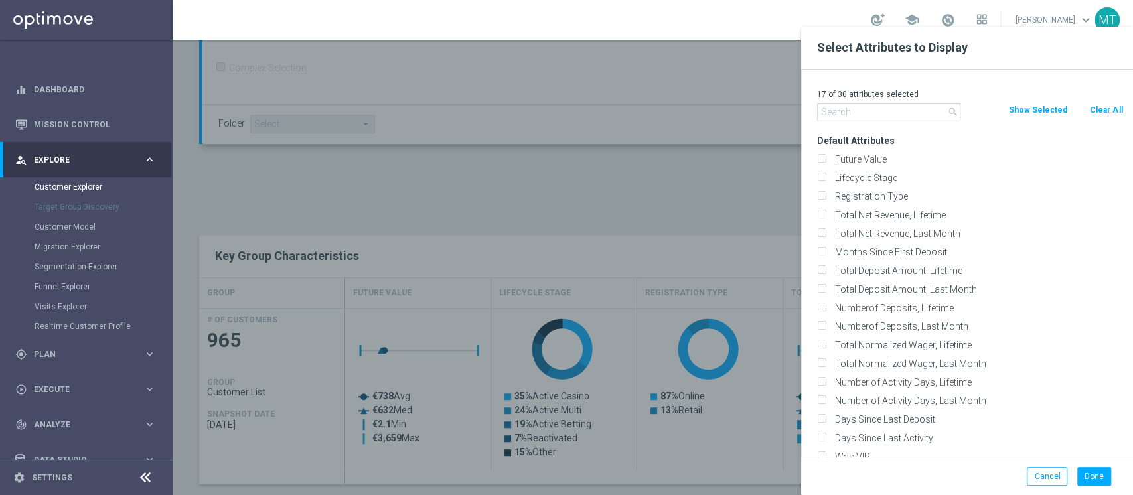
checkbox input "false"
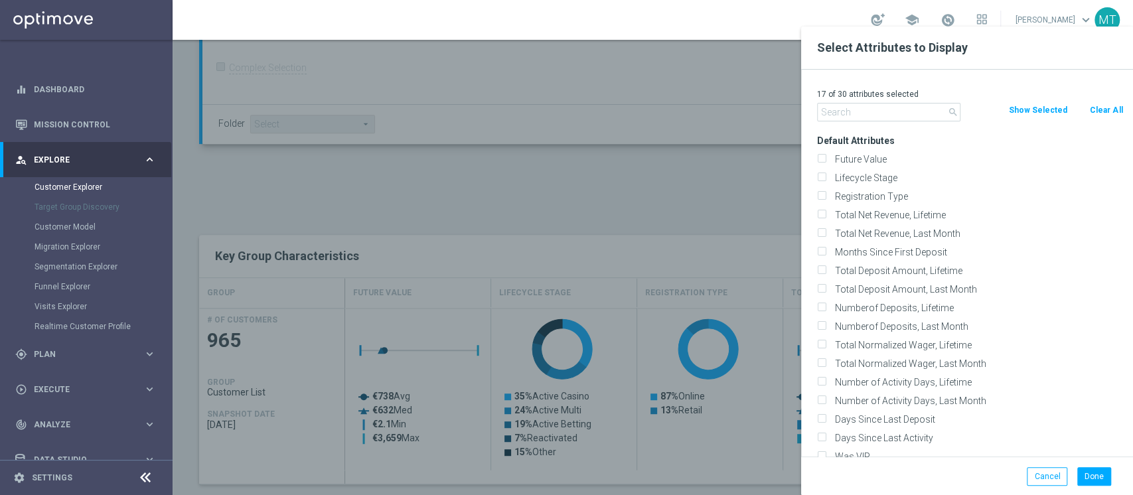
checkbox input "false"
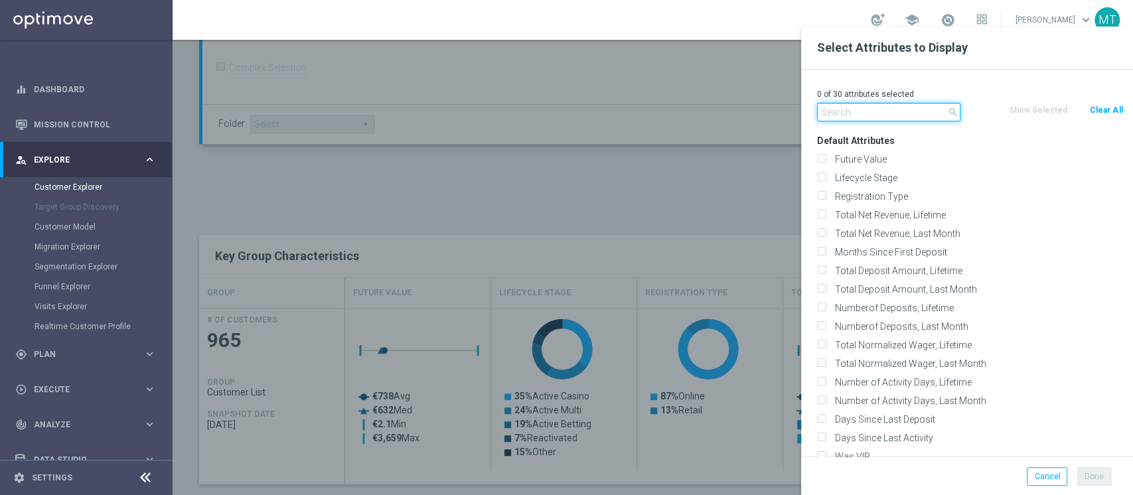
click at [929, 113] on input "text" at bounding box center [888, 112] width 143 height 19
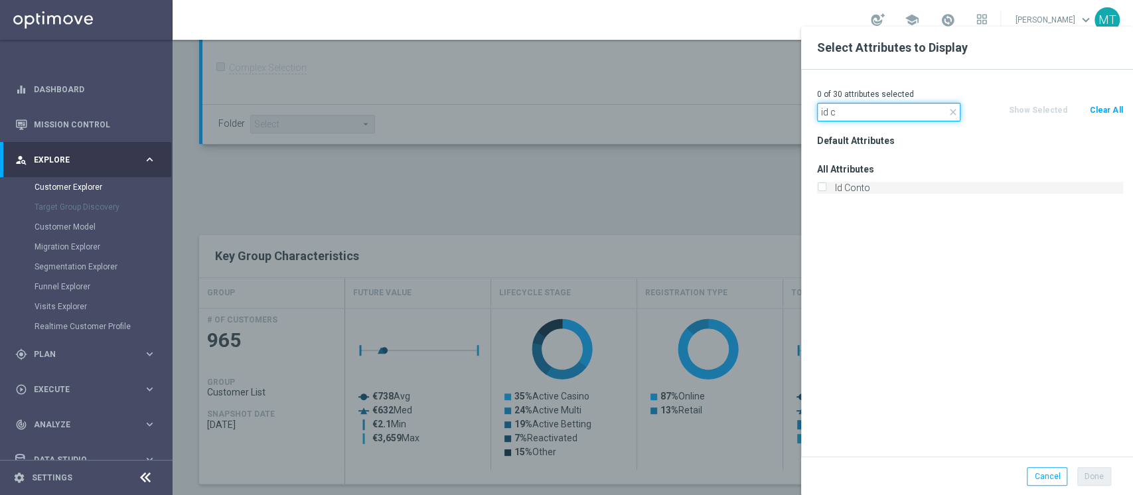
type input "id c"
click at [871, 191] on label "Id Conto" at bounding box center [976, 188] width 293 height 12
click at [826, 191] on input "Id Conto" at bounding box center [821, 189] width 9 height 9
checkbox input "true"
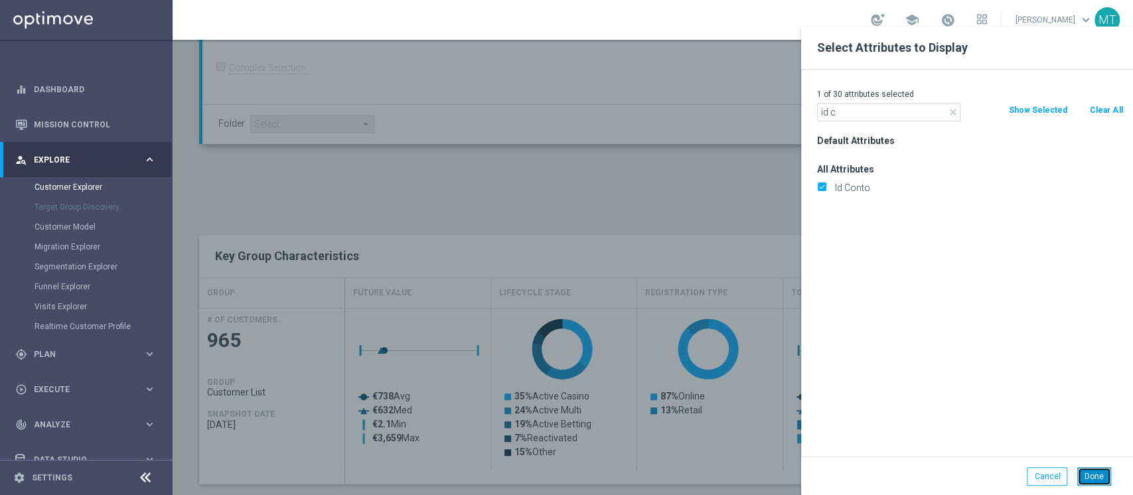
click at [1089, 475] on button "Done" at bounding box center [1094, 476] width 34 height 19
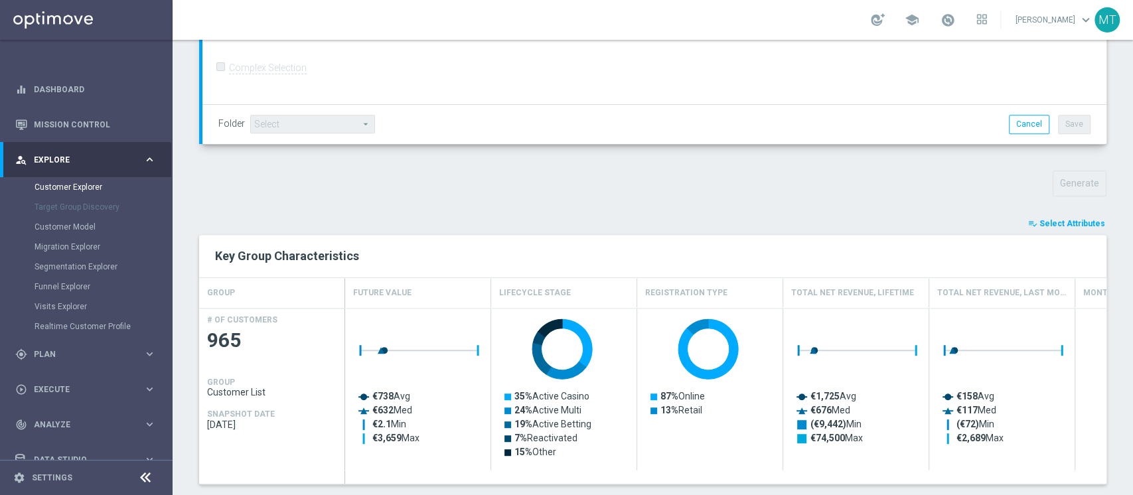
type input "Search"
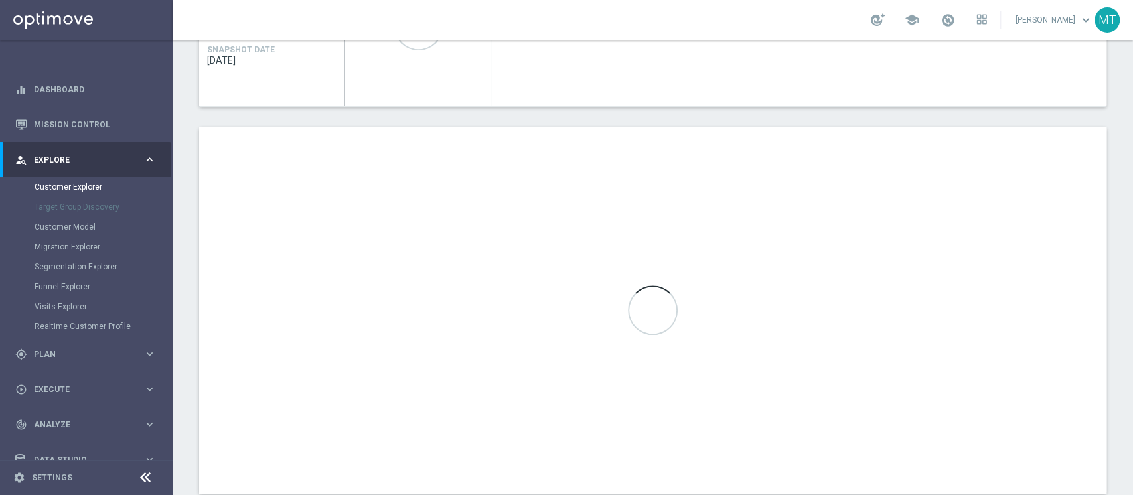
scroll to position [745, 0]
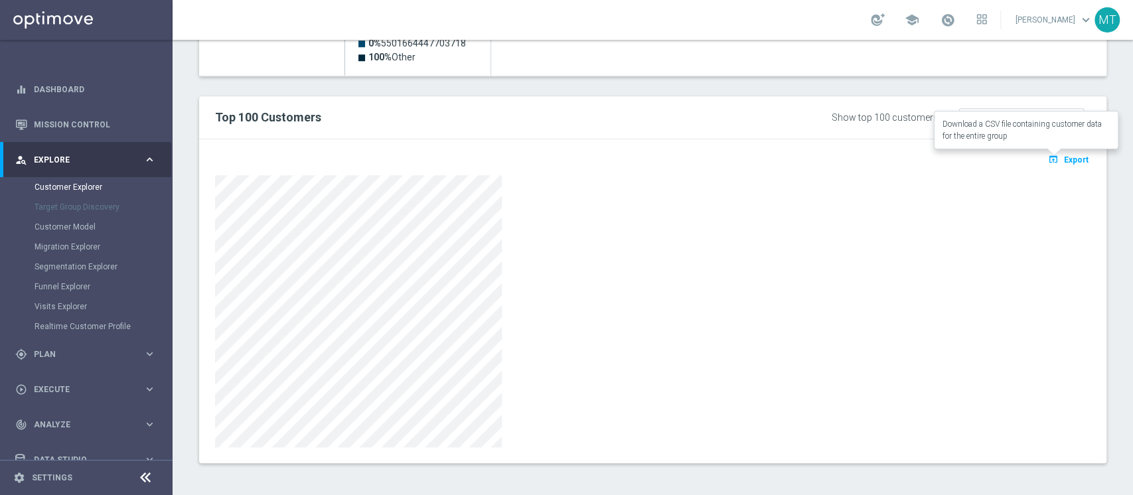
click at [1066, 162] on span "Export" at bounding box center [1076, 159] width 25 height 9
